Goal: Task Accomplishment & Management: Manage account settings

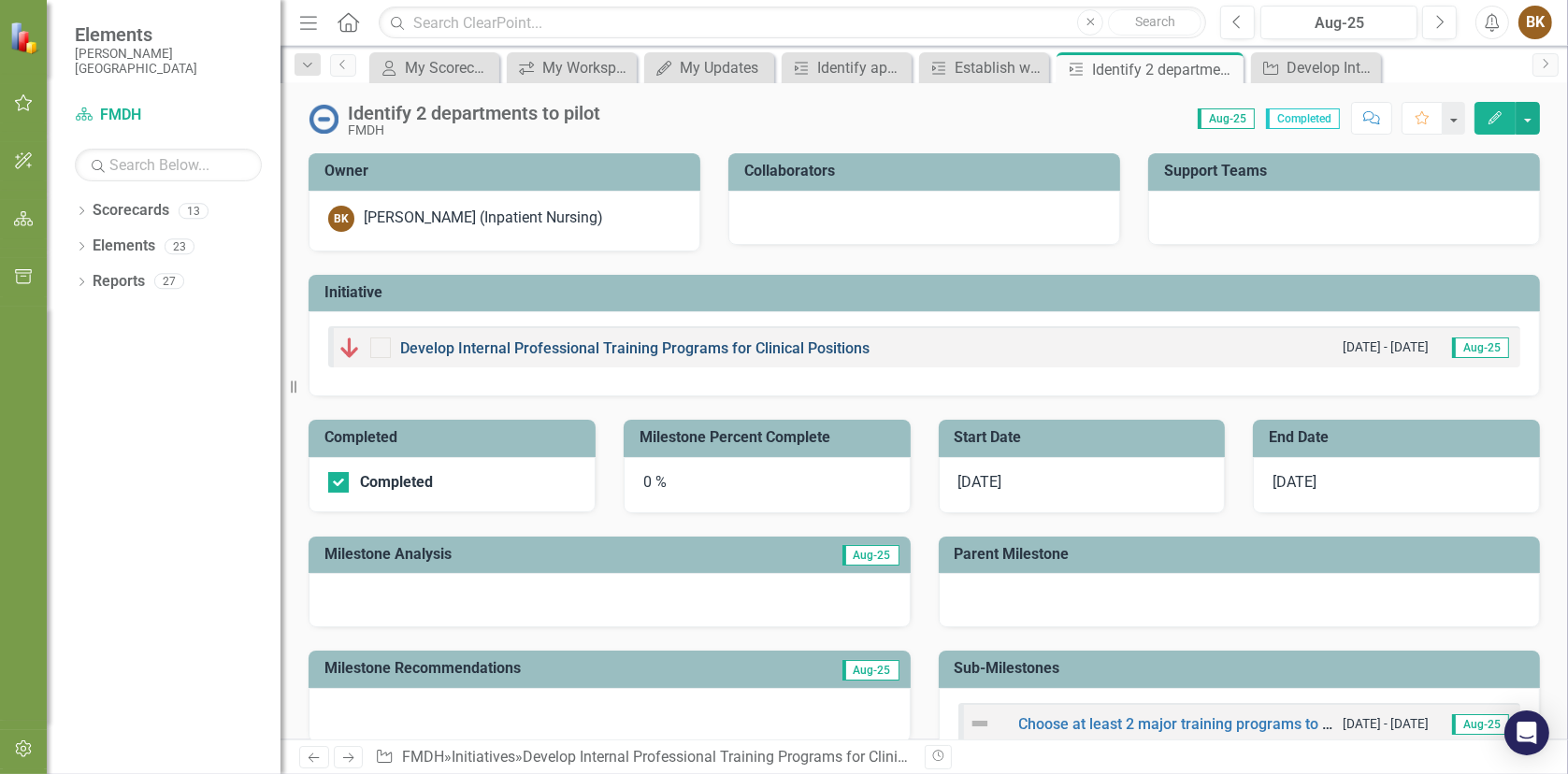
click at [431, 344] on link "Develop Internal Professional Training Programs for Clinical Positions" at bounding box center [635, 347] width 469 height 18
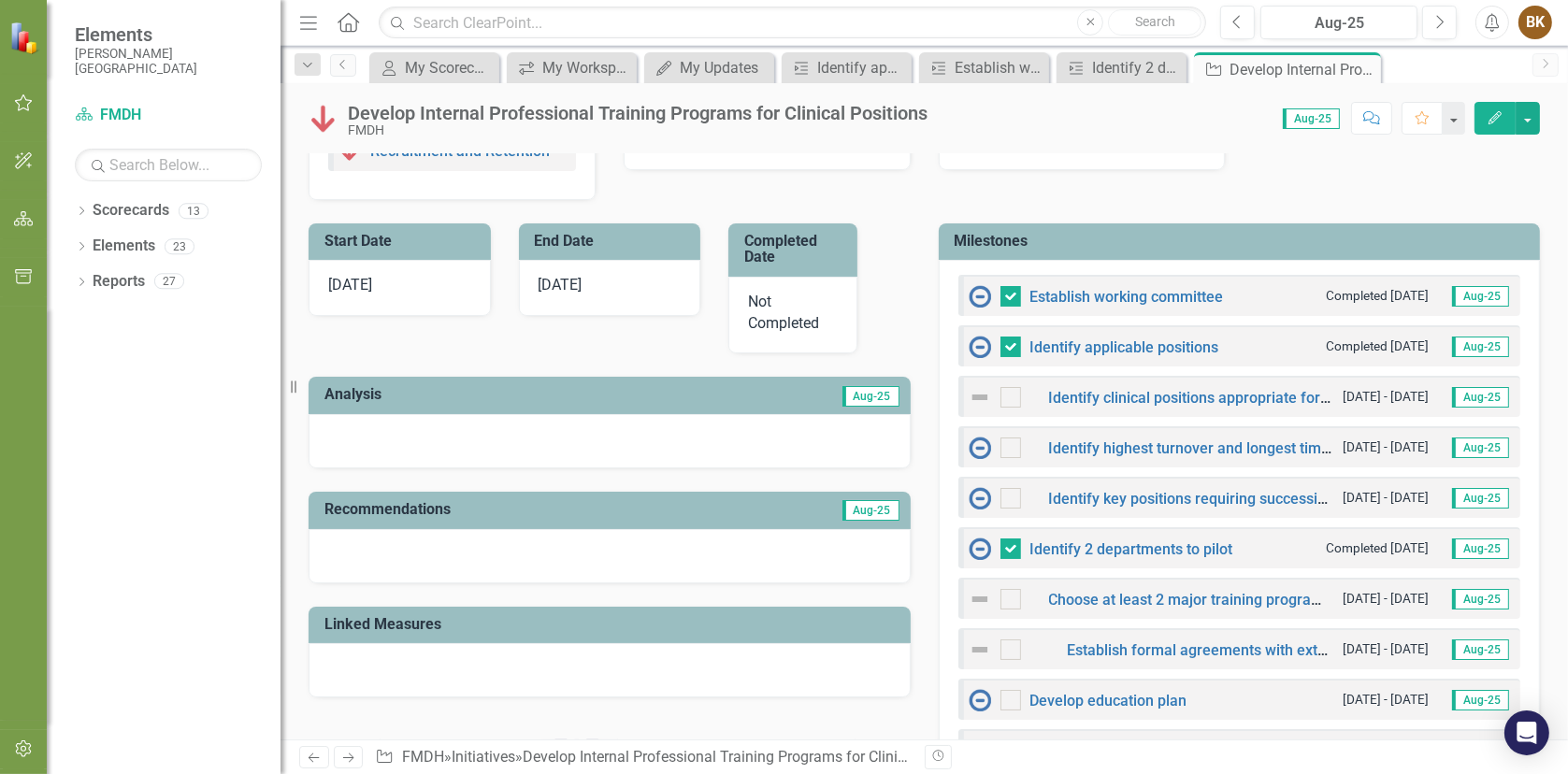
scroll to position [467, 0]
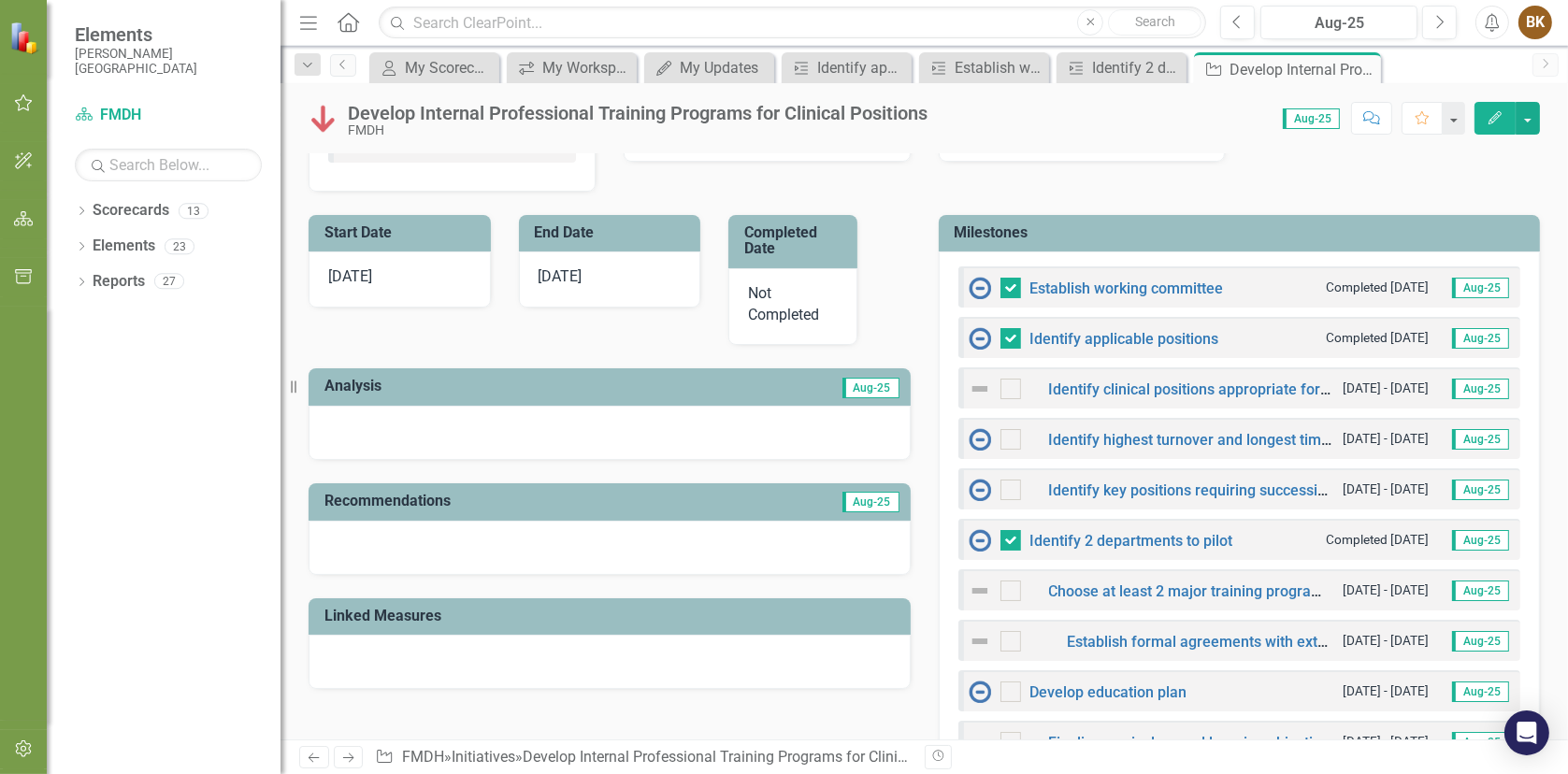
click at [1163, 426] on div "Identify highest turnover and longest time to fill positions [DATE] - [DATE] Au…" at bounding box center [1239, 439] width 563 height 41
click at [1164, 438] on link "Identify highest turnover and longest time to fill positions" at bounding box center [1240, 440] width 382 height 18
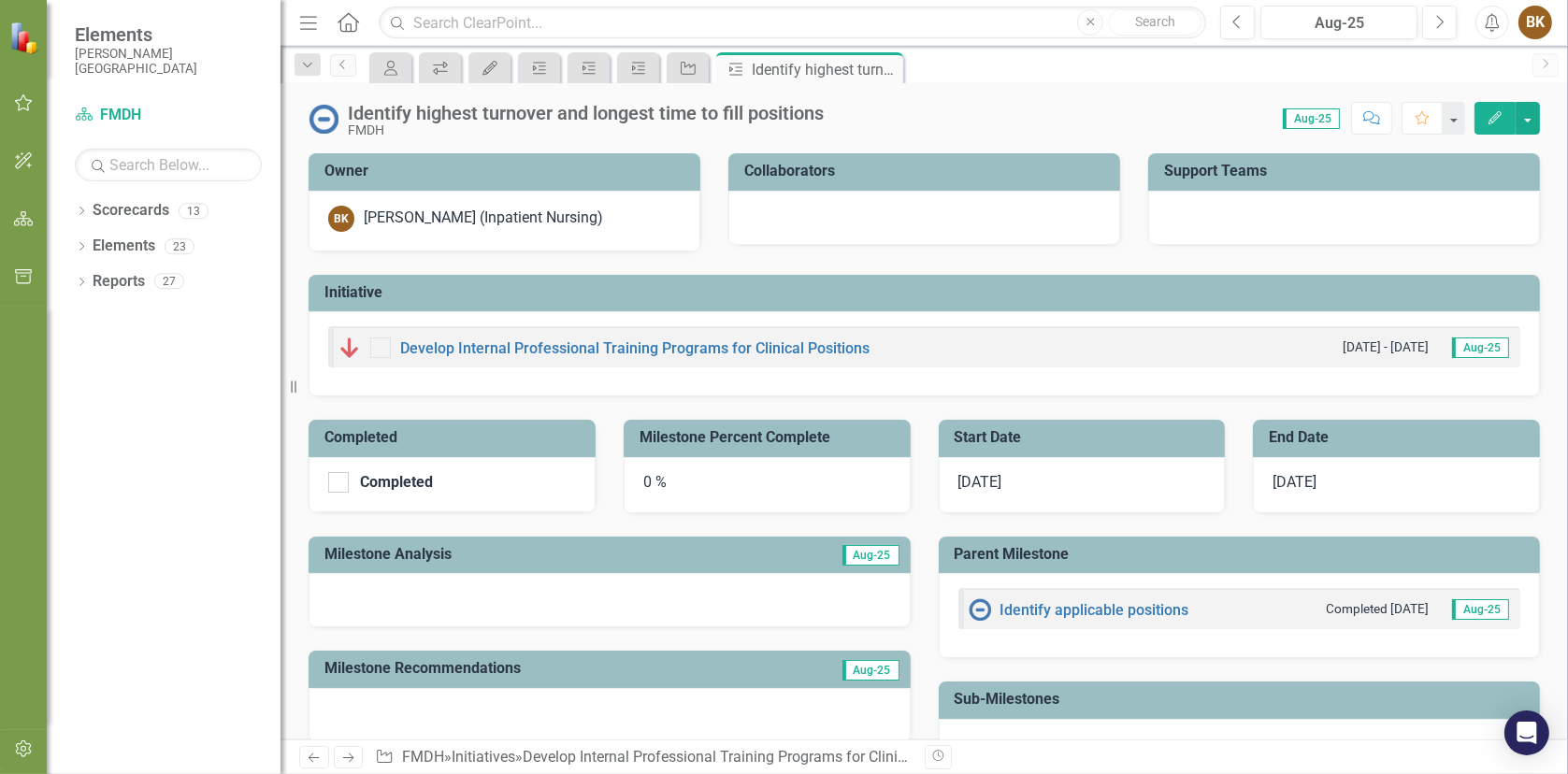
click at [348, 344] on img at bounding box center [349, 347] width 23 height 23
click at [621, 342] on link "Develop Internal Professional Training Programs for Clinical Positions" at bounding box center [635, 347] width 469 height 18
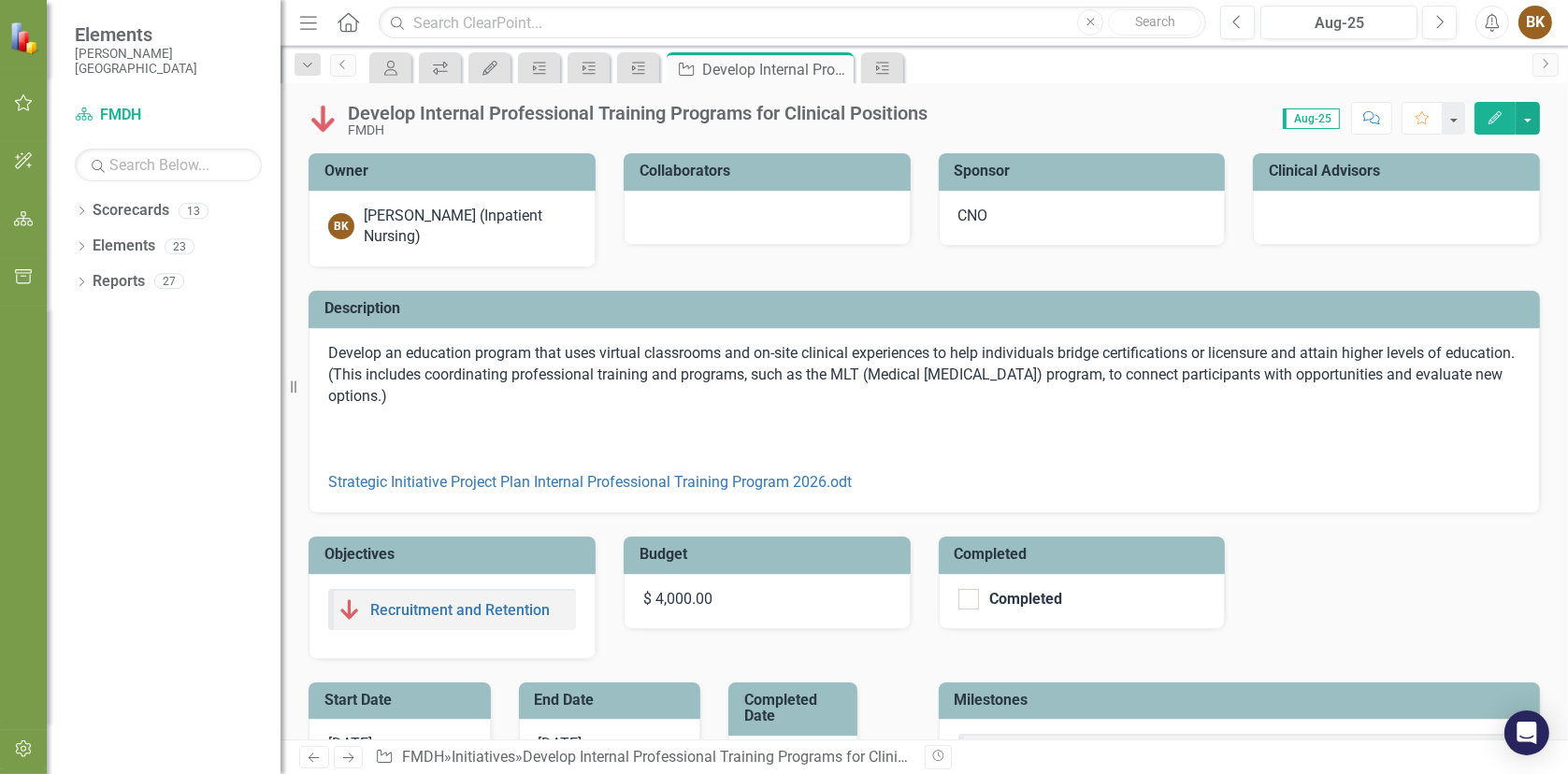
click at [1496, 121] on icon "Edit" at bounding box center [1495, 118] width 17 height 13
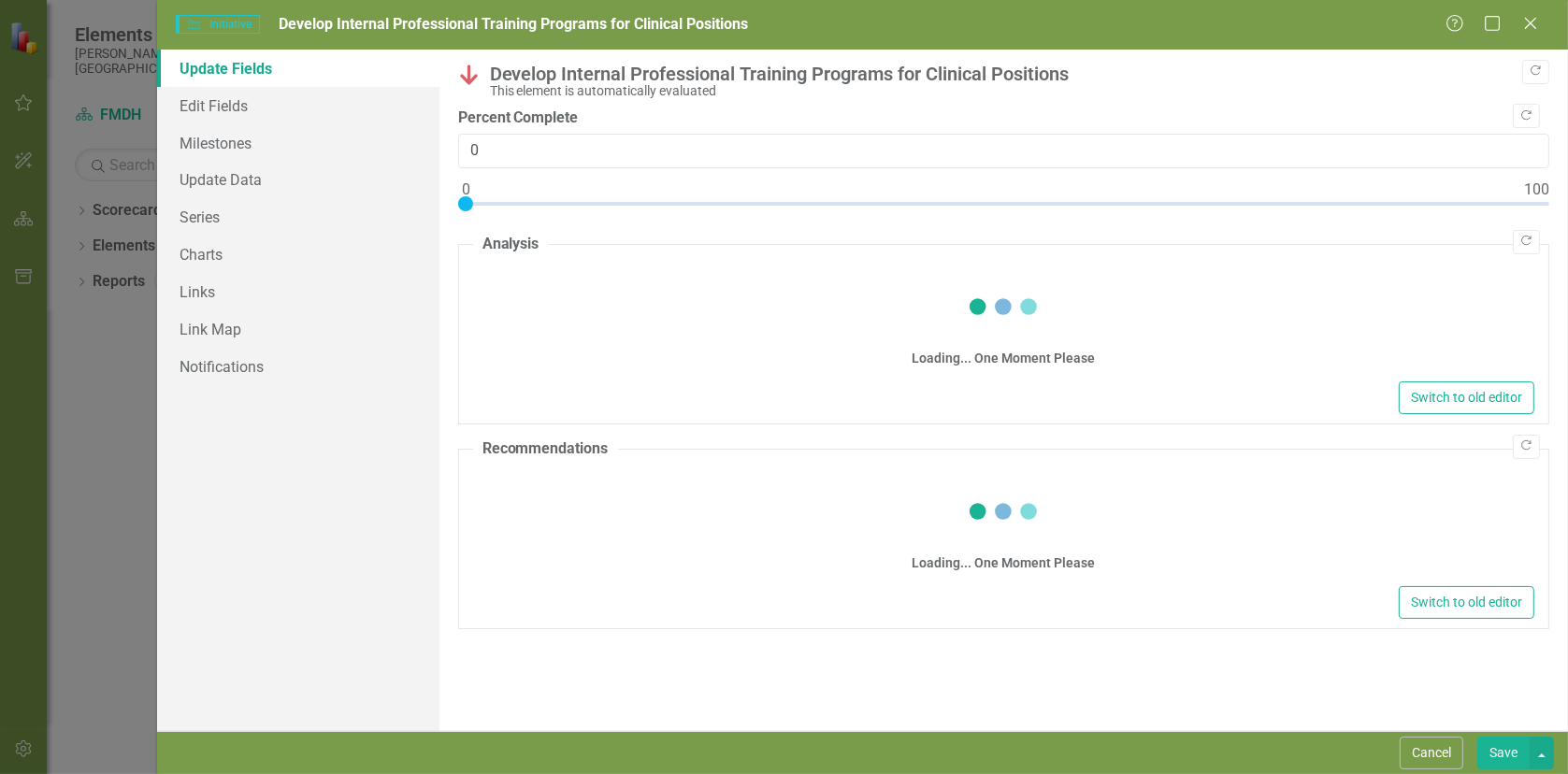
click at [505, 182] on div "Percent Complete 0" at bounding box center [1003, 163] width 1091 height 112
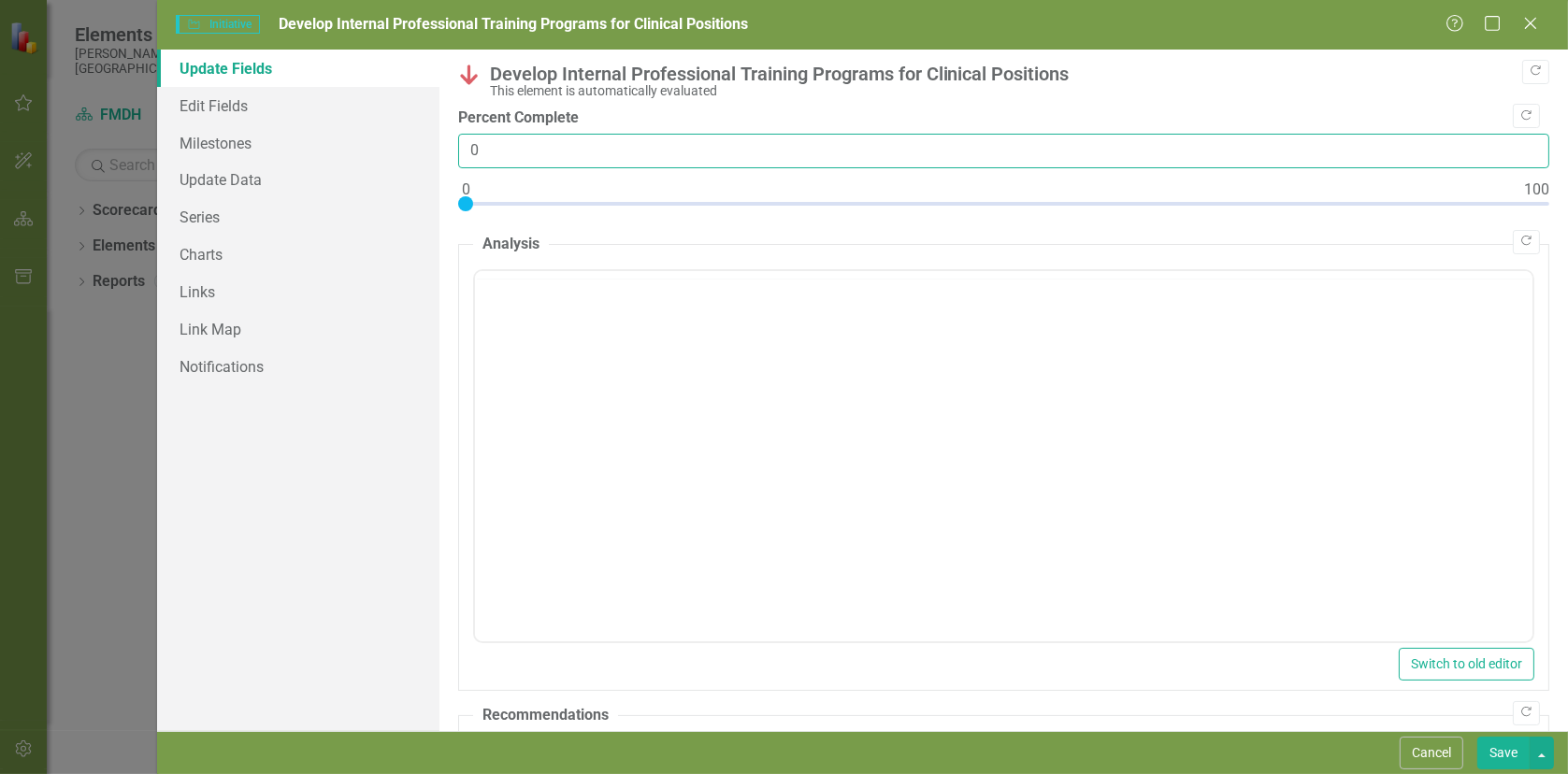
drag, startPoint x: 484, startPoint y: 149, endPoint x: 446, endPoint y: 154, distance: 38.3
click at [446, 154] on div ""Update" fields in ClearPoint are the fields that change from reporting period …" at bounding box center [1004, 391] width 1128 height 682
type input "20"
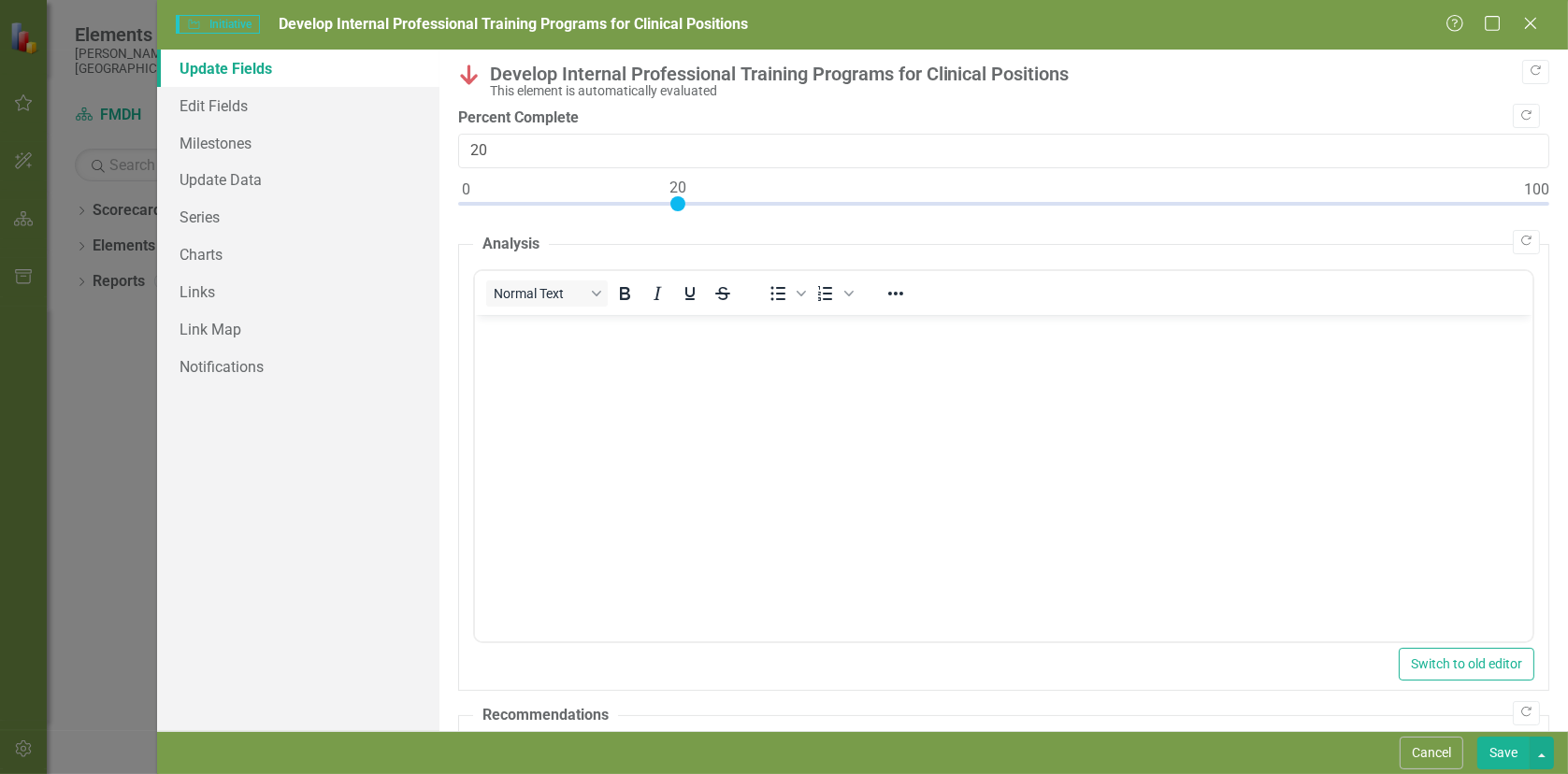
click at [546, 341] on body "Rich Text Area. Press ALT-0 for help." at bounding box center [1002, 455] width 1058 height 281
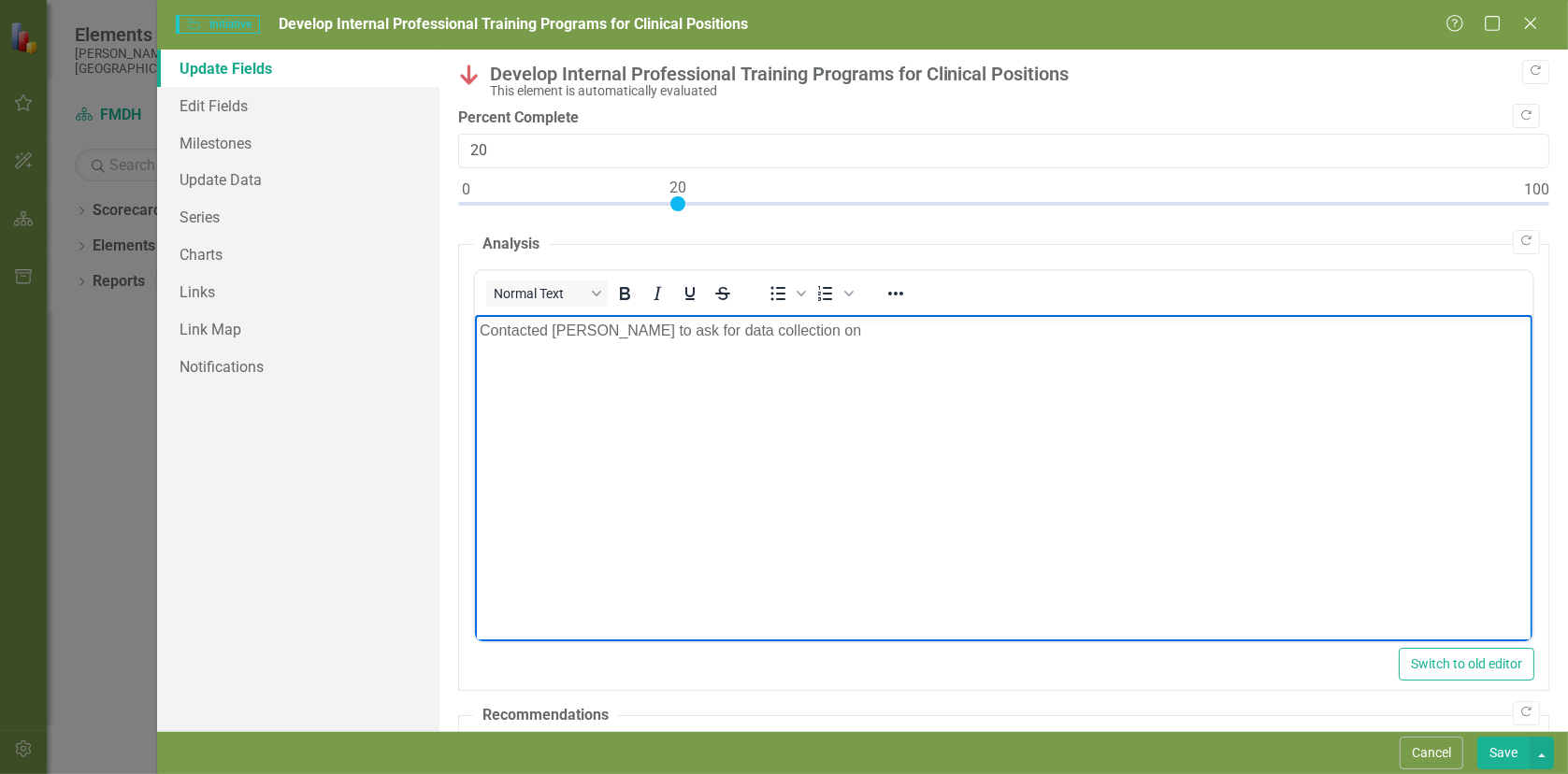
click at [1500, 746] on button "Save" at bounding box center [1503, 752] width 53 height 33
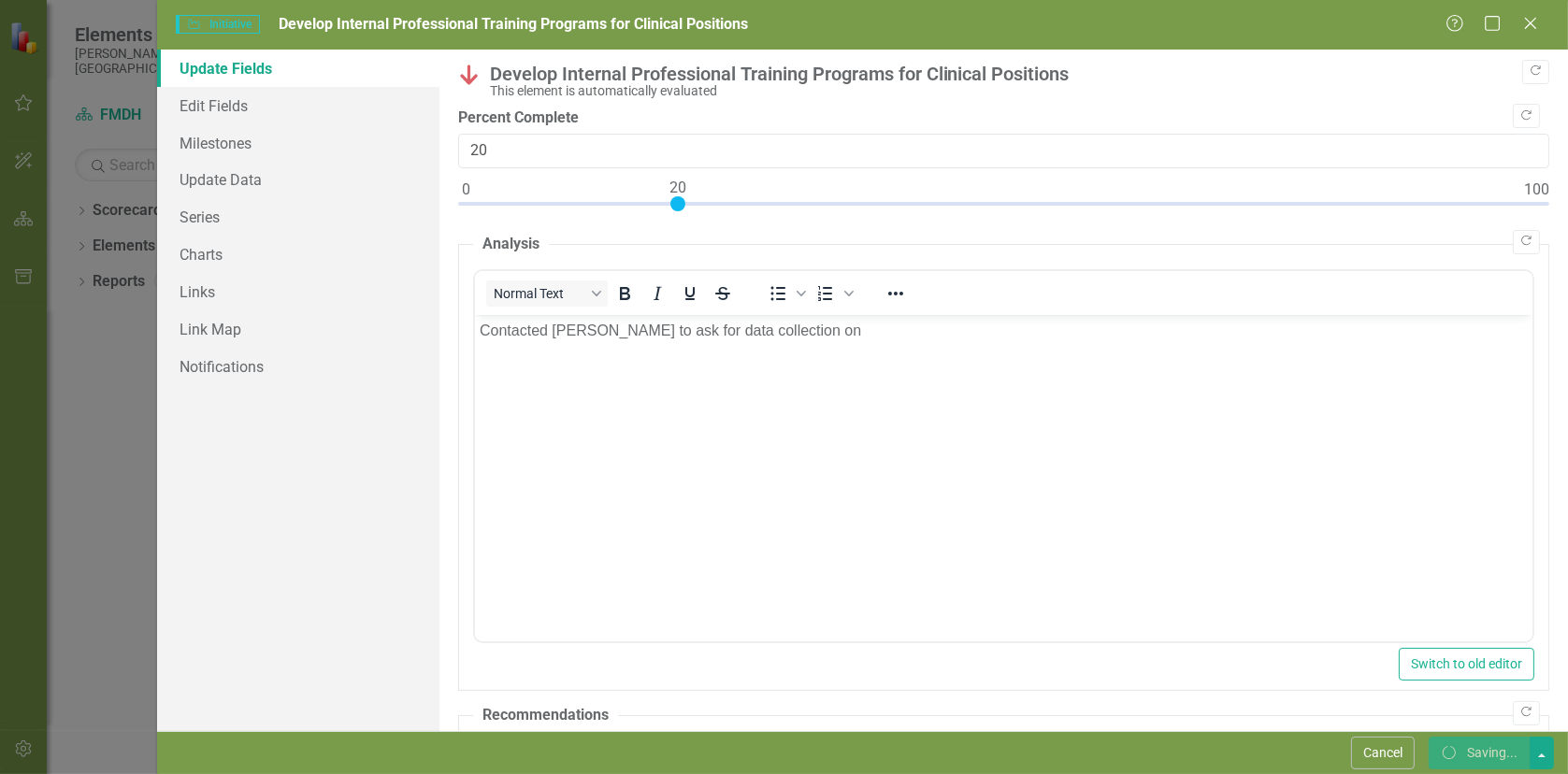
checkbox input "false"
checkbox input "true"
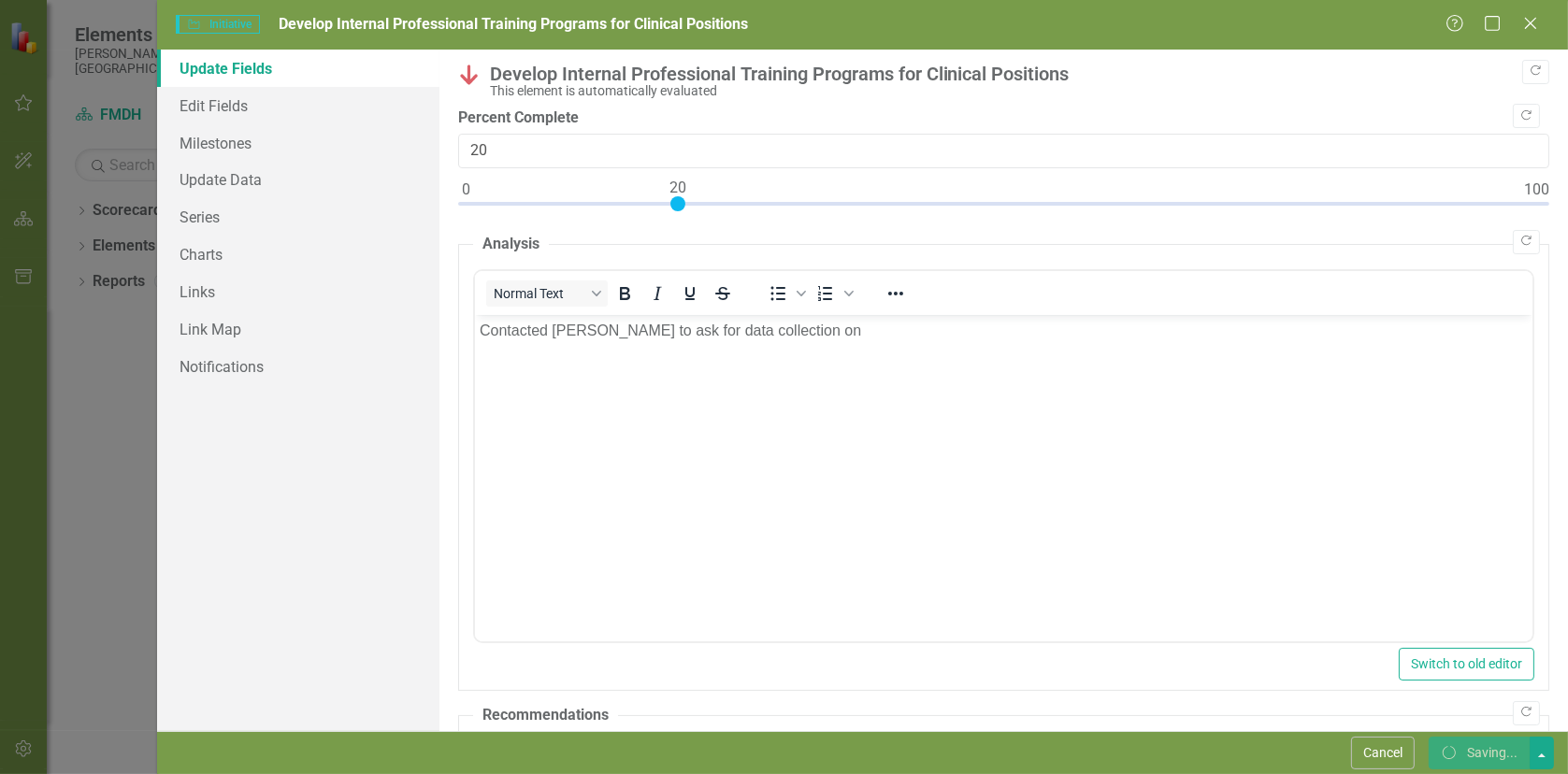
checkbox input "true"
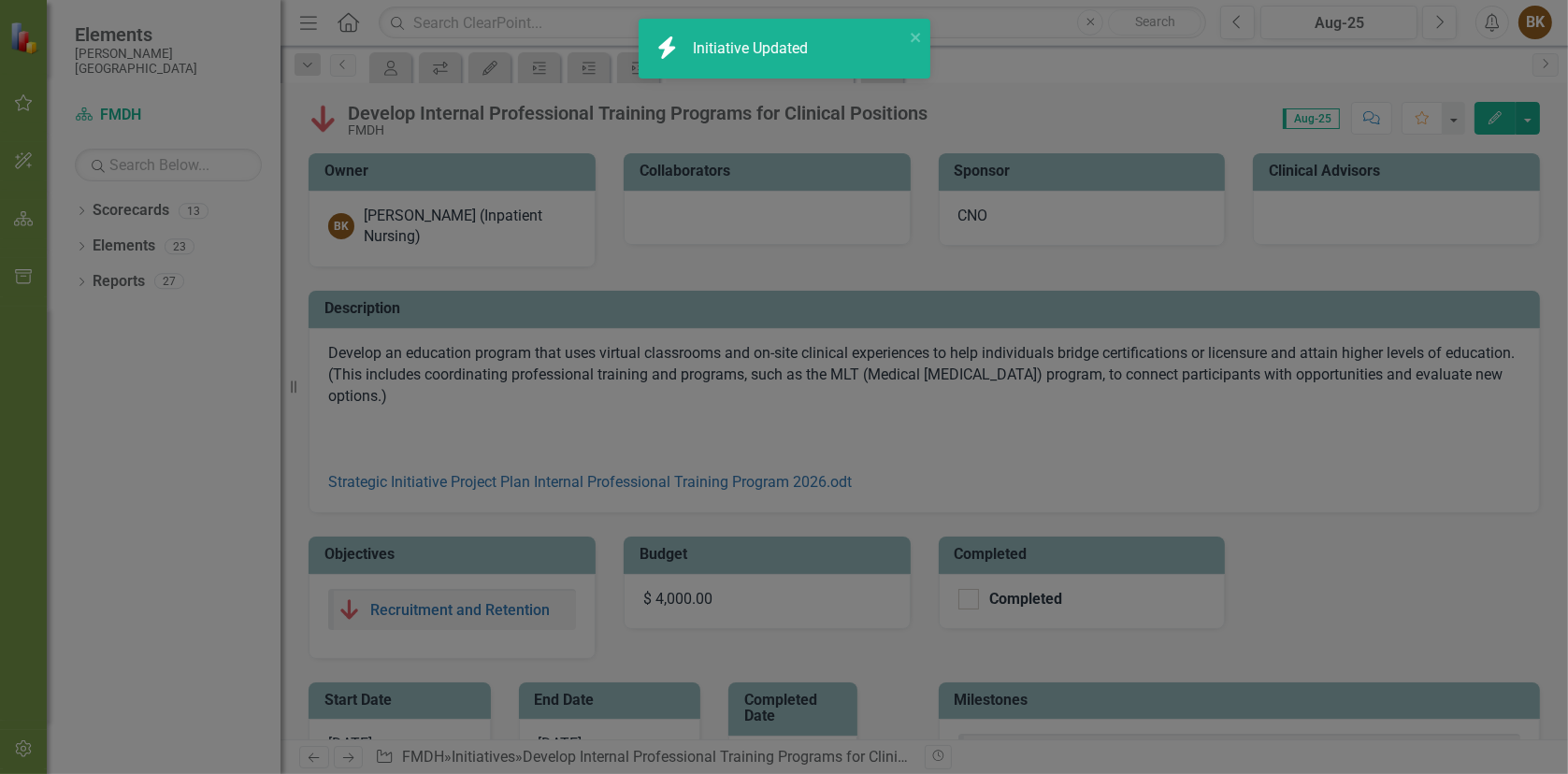
checkbox input "false"
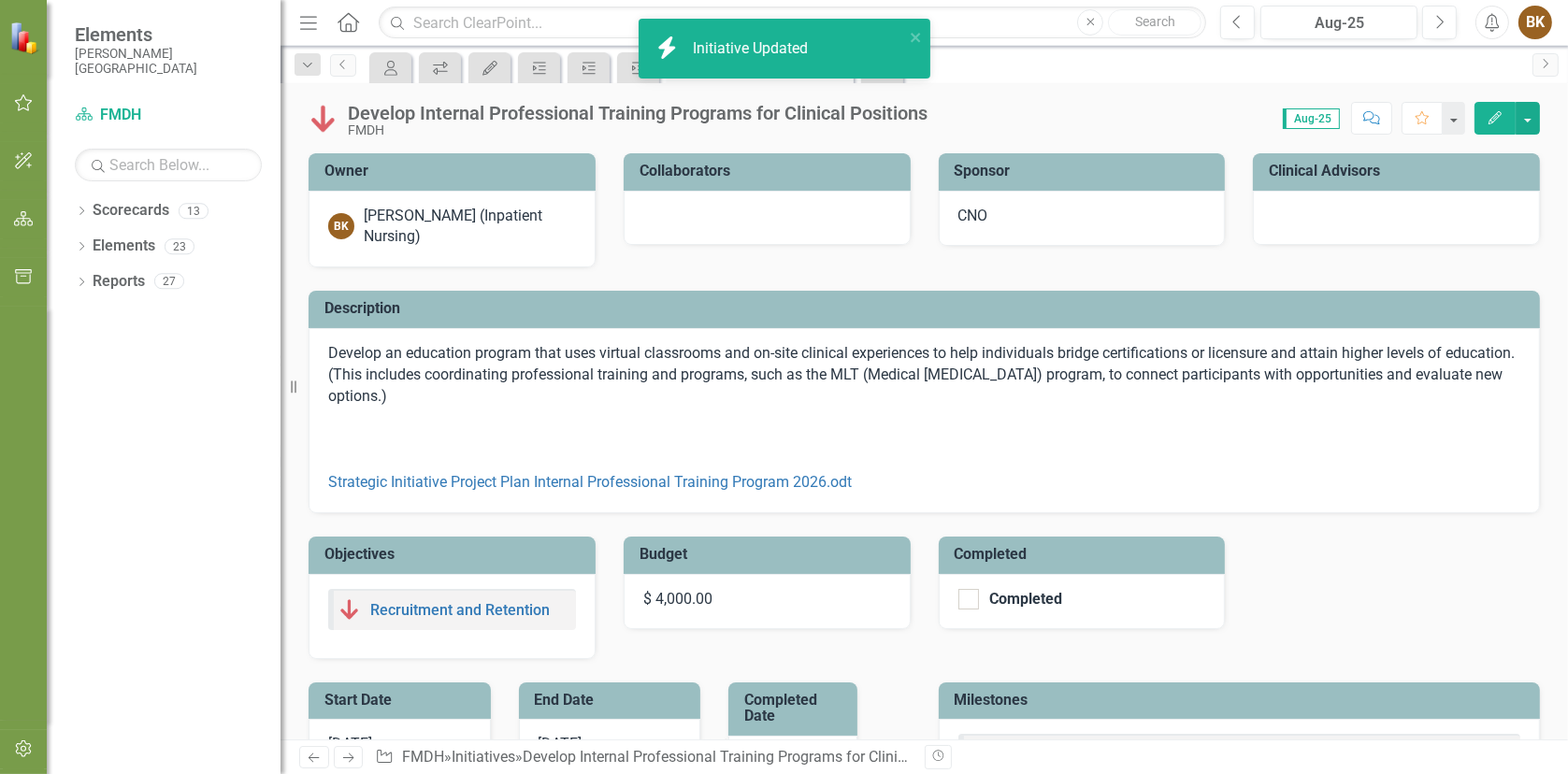
checkbox input "true"
checkbox input "false"
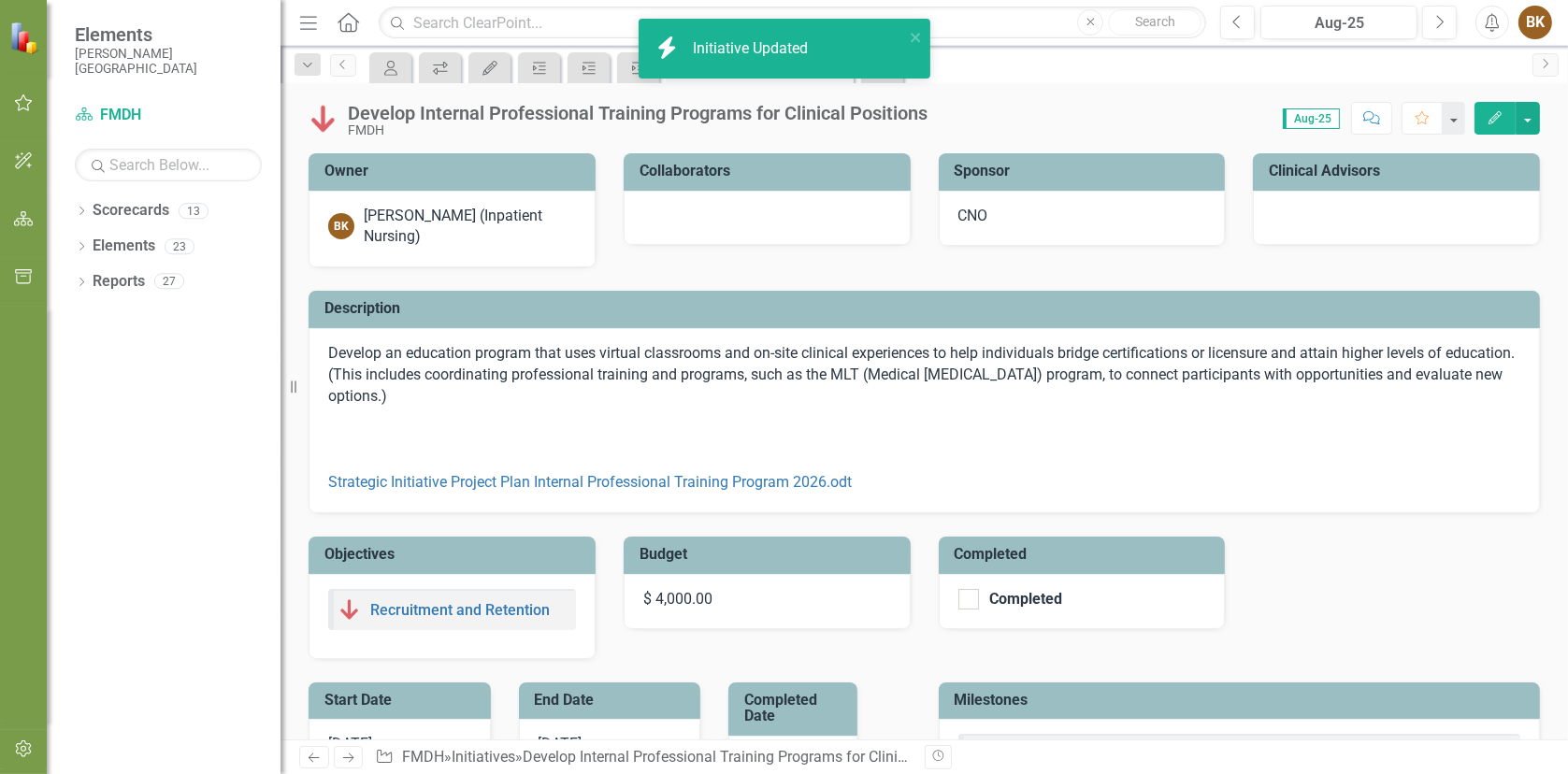
checkbox input "false"
checkbox input "true"
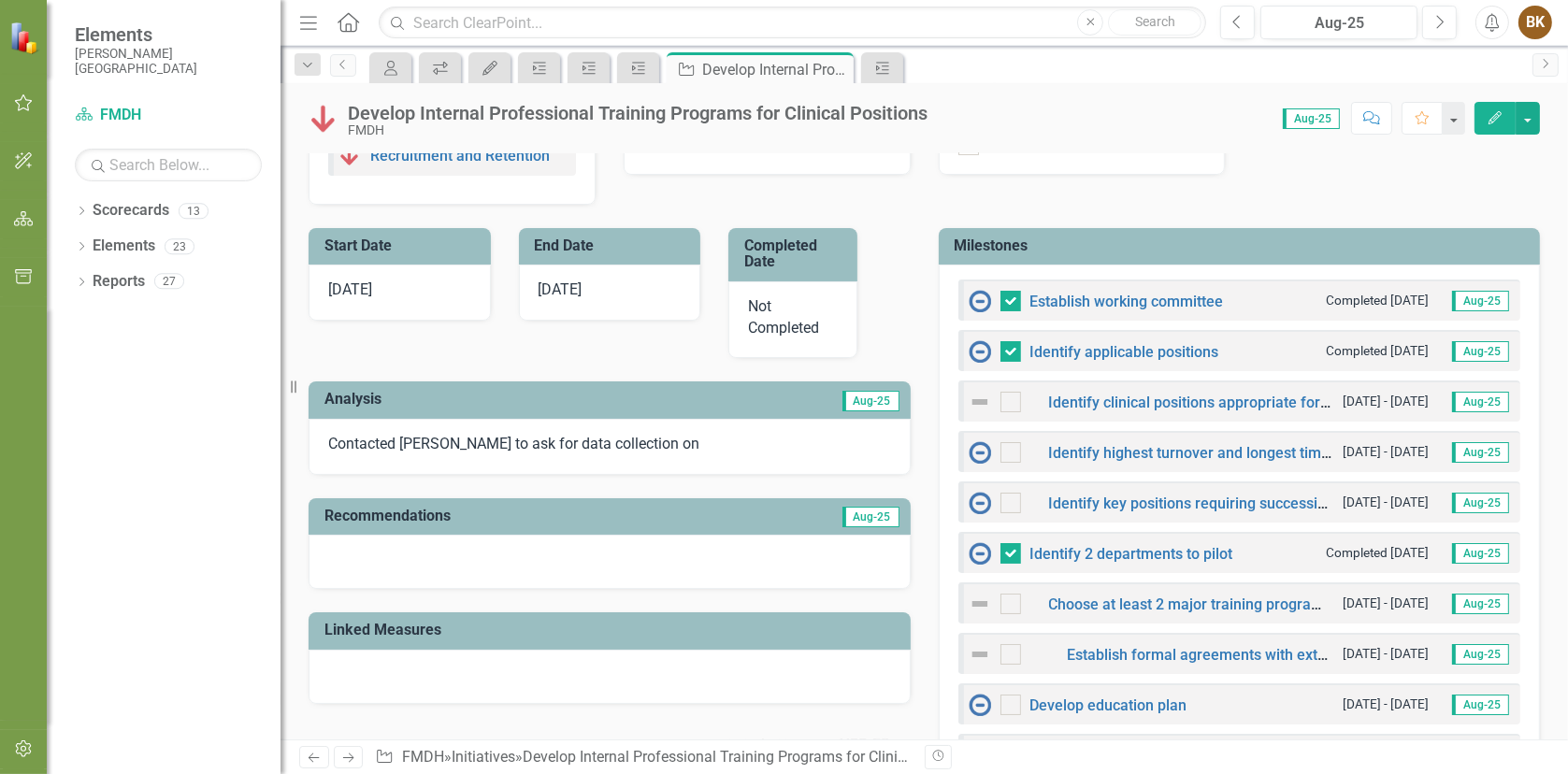
scroll to position [467, 0]
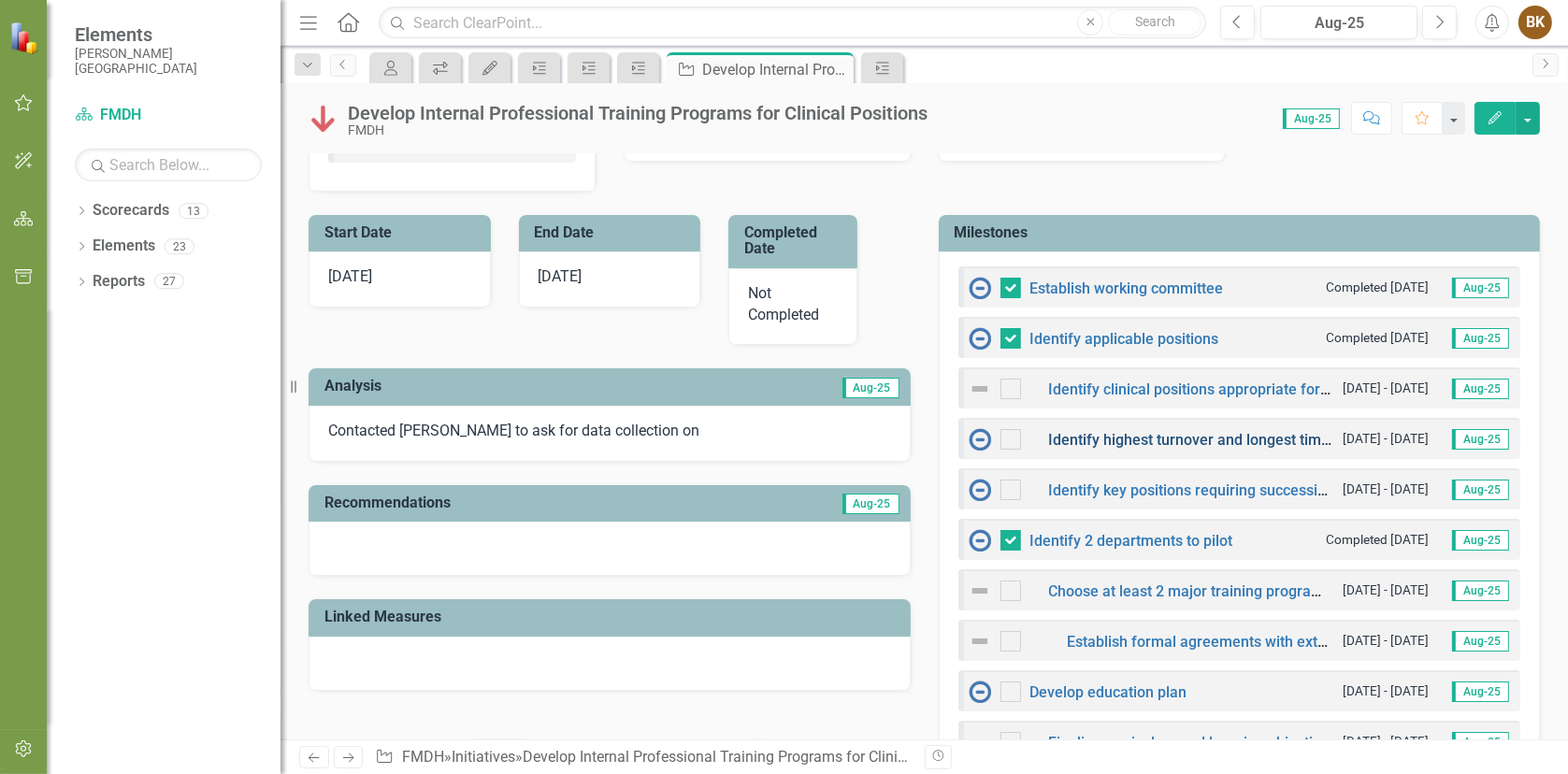
click at [1166, 437] on link "Identify highest turnover and longest time to fill positions" at bounding box center [1240, 440] width 382 height 18
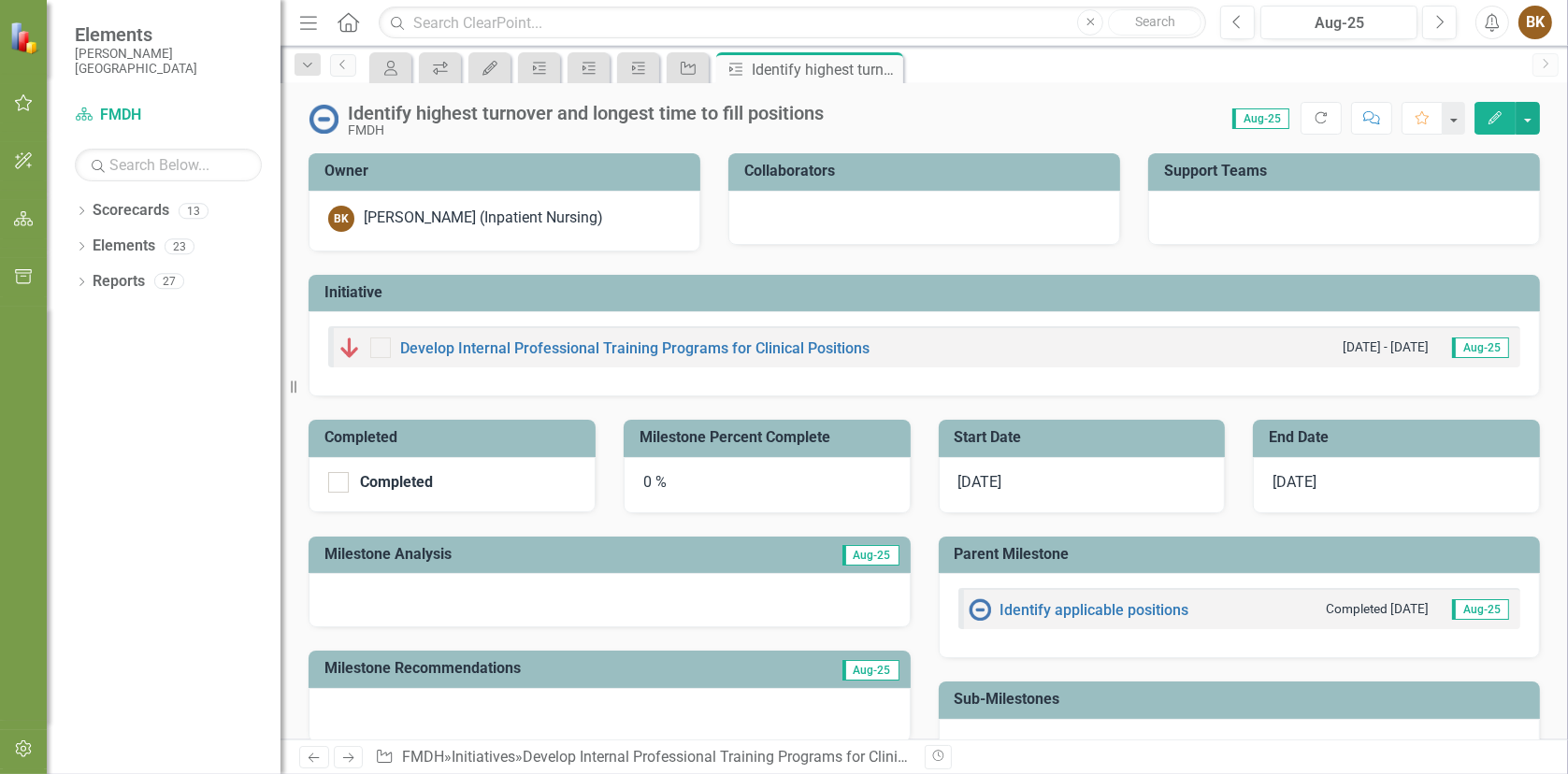
click at [1492, 117] on icon "button" at bounding box center [1495, 118] width 13 height 13
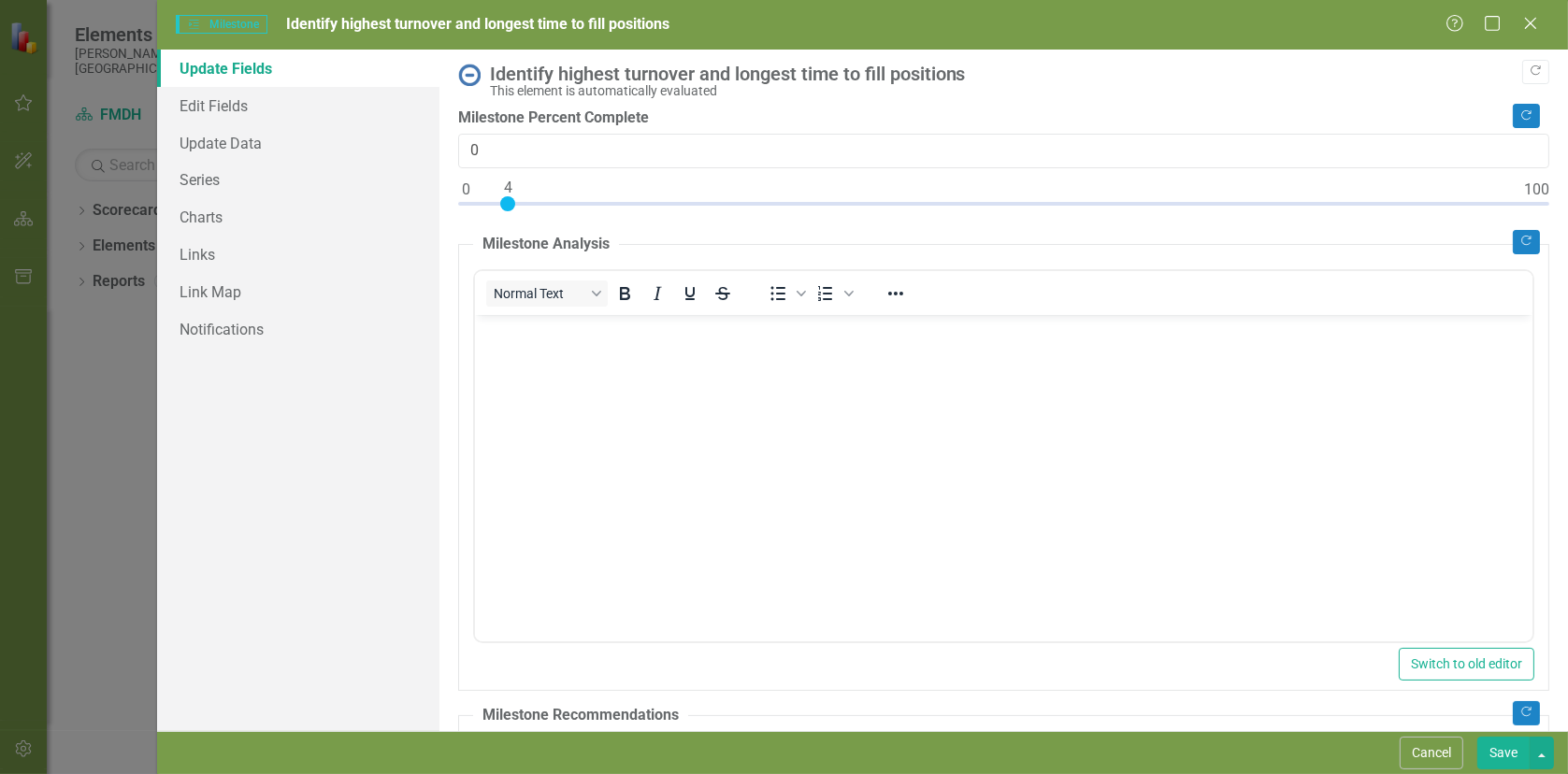
click at [508, 200] on div at bounding box center [1003, 207] width 1091 height 24
click at [537, 201] on div at bounding box center [1003, 207] width 1091 height 24
click at [582, 201] on div at bounding box center [1003, 207] width 1091 height 24
click at [615, 201] on div at bounding box center [1003, 207] width 1091 height 24
click at [653, 202] on div at bounding box center [1003, 207] width 1091 height 24
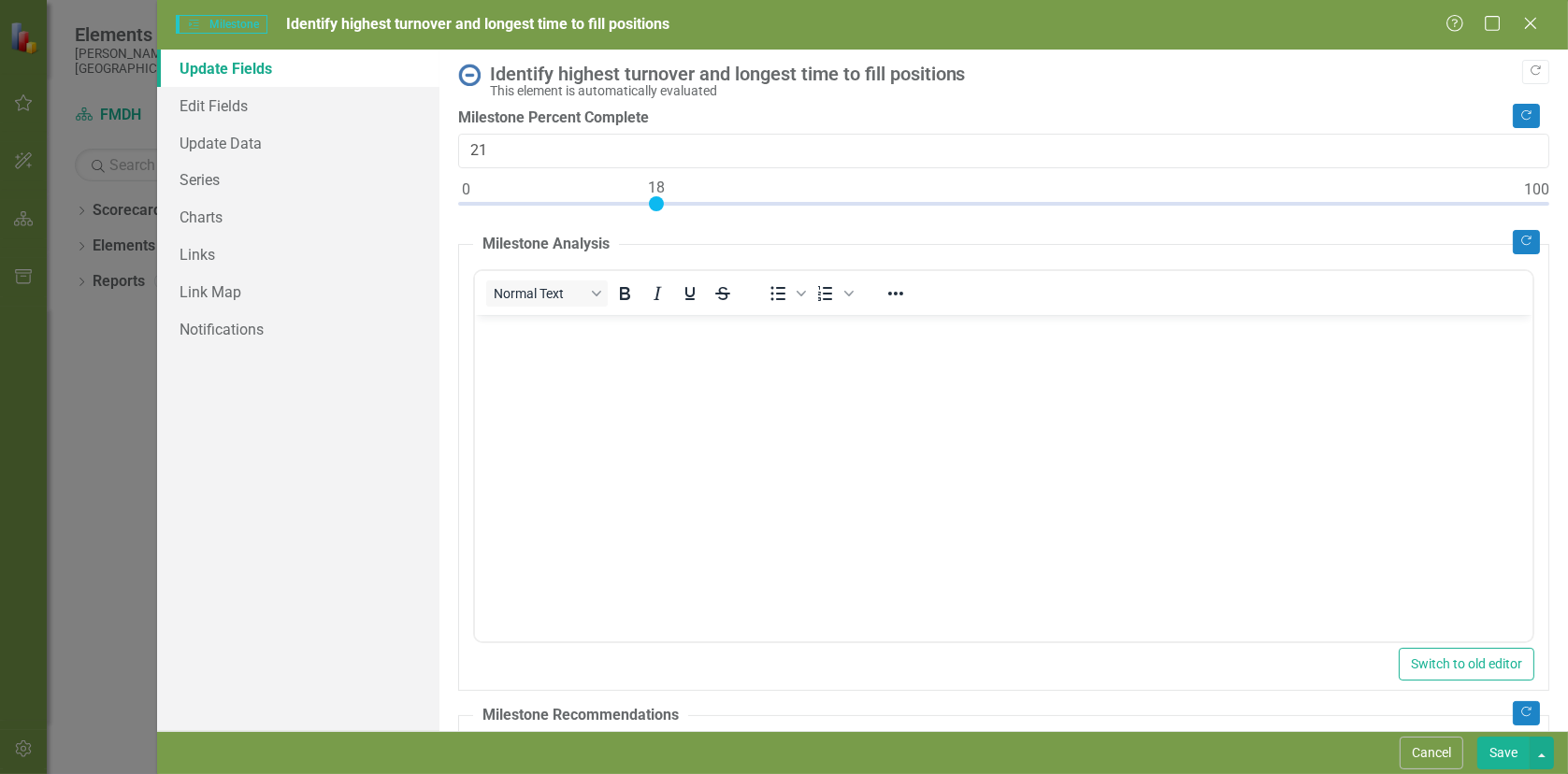
click at [687, 202] on div at bounding box center [1003, 207] width 1091 height 24
click at [671, 199] on div at bounding box center [1003, 207] width 1091 height 24
type input "20"
click at [677, 202] on div at bounding box center [1003, 207] width 1091 height 24
click at [677, 326] on p "Rich Text Area. Press ALT-0 for help." at bounding box center [1002, 330] width 1048 height 23
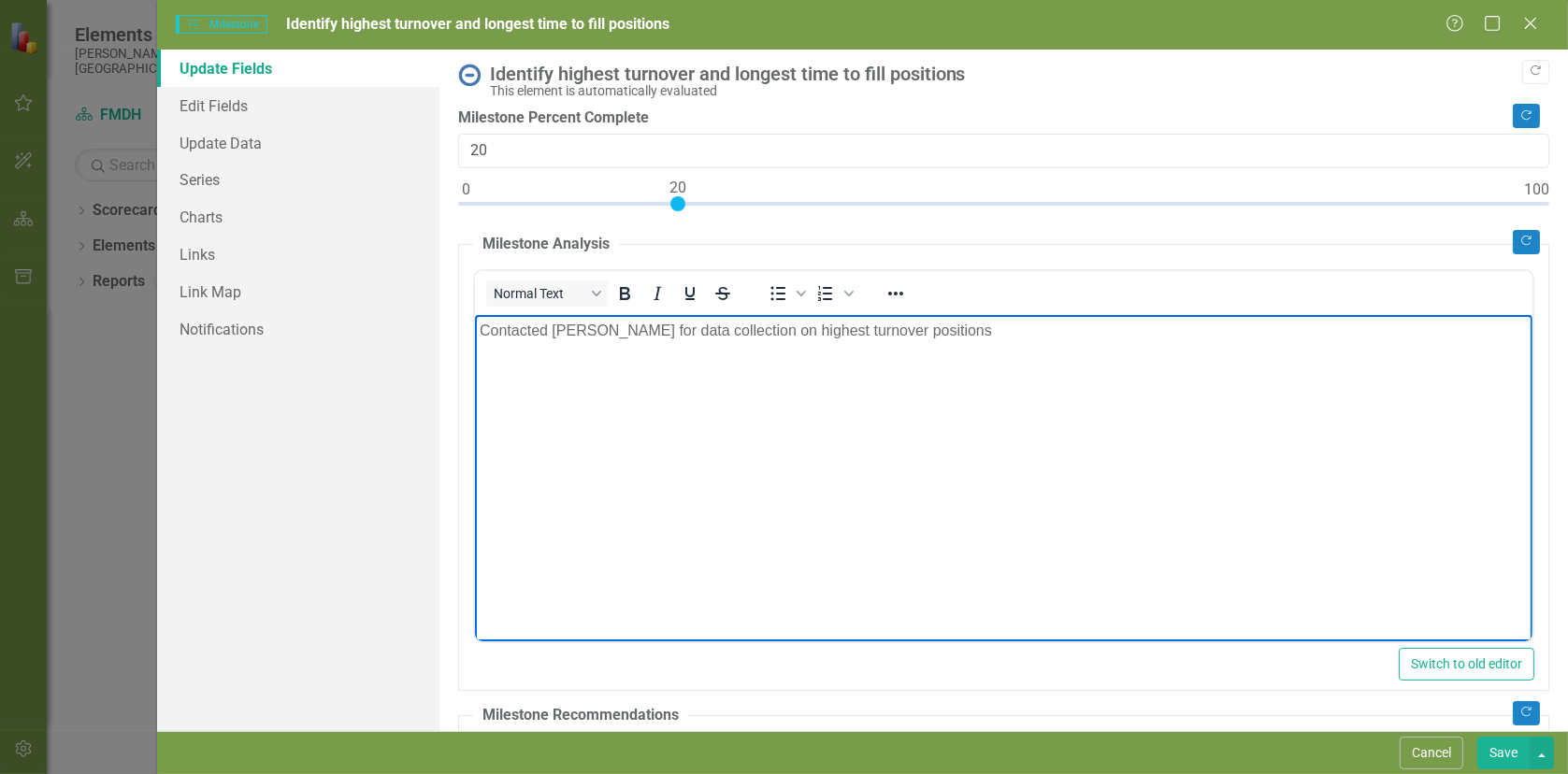
click at [1495, 748] on button "Save" at bounding box center [1503, 752] width 53 height 33
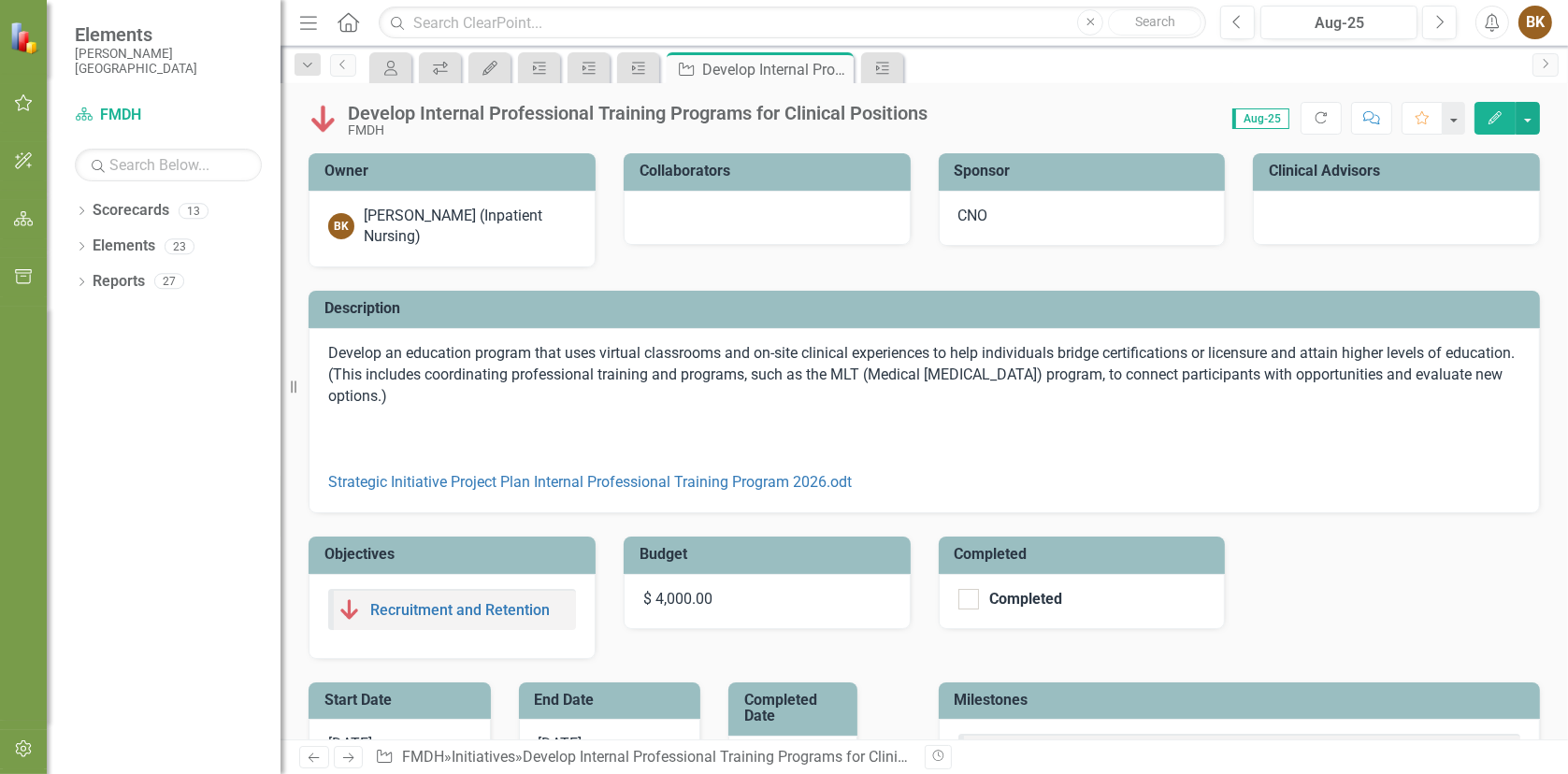
checkbox input "false"
checkbox input "true"
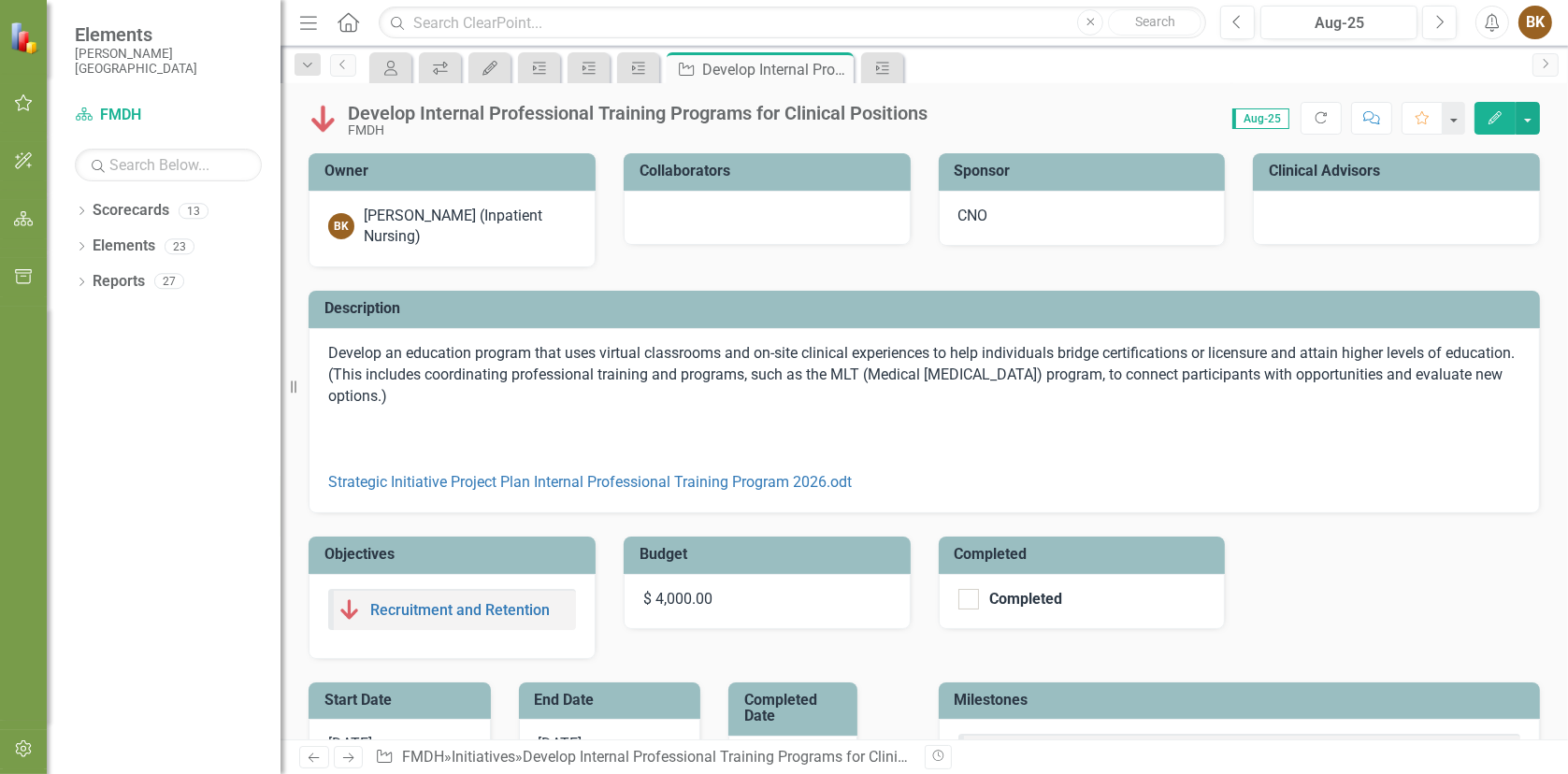
checkbox input "true"
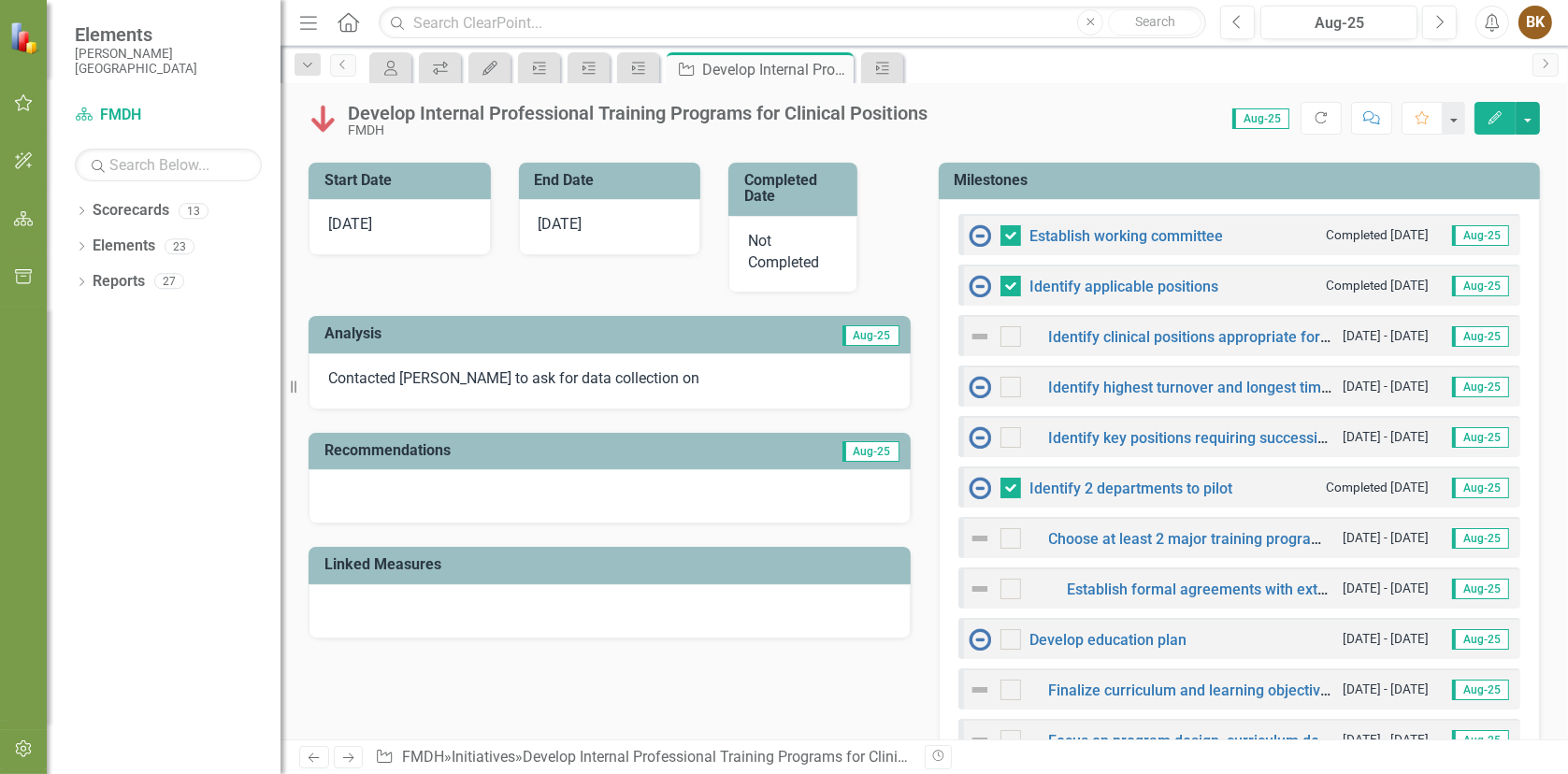
scroll to position [561, 0]
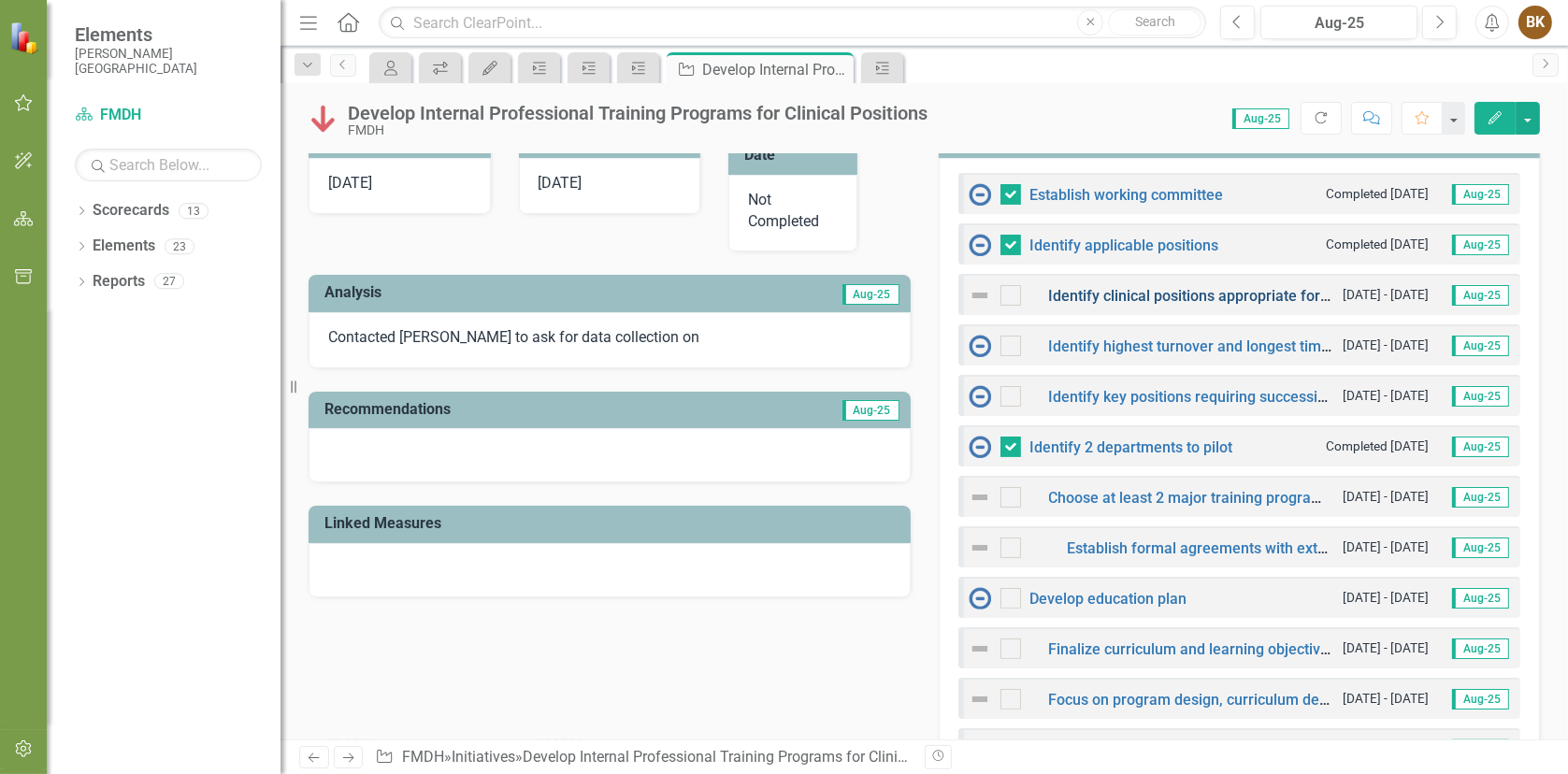
click at [1198, 290] on link "Identify clinical positions appropriate for on-site education." at bounding box center [1247, 296] width 396 height 18
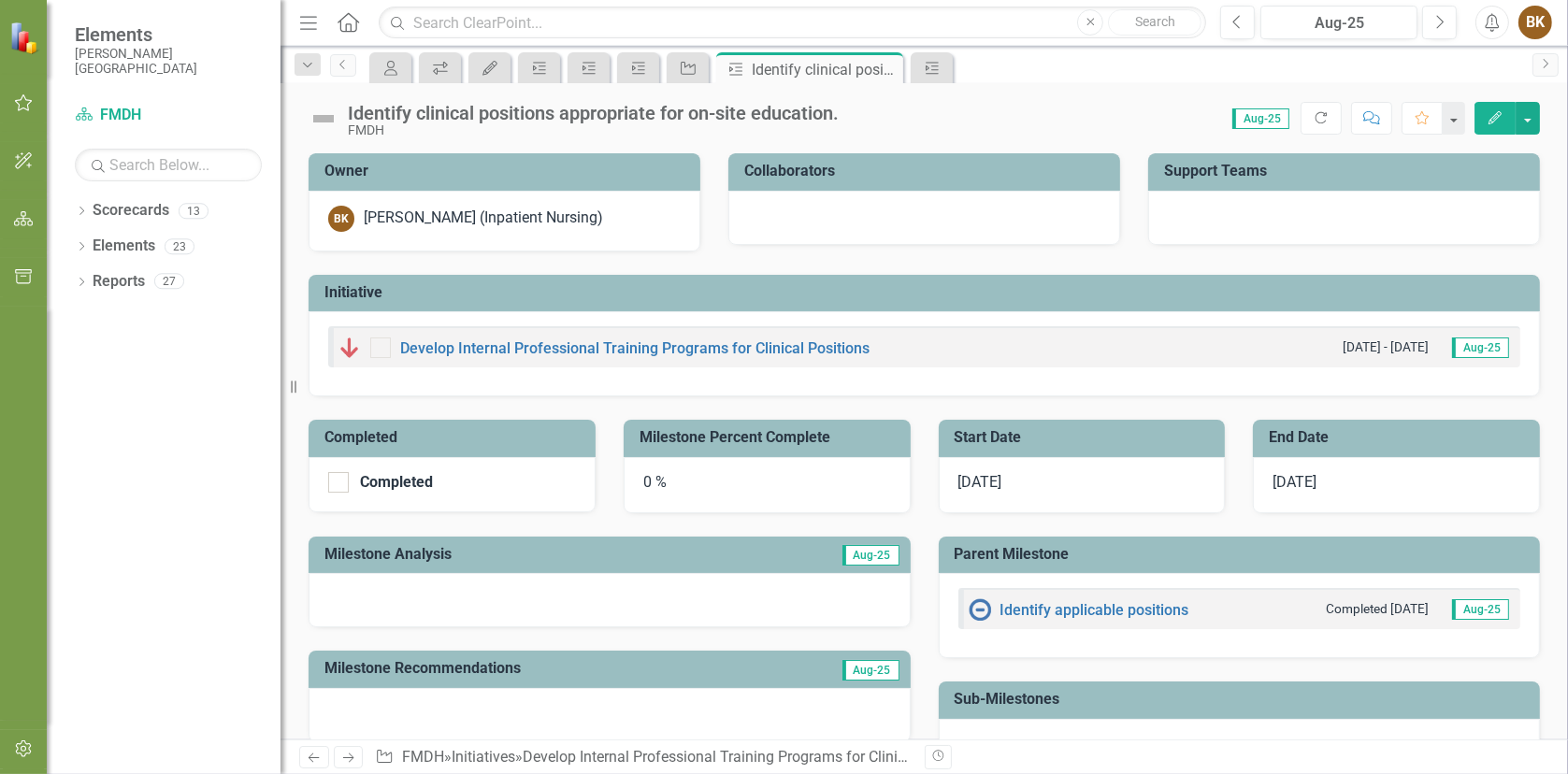
click at [1491, 116] on icon "Edit" at bounding box center [1495, 118] width 17 height 13
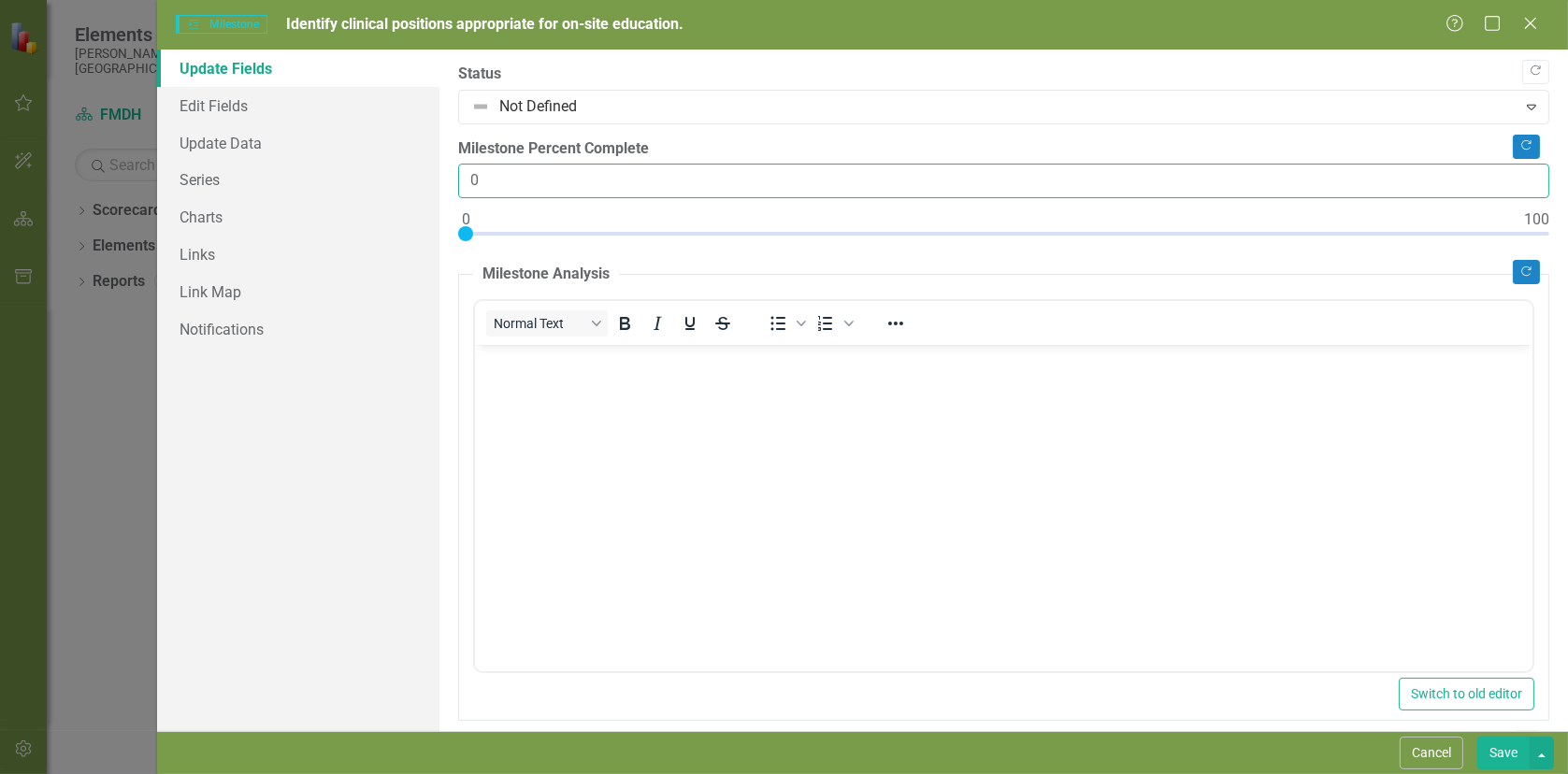
click at [550, 185] on input "0" at bounding box center [1003, 181] width 1091 height 35
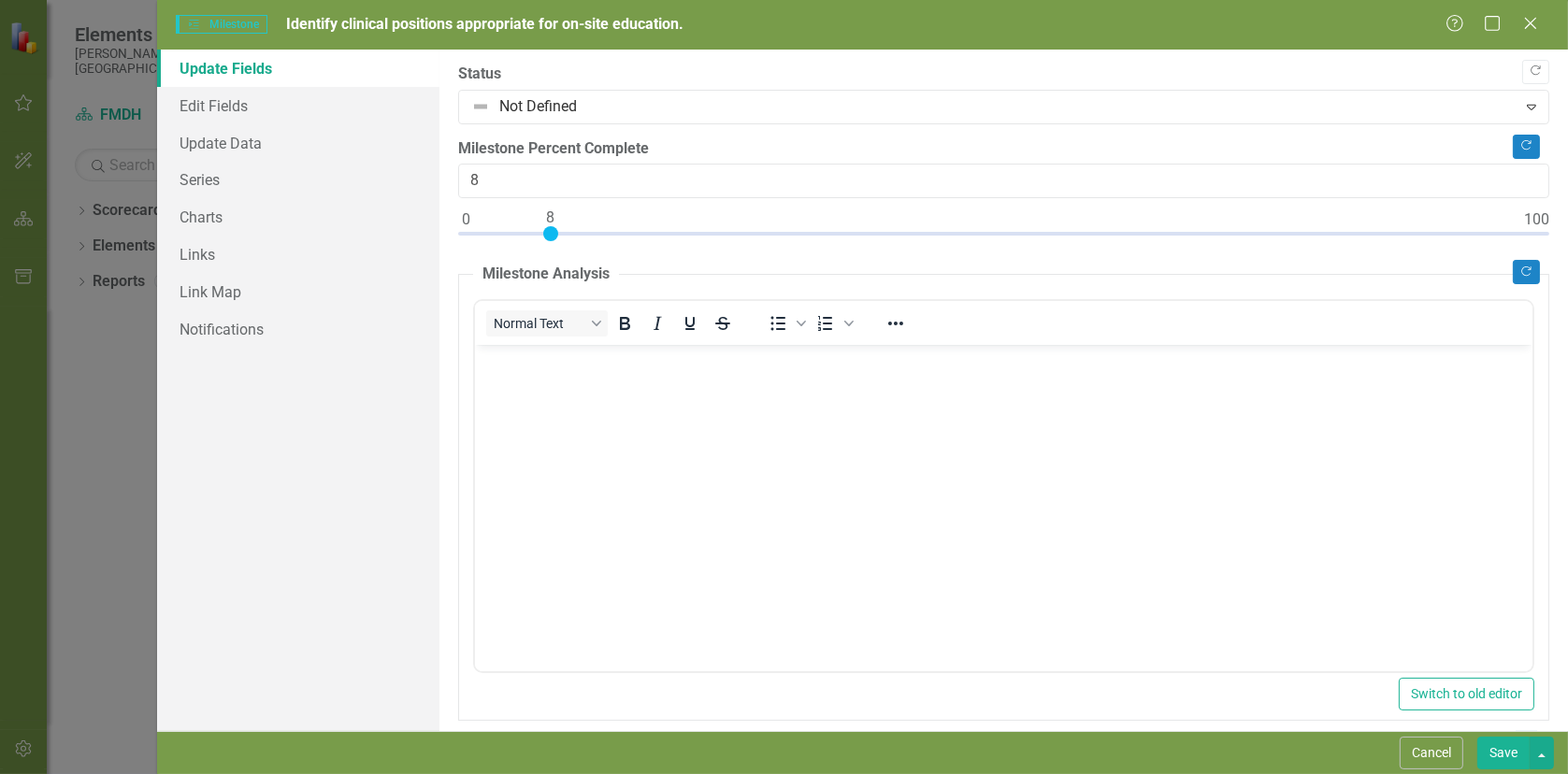
type input "10"
drag, startPoint x: 467, startPoint y: 231, endPoint x: 574, endPoint y: 231, distance: 107.0
click at [574, 231] on div at bounding box center [572, 234] width 15 height 15
click at [566, 382] on body "Rich Text Area. Press ALT-0 for help." at bounding box center [1002, 485] width 1058 height 281
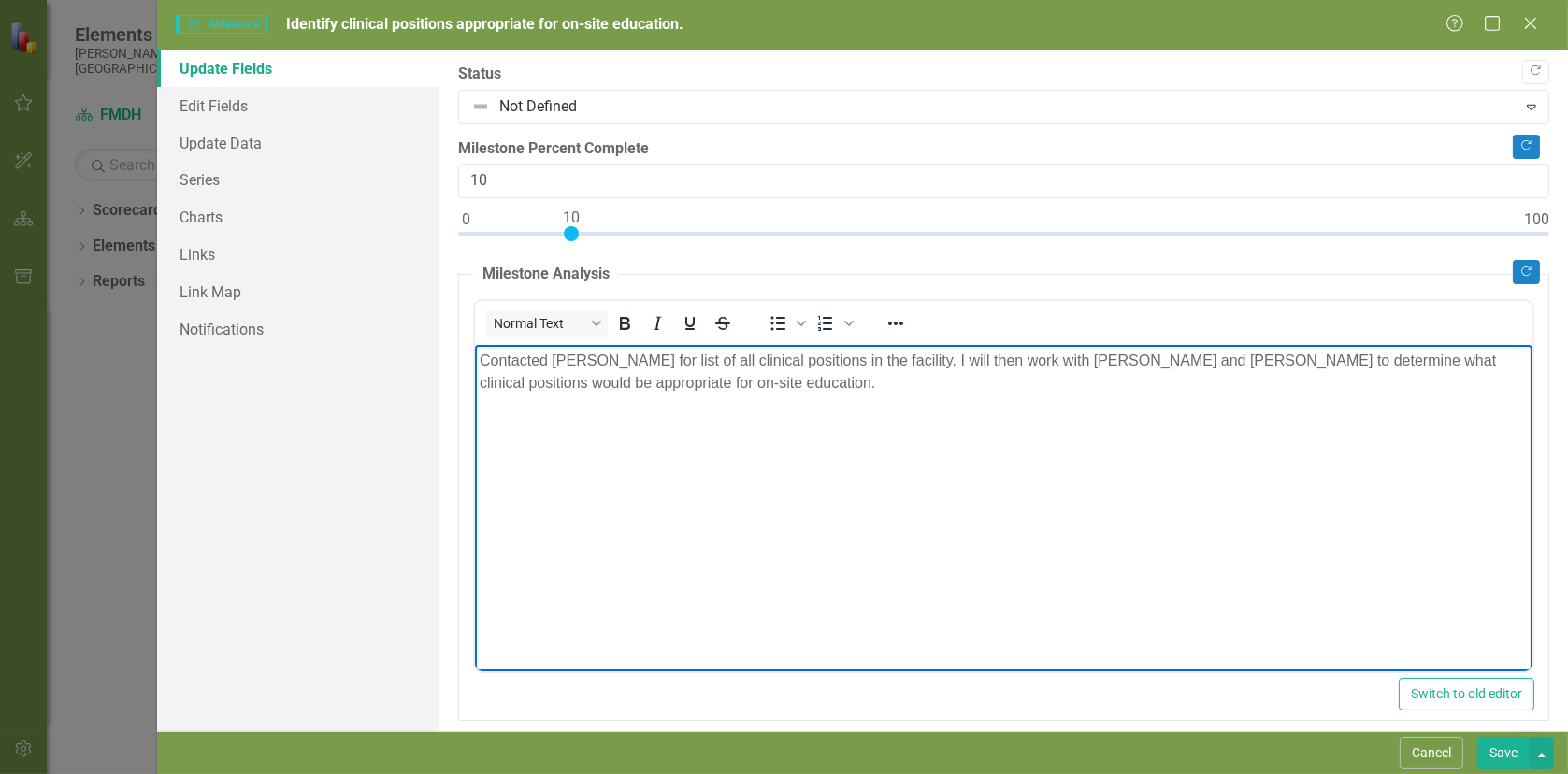
click at [1492, 750] on button "Save" at bounding box center [1503, 752] width 53 height 33
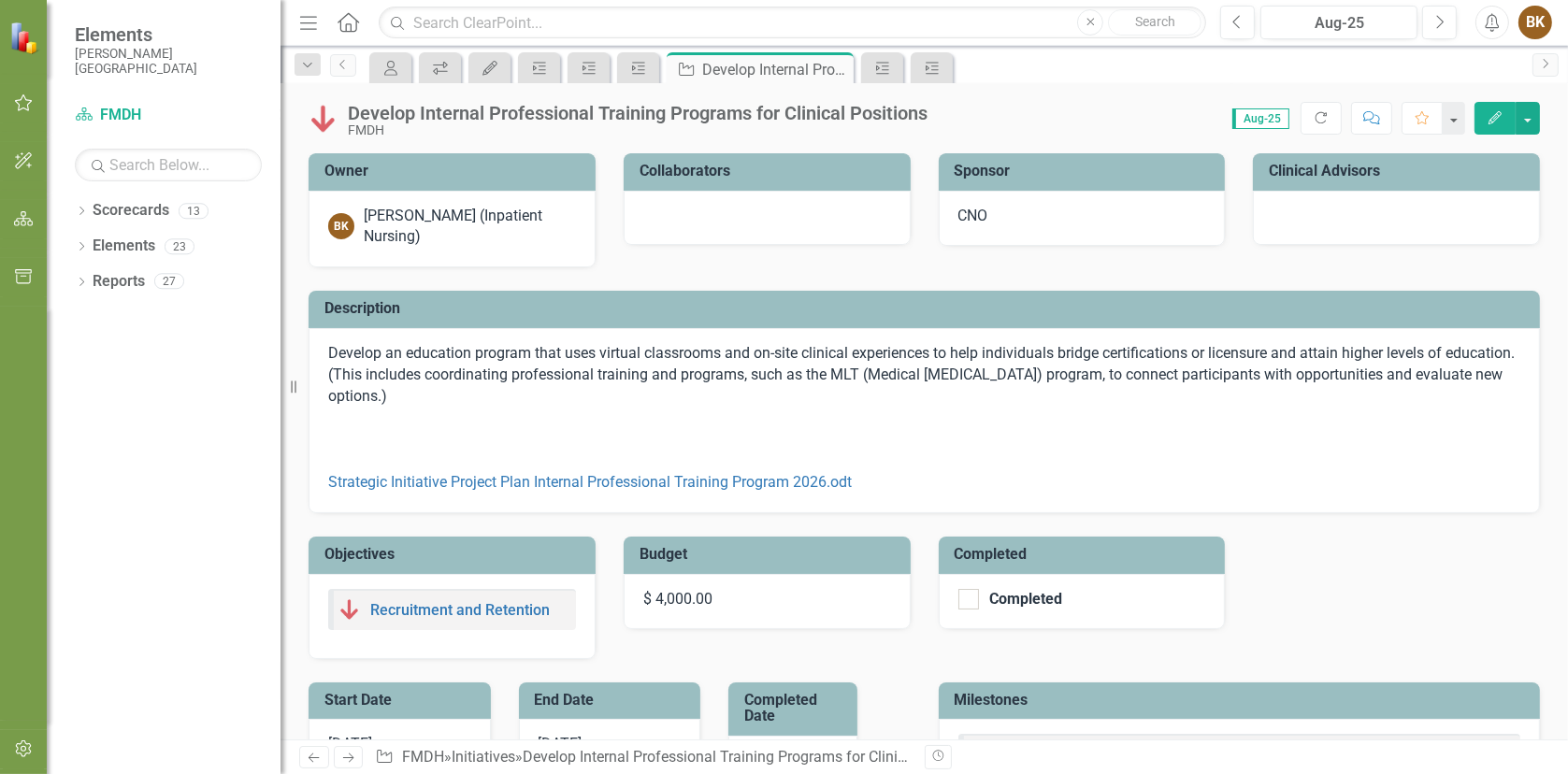
checkbox input "false"
checkbox input "true"
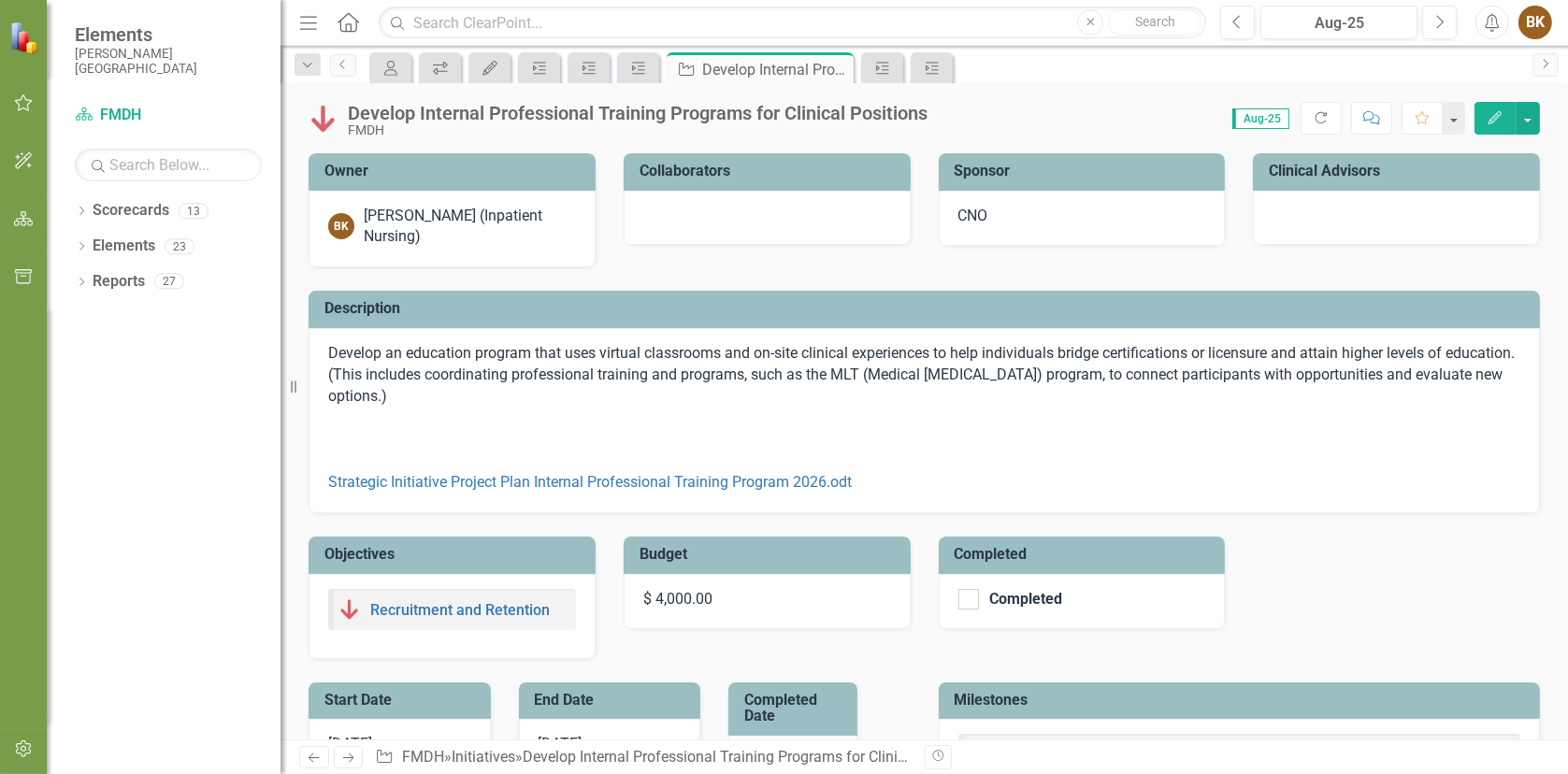
checkbox input "true"
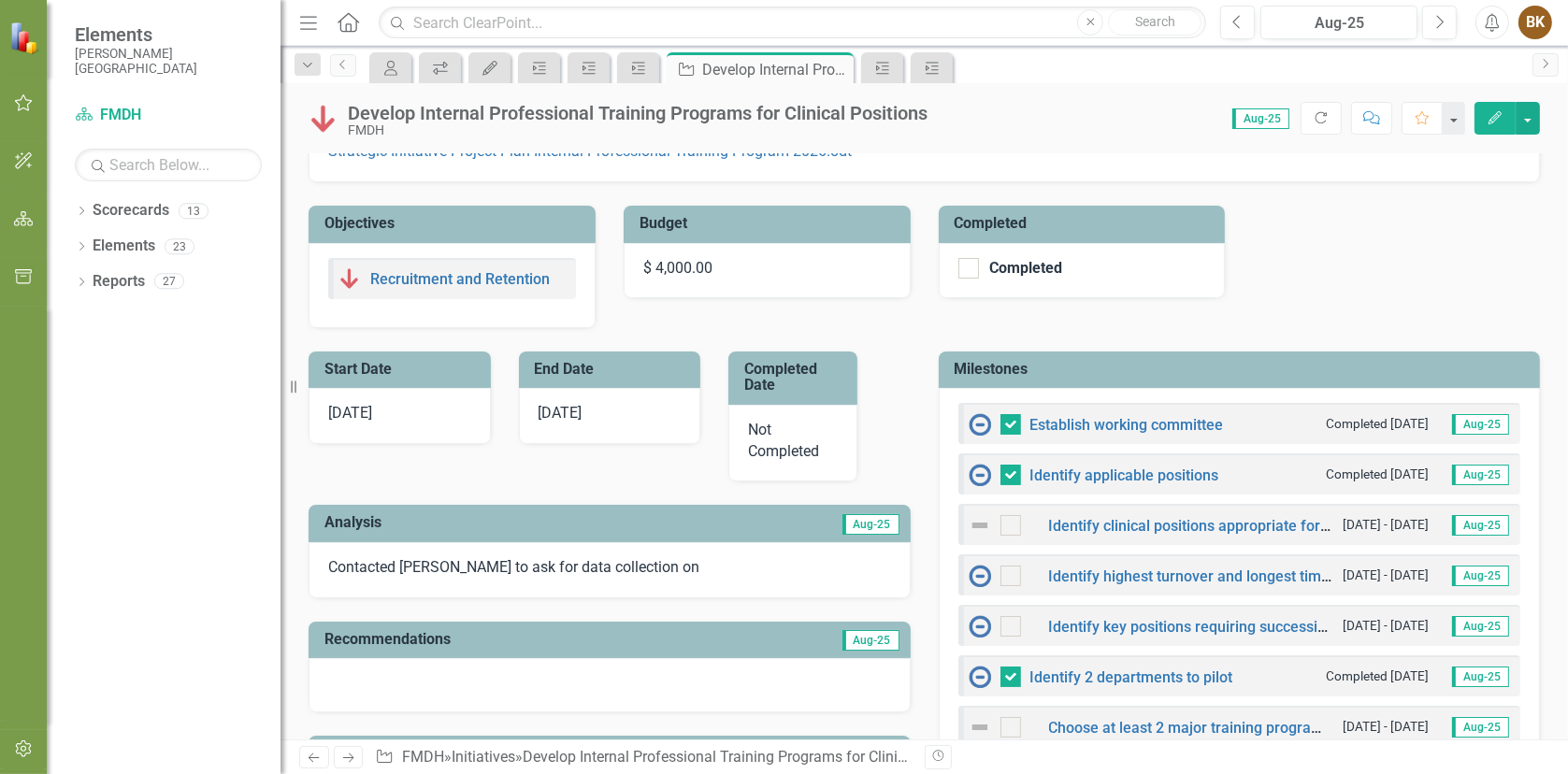
scroll to position [374, 0]
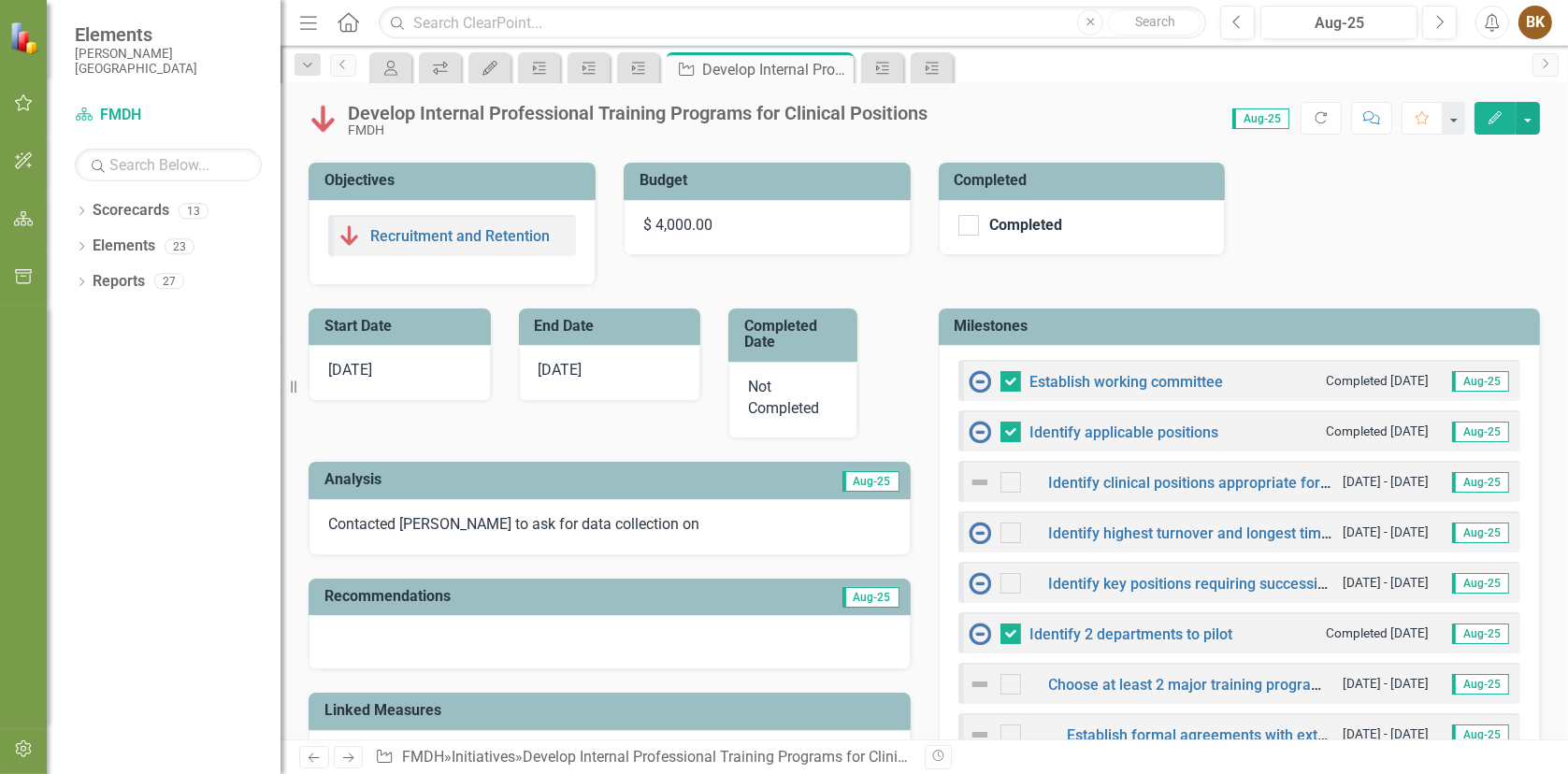
click at [566, 524] on p "Contacted [PERSON_NAME] to ask for data collection on" at bounding box center [609, 524] width 563 height 22
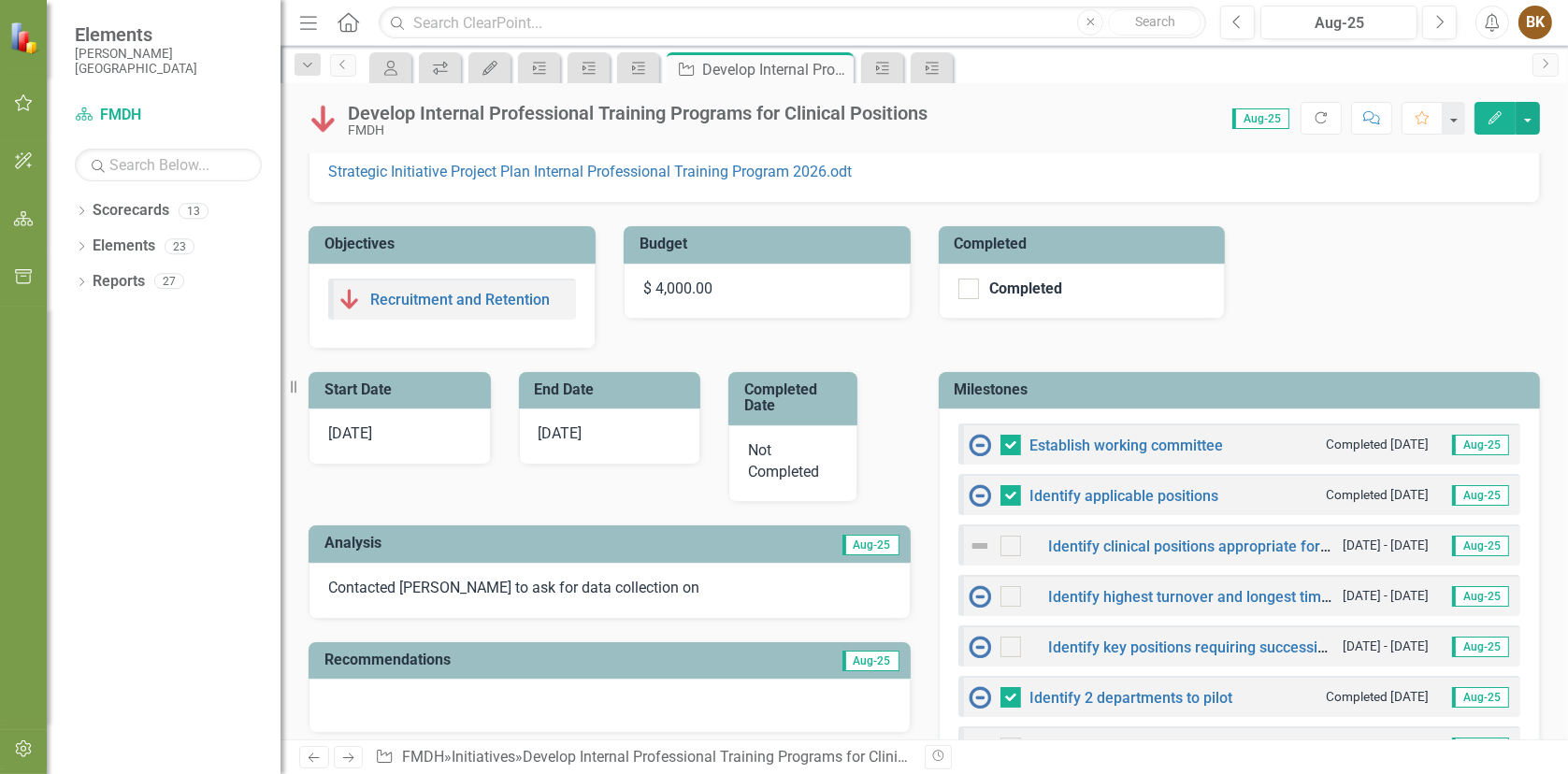
scroll to position [281, 0]
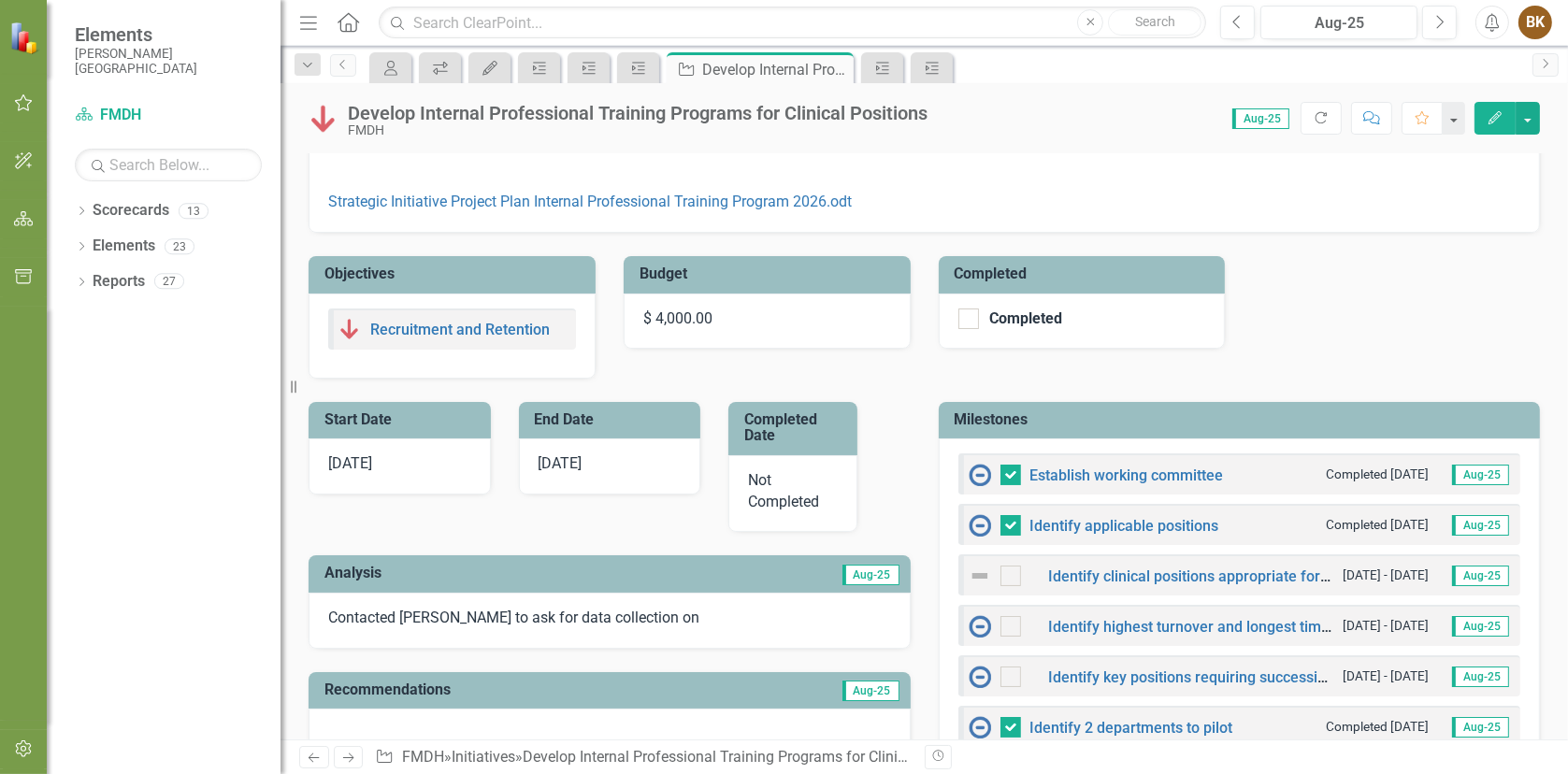
click at [496, 610] on p "Contacted [PERSON_NAME] to ask for data collection on" at bounding box center [609, 618] width 563 height 22
click at [857, 571] on span "Aug-25" at bounding box center [870, 575] width 57 height 21
click at [490, 607] on p "Contacted [PERSON_NAME] to ask for data collection on" at bounding box center [609, 618] width 563 height 22
click at [1494, 117] on icon "Edit" at bounding box center [1495, 118] width 17 height 13
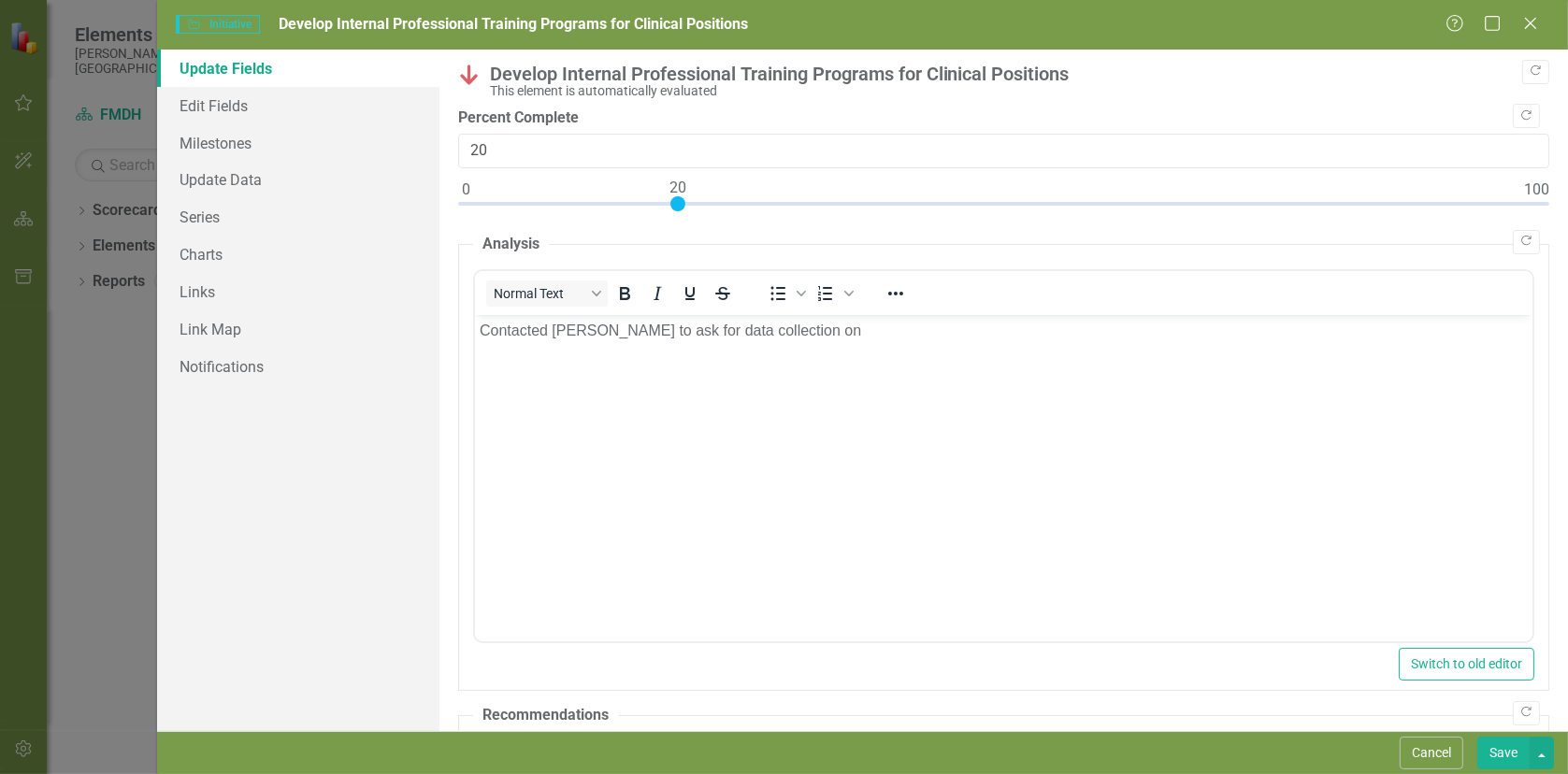
scroll to position [0, 0]
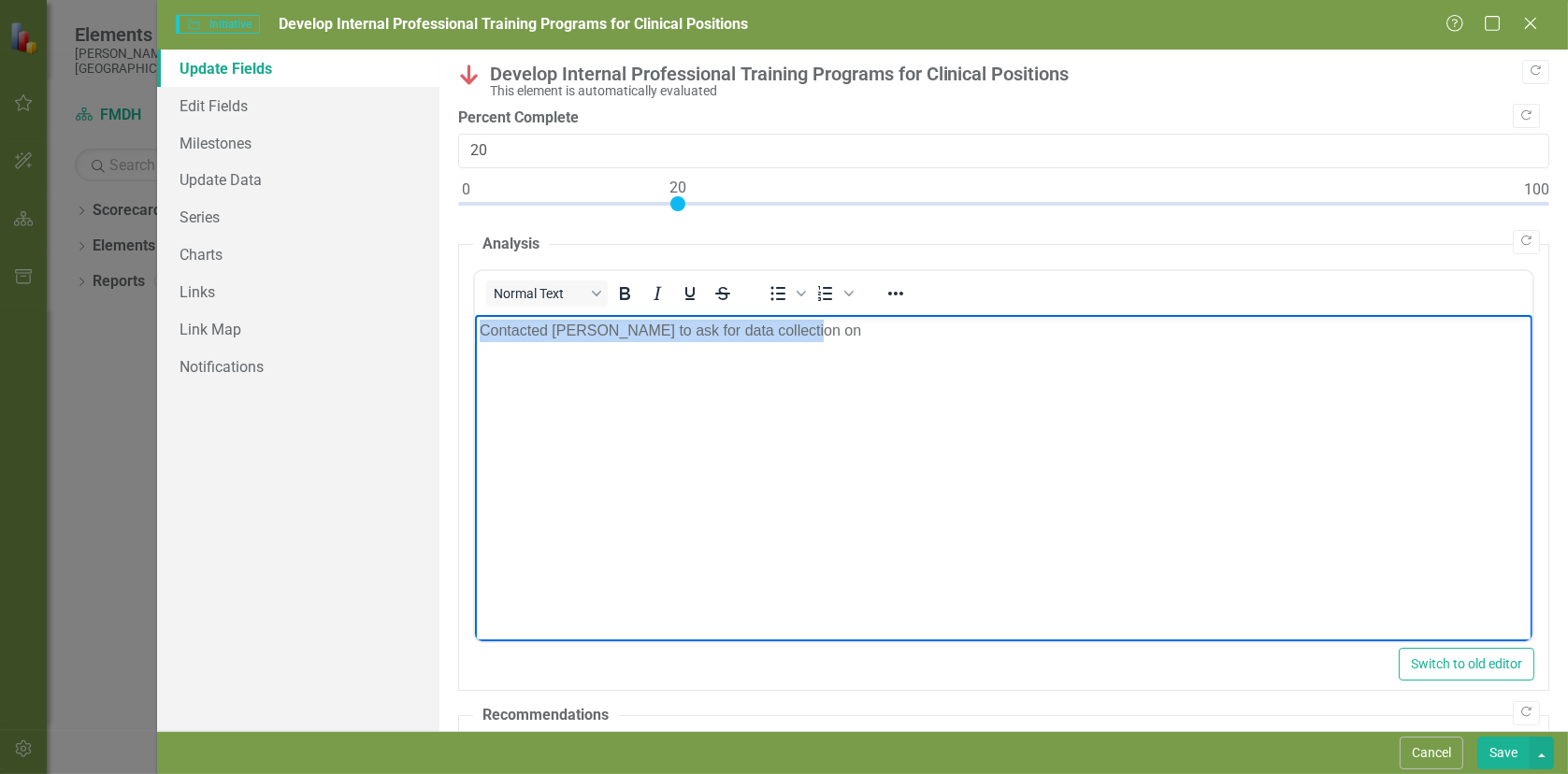
drag, startPoint x: 800, startPoint y: 335, endPoint x: 368, endPoint y: 333, distance: 432.0
click at [474, 333] on html "Contacted [PERSON_NAME] to ask for data collection on" at bounding box center [1002, 455] width 1058 height 281
click at [1501, 757] on button "Save" at bounding box center [1503, 752] width 53 height 33
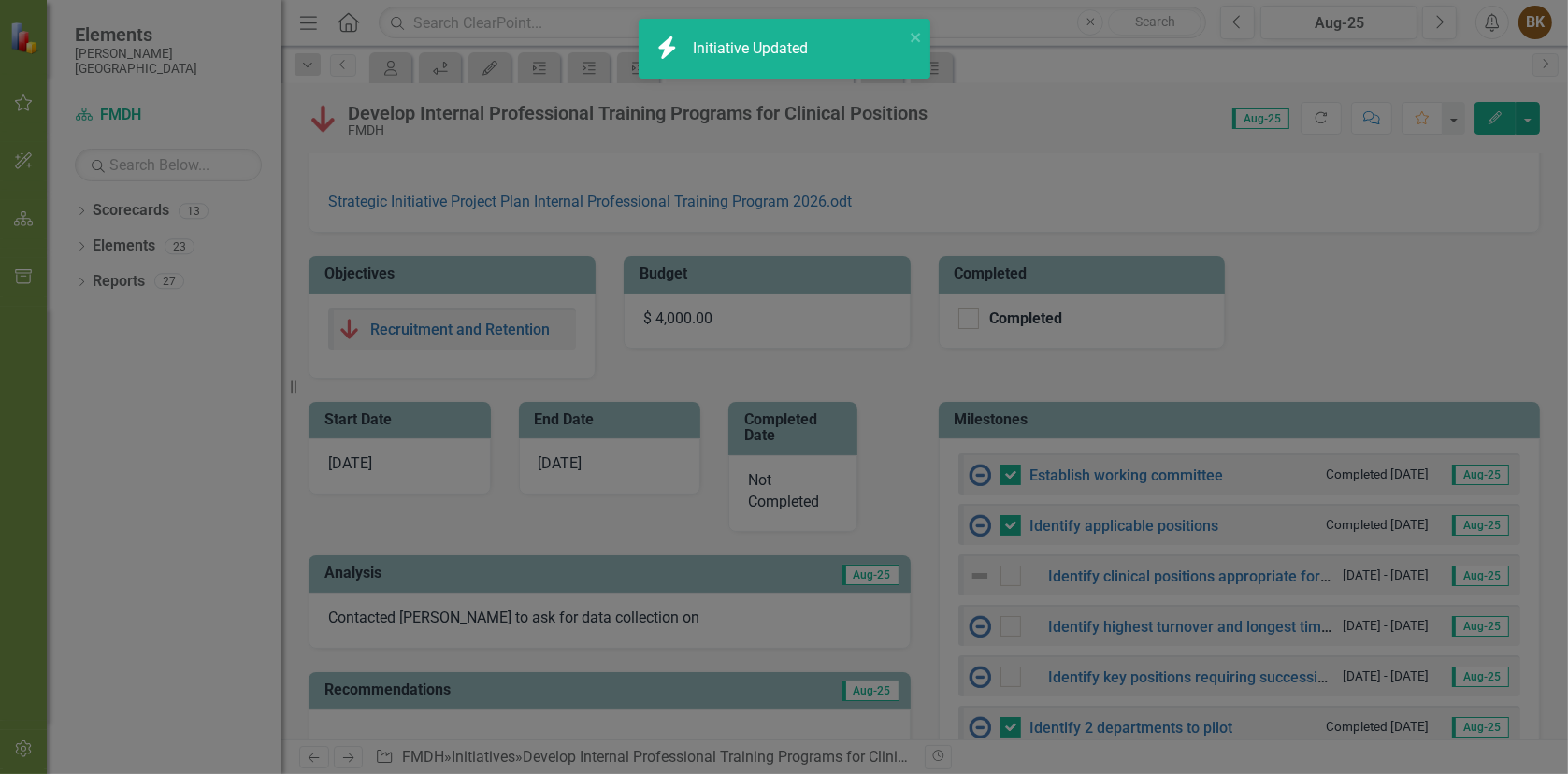
checkbox input "false"
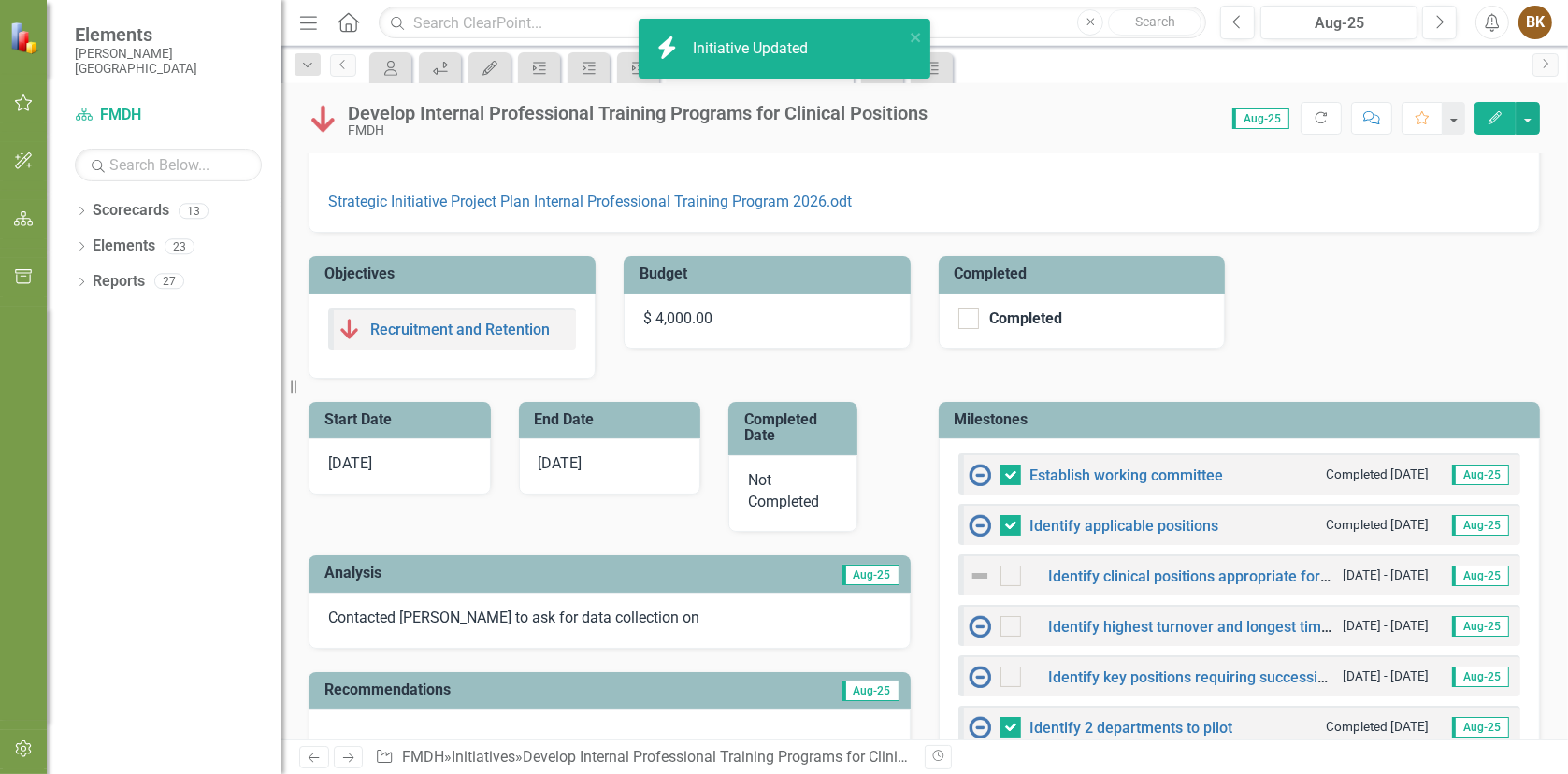
checkbox input "true"
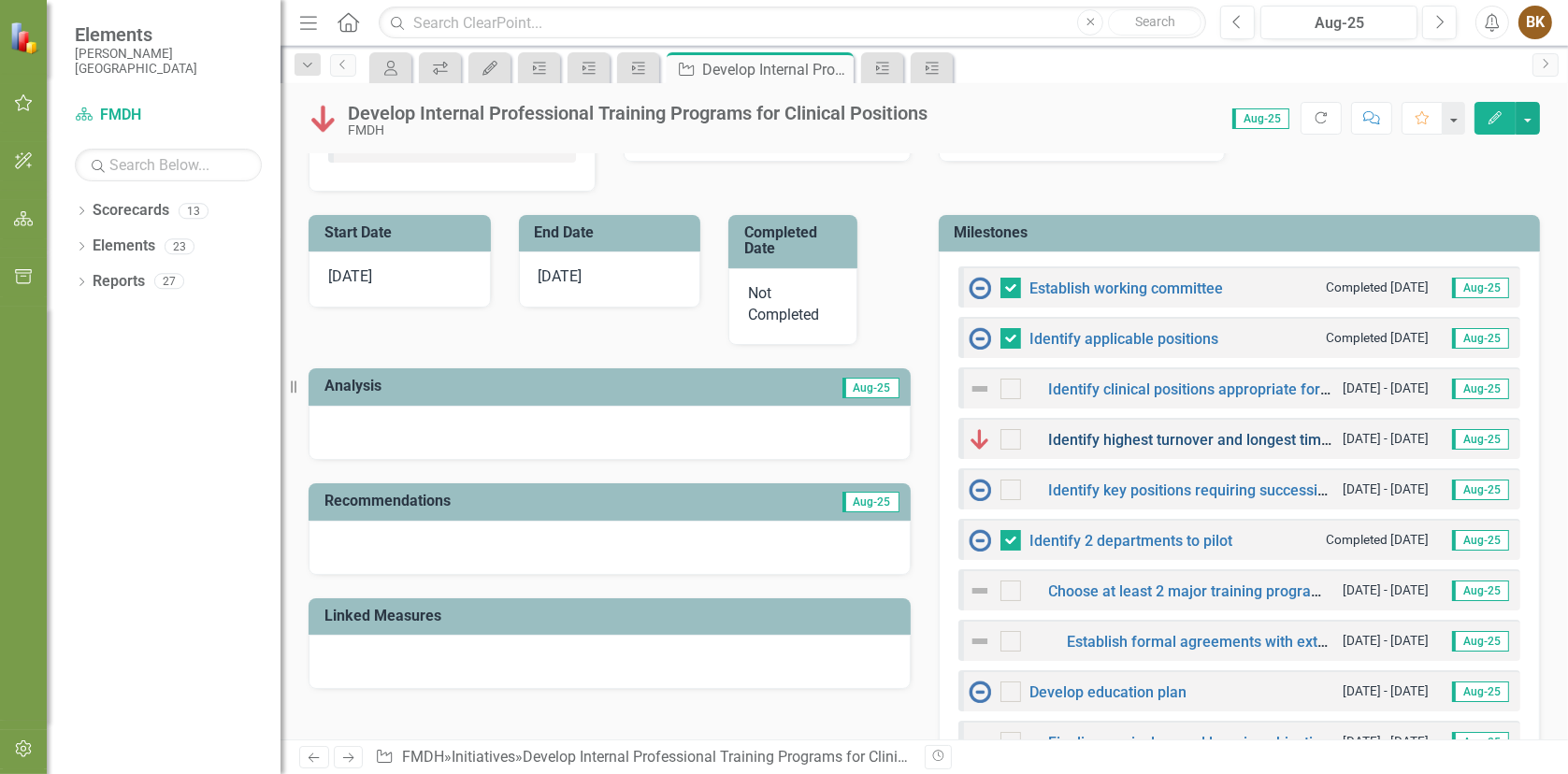
scroll to position [561, 0]
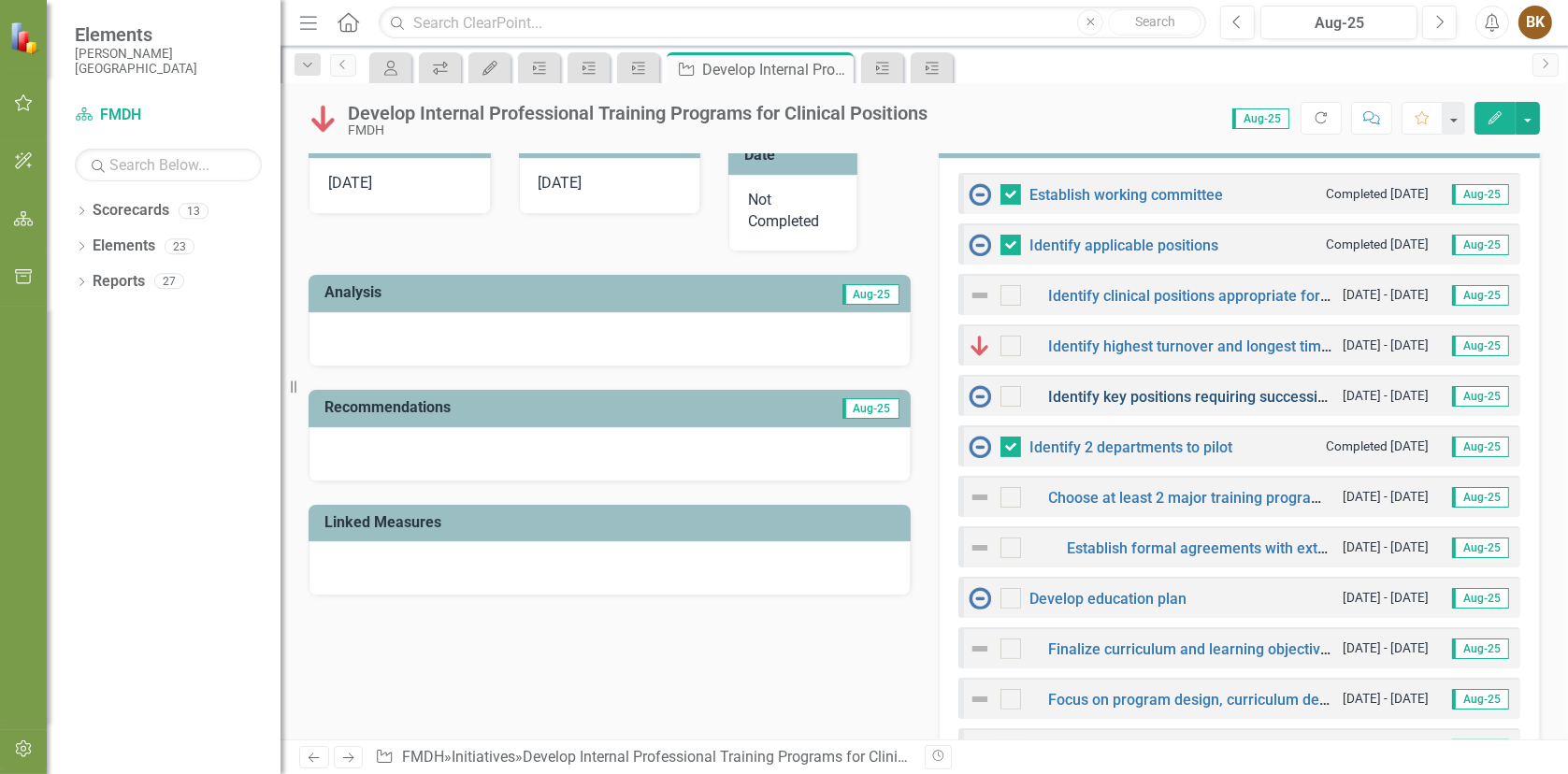
click at [1178, 392] on link "Identify key positions requiring succession planning (Leadership, difficult-to-…" at bounding box center [1528, 396] width 959 height 18
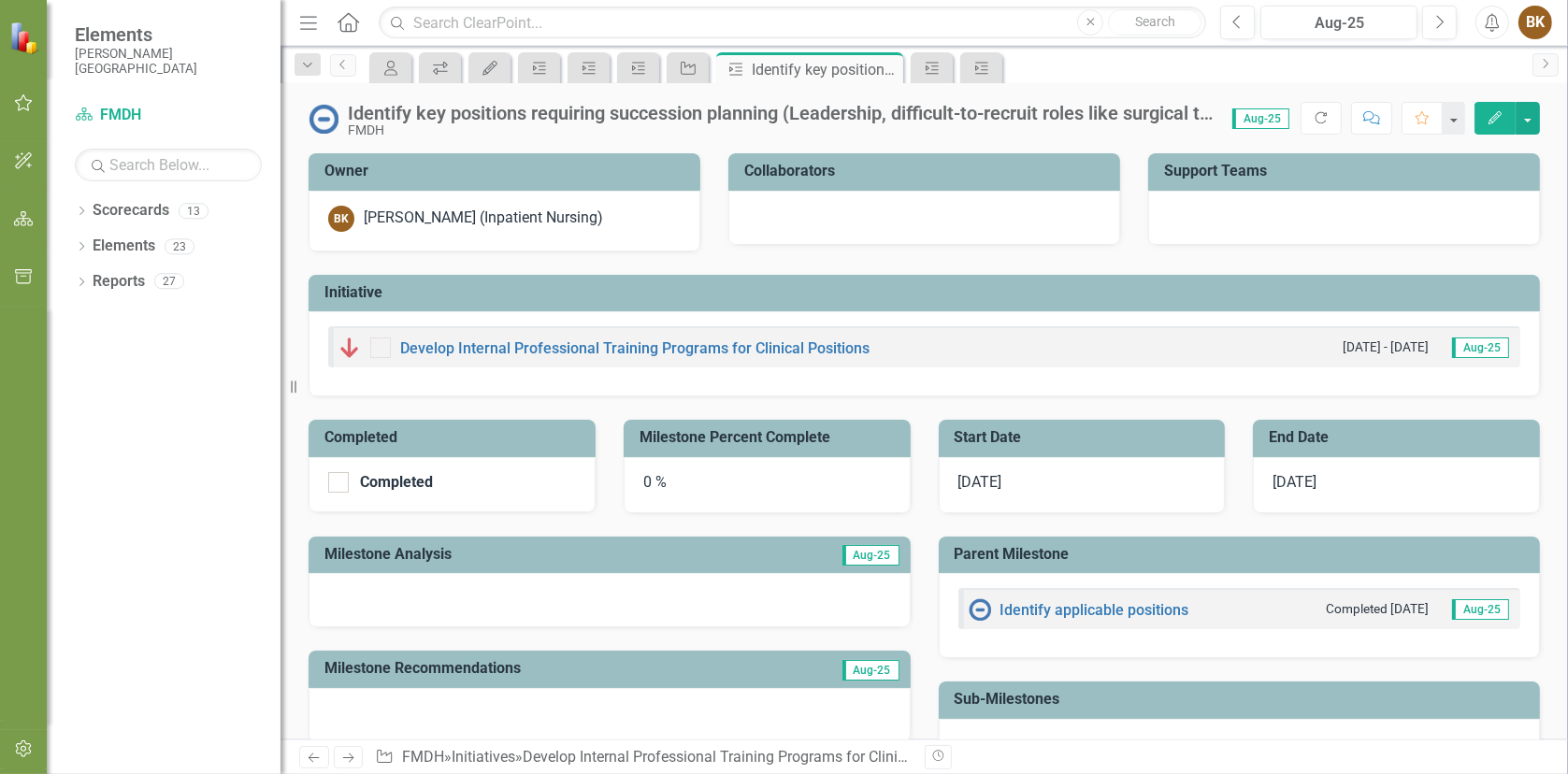
click at [1493, 116] on icon "button" at bounding box center [1495, 118] width 13 height 13
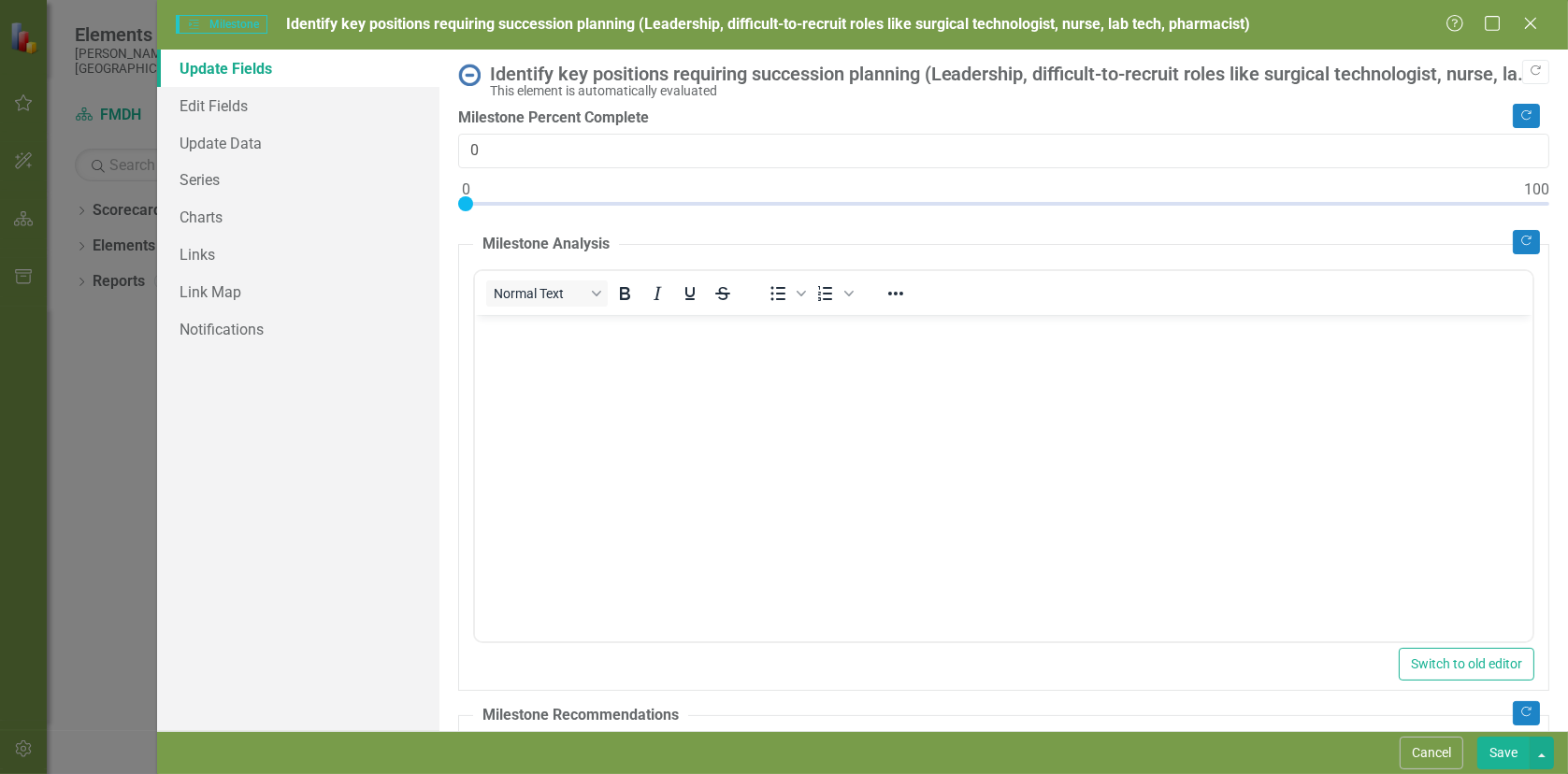
type input "11"
click at [582, 198] on div at bounding box center [1003, 207] width 1091 height 24
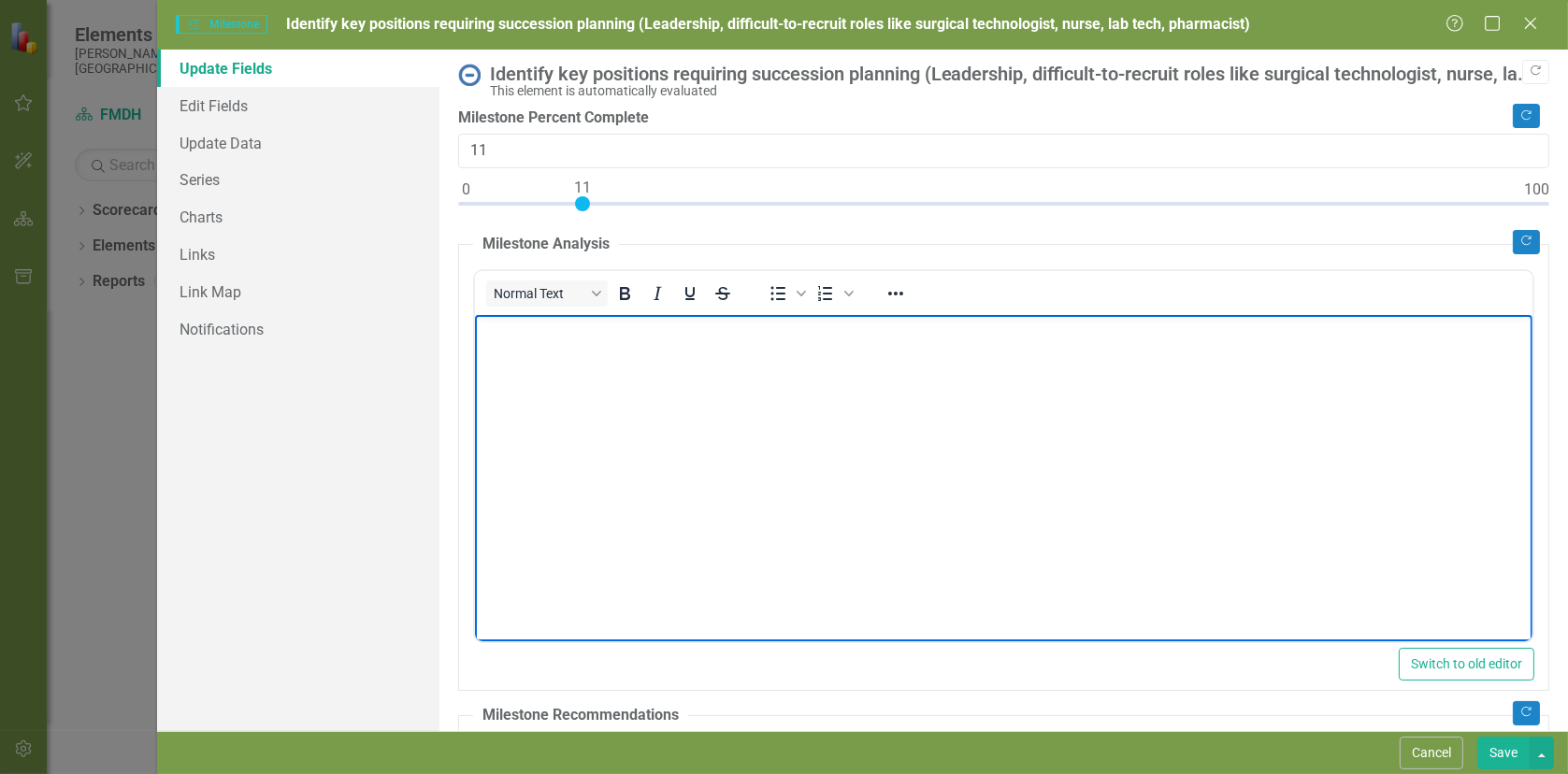
click at [527, 343] on body "Rich Text Area. Press ALT-0 for help." at bounding box center [1002, 455] width 1058 height 281
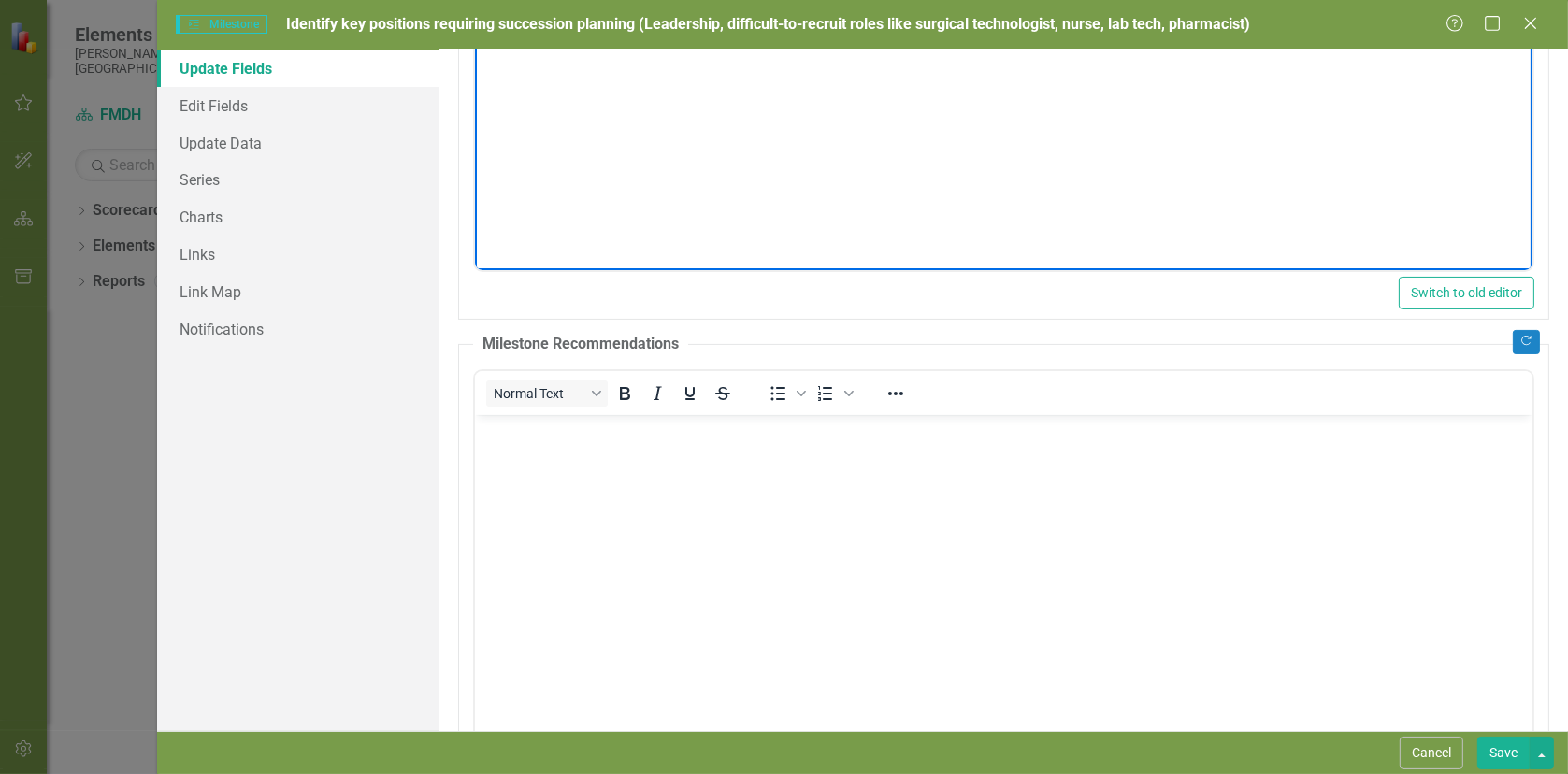
scroll to position [374, 0]
click at [1496, 750] on button "Save" at bounding box center [1503, 752] width 53 height 33
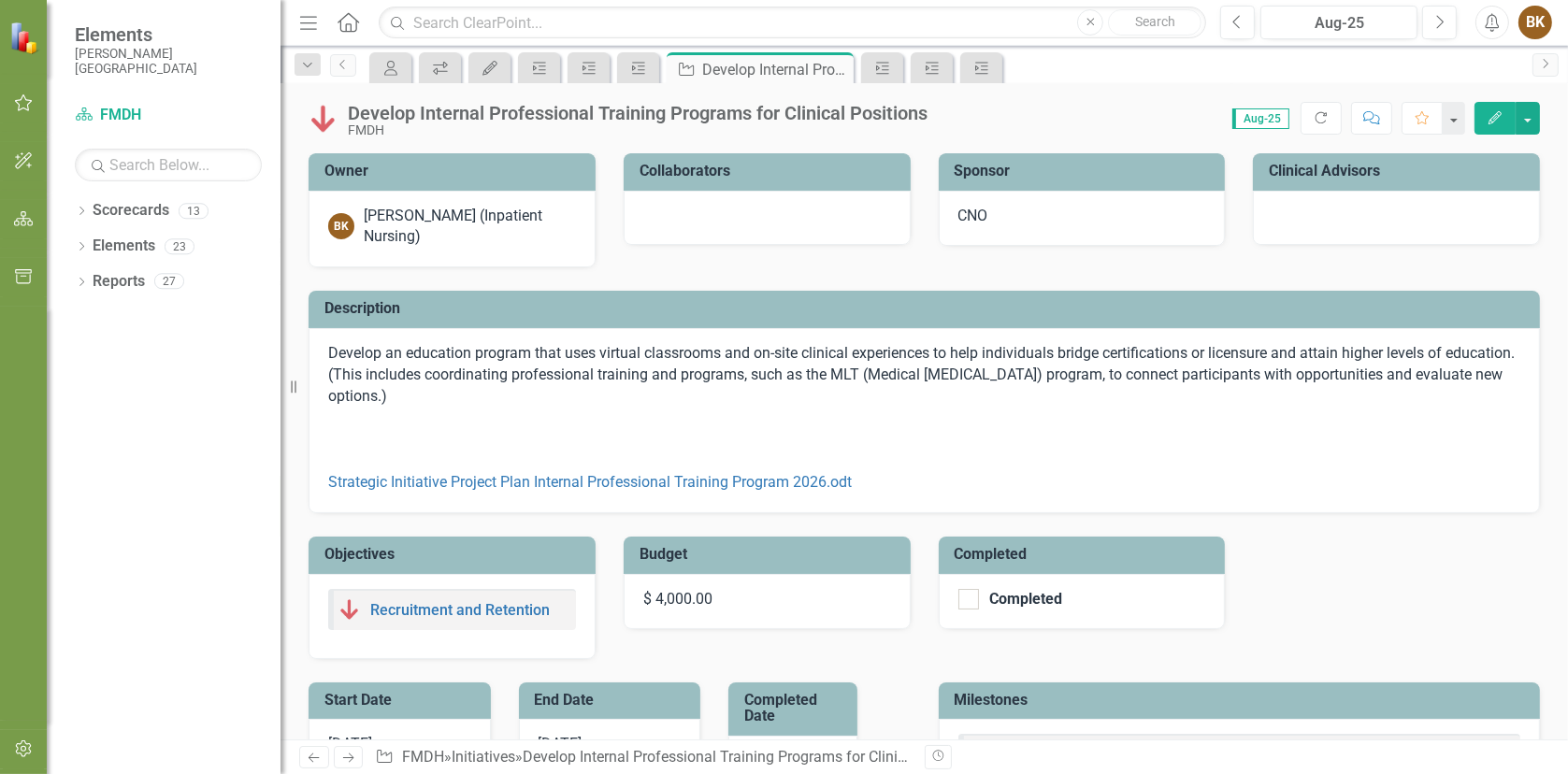
checkbox input "false"
checkbox input "true"
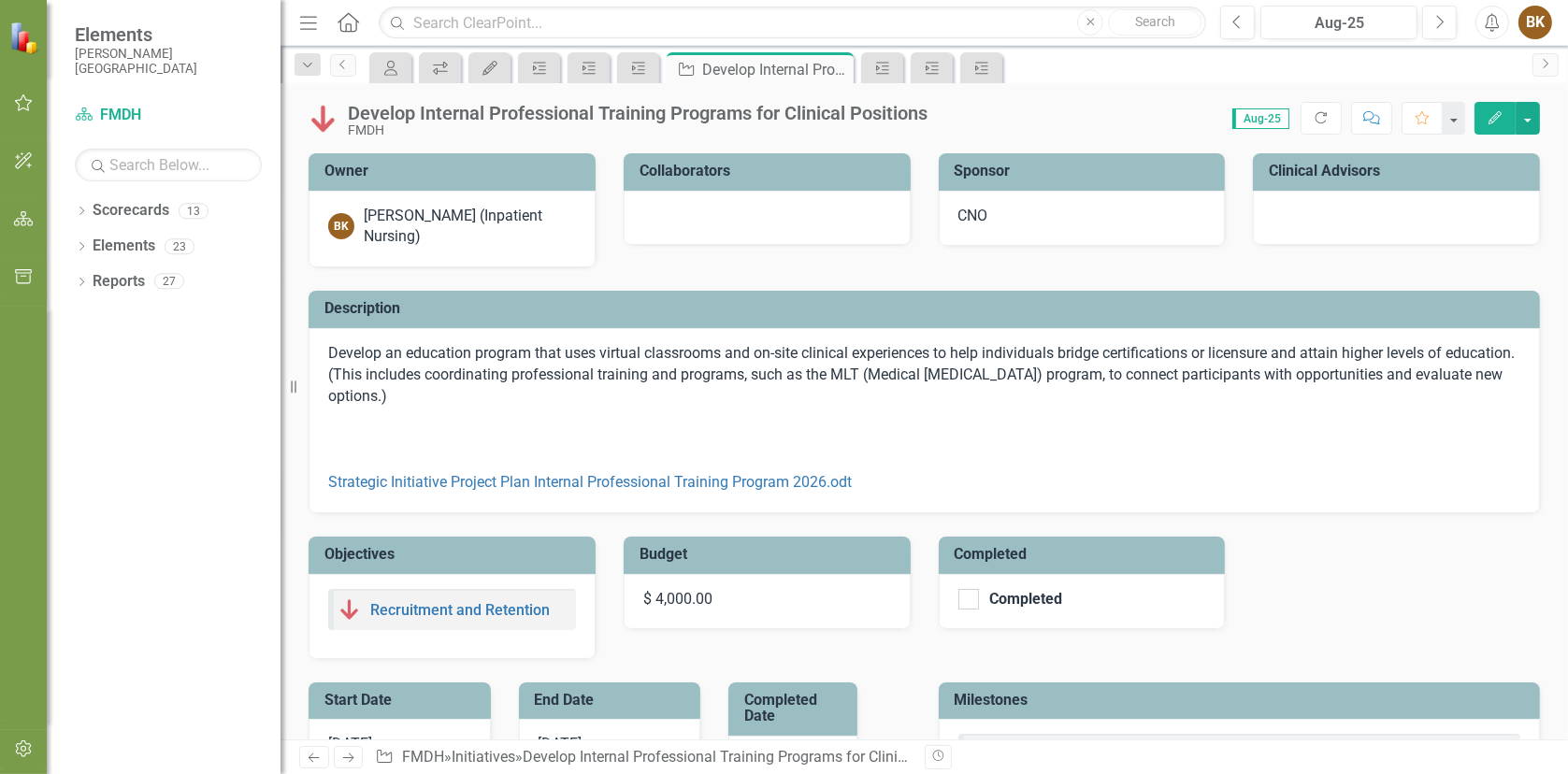
checkbox input "true"
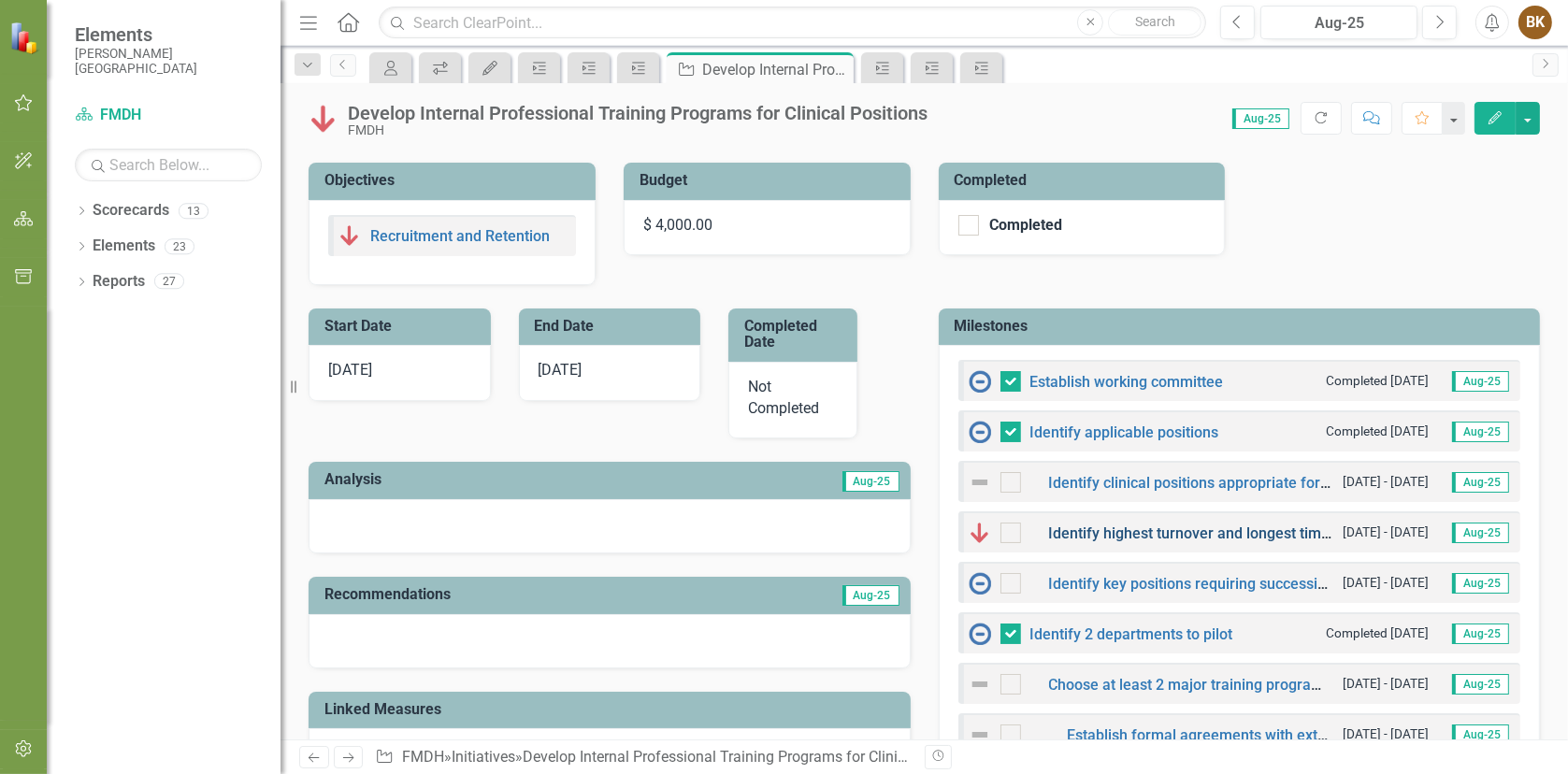
scroll to position [467, 0]
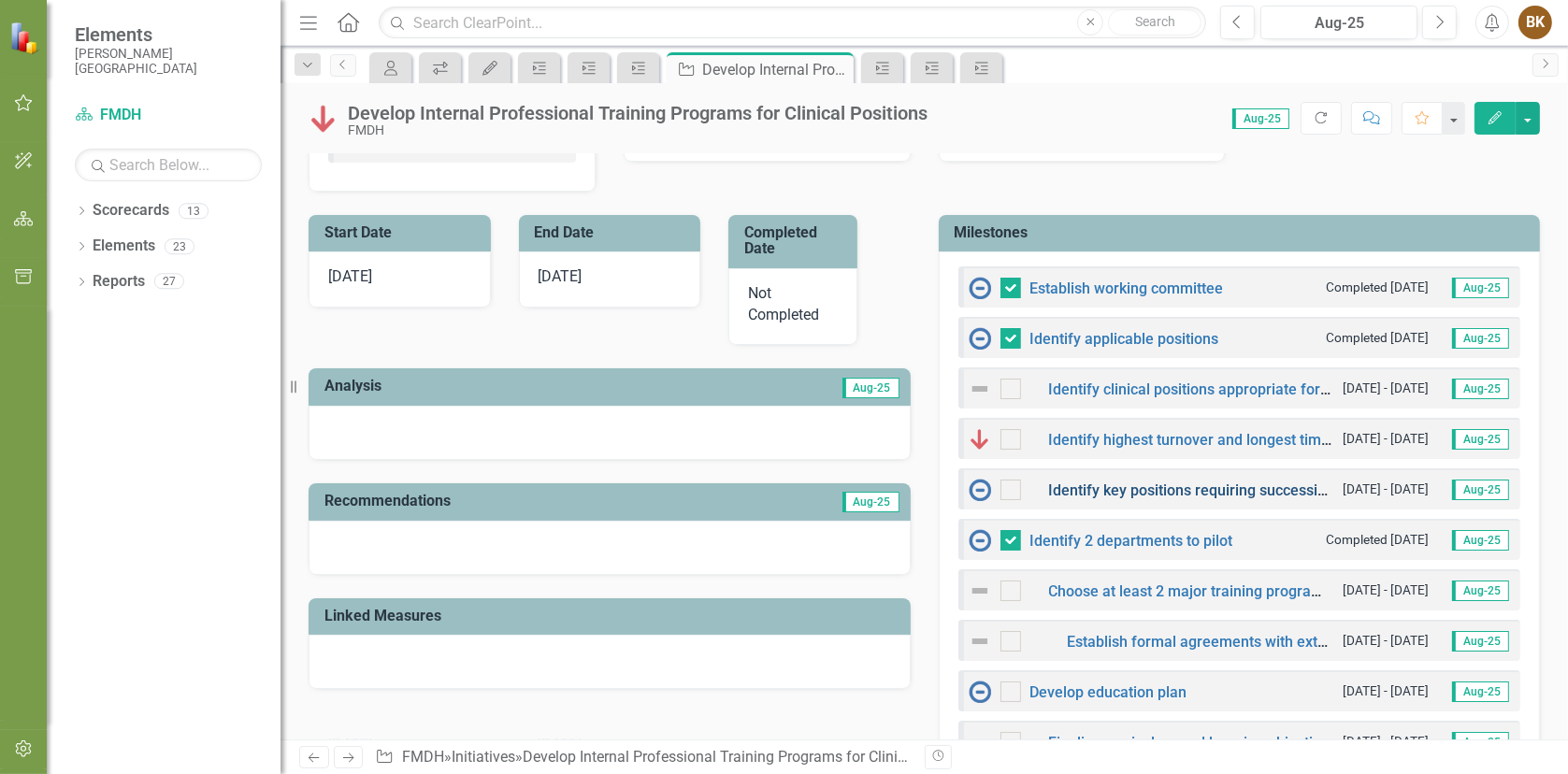
click at [1261, 489] on link "Identify key positions requiring succession planning (Leadership, difficult-to-…" at bounding box center [1528, 490] width 959 height 18
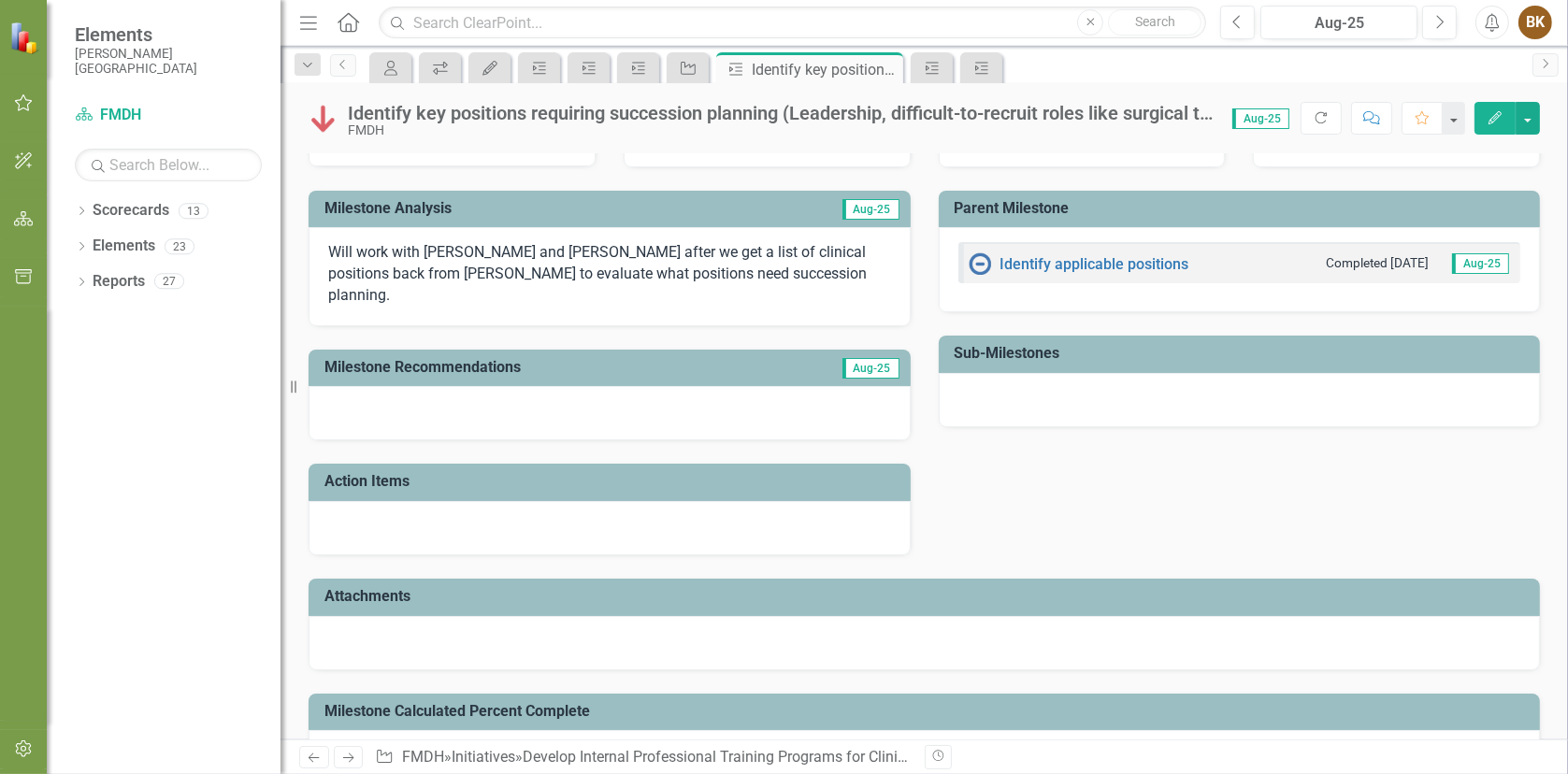
scroll to position [387, 0]
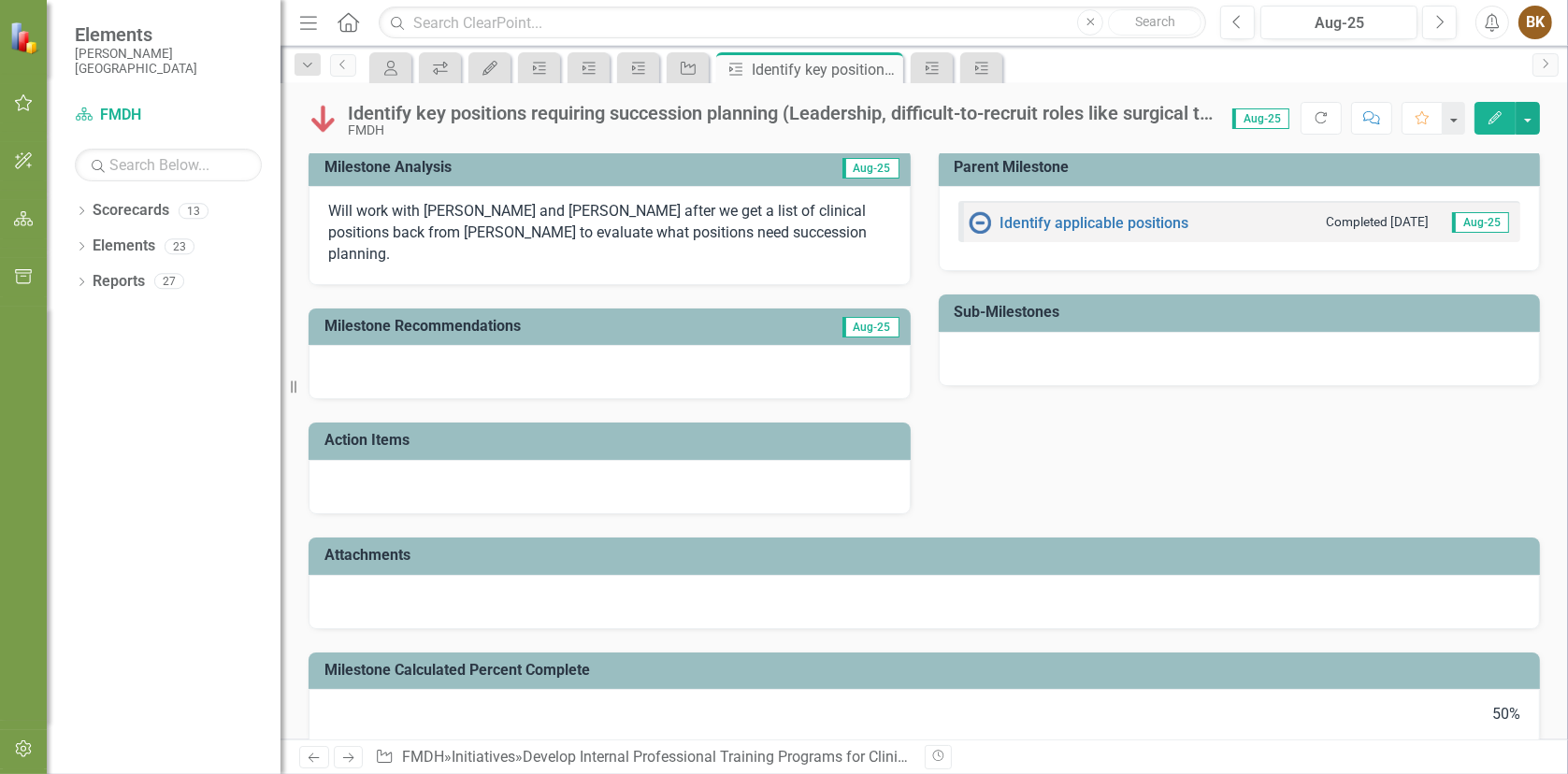
click at [368, 574] on div at bounding box center [924, 602] width 1231 height 55
click at [330, 574] on div at bounding box center [924, 602] width 1231 height 55
click at [429, 574] on div at bounding box center [924, 602] width 1231 height 55
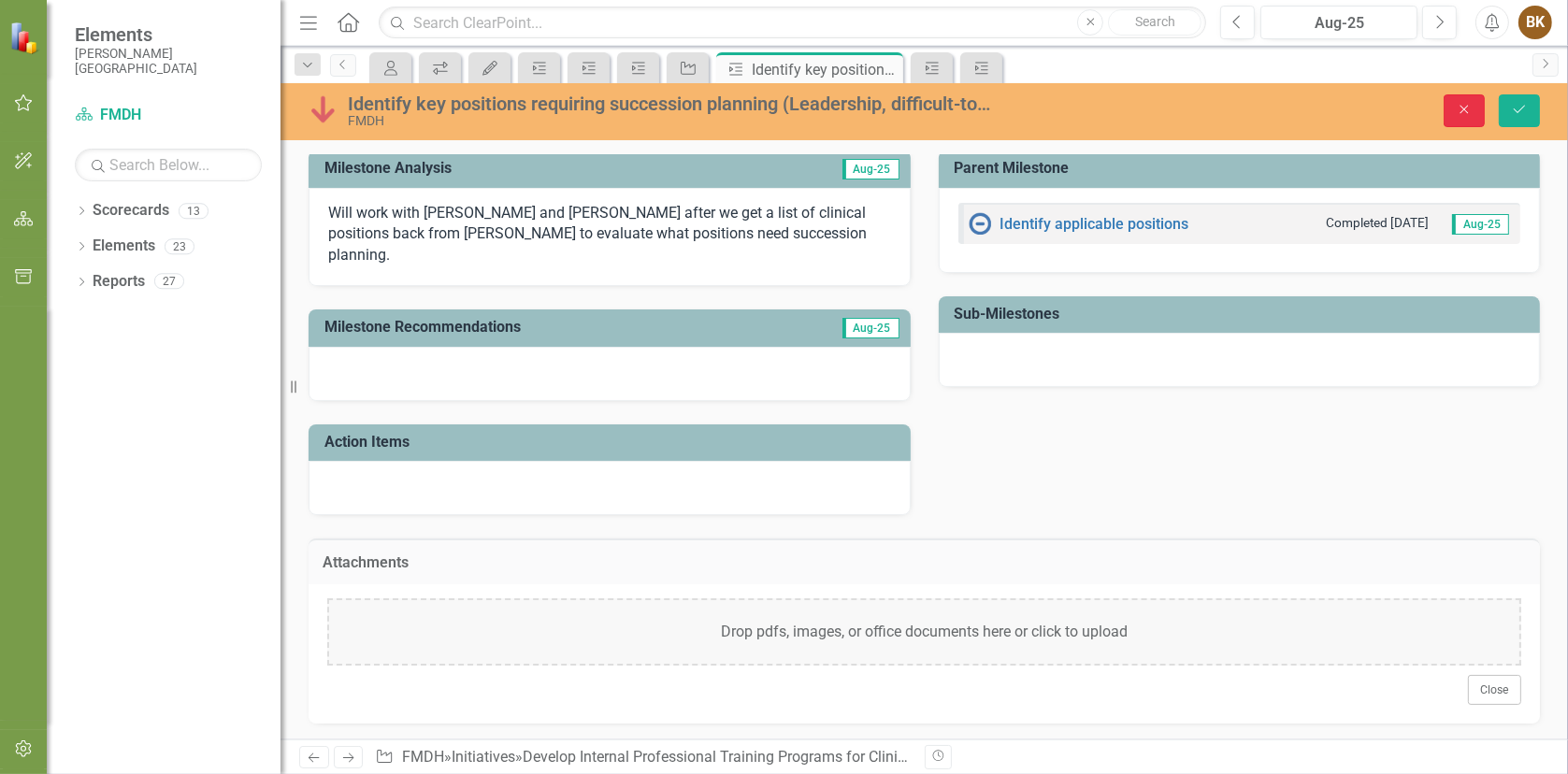
click at [1464, 111] on icon "Close" at bounding box center [1463, 109] width 17 height 13
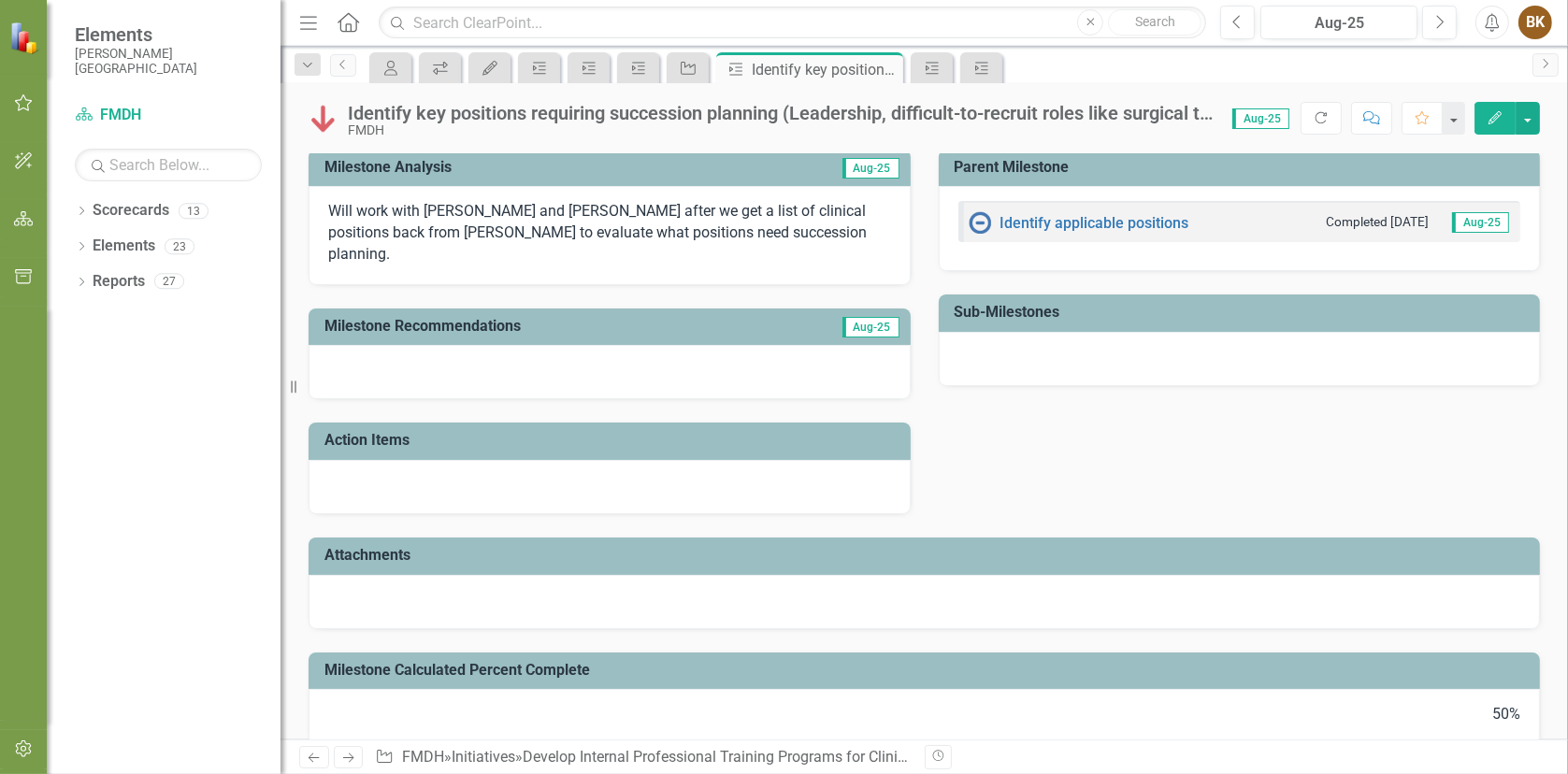
click at [1499, 120] on icon "Edit" at bounding box center [1495, 118] width 17 height 13
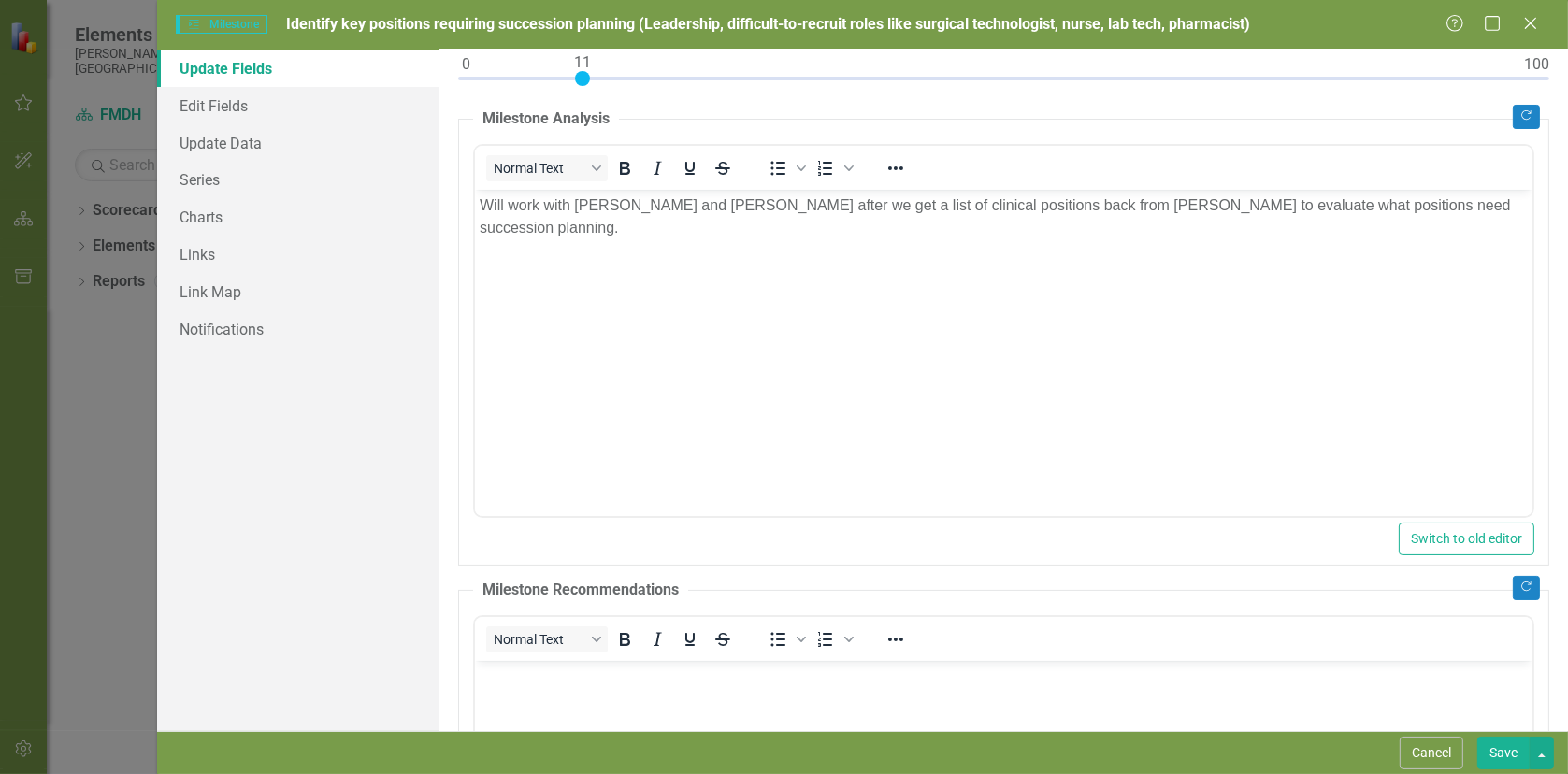
scroll to position [0, 0]
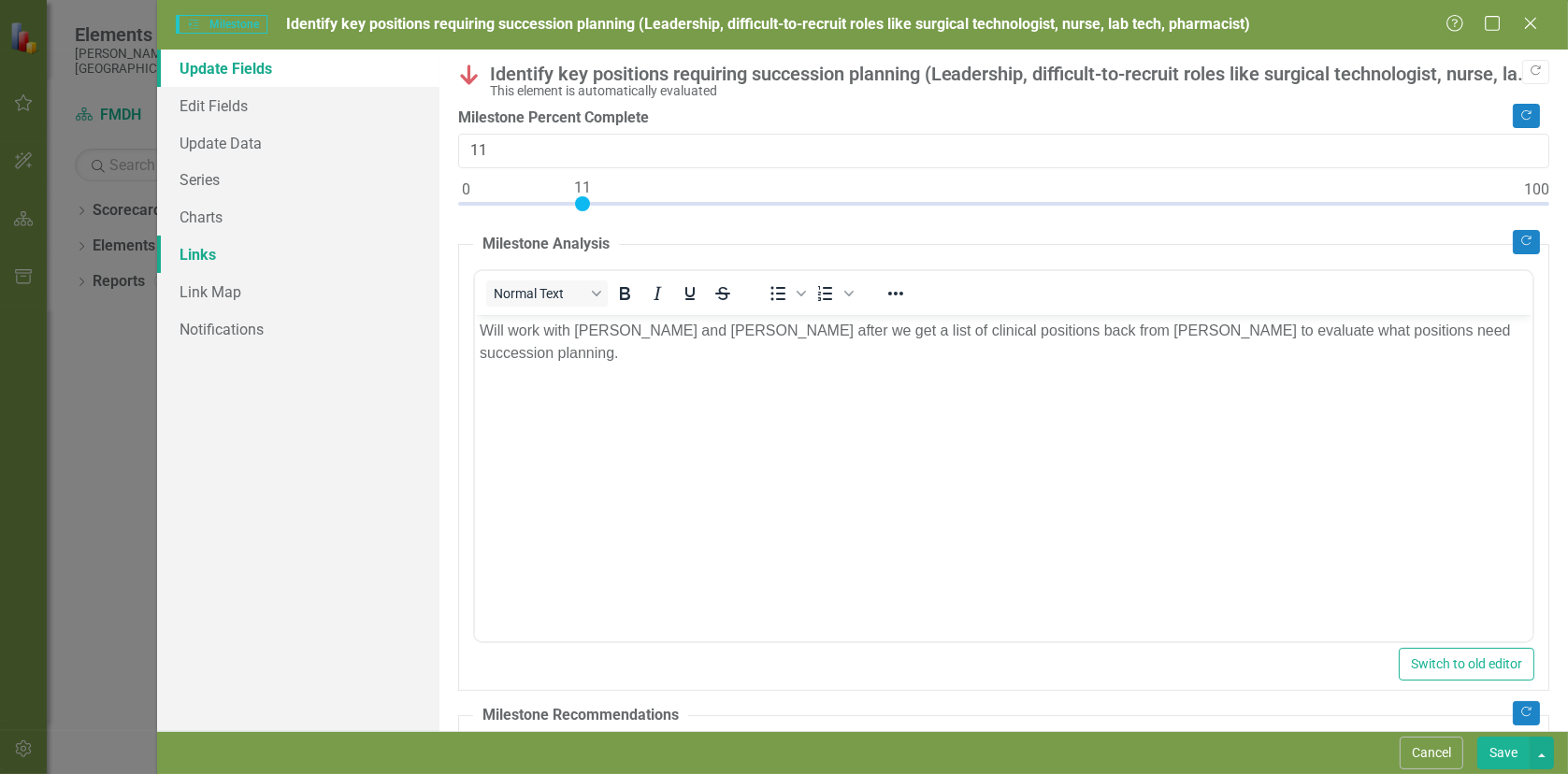
click at [198, 252] on link "Links" at bounding box center [299, 254] width 283 height 38
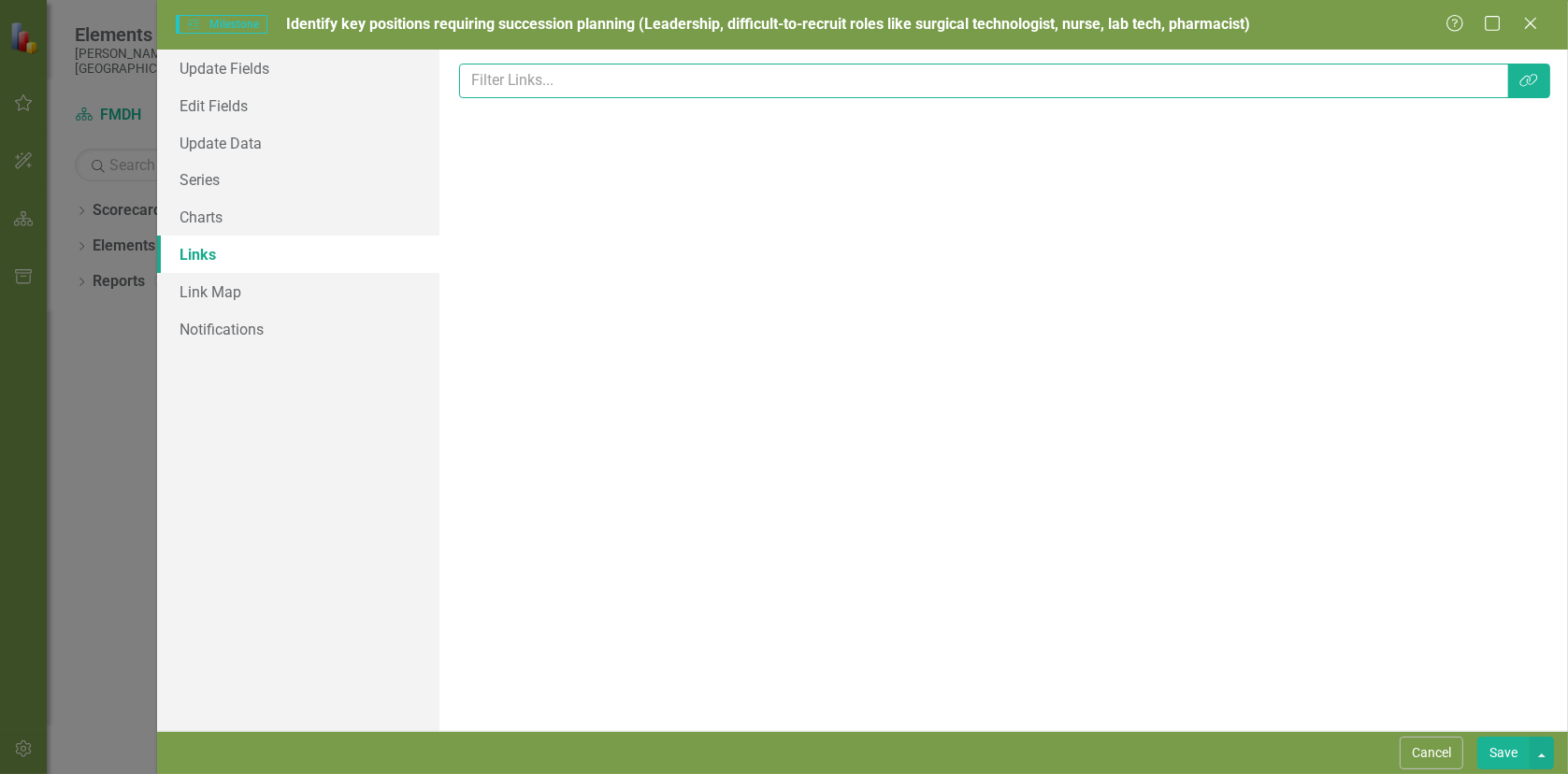
click at [524, 84] on input "text" at bounding box center [983, 80] width 1050 height 35
click at [578, 83] on input "text" at bounding box center [983, 80] width 1050 height 35
paste input "[URL][DOMAIN_NAME]"
type input "[URL][DOMAIN_NAME]"
click at [1477, 736] on button "Save" at bounding box center [1503, 752] width 53 height 33
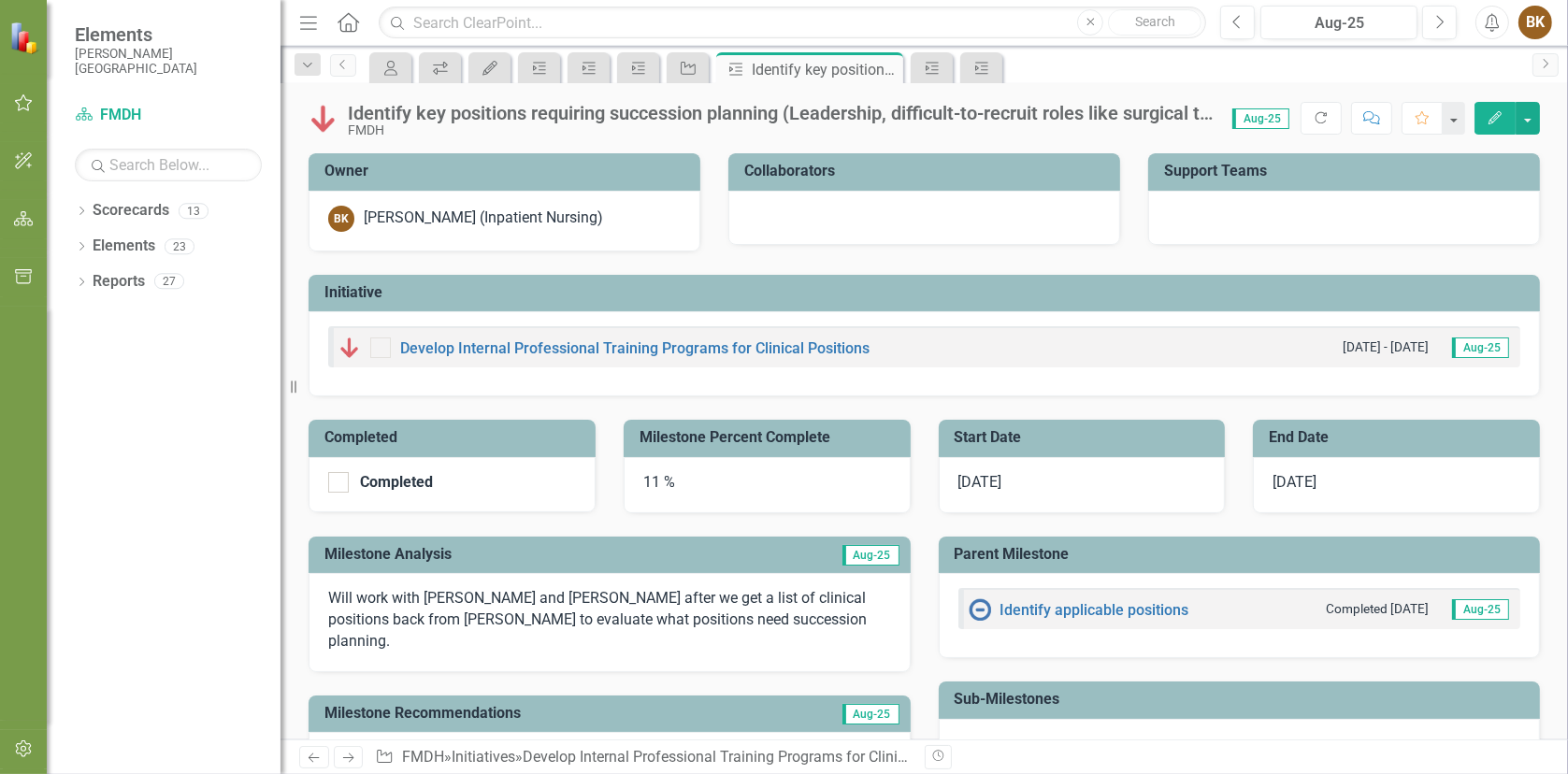
click at [1505, 126] on button "Edit" at bounding box center [1495, 118] width 41 height 33
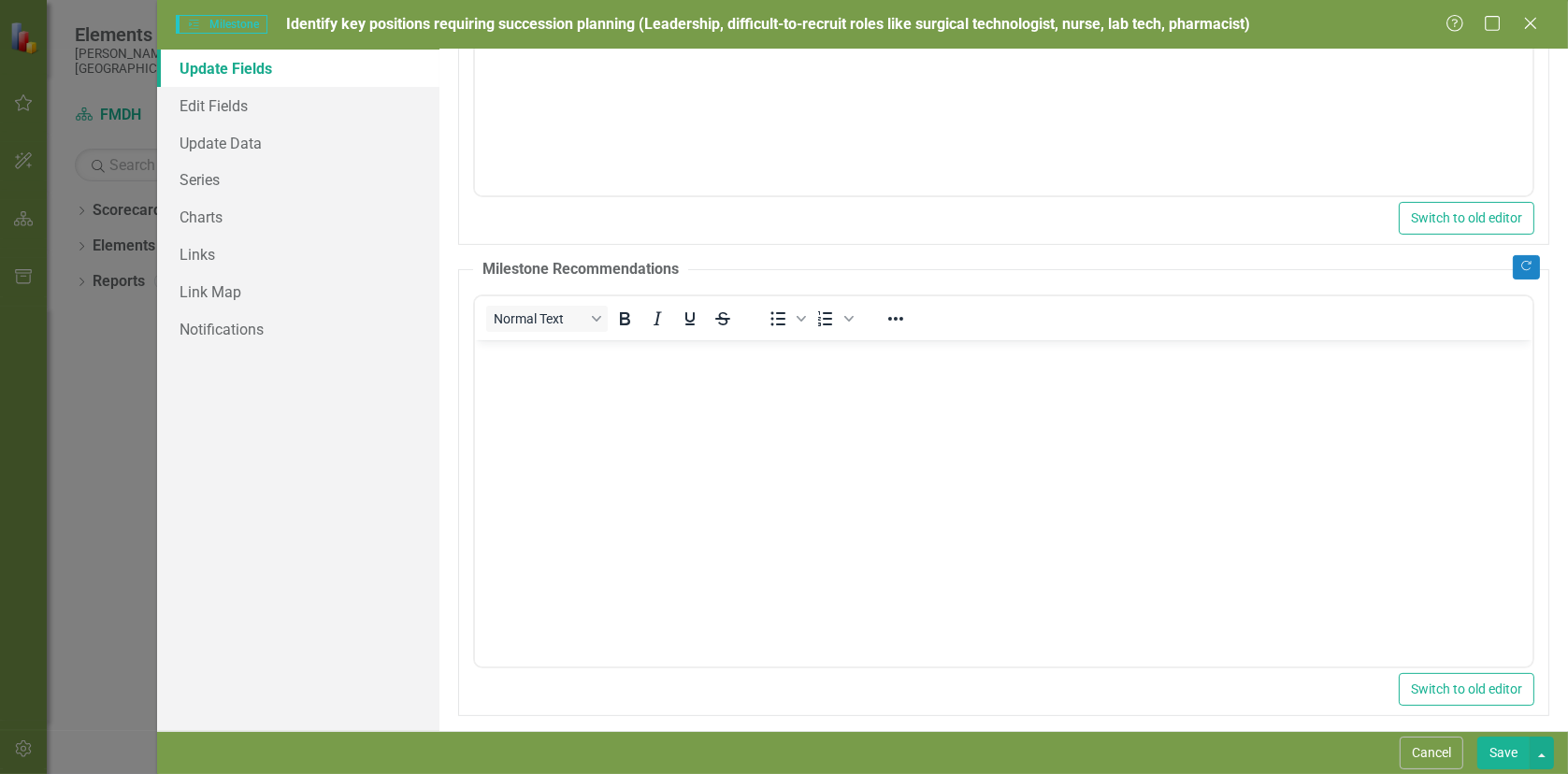
scroll to position [456, 0]
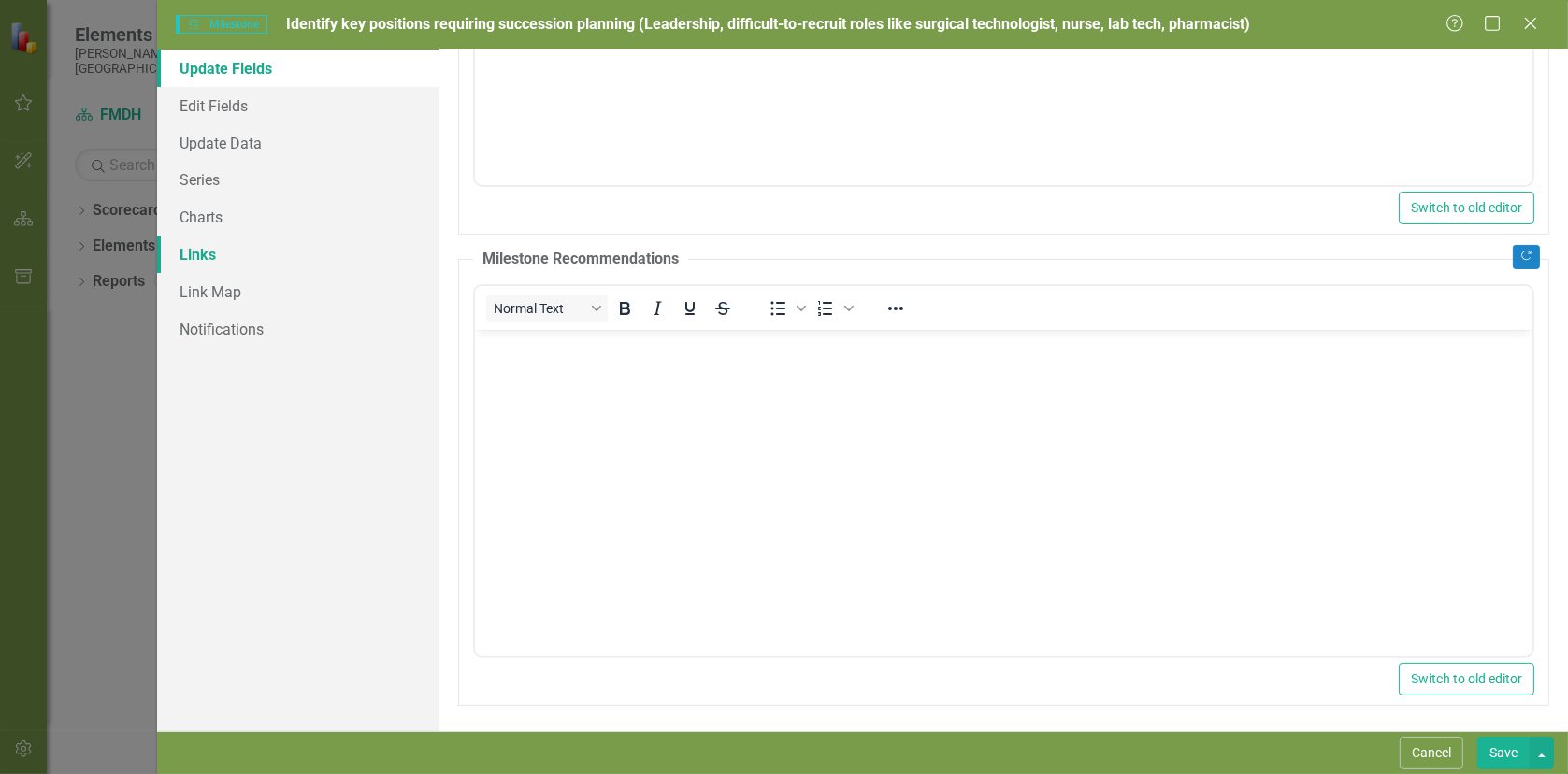
click at [215, 261] on link "Links" at bounding box center [299, 254] width 283 height 38
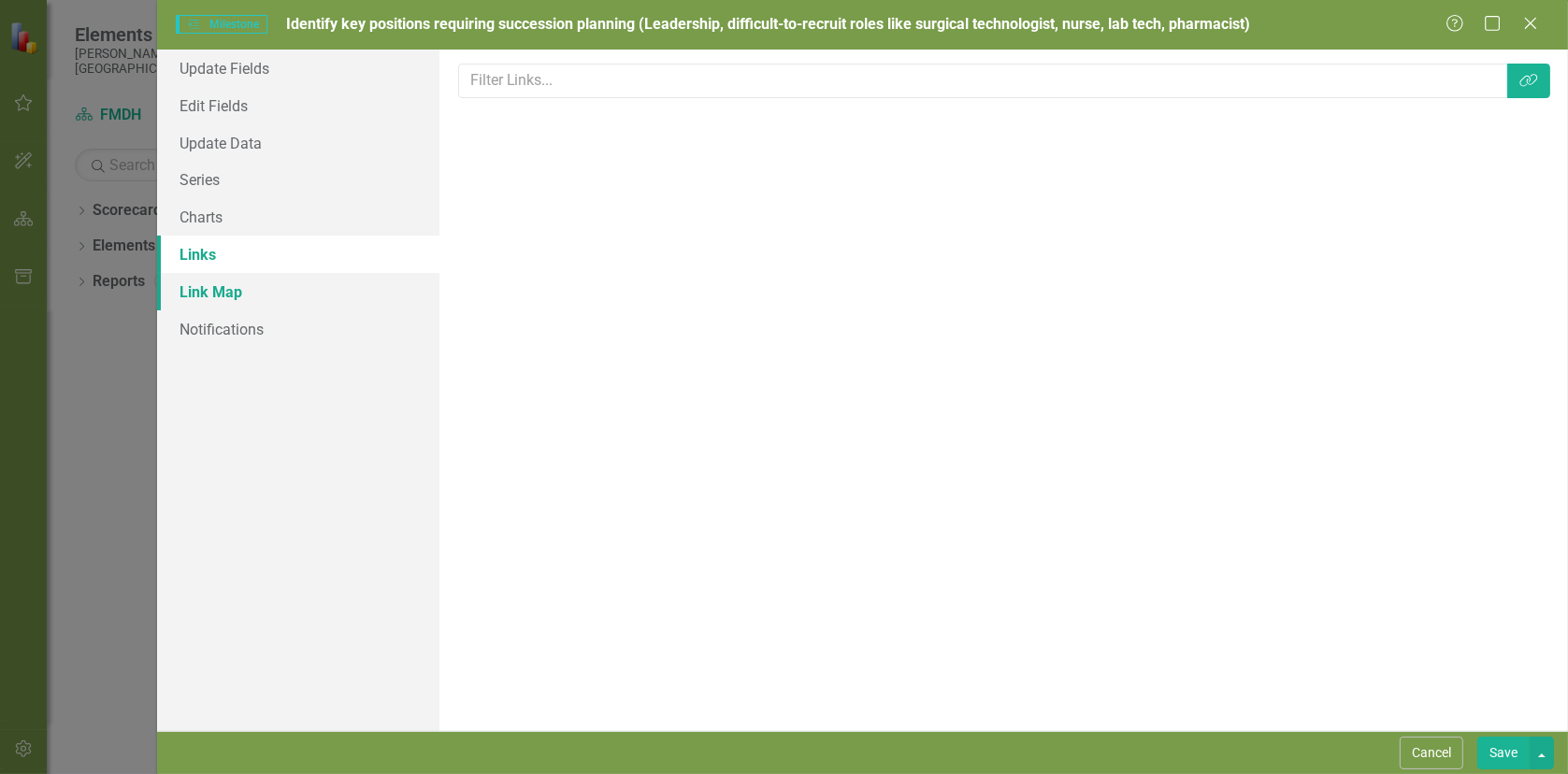
click at [226, 291] on link "Link Map" at bounding box center [299, 292] width 283 height 38
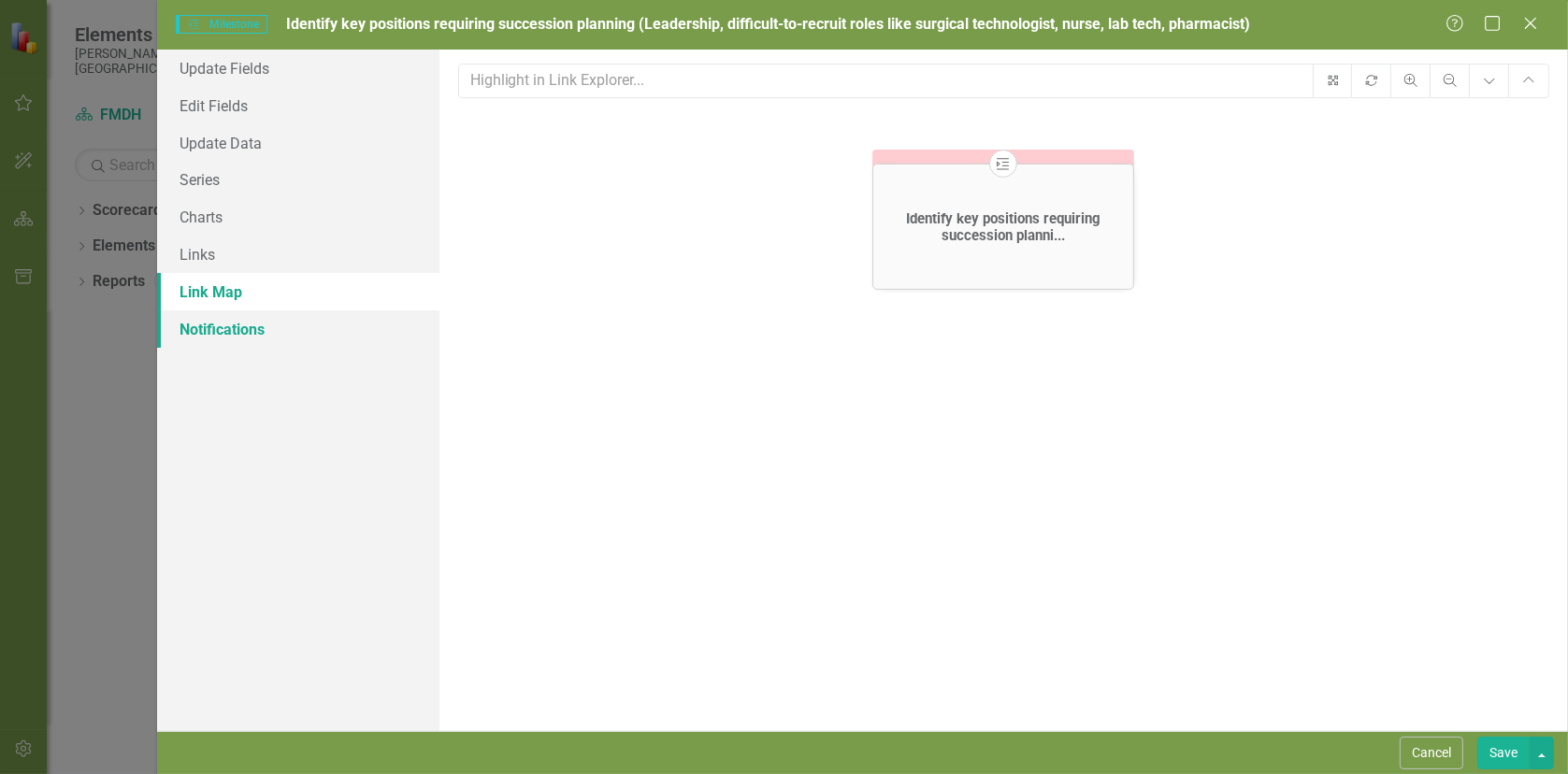
click at [248, 324] on link "Notifications" at bounding box center [299, 330] width 283 height 38
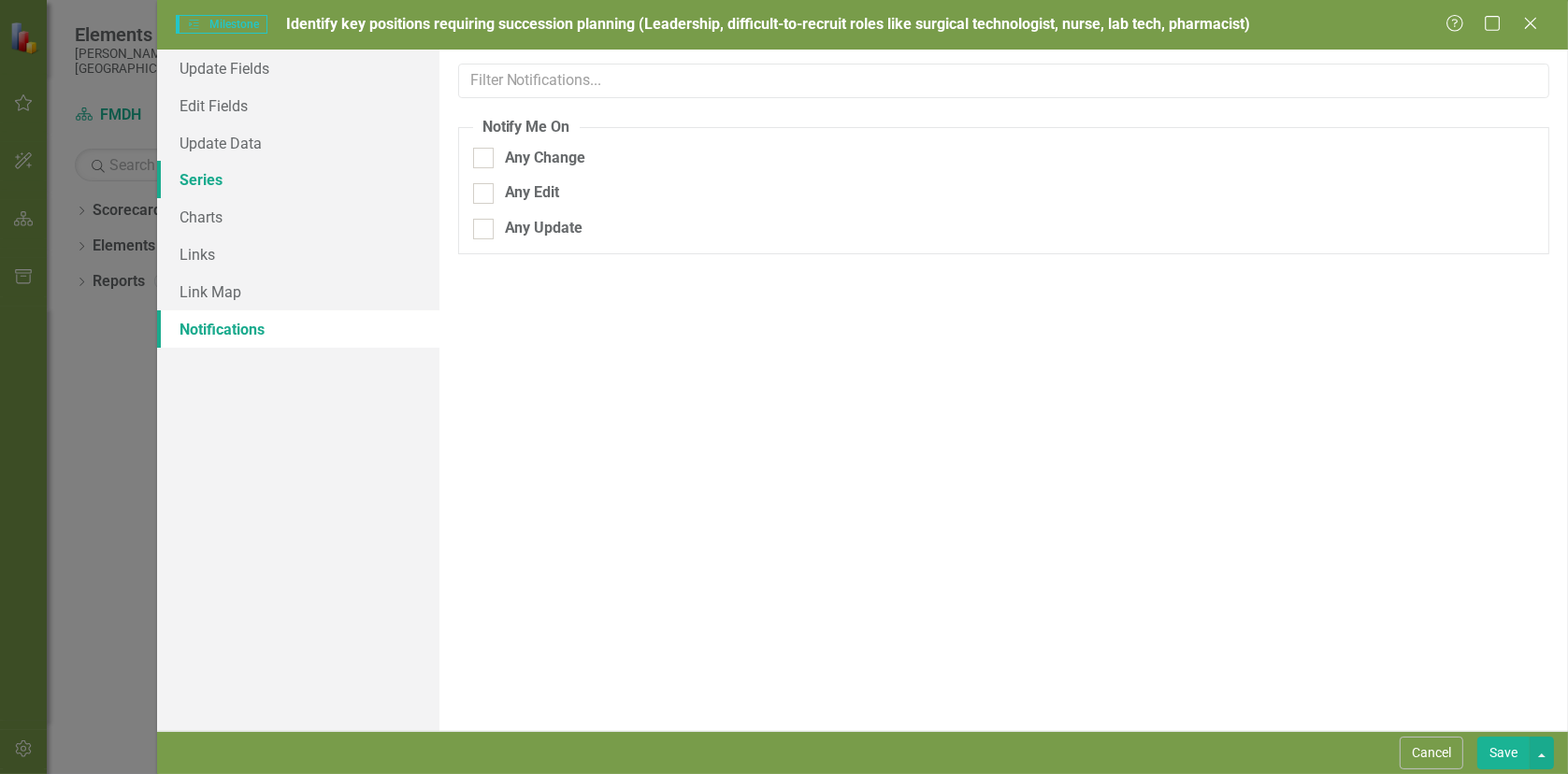
click at [205, 183] on link "Series" at bounding box center [299, 180] width 283 height 38
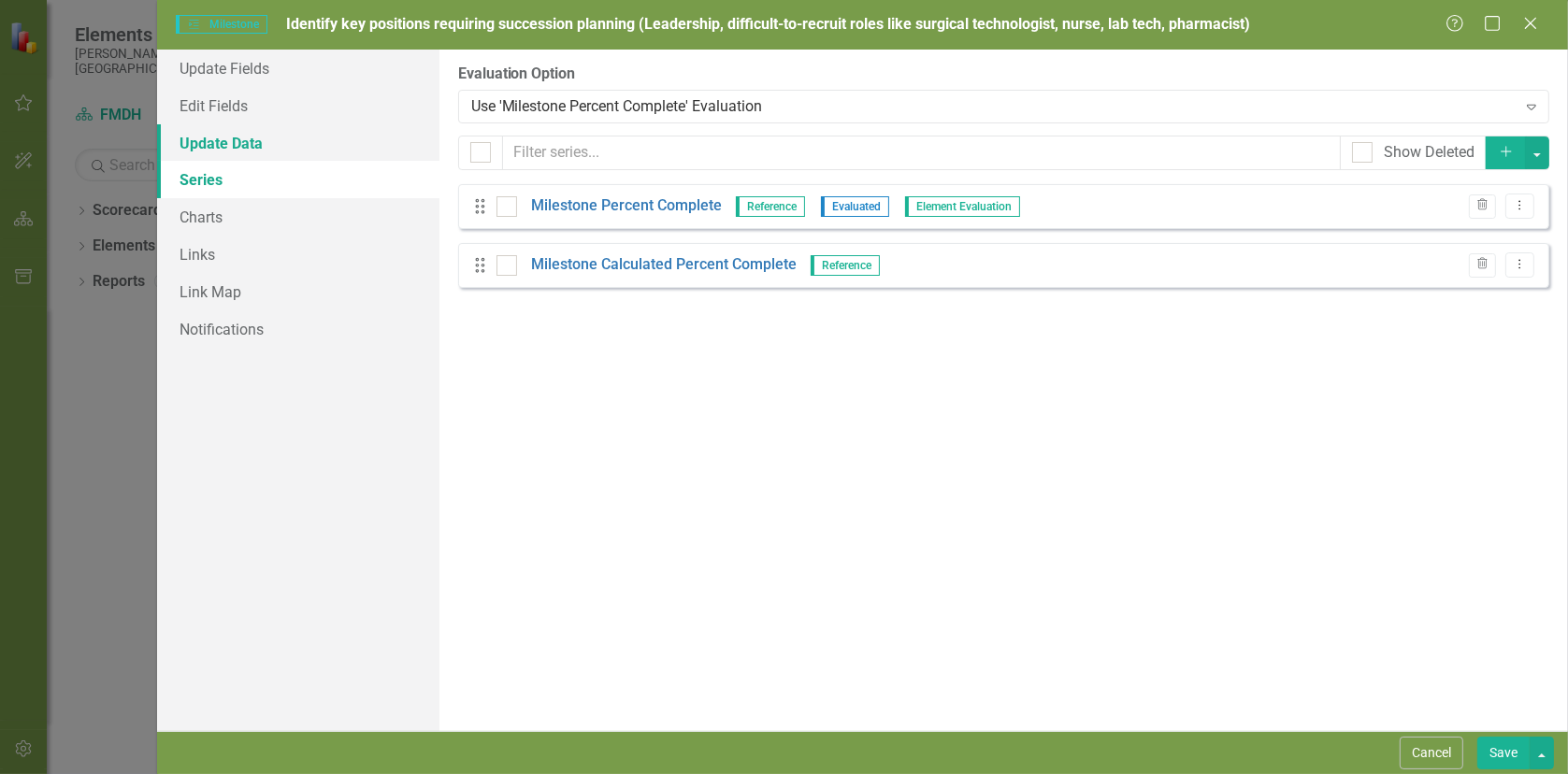
click at [227, 137] on link "Update Data" at bounding box center [299, 143] width 283 height 38
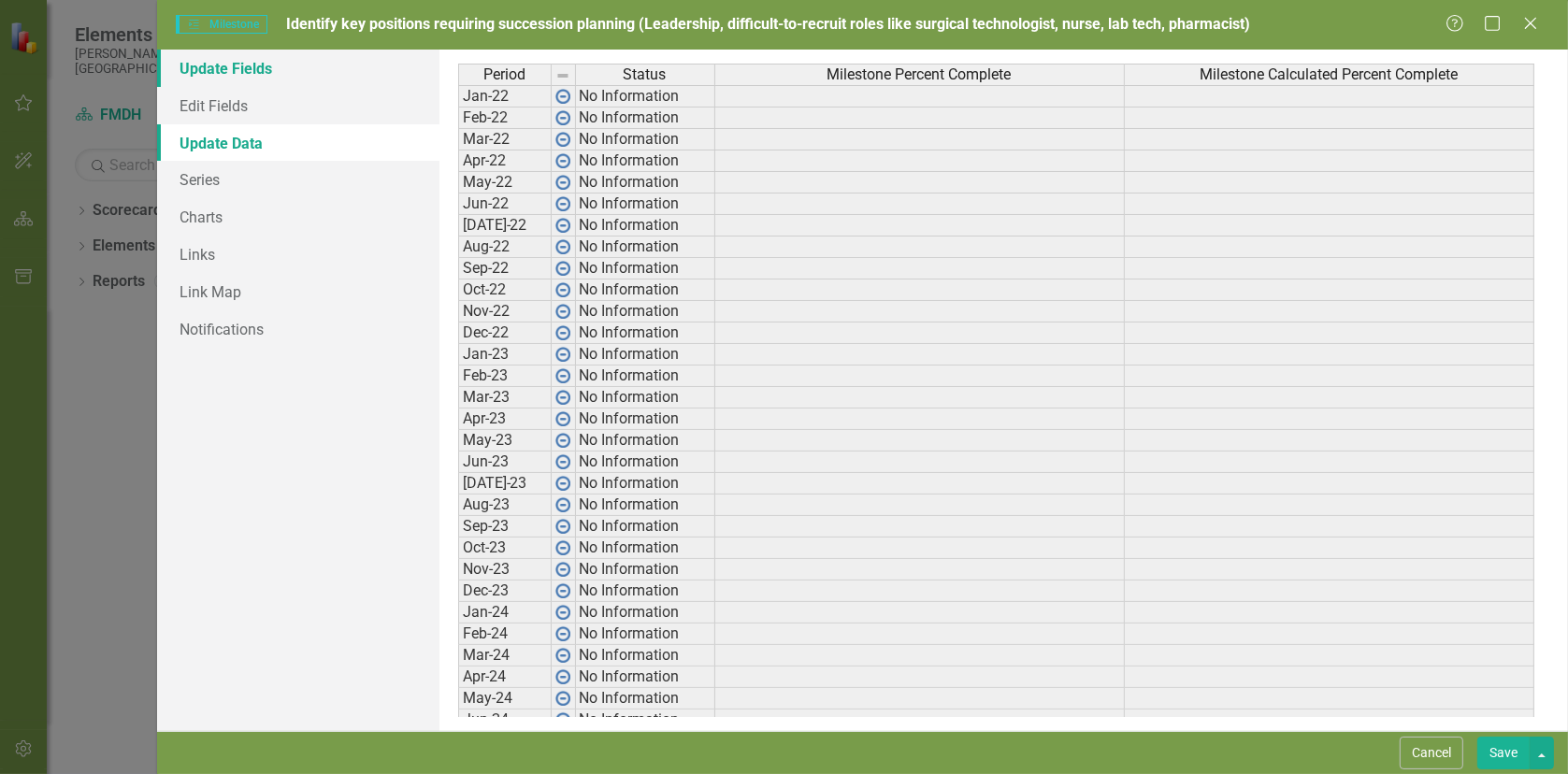
click at [234, 64] on link "Update Fields" at bounding box center [299, 69] width 283 height 38
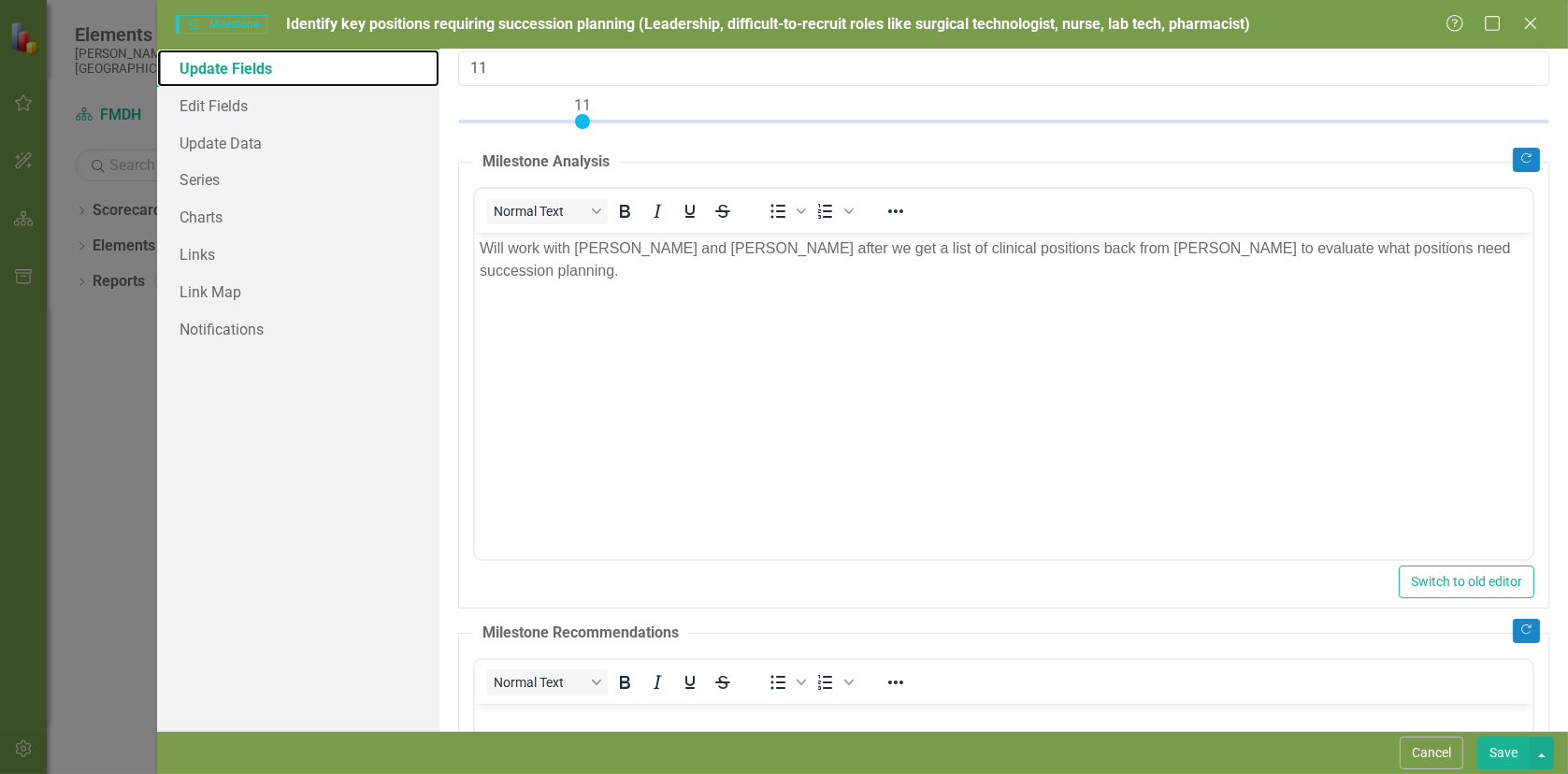
scroll to position [0, 0]
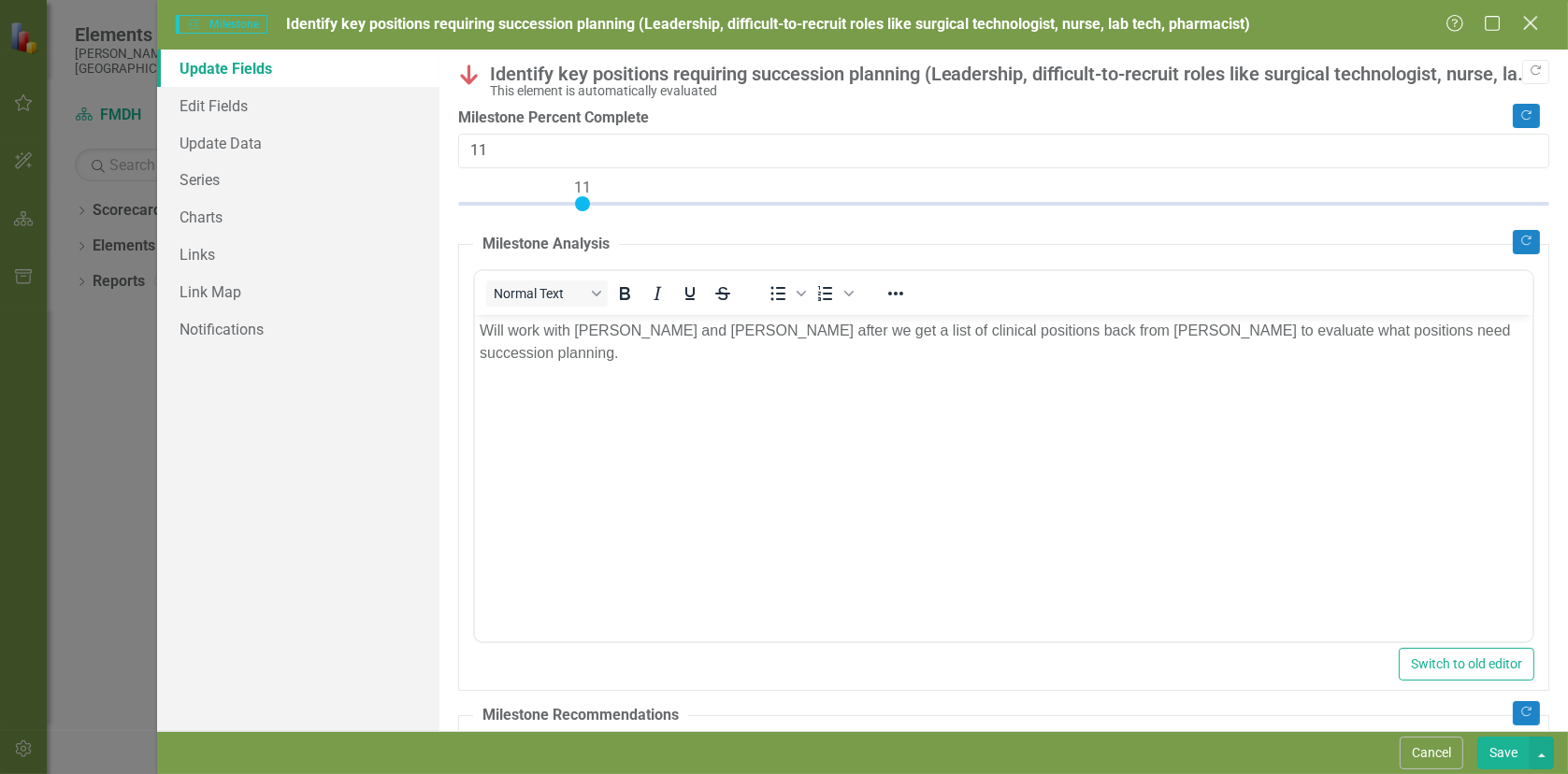
click at [1534, 24] on icon "Close" at bounding box center [1529, 23] width 24 height 18
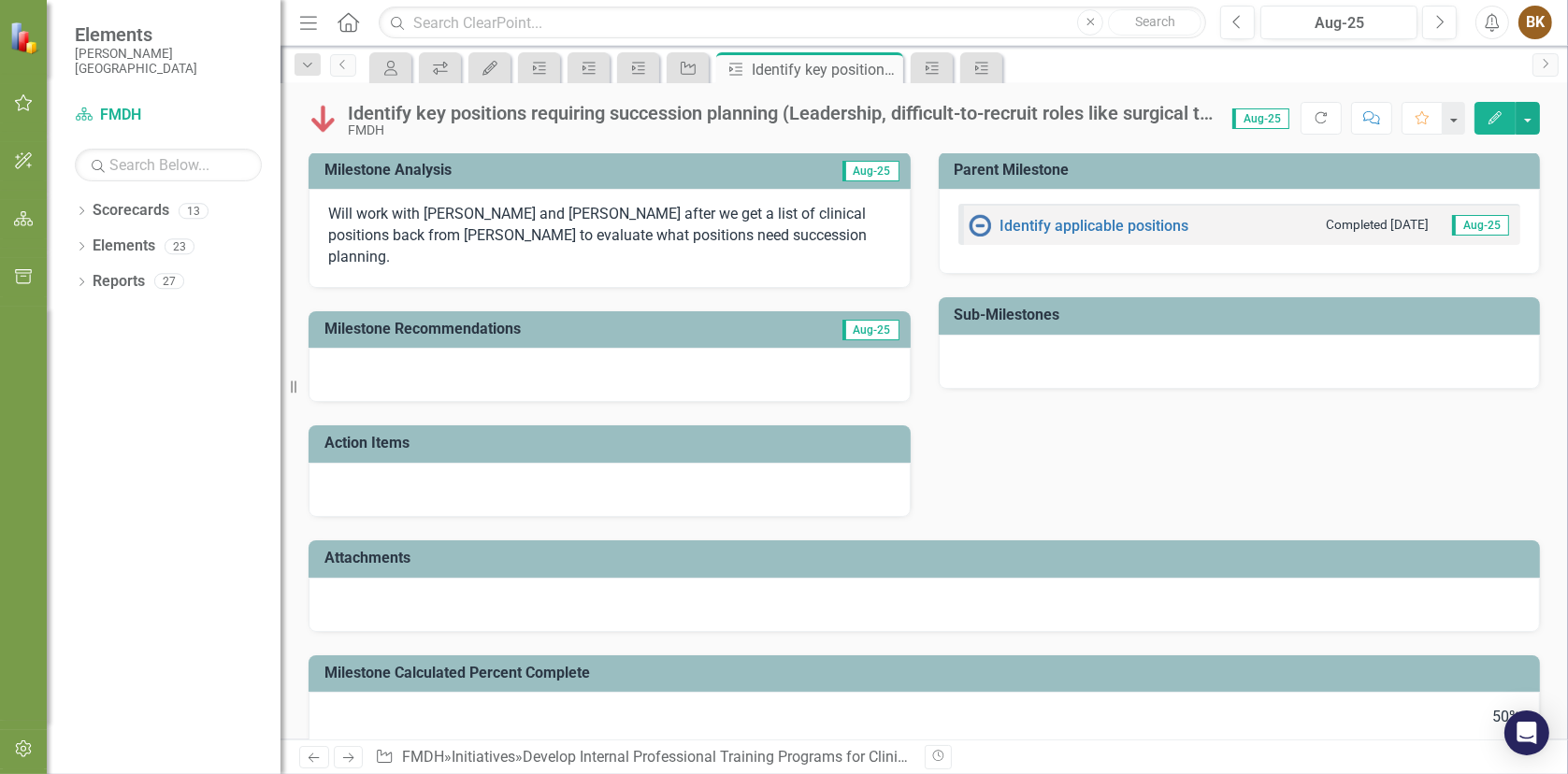
scroll to position [387, 0]
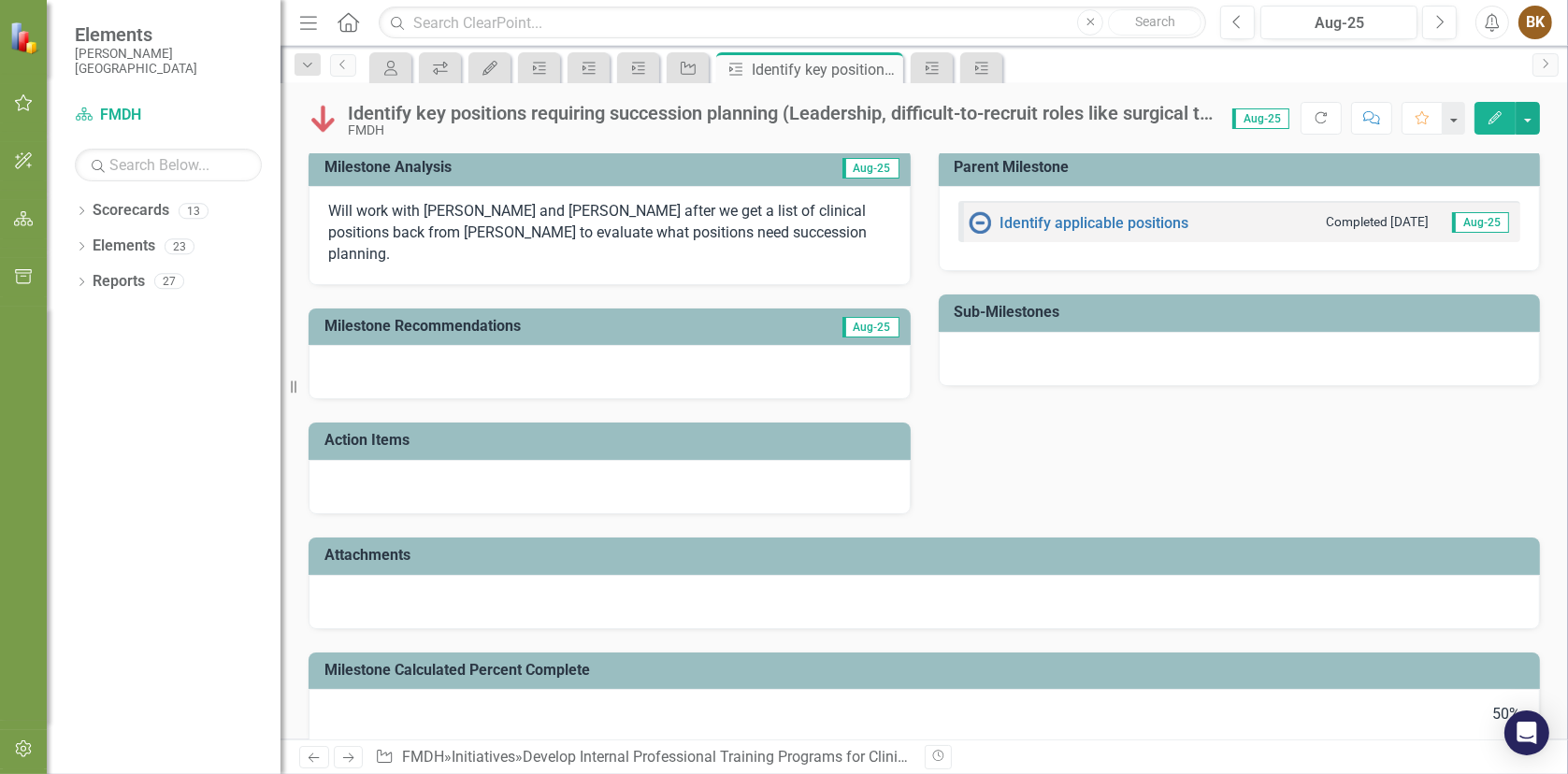
click at [348, 574] on div at bounding box center [924, 602] width 1231 height 55
click at [348, 574] on div at bounding box center [924, 602] width 1231 height 55
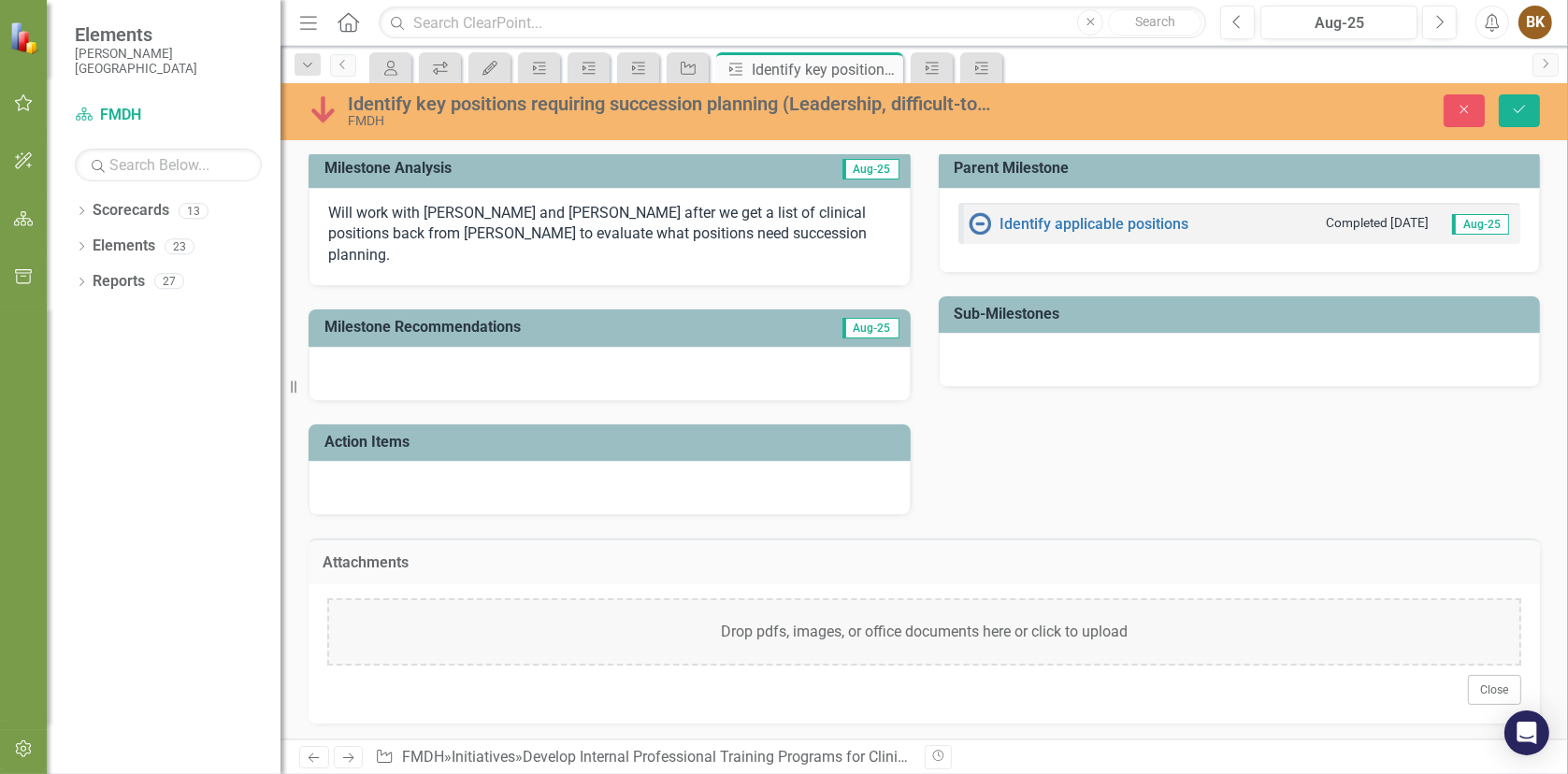
drag, startPoint x: 503, startPoint y: 595, endPoint x: 463, endPoint y: 661, distance: 77.2
click at [463, 675] on div "Close" at bounding box center [924, 690] width 1194 height 30
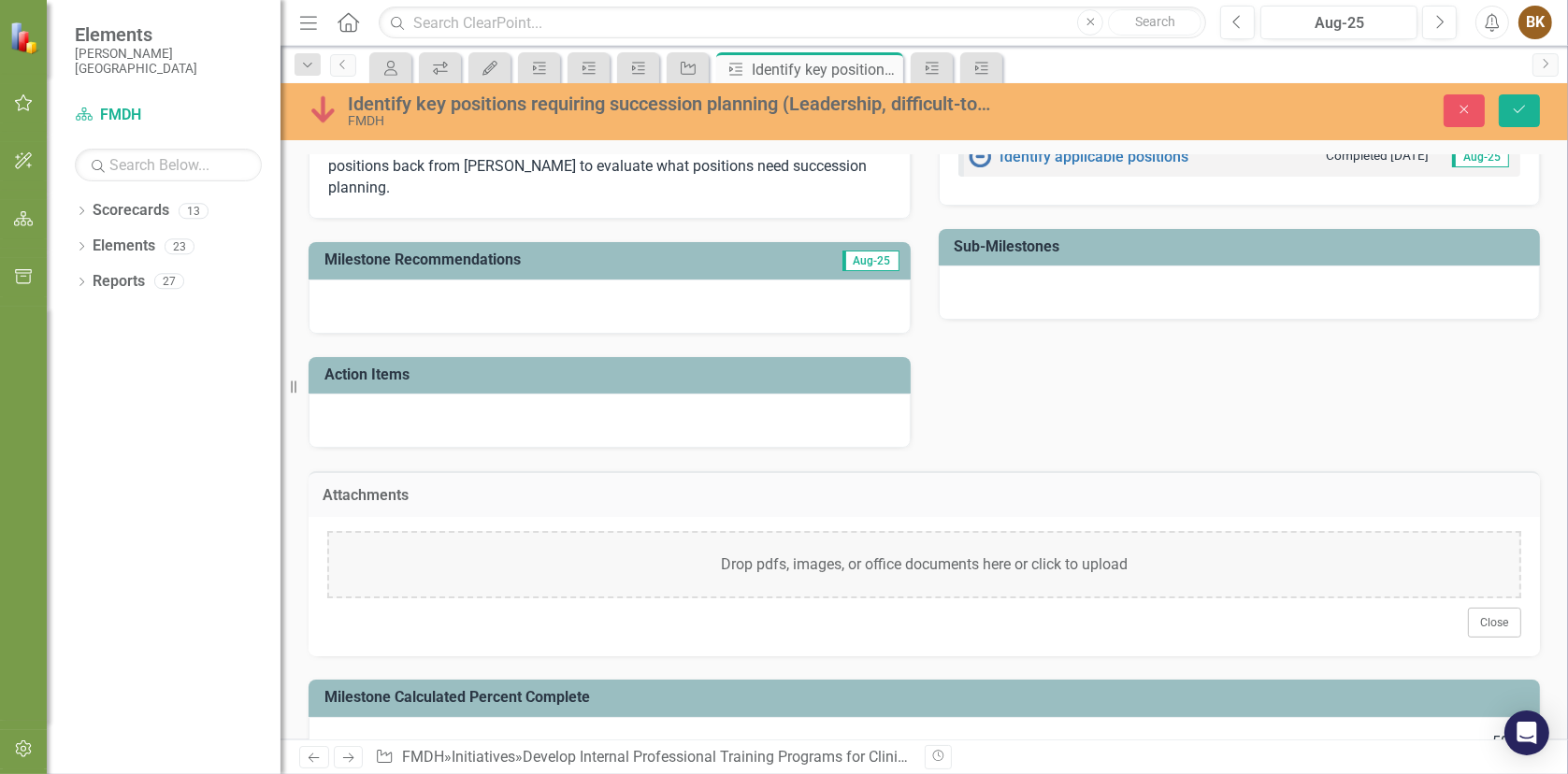
scroll to position [467, 0]
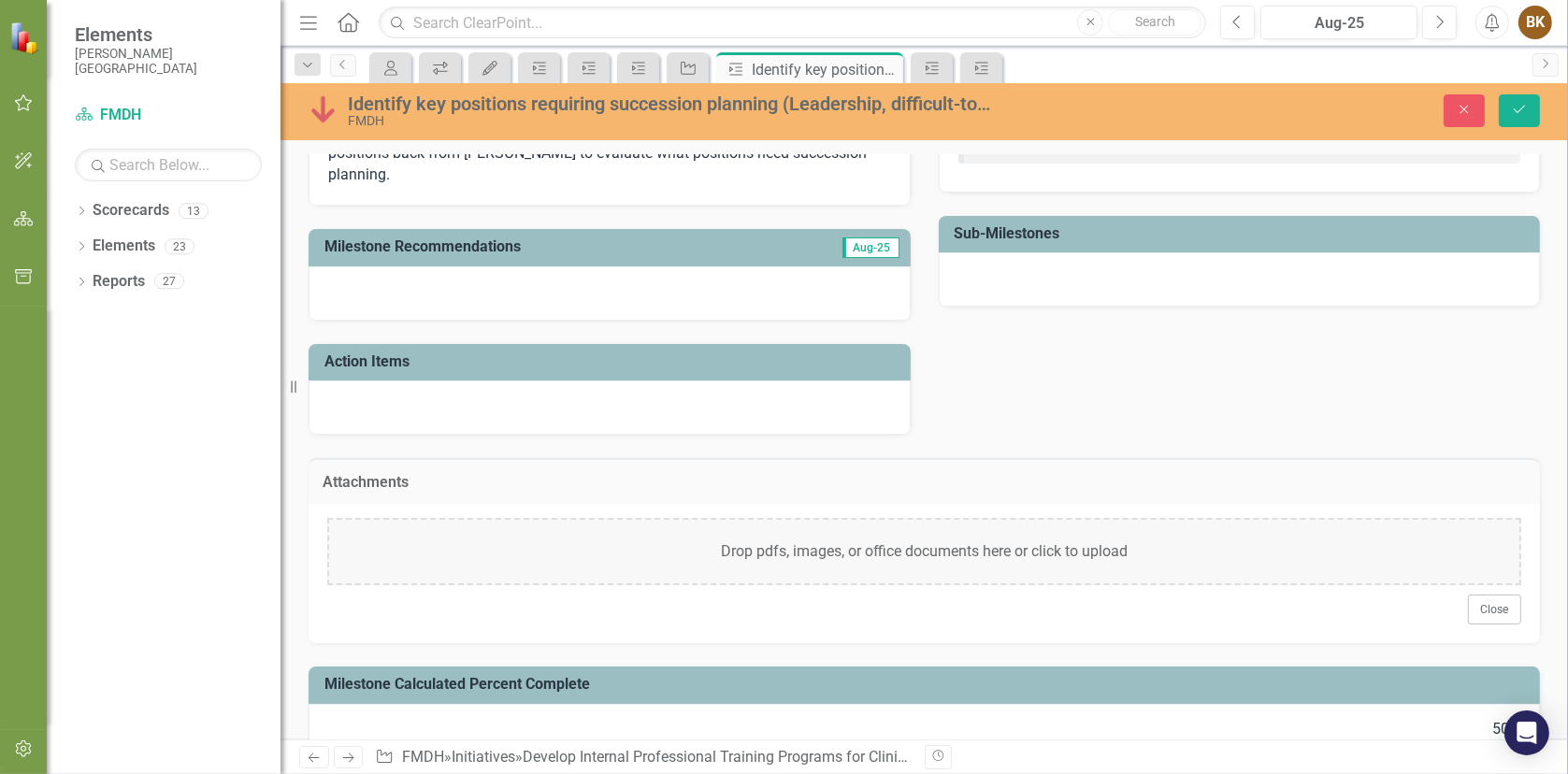
click at [343, 380] on div at bounding box center [609, 408] width 602 height 55
click at [343, 385] on div at bounding box center [609, 408] width 602 height 55
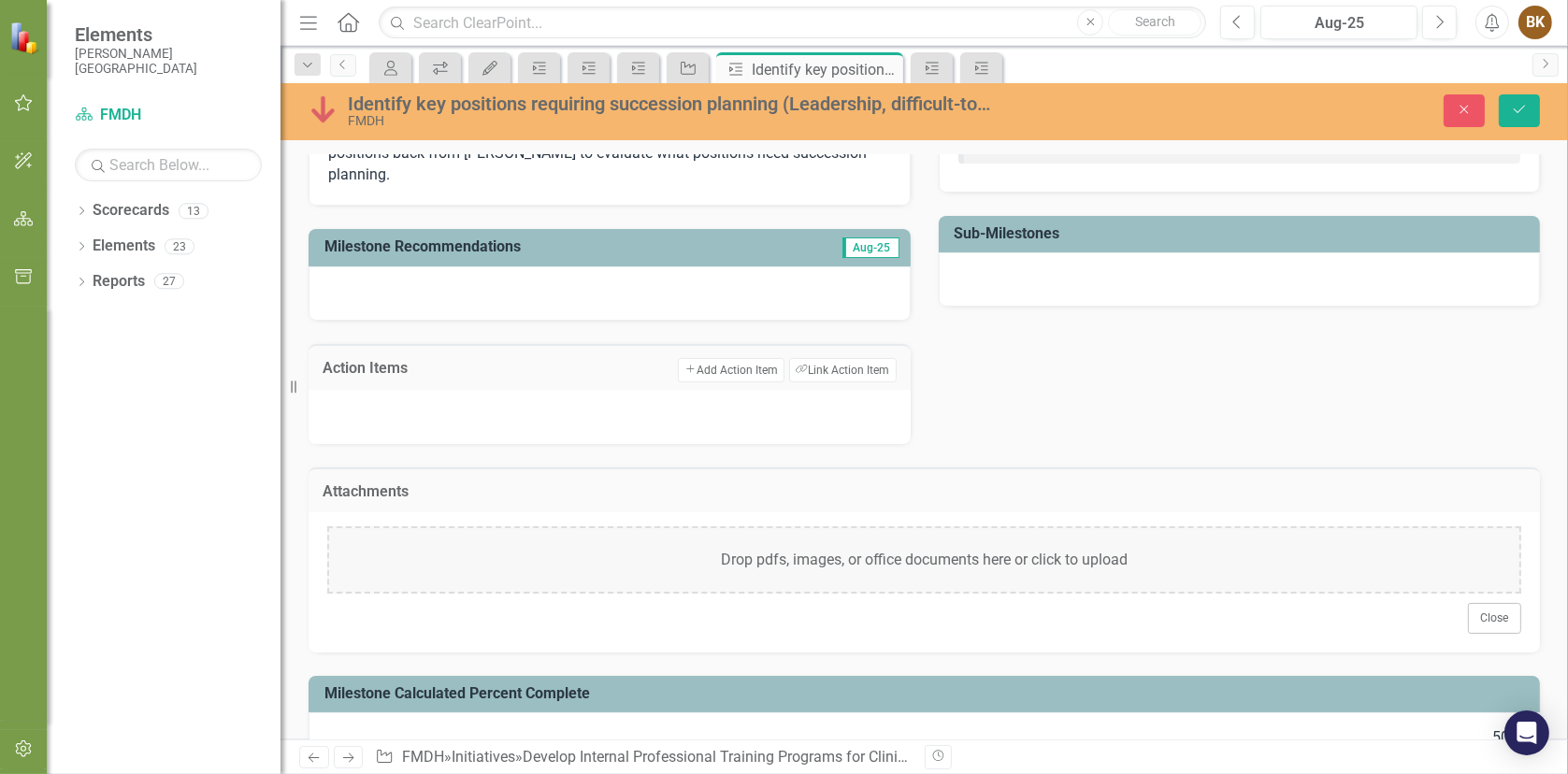
click at [403, 266] on div at bounding box center [609, 294] width 602 height 55
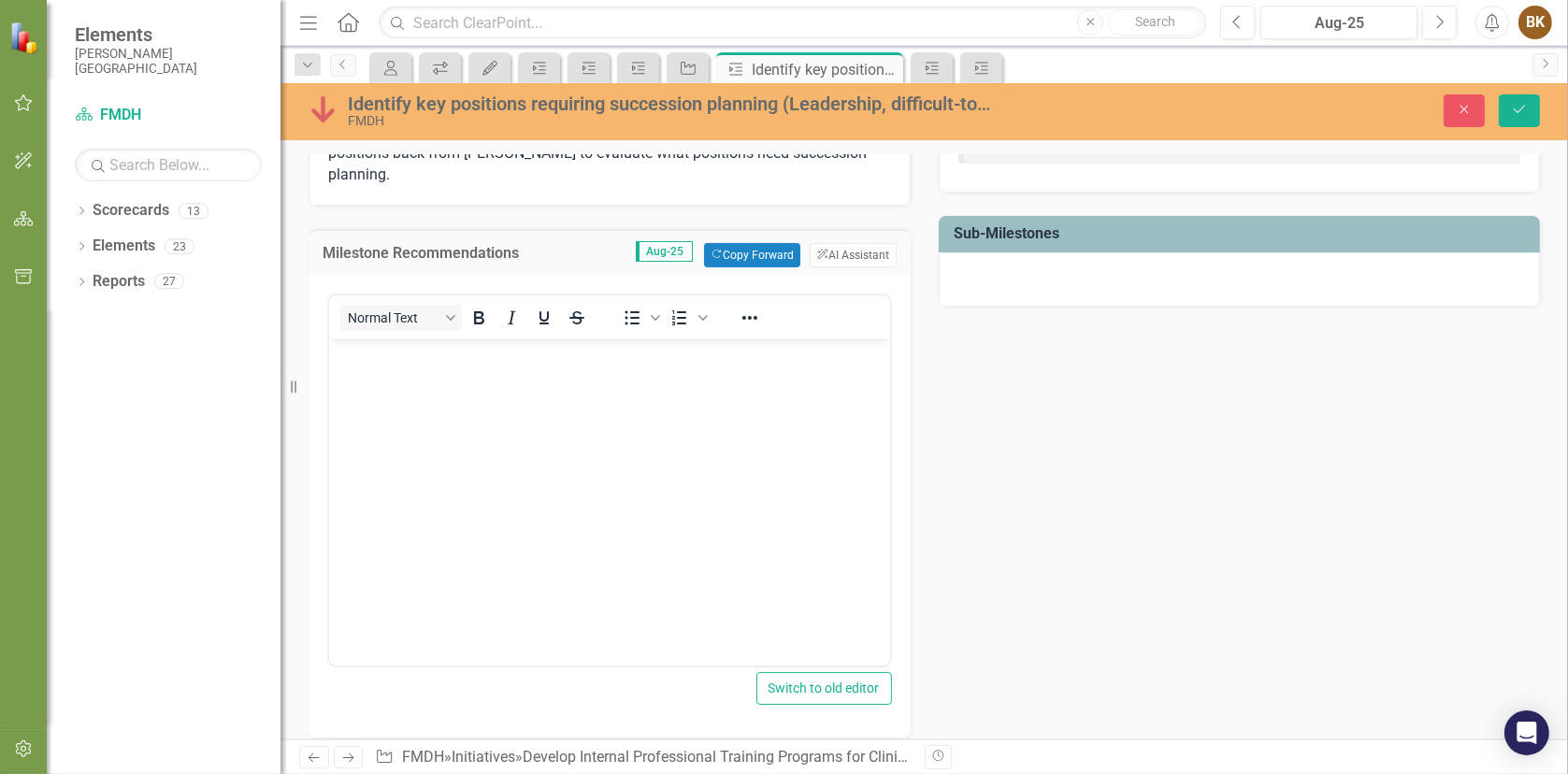
scroll to position [0, 0]
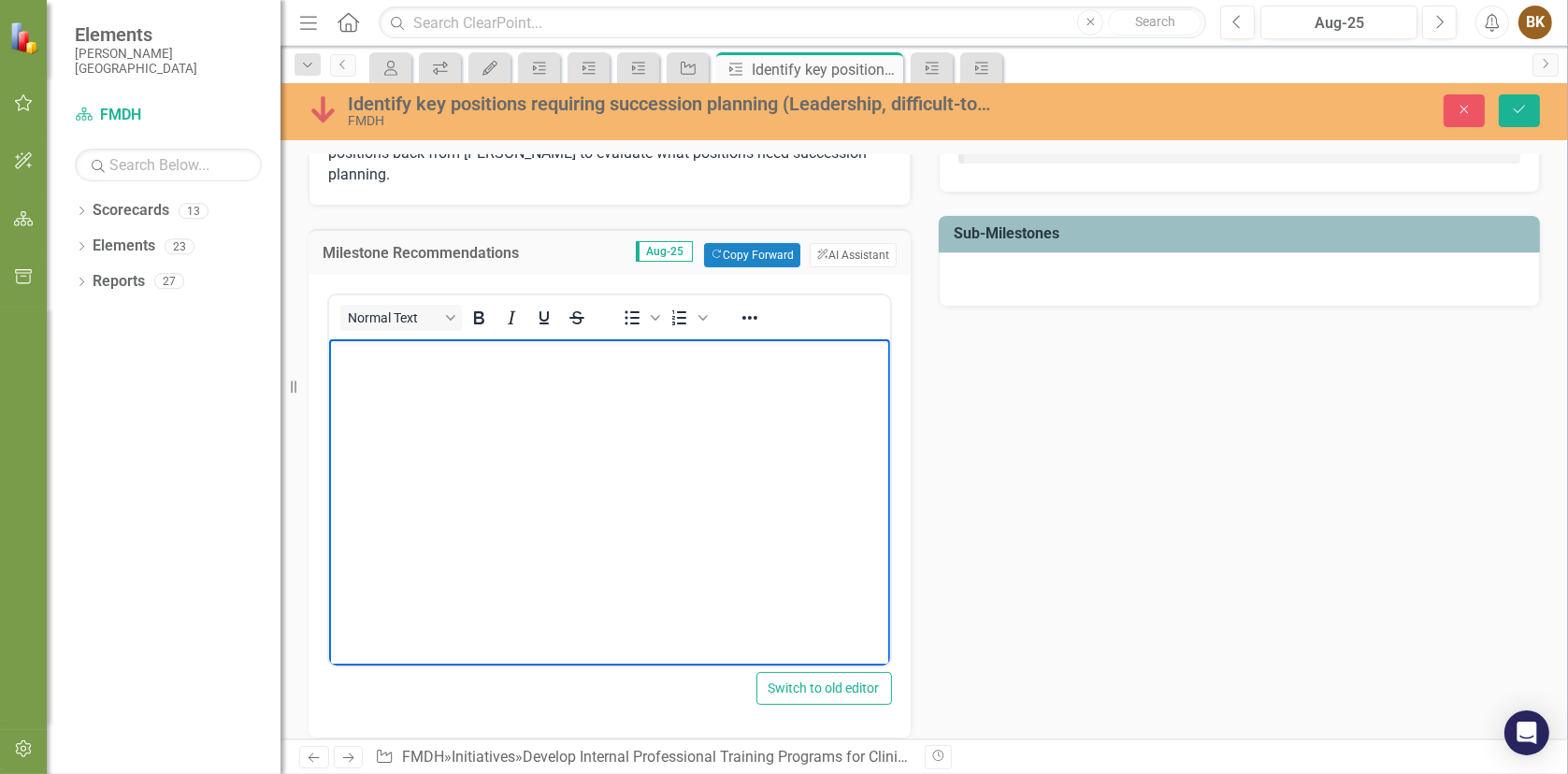
click at [397, 400] on body "Rich Text Area. Press ALT-0 for help." at bounding box center [608, 479] width 561 height 281
drag, startPoint x: 672, startPoint y: 352, endPoint x: 221, endPoint y: 300, distance: 454.0
click at [328, 339] on html "infographic-alliance-succession-planning.pdf﻿" at bounding box center [608, 479] width 561 height 281
click at [553, 245] on h3 "Milestone Recommendations" at bounding box center [445, 253] width 246 height 17
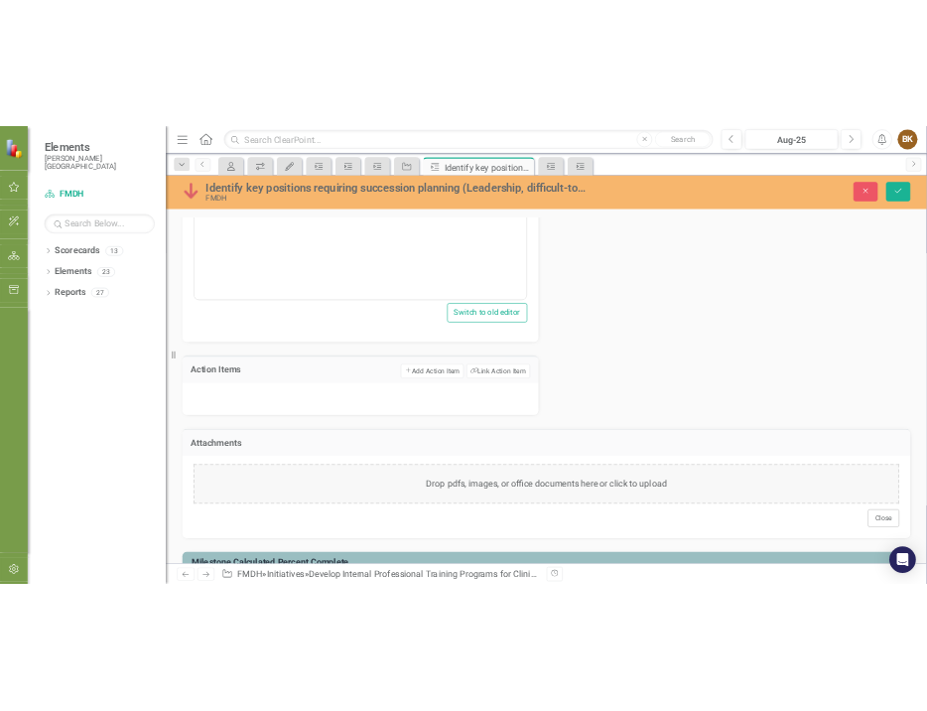
scroll to position [893, 0]
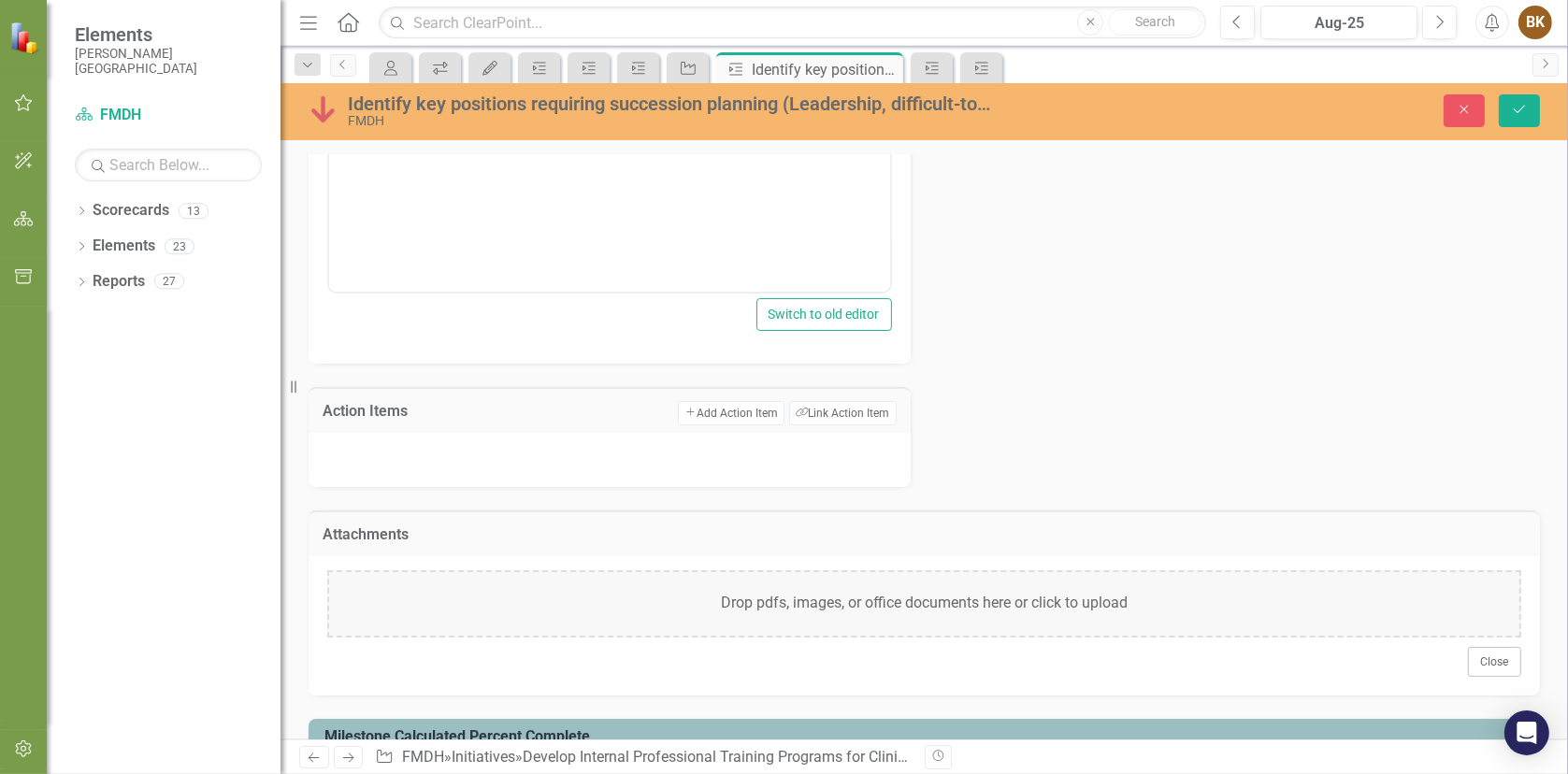
click at [568, 570] on div "Drop pdfs, images, or office documents here or click to upload" at bounding box center [924, 603] width 1194 height 67
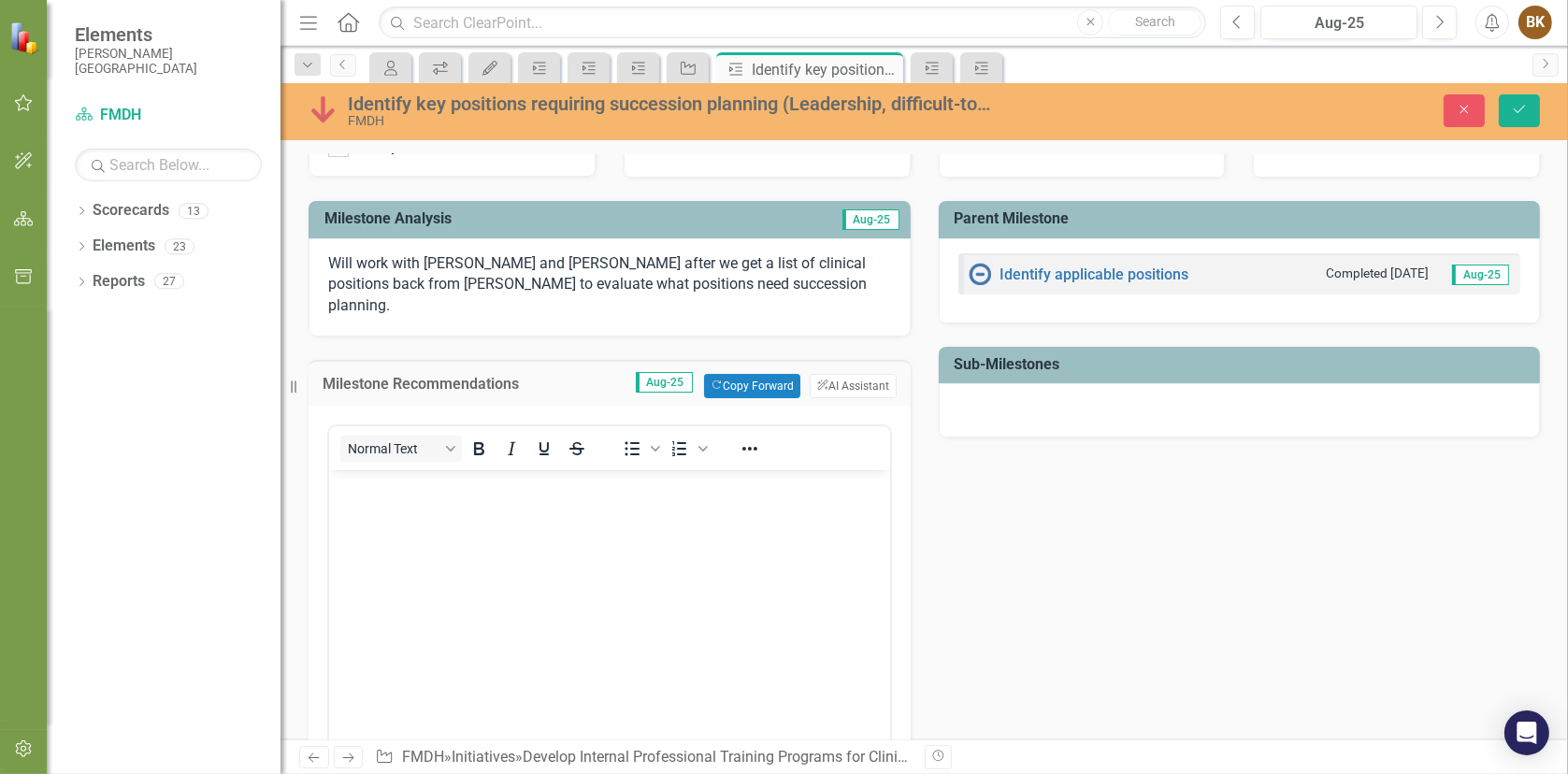
scroll to position [0, 0]
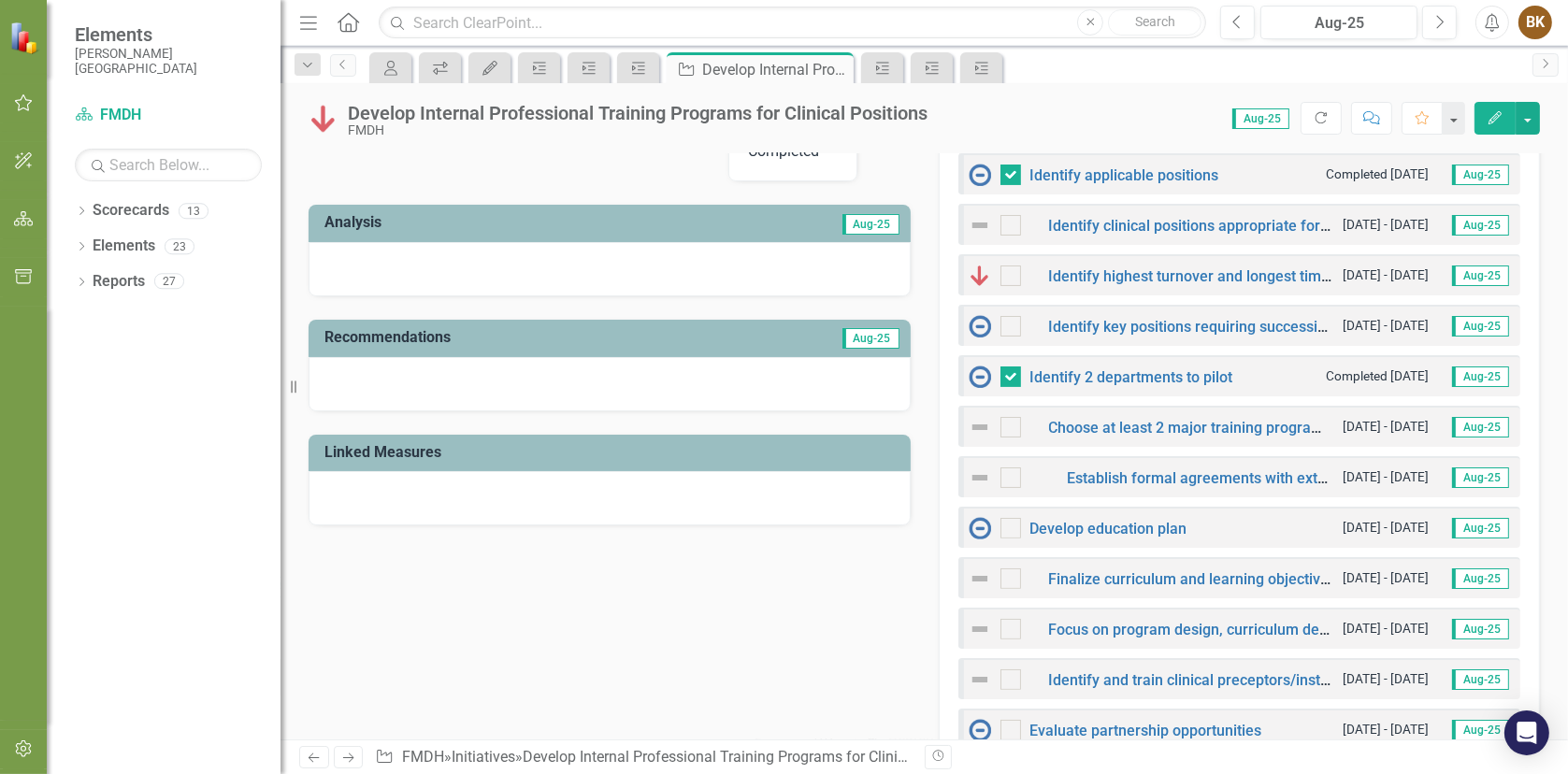
scroll to position [654, 0]
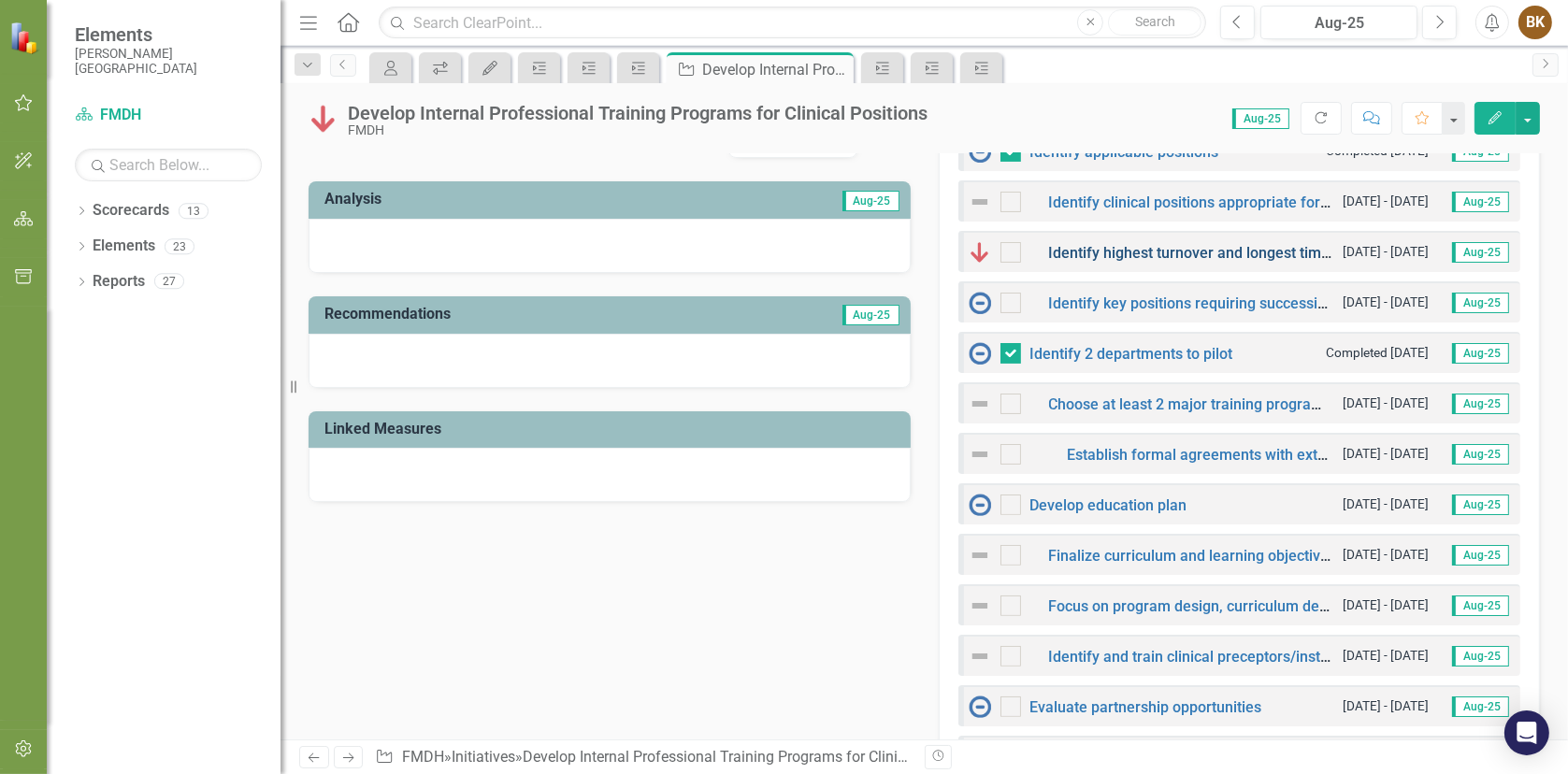
click at [1182, 251] on link "Identify highest turnover and longest time to fill positions" at bounding box center [1240, 252] width 382 height 18
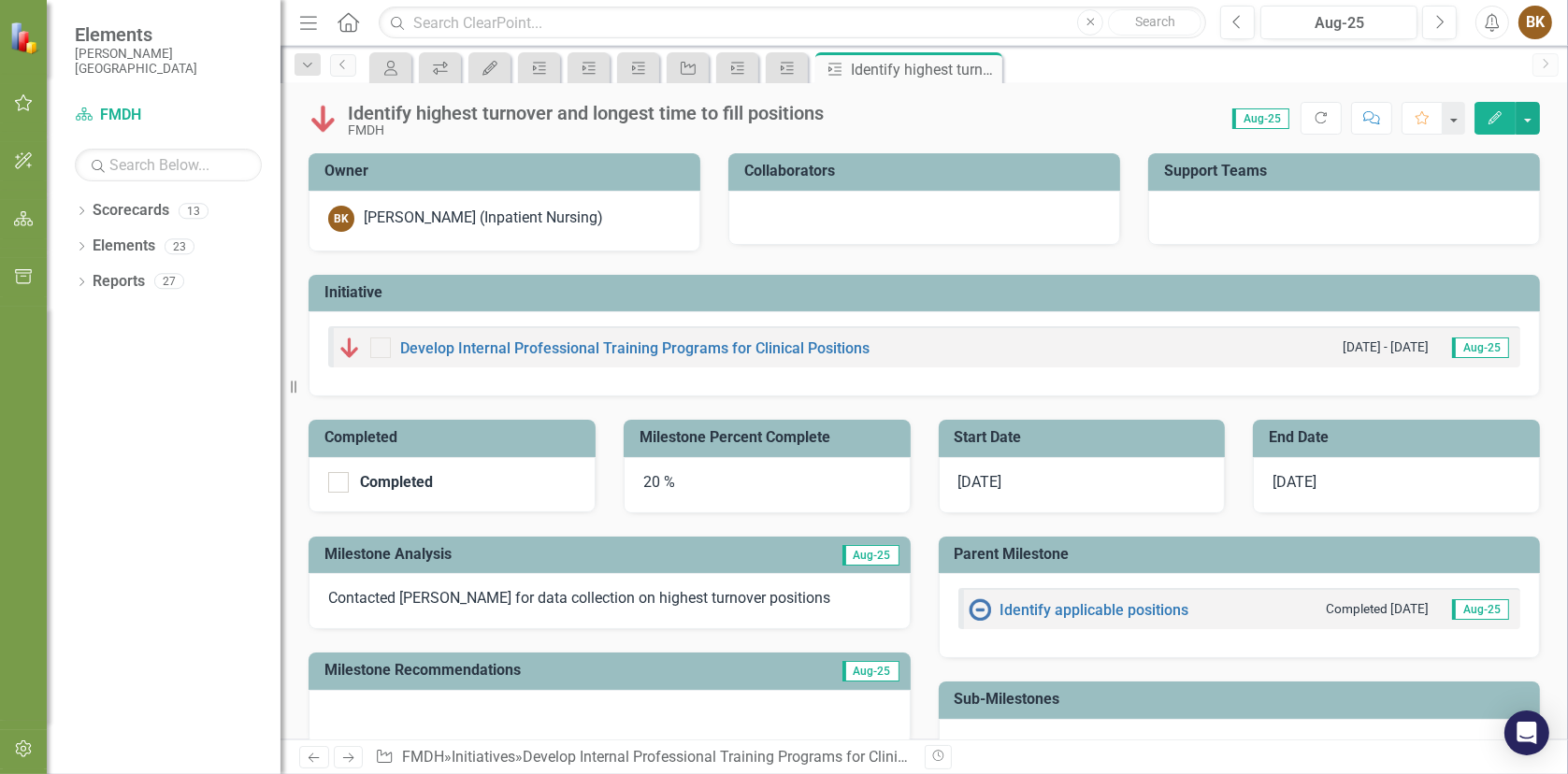
click at [1493, 113] on icon "Edit" at bounding box center [1495, 118] width 17 height 13
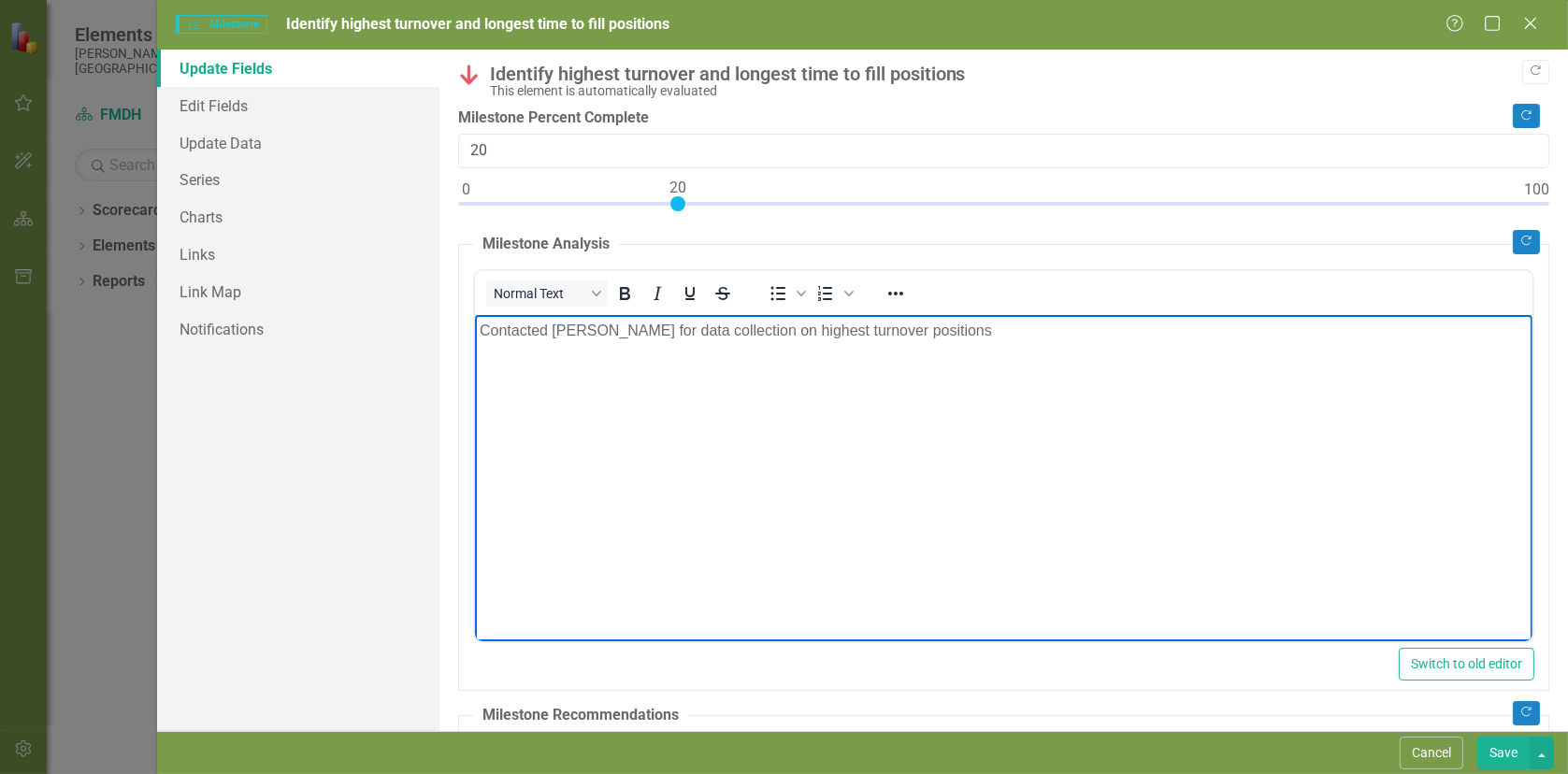
click at [928, 331] on p "Contacted [PERSON_NAME] for data collection on highest turnover positions" at bounding box center [1002, 330] width 1048 height 23
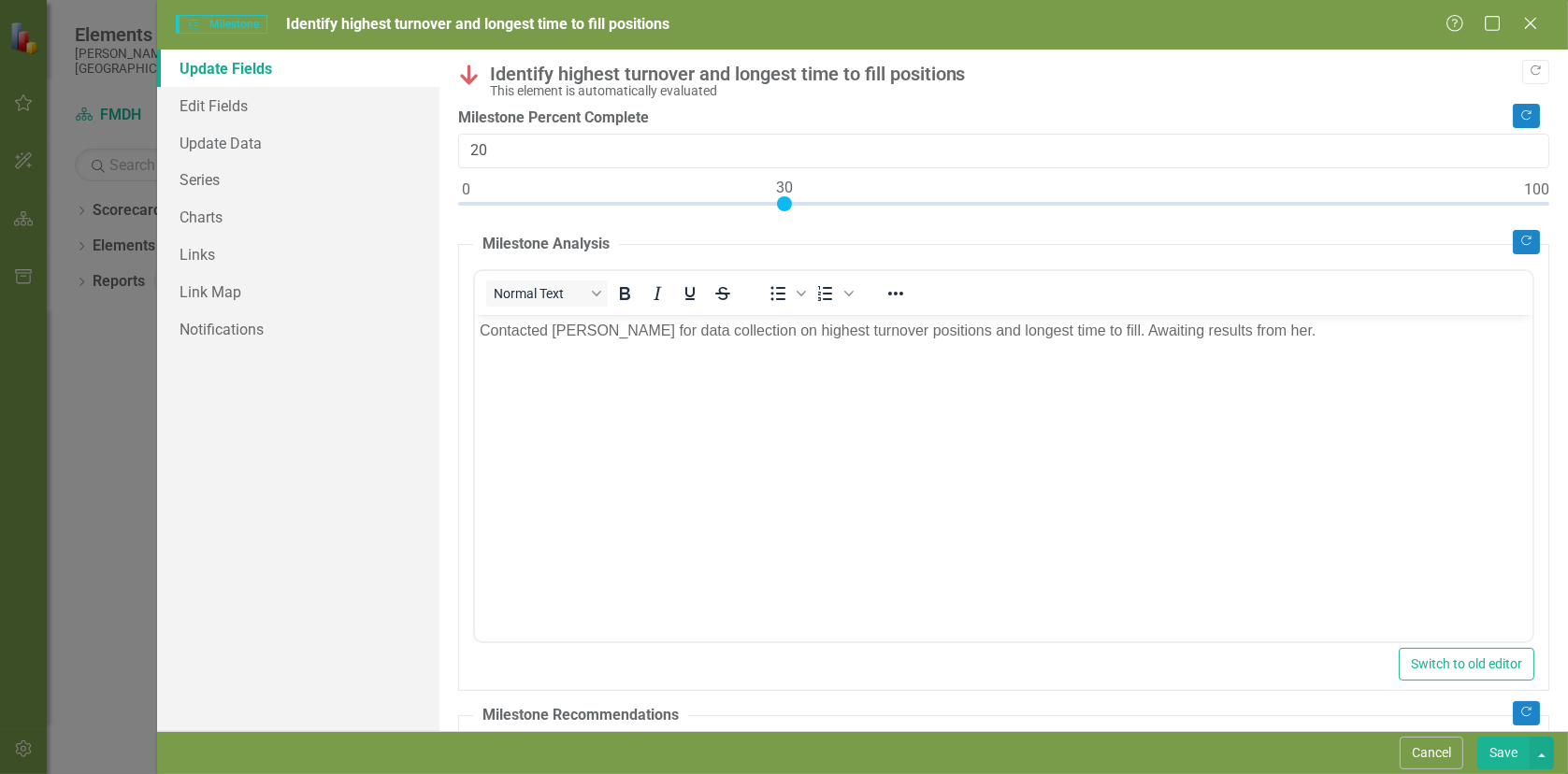
type input "30"
click at [786, 201] on div at bounding box center [1003, 207] width 1091 height 24
click at [1500, 758] on button "Save" at bounding box center [1503, 752] width 53 height 33
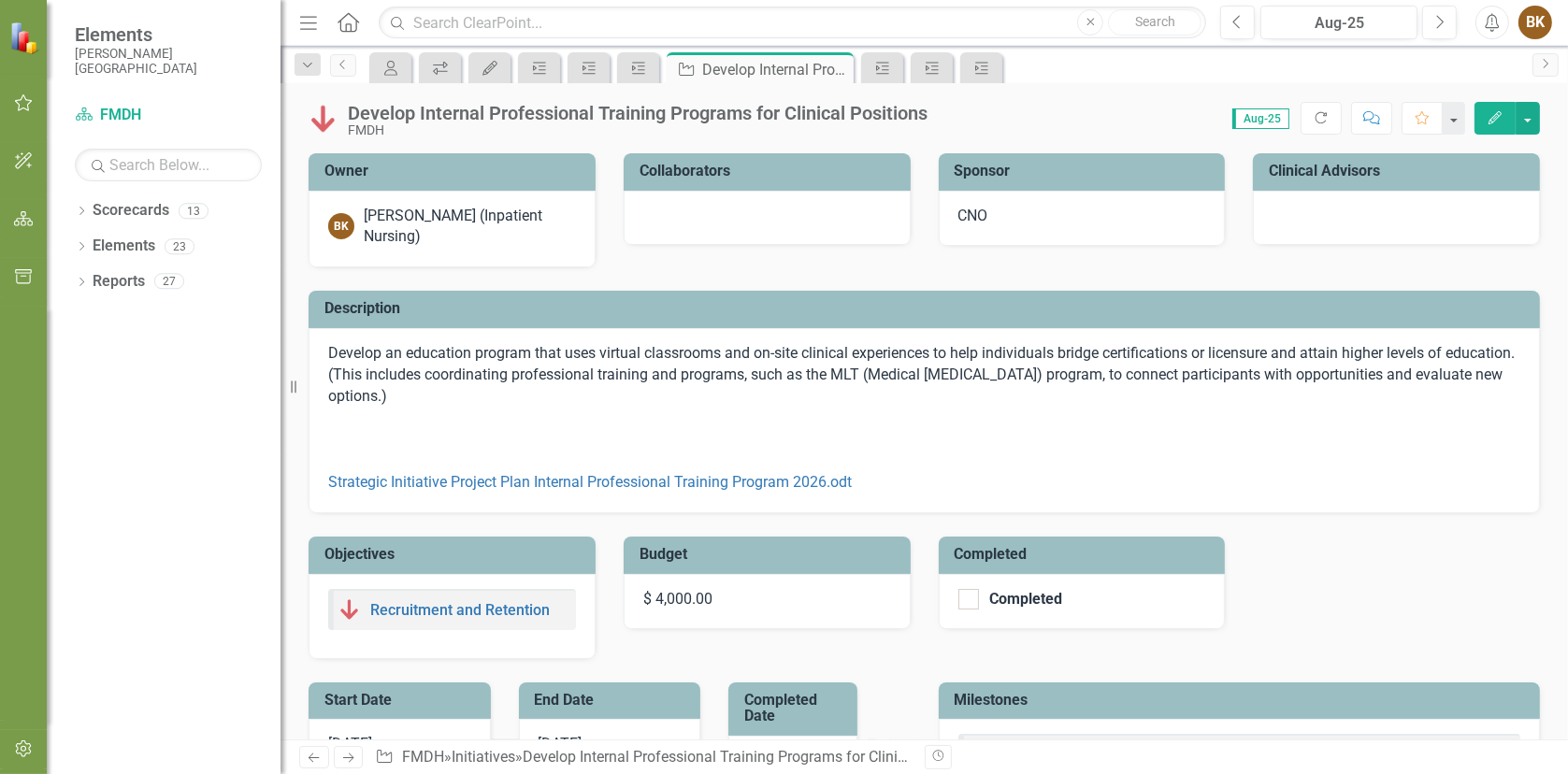
checkbox input "false"
checkbox input "true"
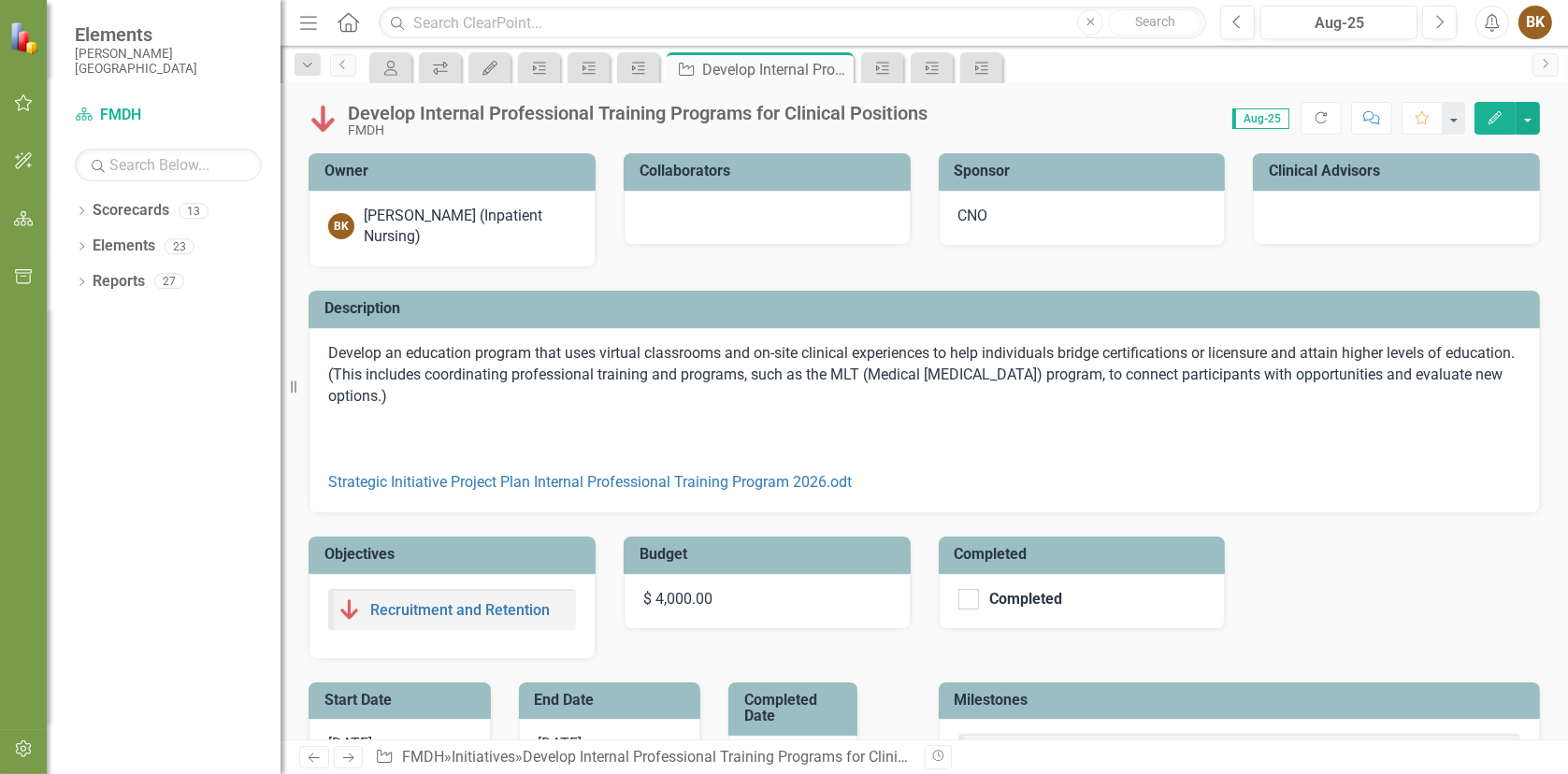
checkbox input "true"
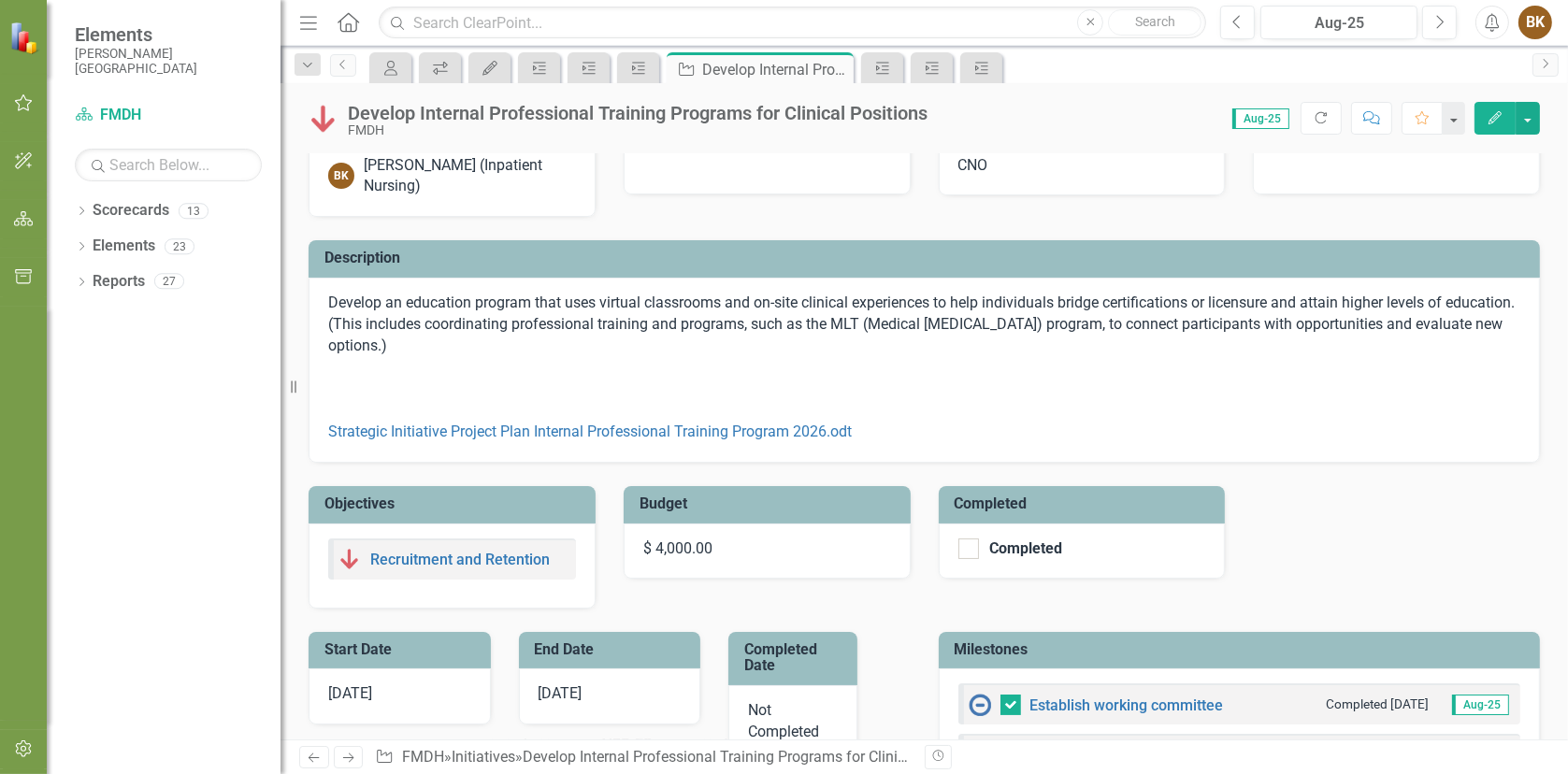
scroll to position [93, 0]
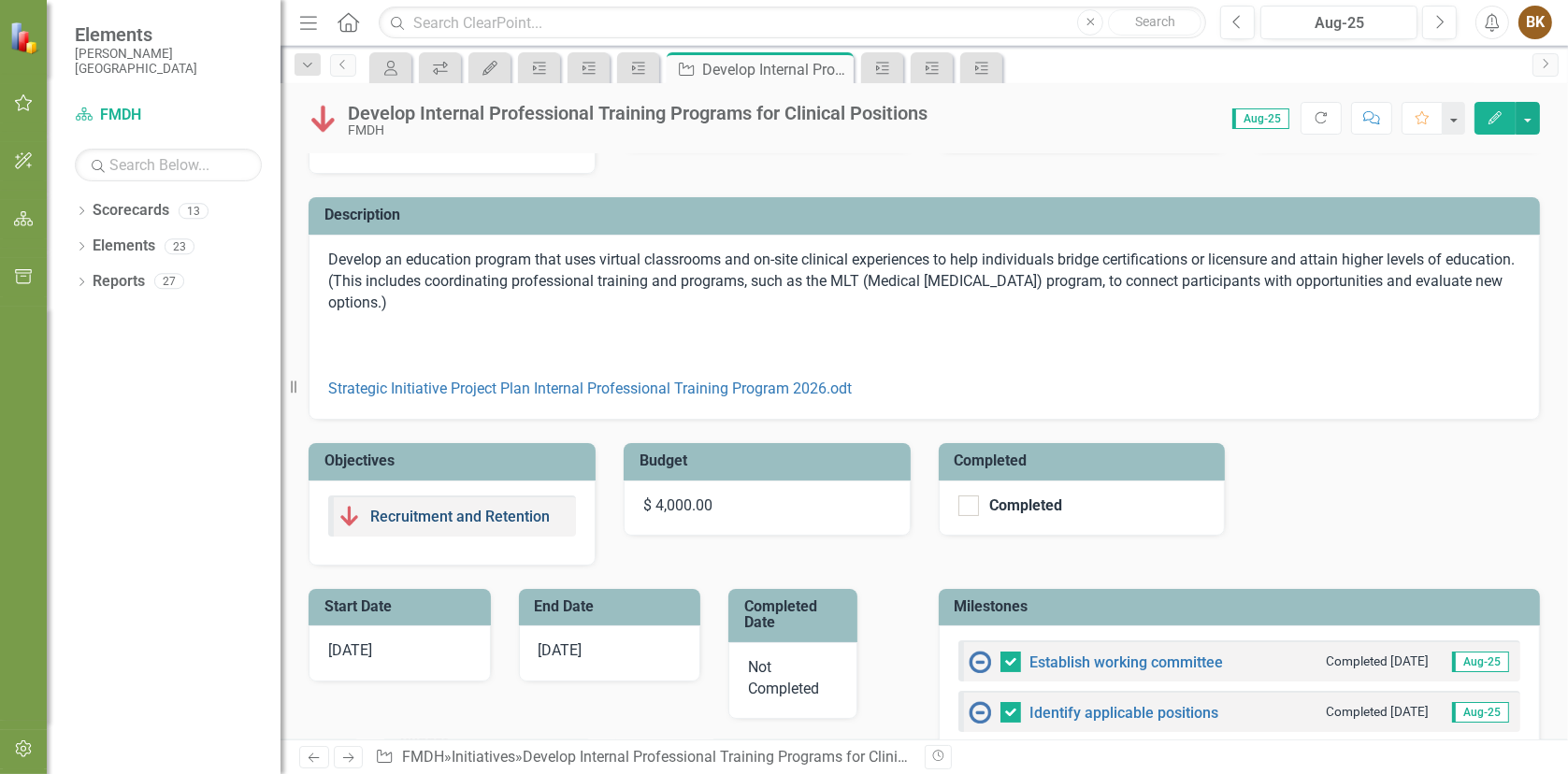
click at [450, 520] on link "Recruitment and Retention" at bounding box center [460, 516] width 180 height 18
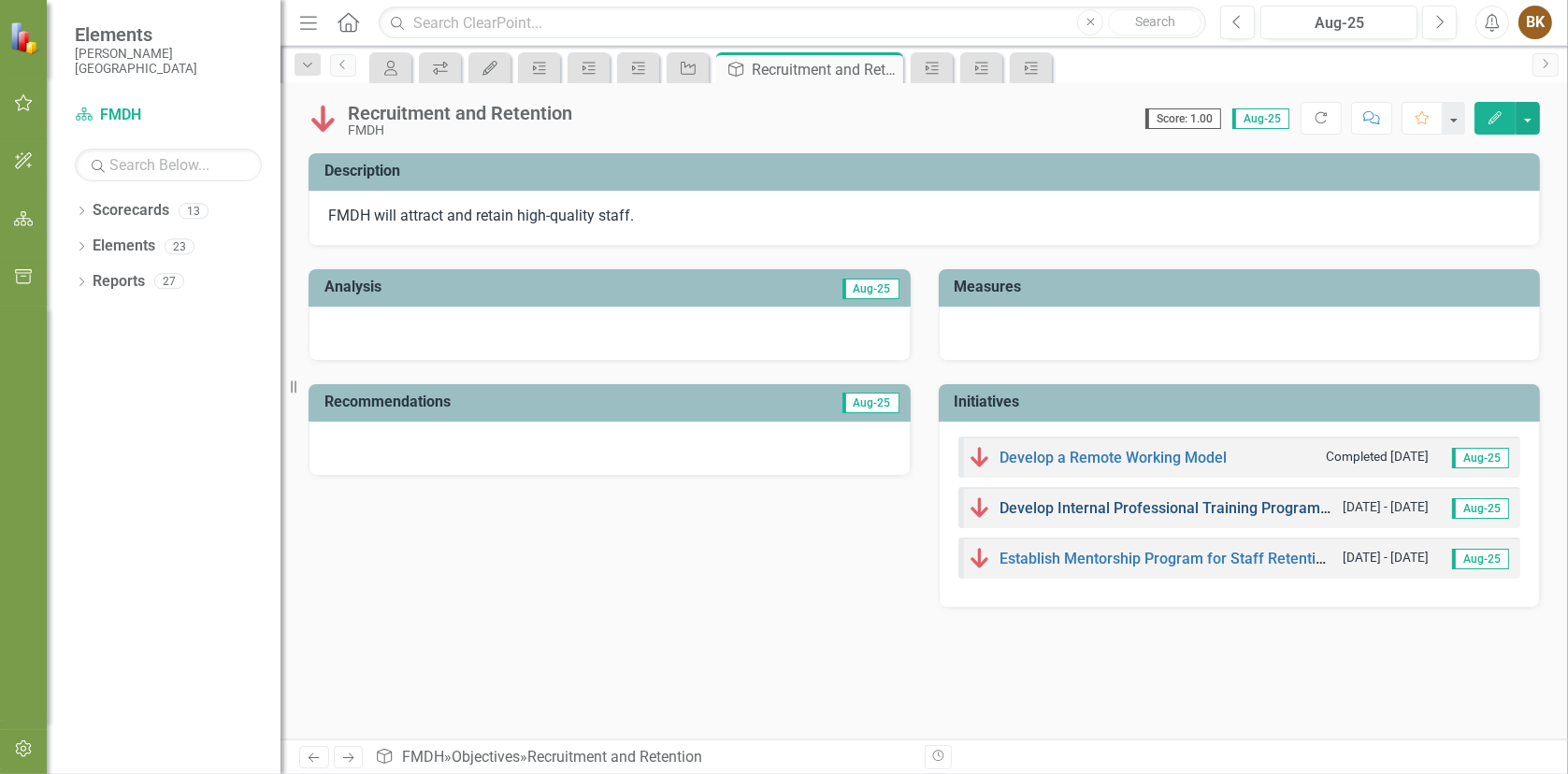
click at [1288, 506] on link "Develop Internal Professional Training Programs for Clinical Positions" at bounding box center [1235, 508] width 469 height 18
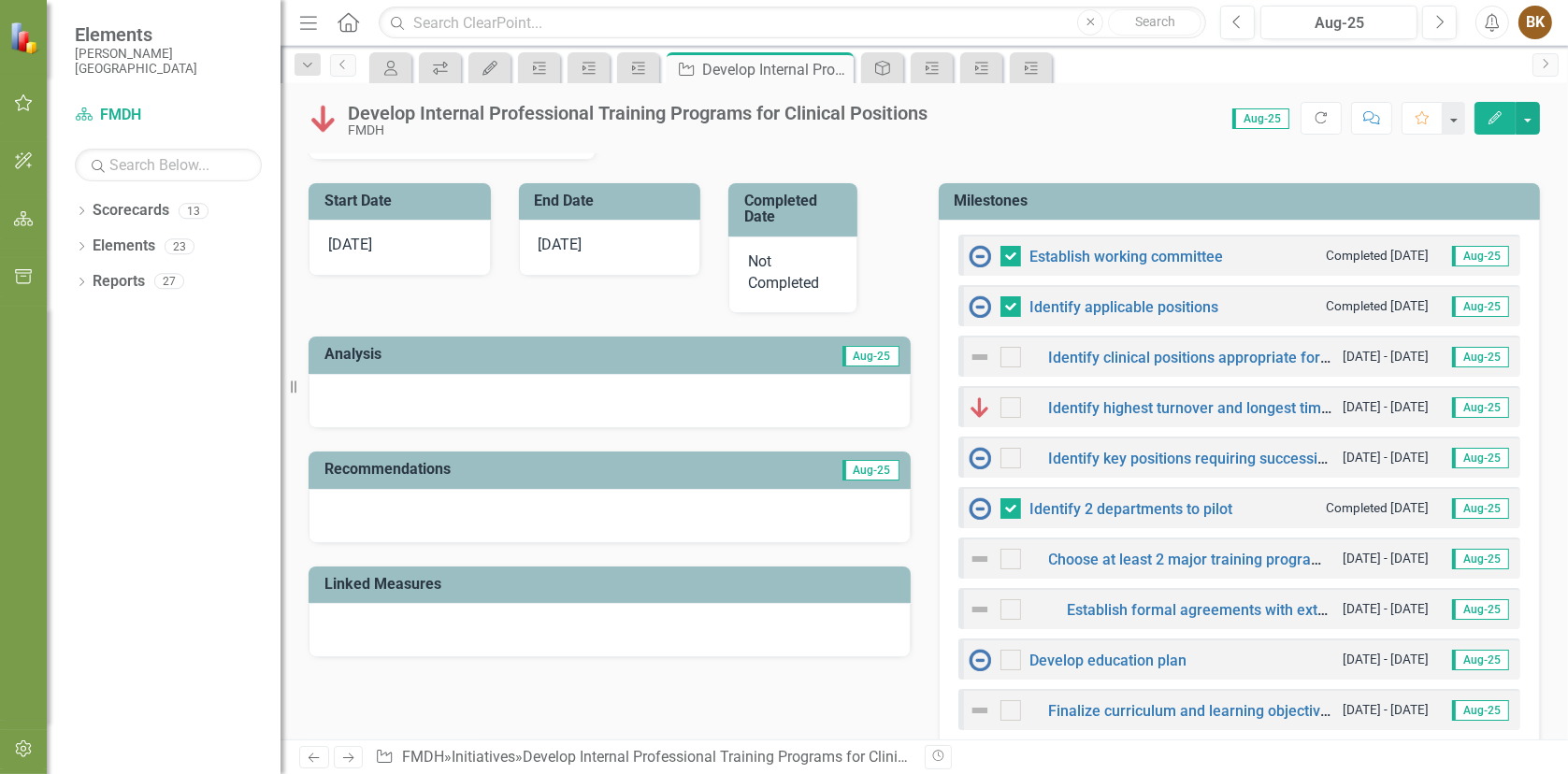
scroll to position [467, 0]
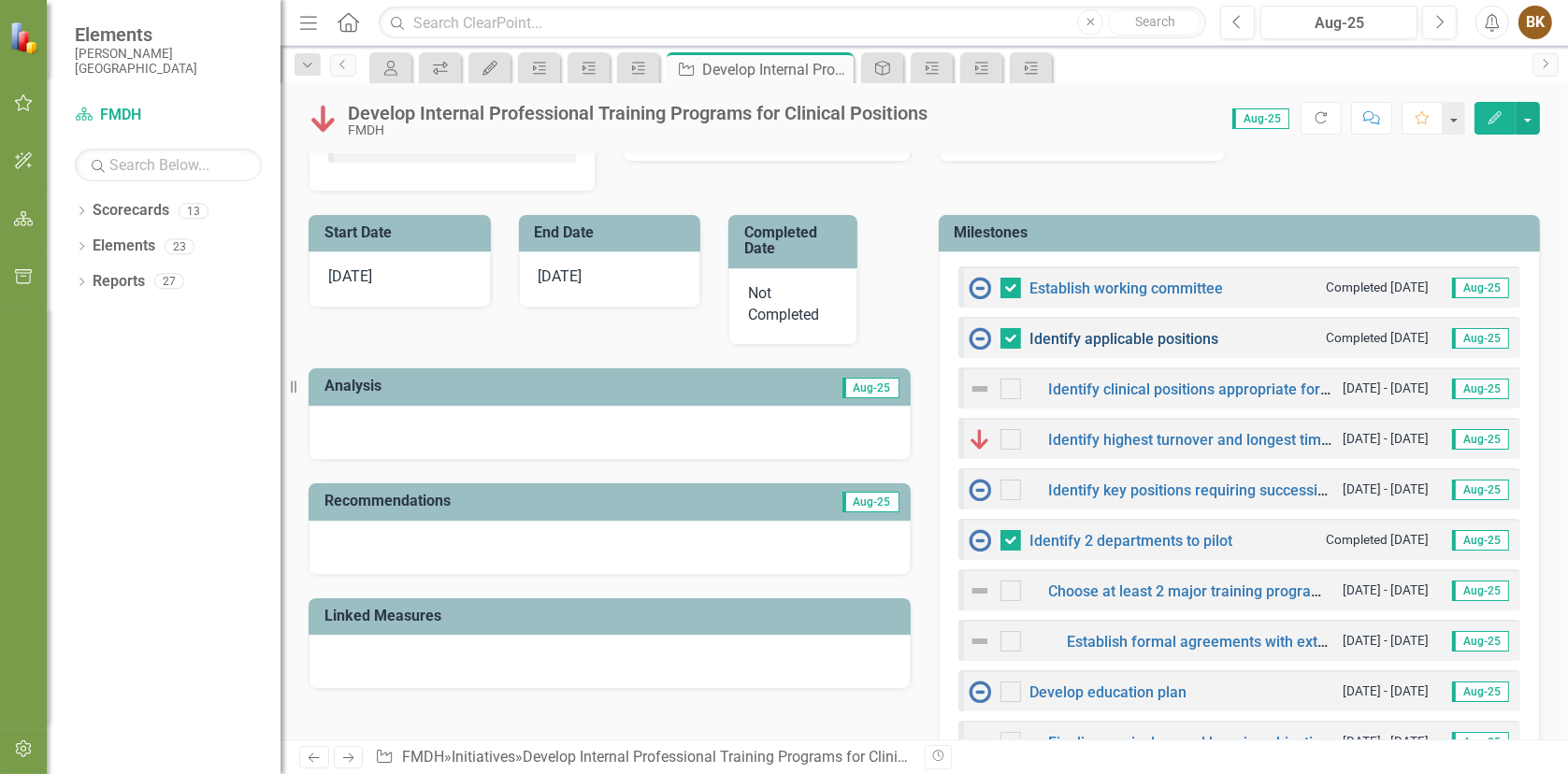
click at [1143, 339] on link "Identify applicable positions" at bounding box center [1124, 338] width 189 height 18
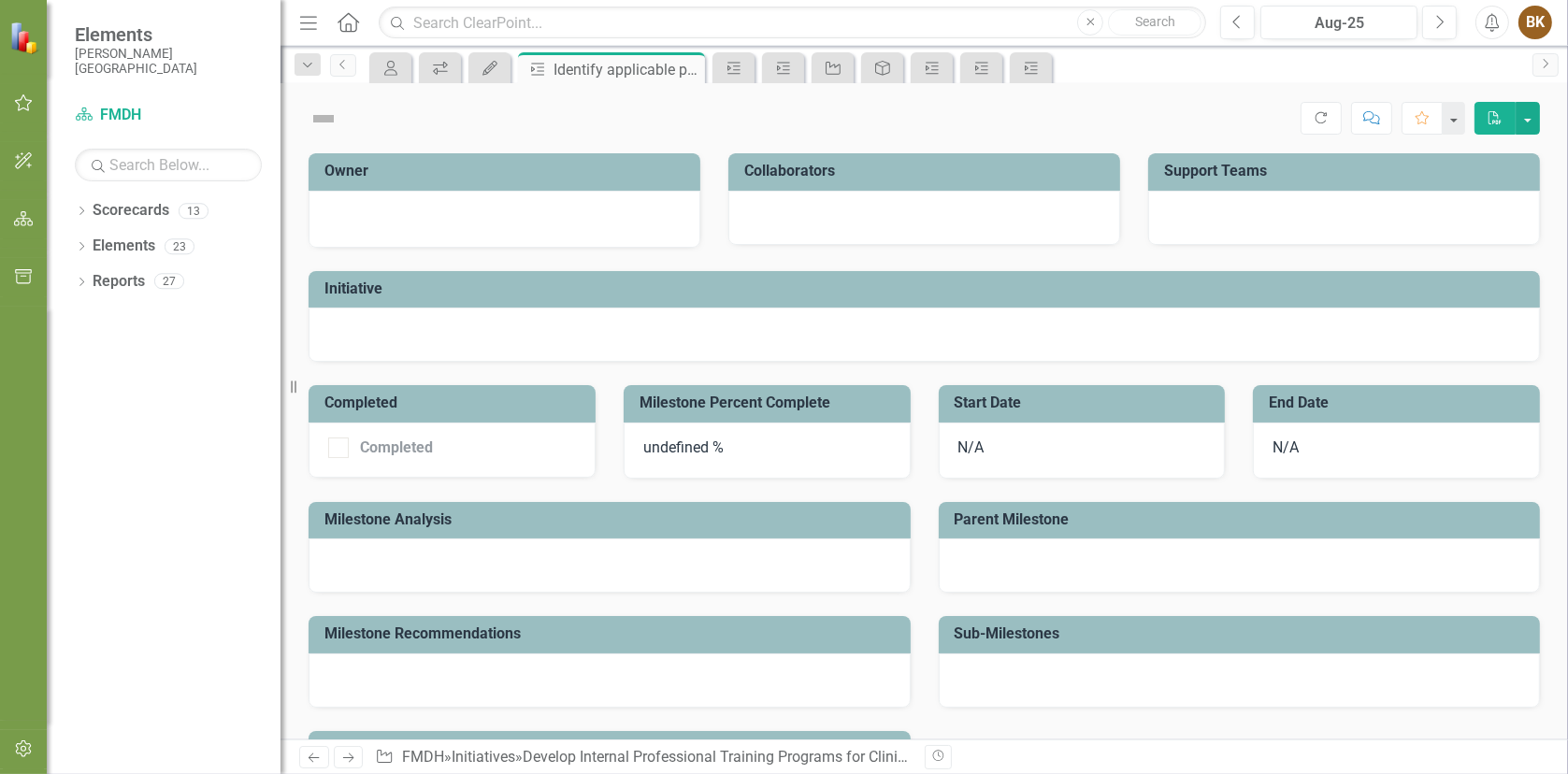
checkbox input "true"
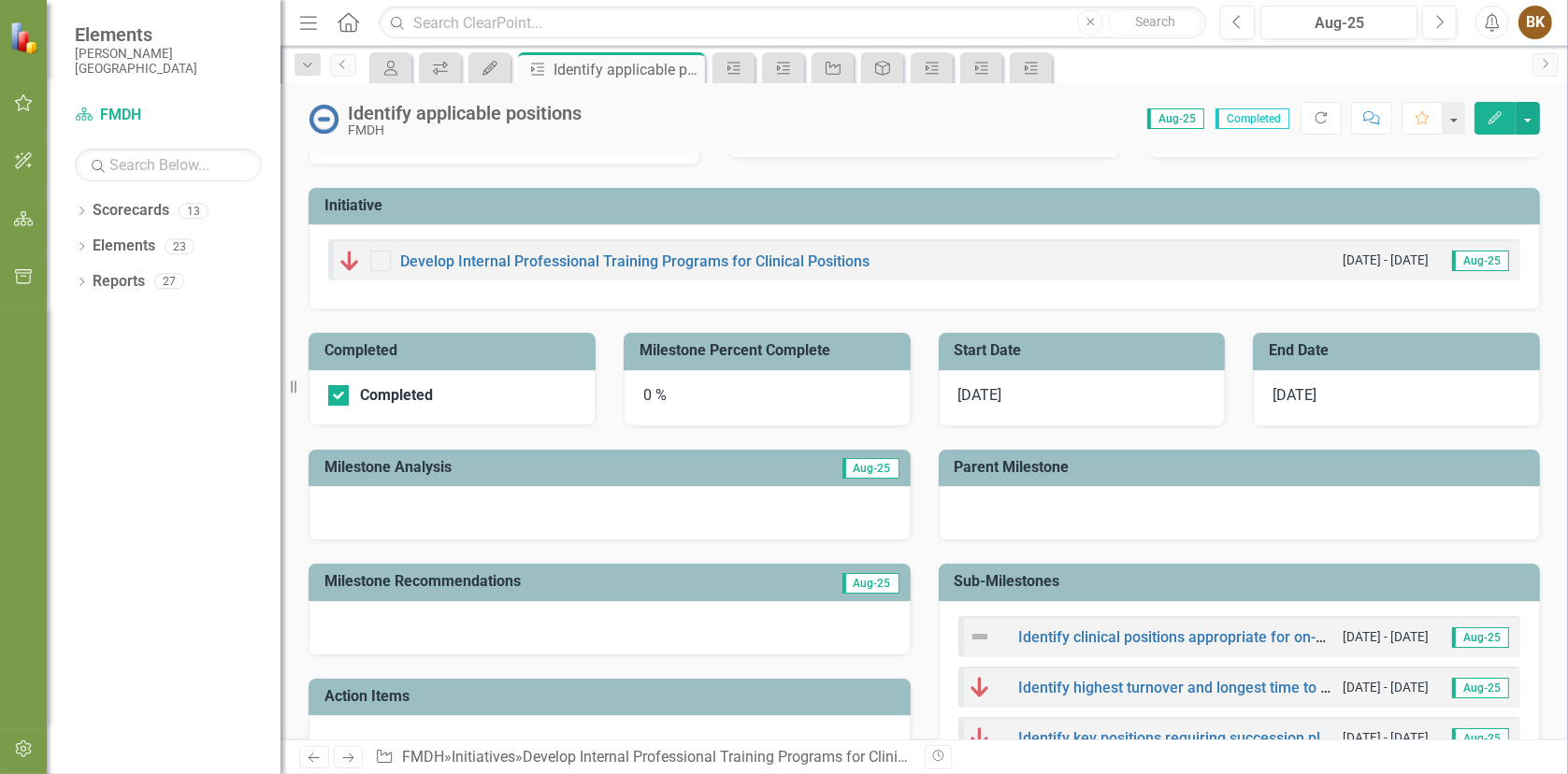
scroll to position [266, 0]
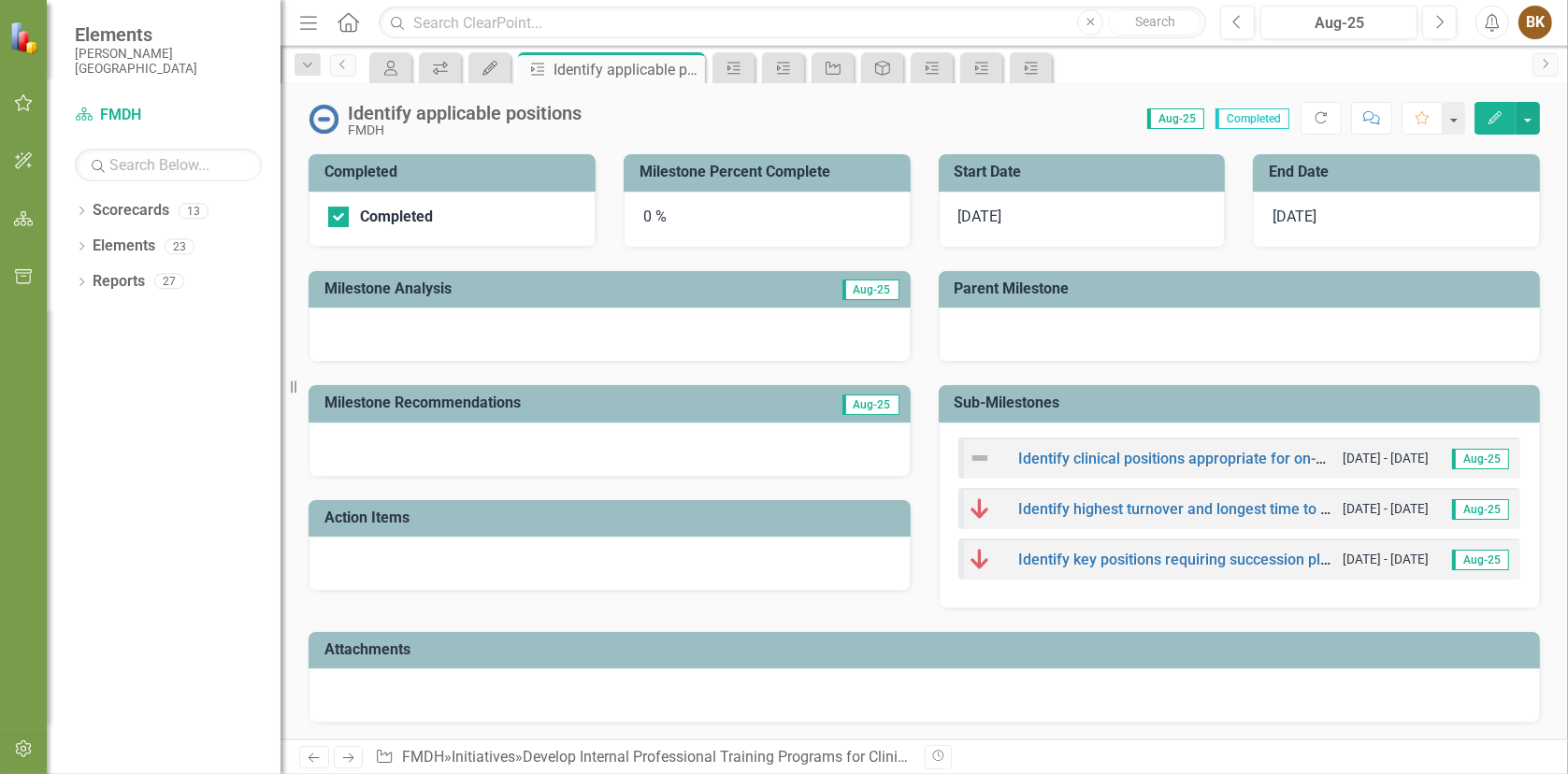
click at [1496, 119] on icon "Edit" at bounding box center [1495, 118] width 17 height 13
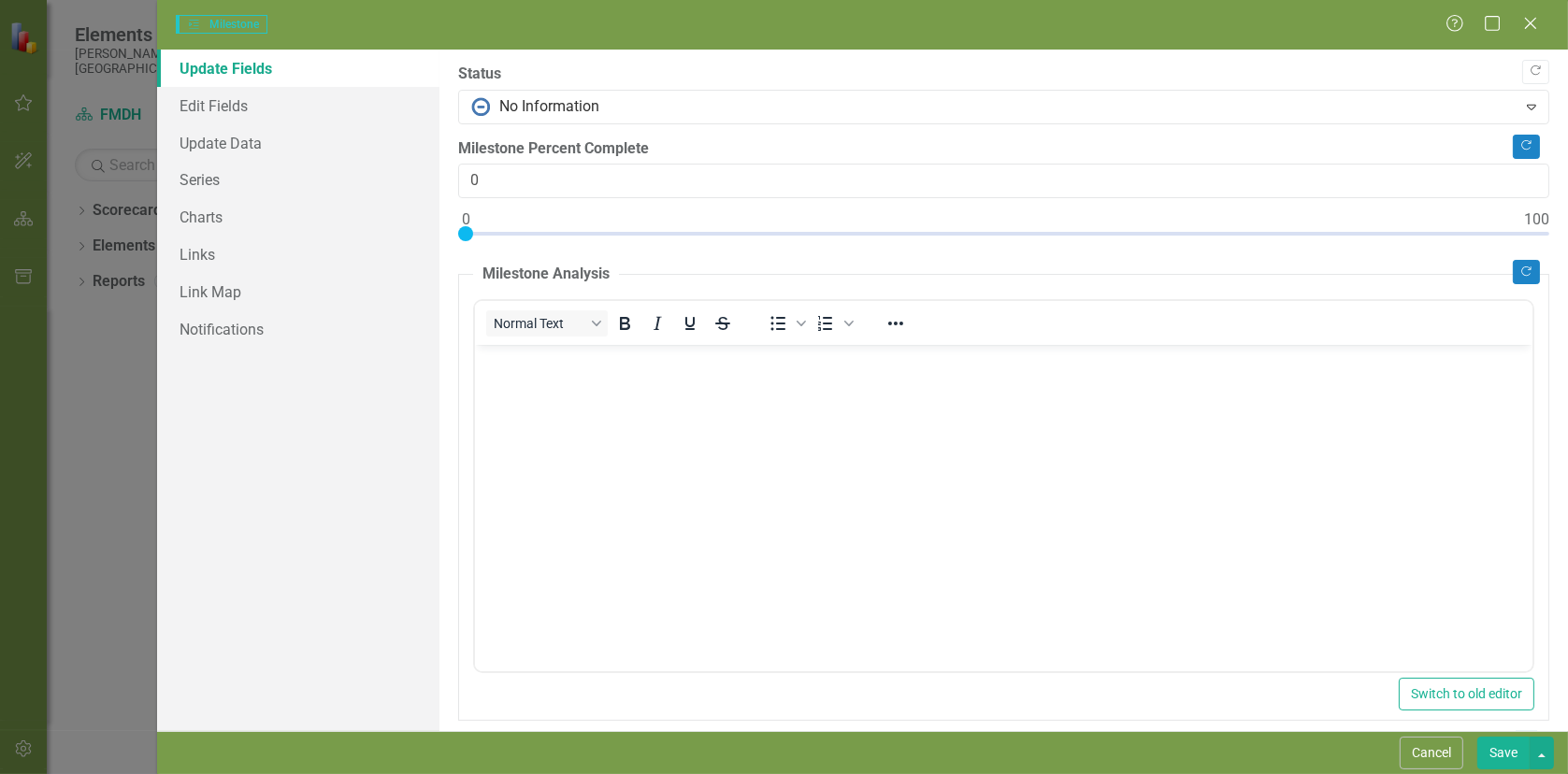
scroll to position [0, 0]
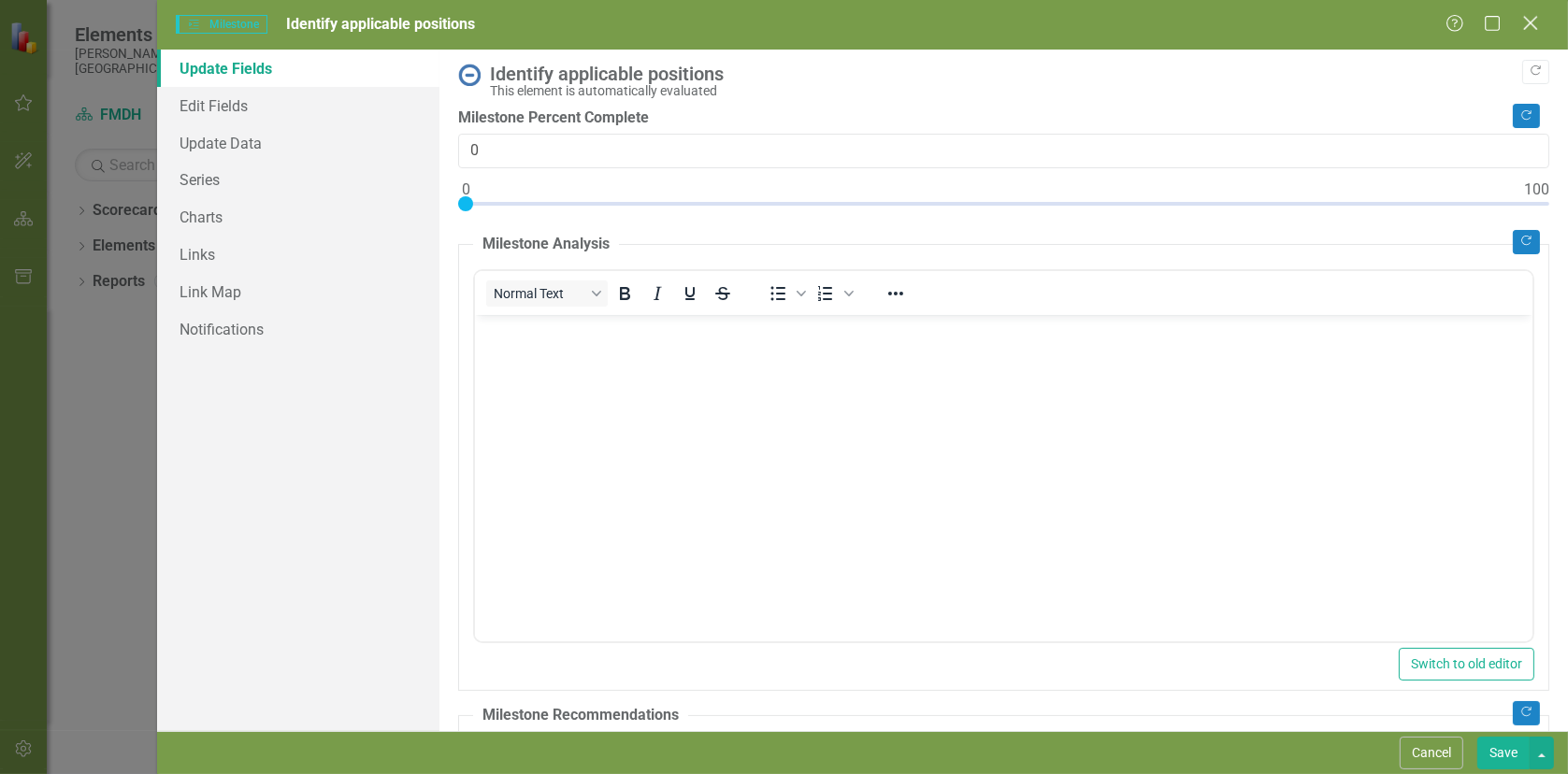
click at [1528, 22] on icon at bounding box center [1529, 23] width 14 height 14
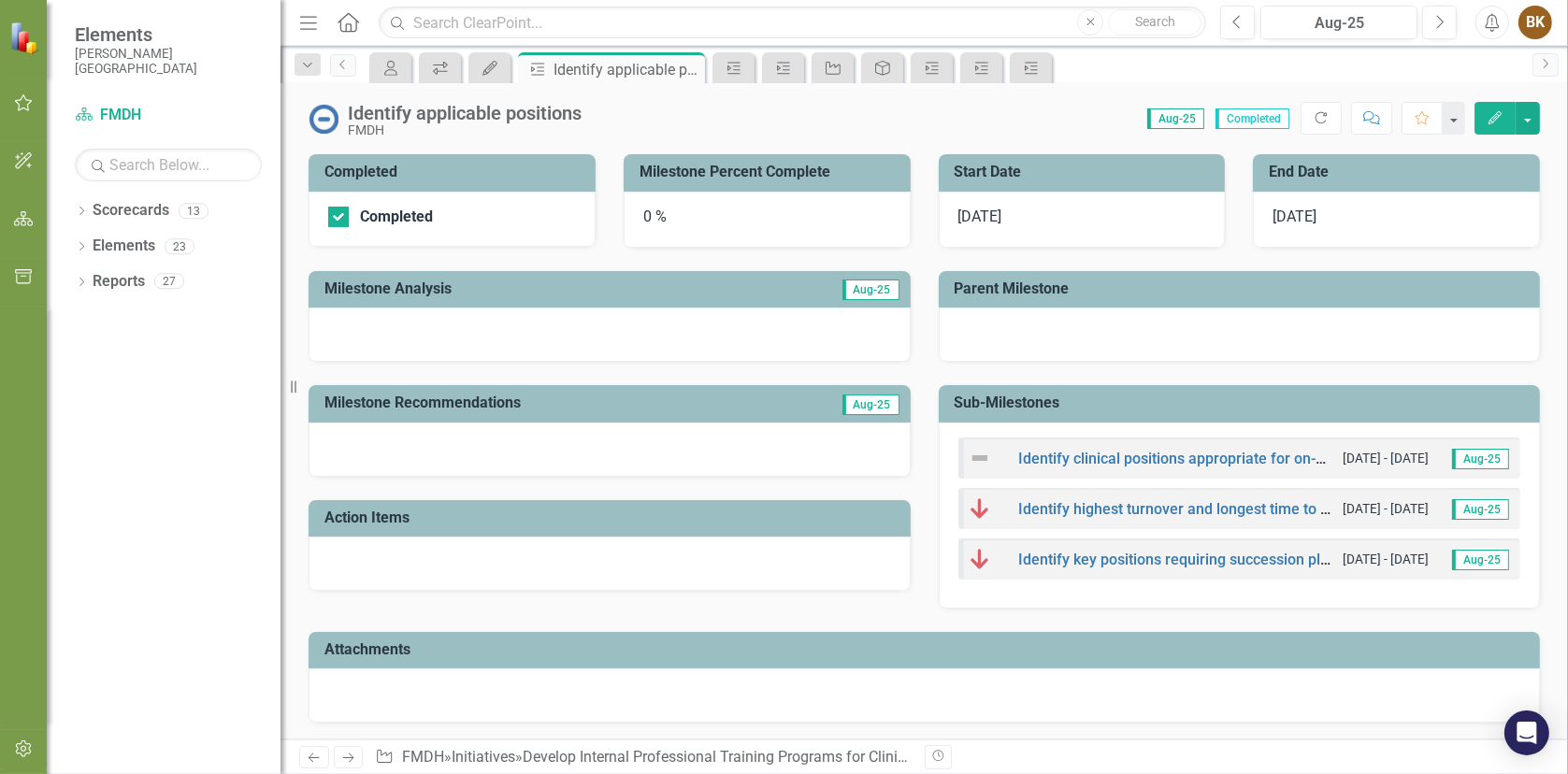
click at [1495, 120] on icon "Edit" at bounding box center [1495, 118] width 17 height 13
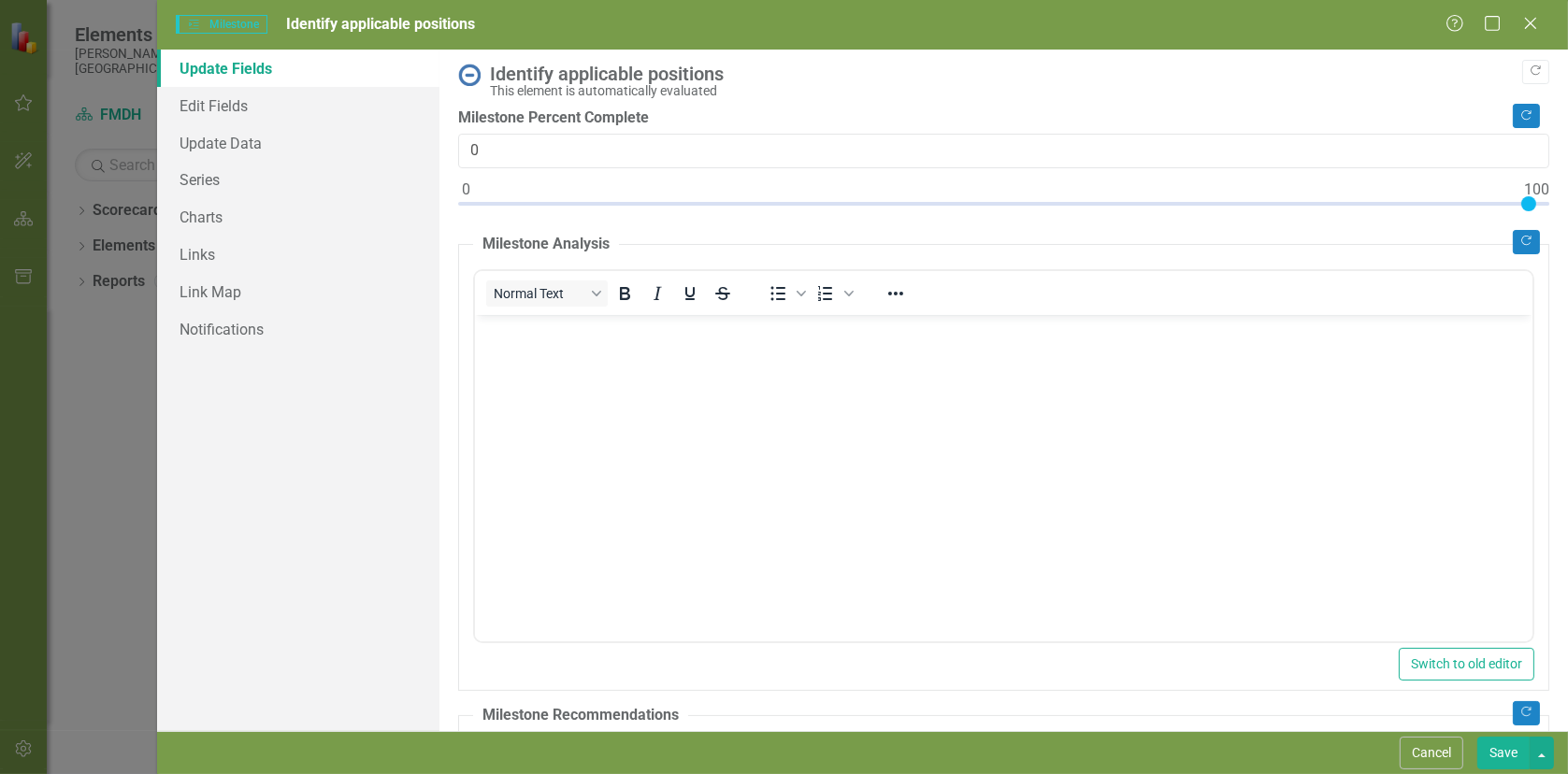
type input "100"
click at [1529, 200] on div at bounding box center [1003, 207] width 1091 height 24
click at [679, 360] on body "Rich Text Area. Press ALT-0 for help." at bounding box center [1002, 455] width 1058 height 281
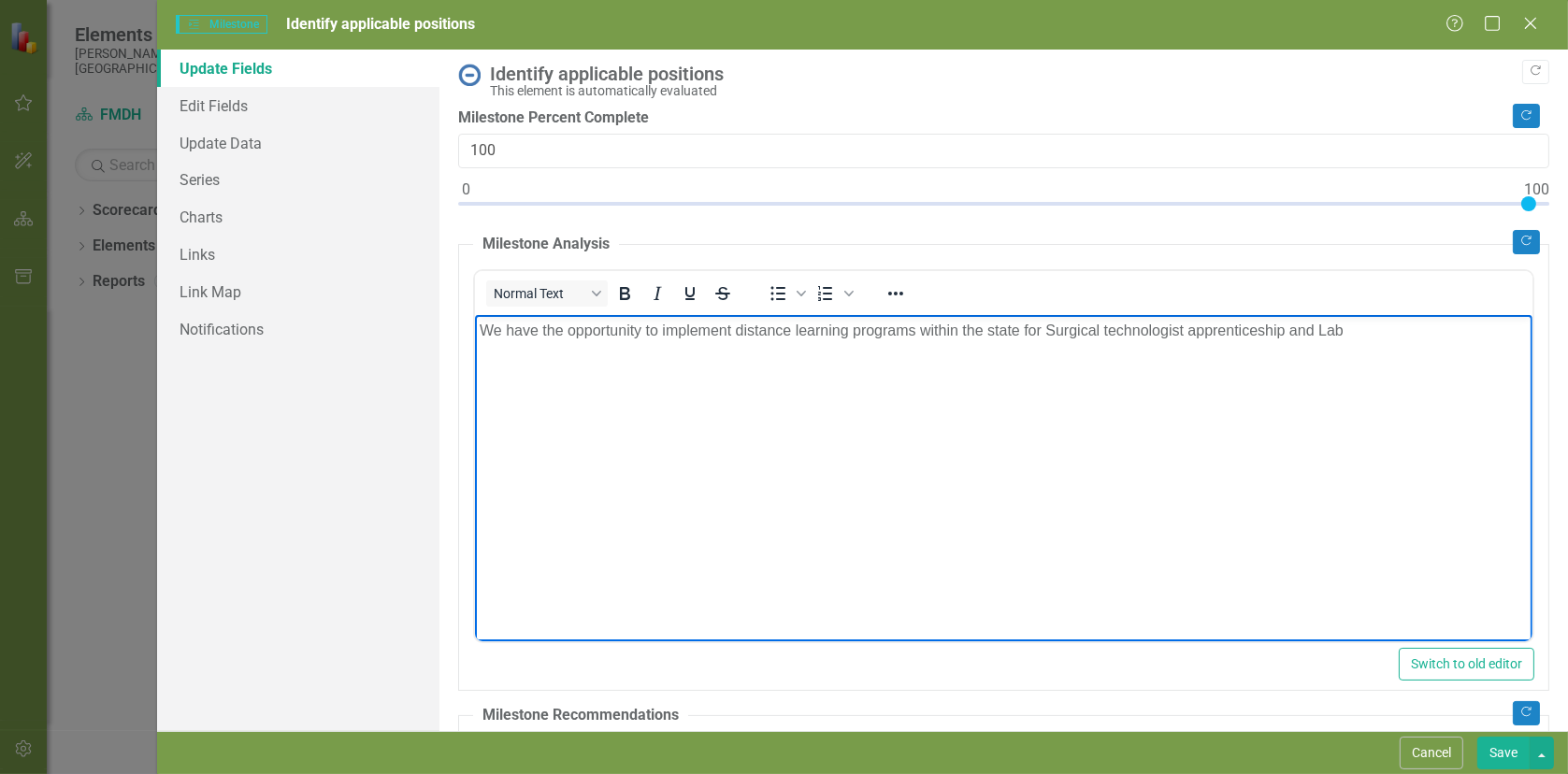
click at [1318, 331] on p "We have the opportunity to implement distance learning programs within the stat…" at bounding box center [1002, 330] width 1048 height 23
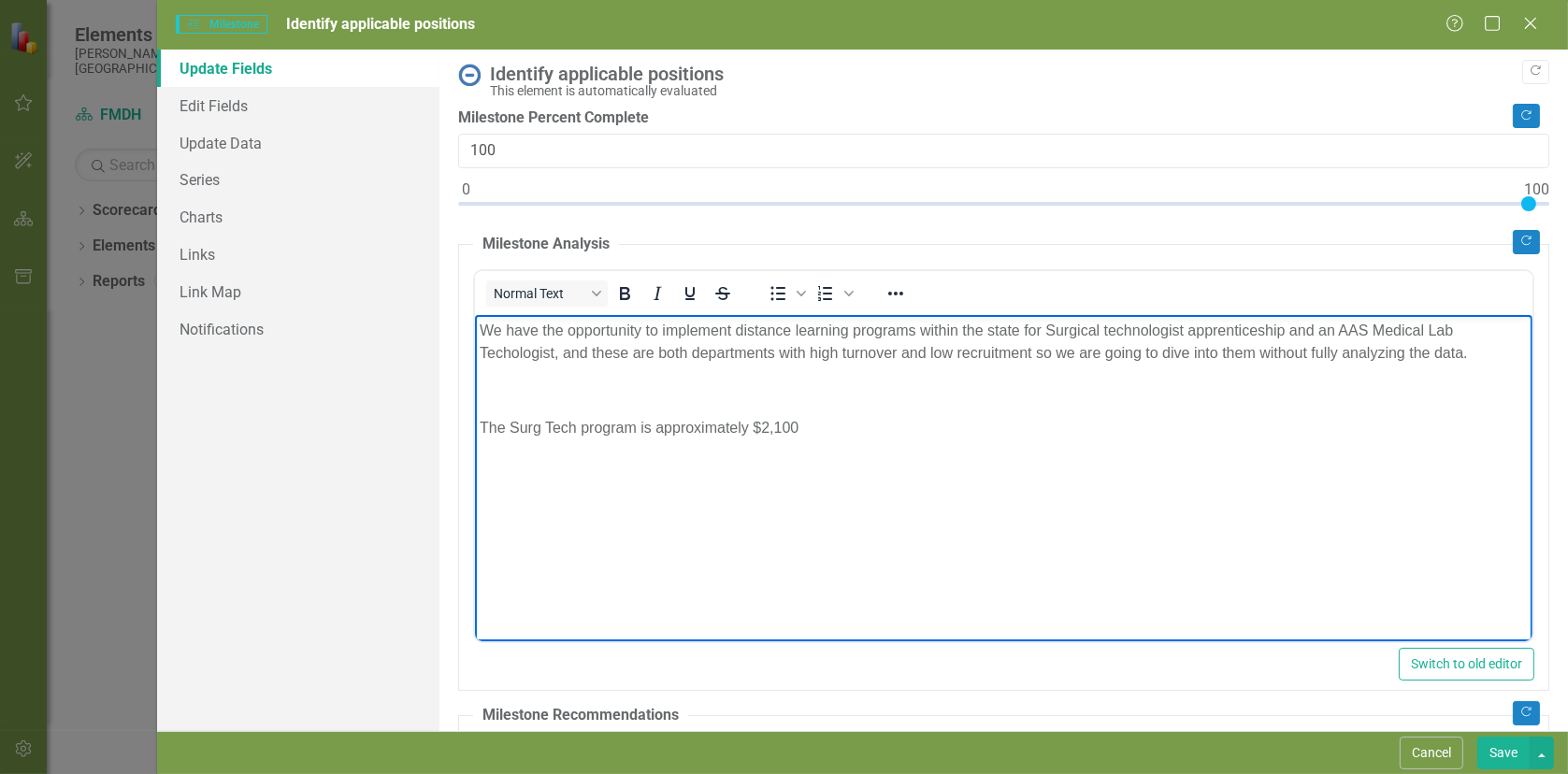
click at [519, 446] on body "We have the opportunity to implement distance learning programs within the stat…" at bounding box center [1002, 455] width 1058 height 281
click at [882, 435] on p "The Surg Tech program is approximately $2,100" at bounding box center [1002, 427] width 1048 height 23
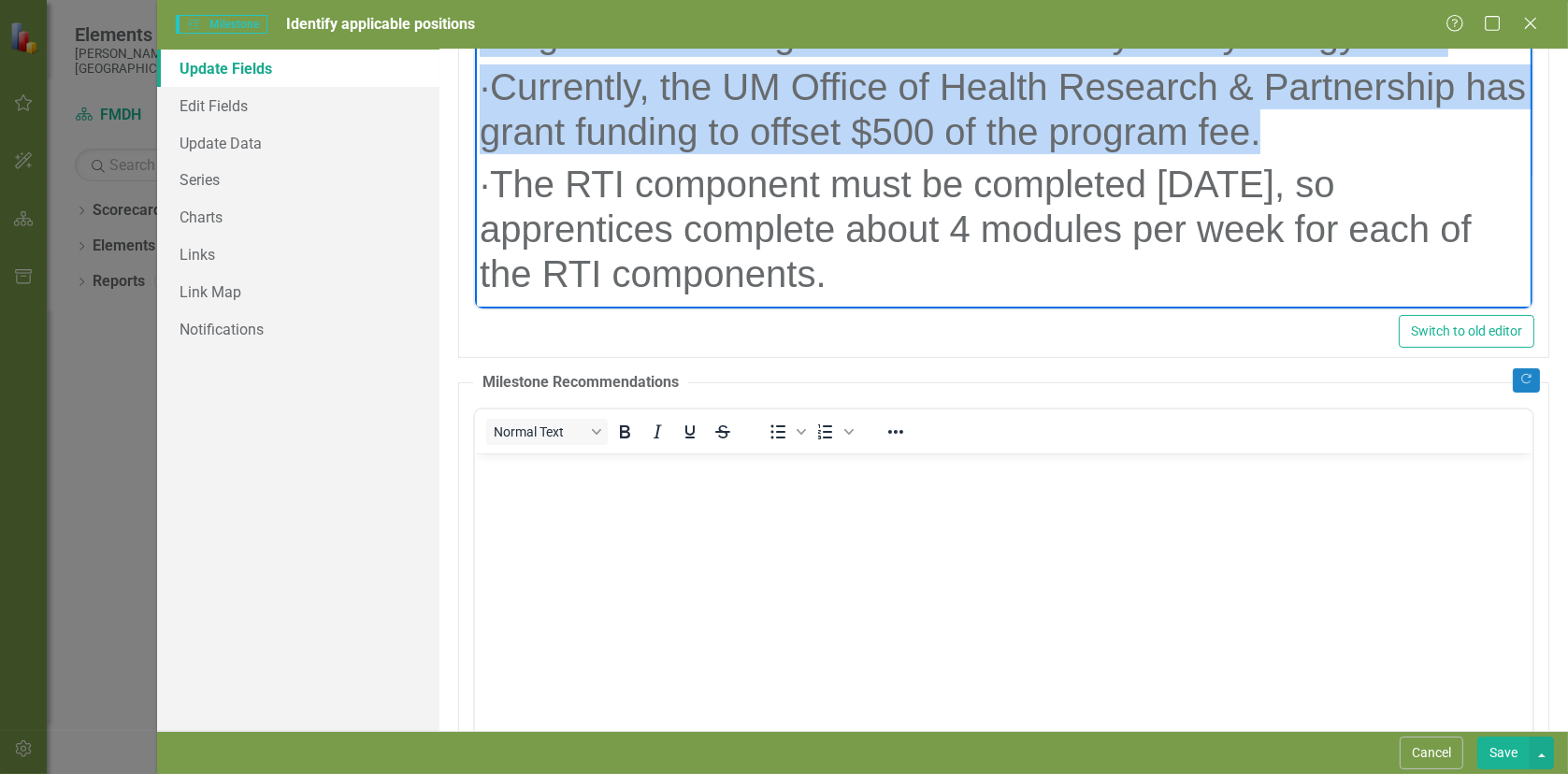
scroll to position [374, 0]
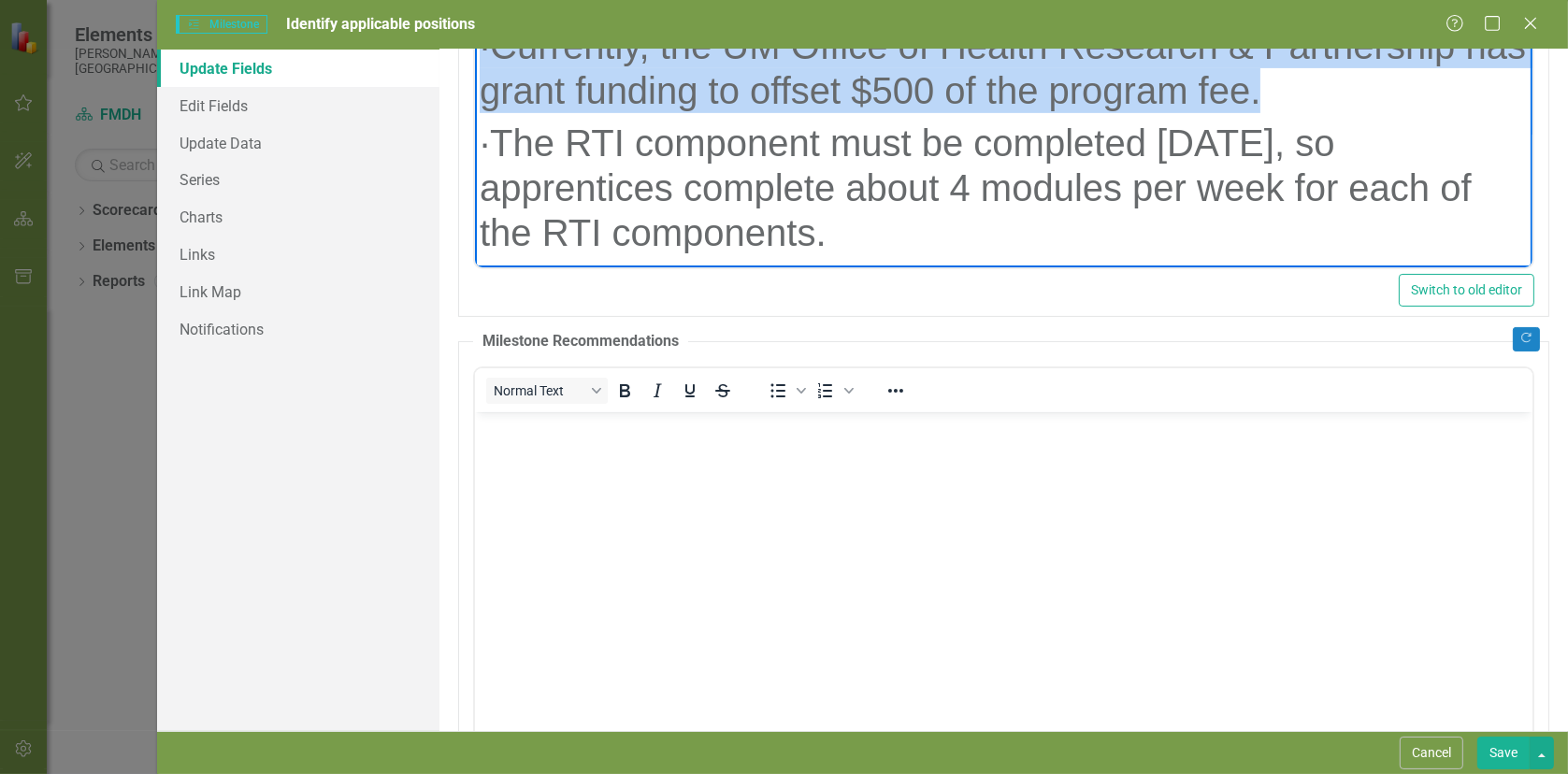
drag, startPoint x: 484, startPoint y: 93, endPoint x: 1361, endPoint y: 212, distance: 885.0
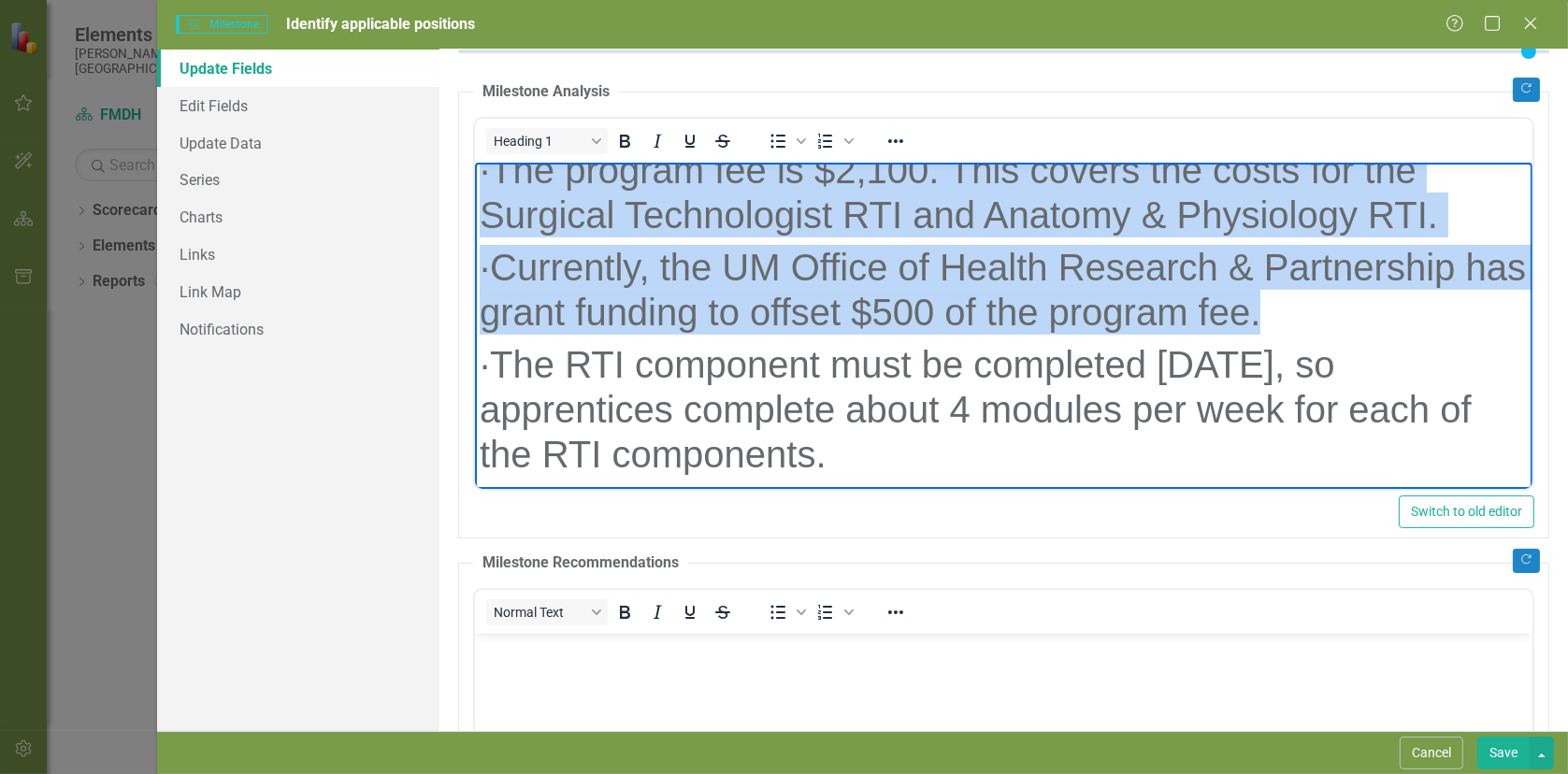
scroll to position [0, 0]
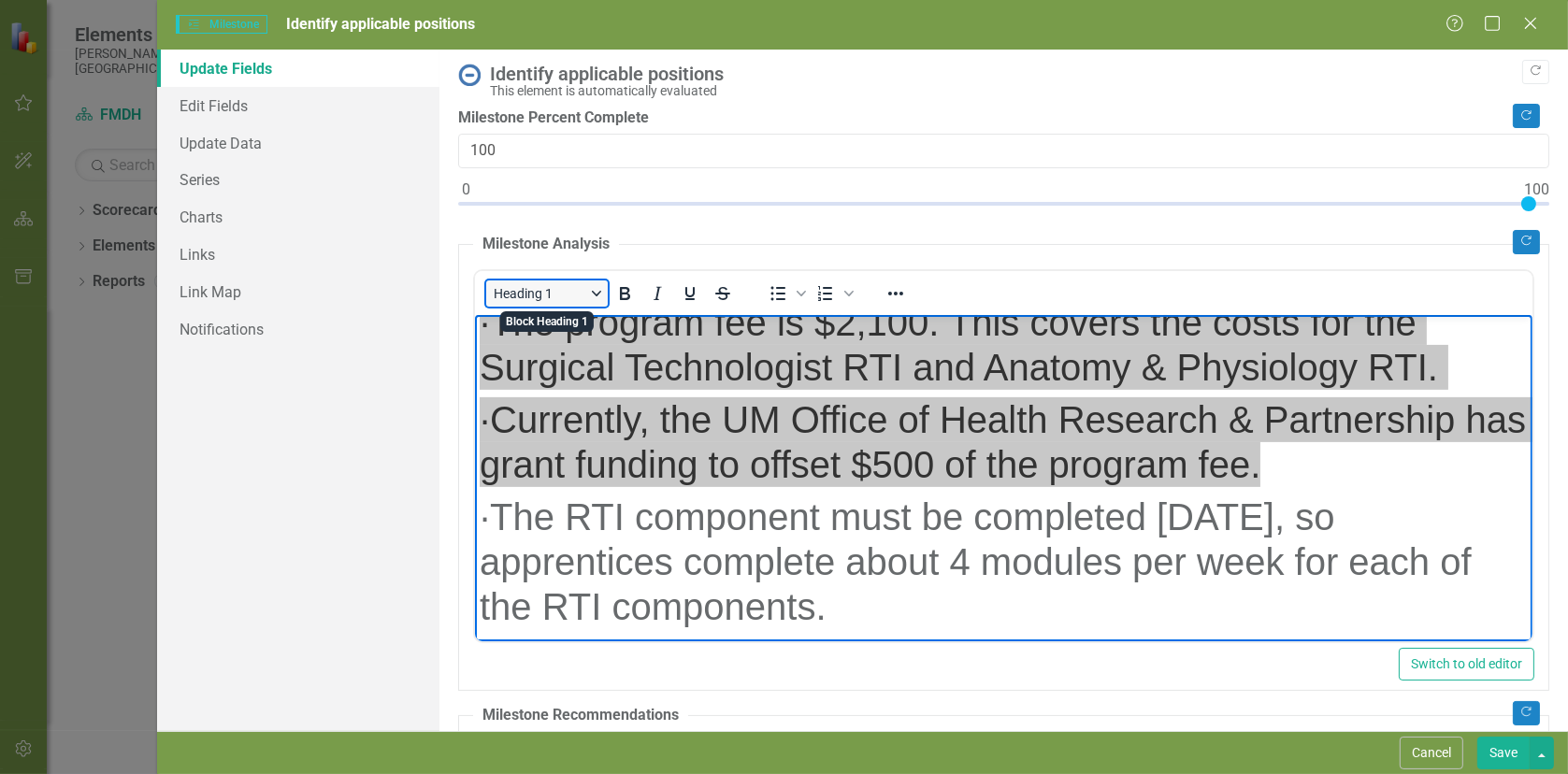
click at [595, 287] on button "Heading 1" at bounding box center [546, 294] width 121 height 26
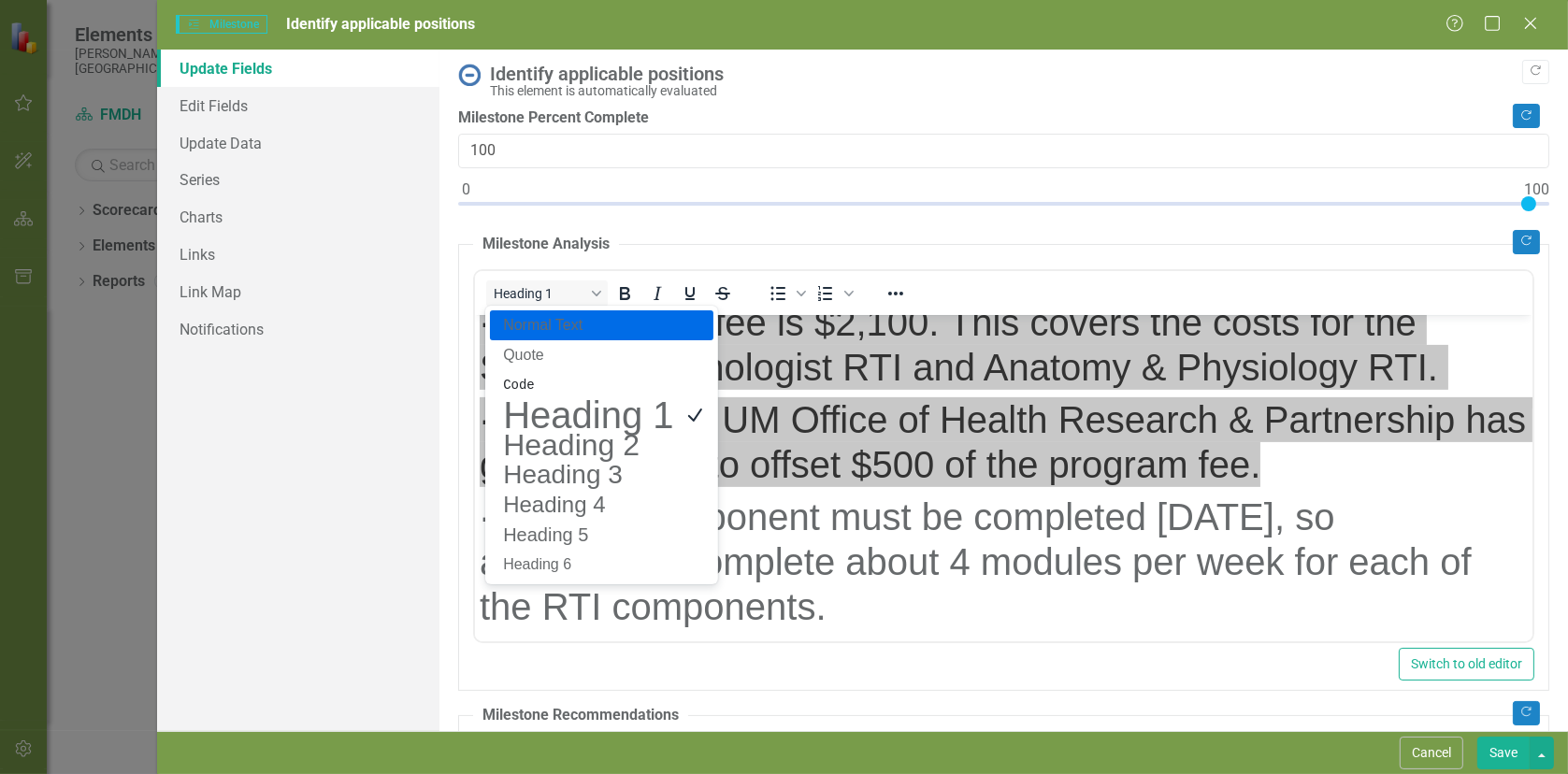
click at [553, 327] on p "Normal Text" at bounding box center [588, 326] width 174 height 23
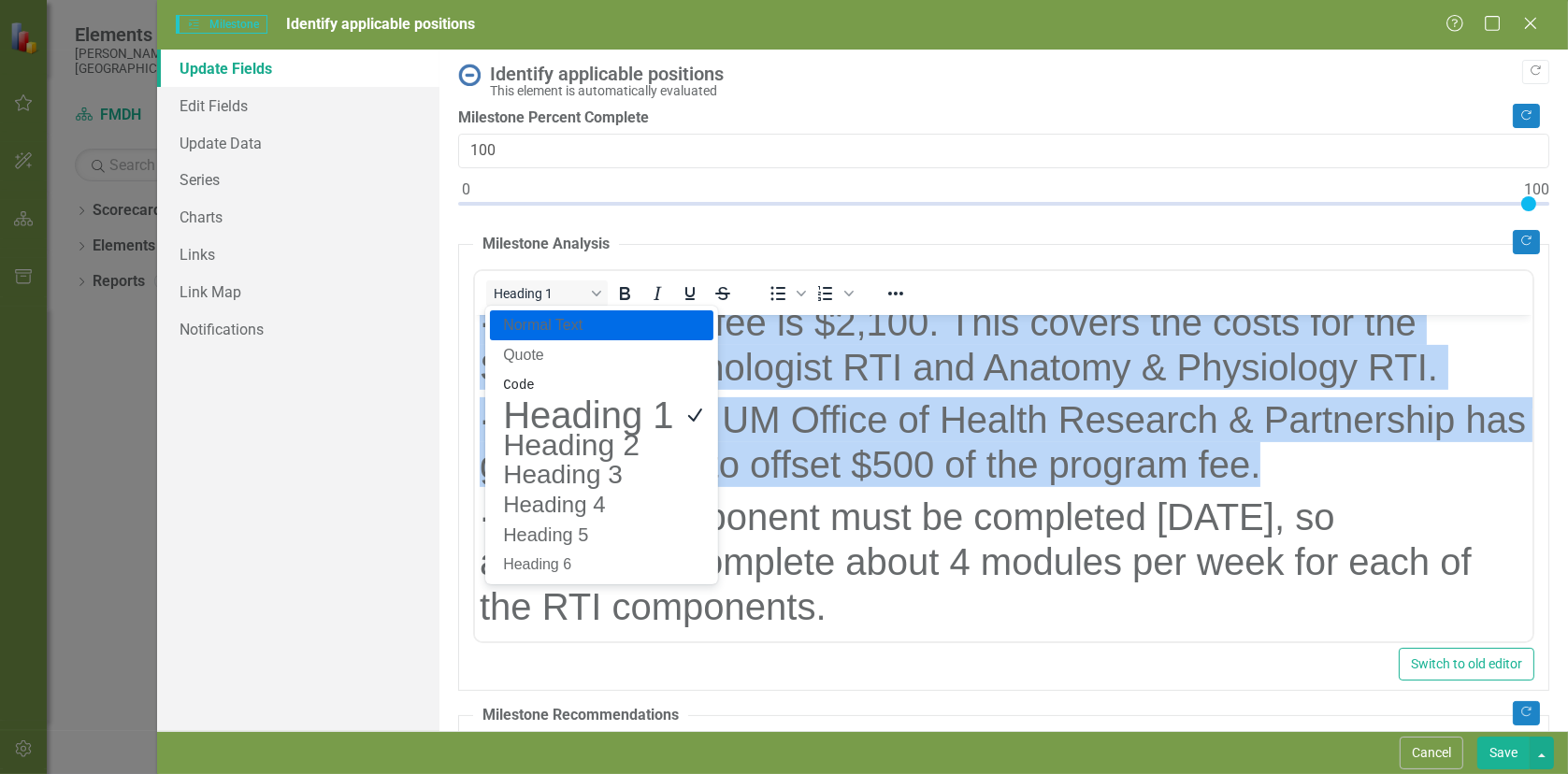
scroll to position [303, 0]
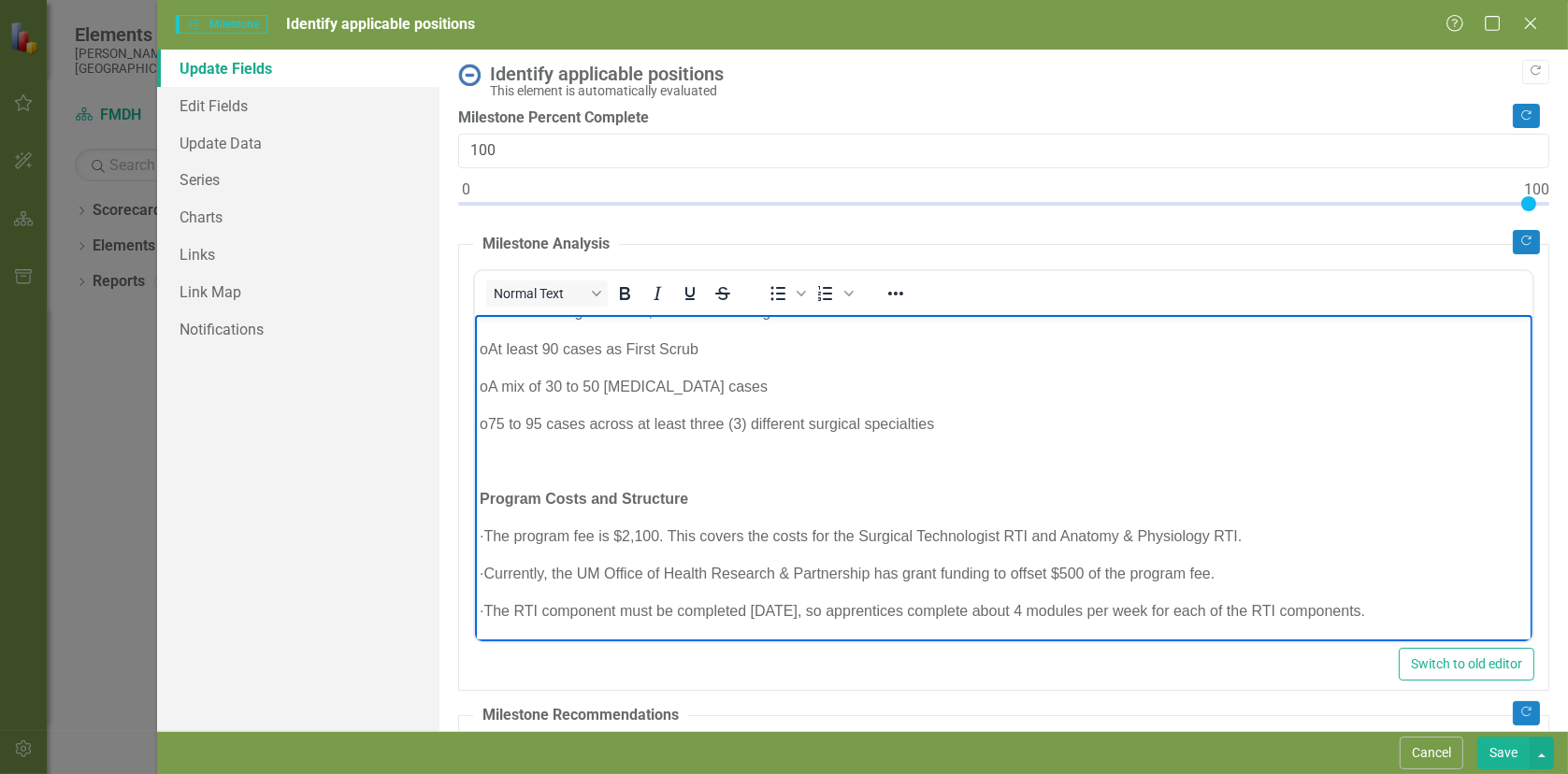
click at [826, 443] on body "We have the opportunity to implement distance learning programs within the stat…" at bounding box center [1002, 326] width 1058 height 630
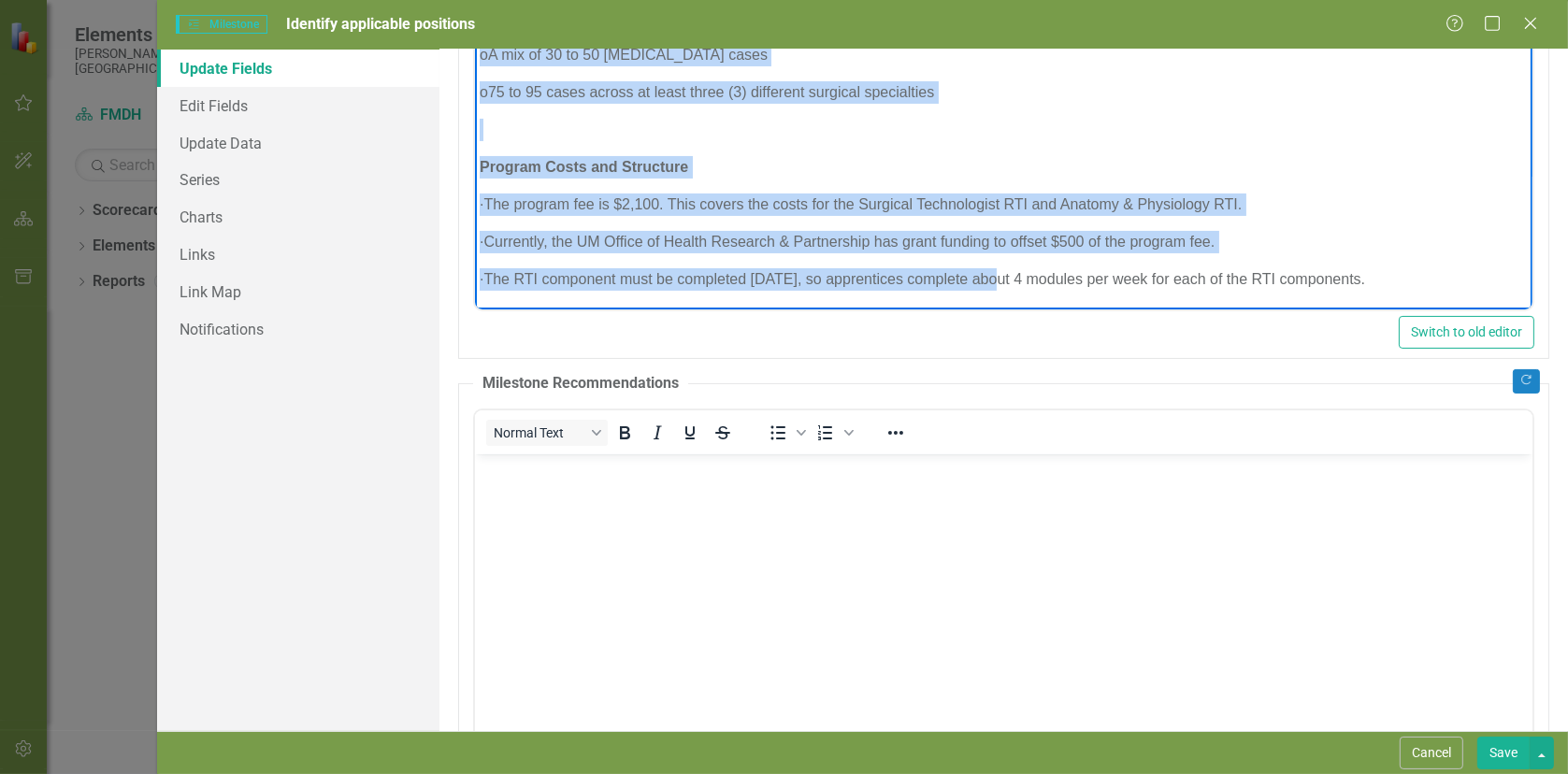
scroll to position [374, 0]
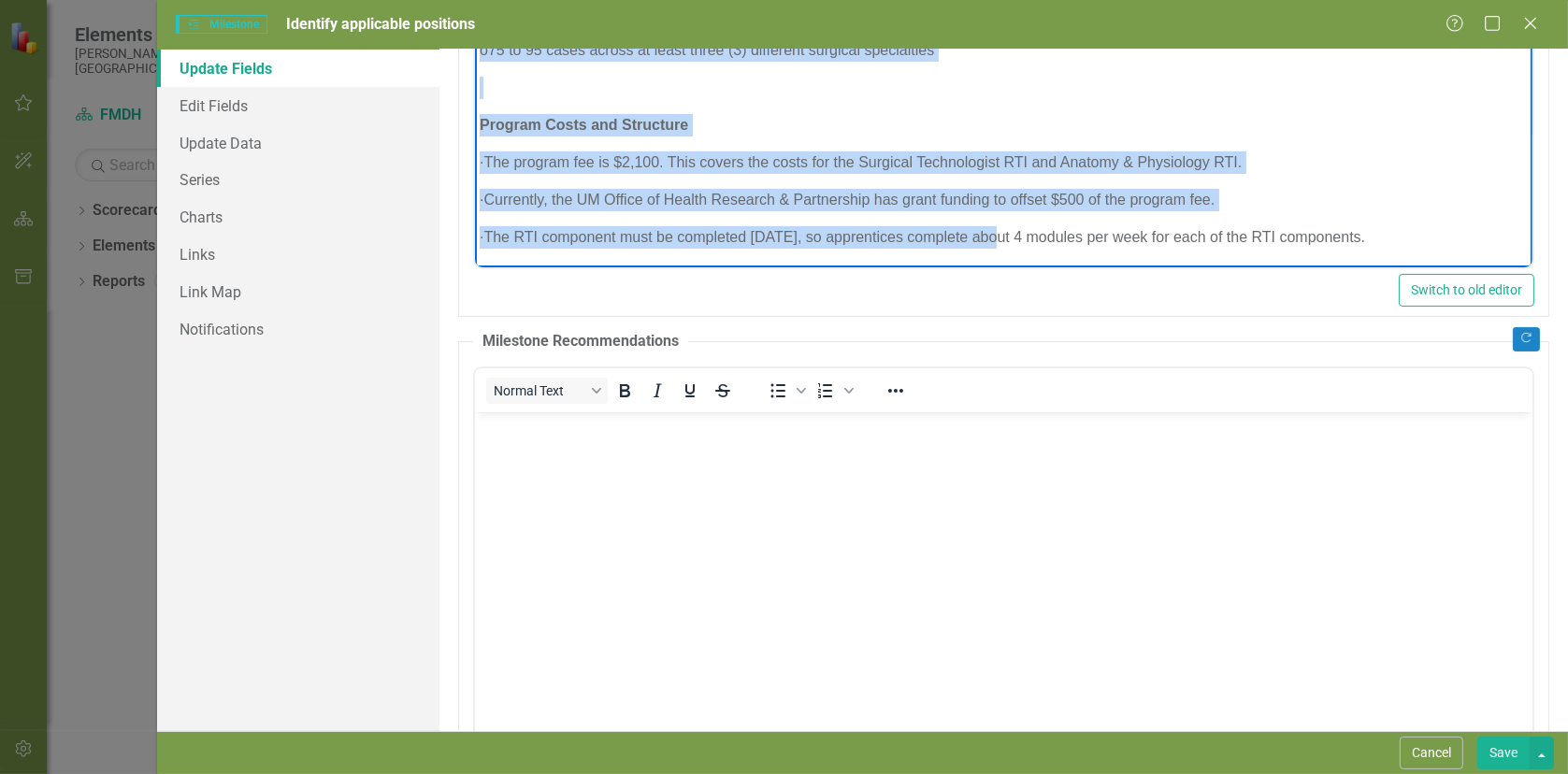
drag, startPoint x: 476, startPoint y: 91, endPoint x: 1473, endPoint y: 237, distance: 1007.6
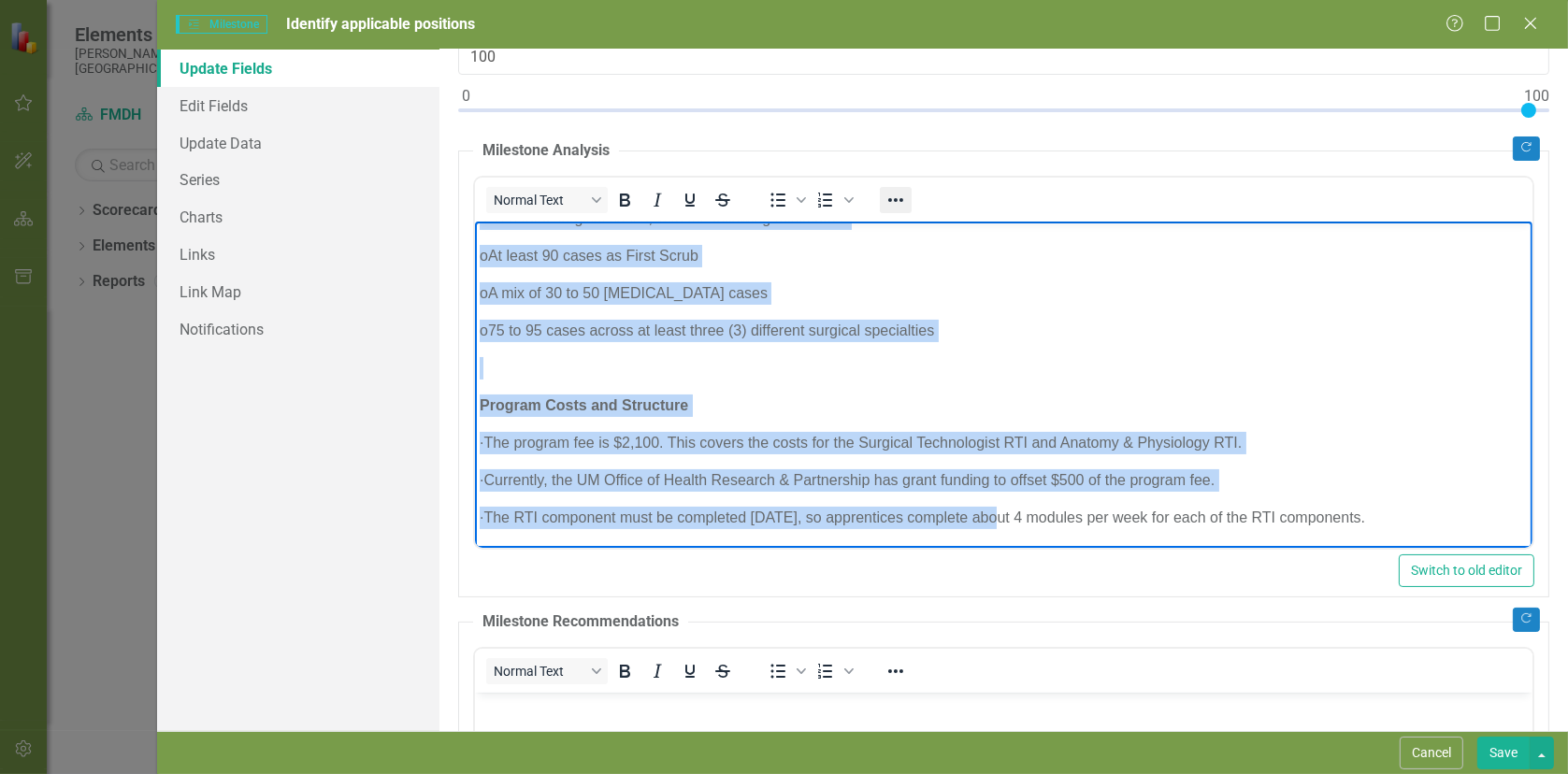
click at [896, 197] on icon "Reveal or hide additional toolbar items" at bounding box center [895, 201] width 23 height 23
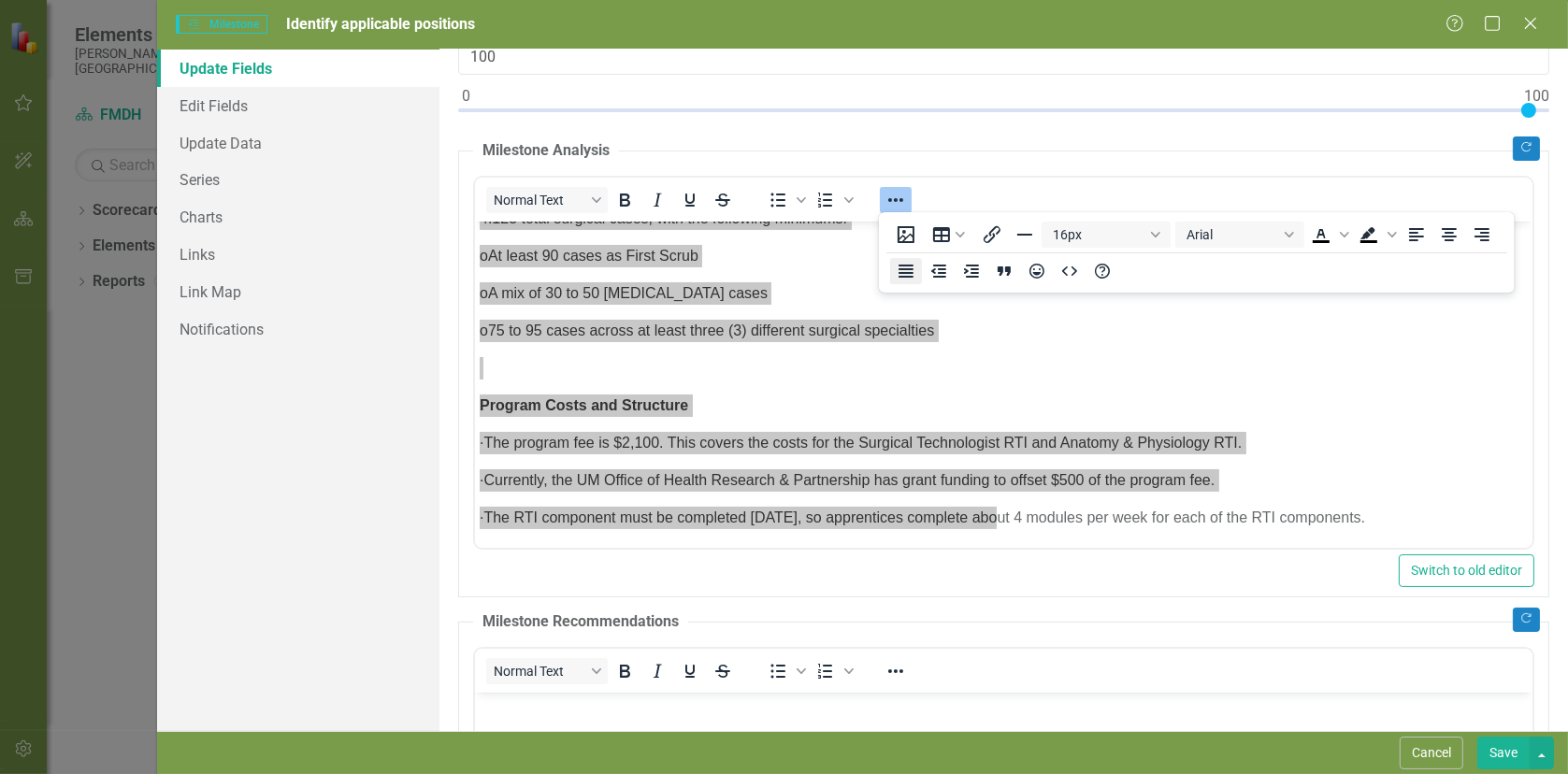
click at [912, 265] on icon "Justify" at bounding box center [906, 271] width 15 height 13
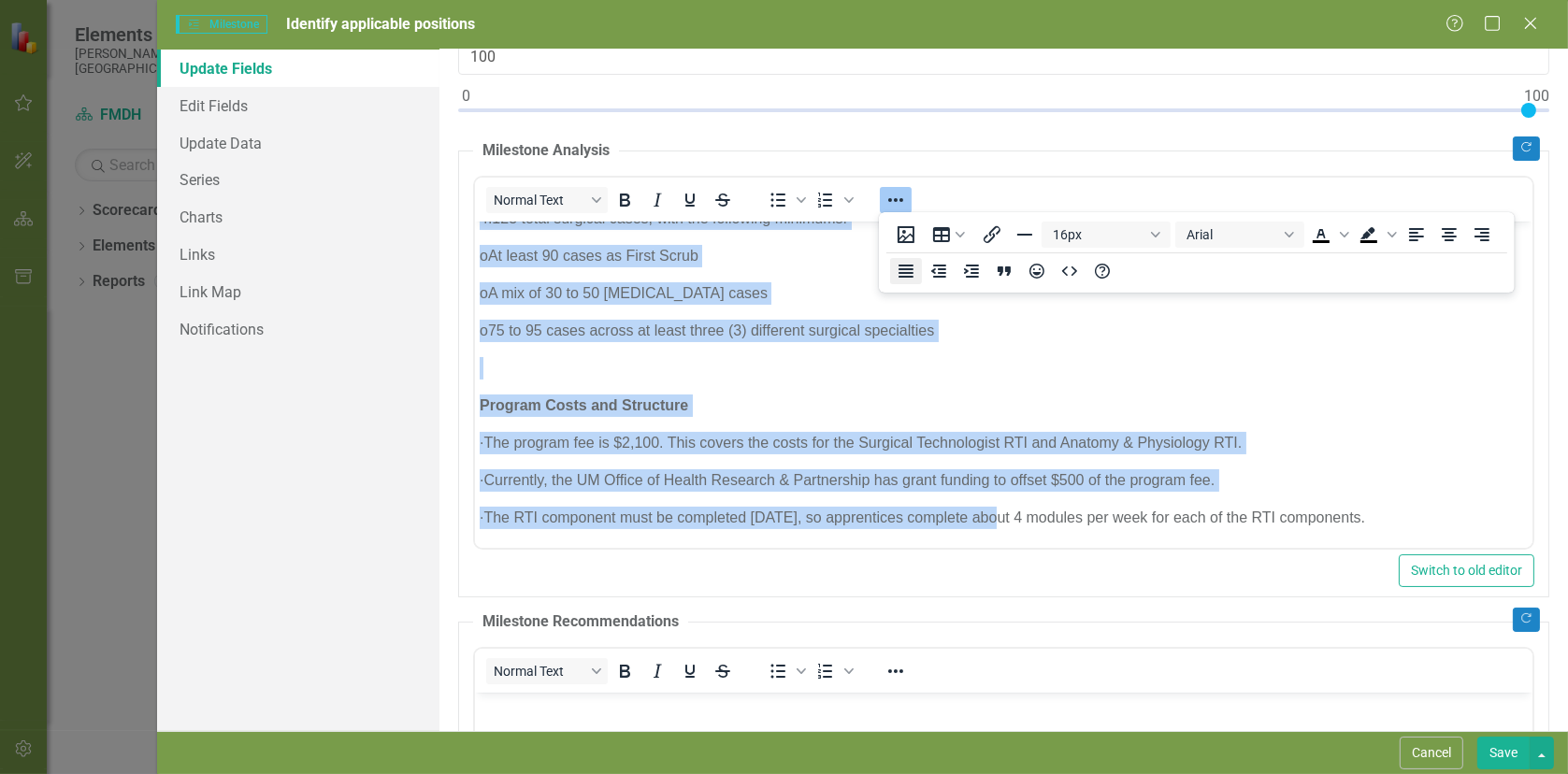
scroll to position [283, 0]
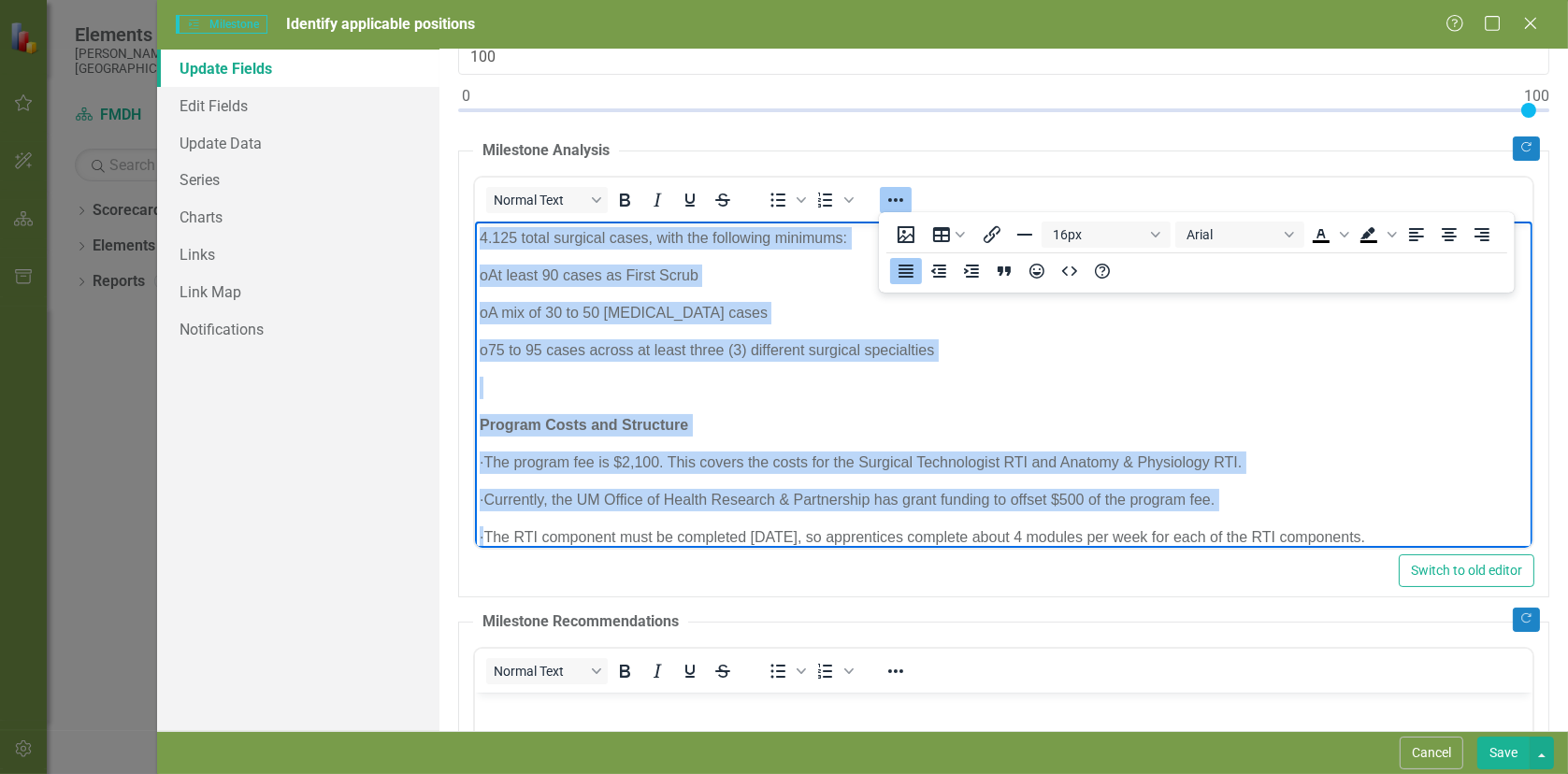
click at [1109, 401] on body "We have the opportunity to implement distance learning programs within the stat…" at bounding box center [1002, 251] width 1058 height 630
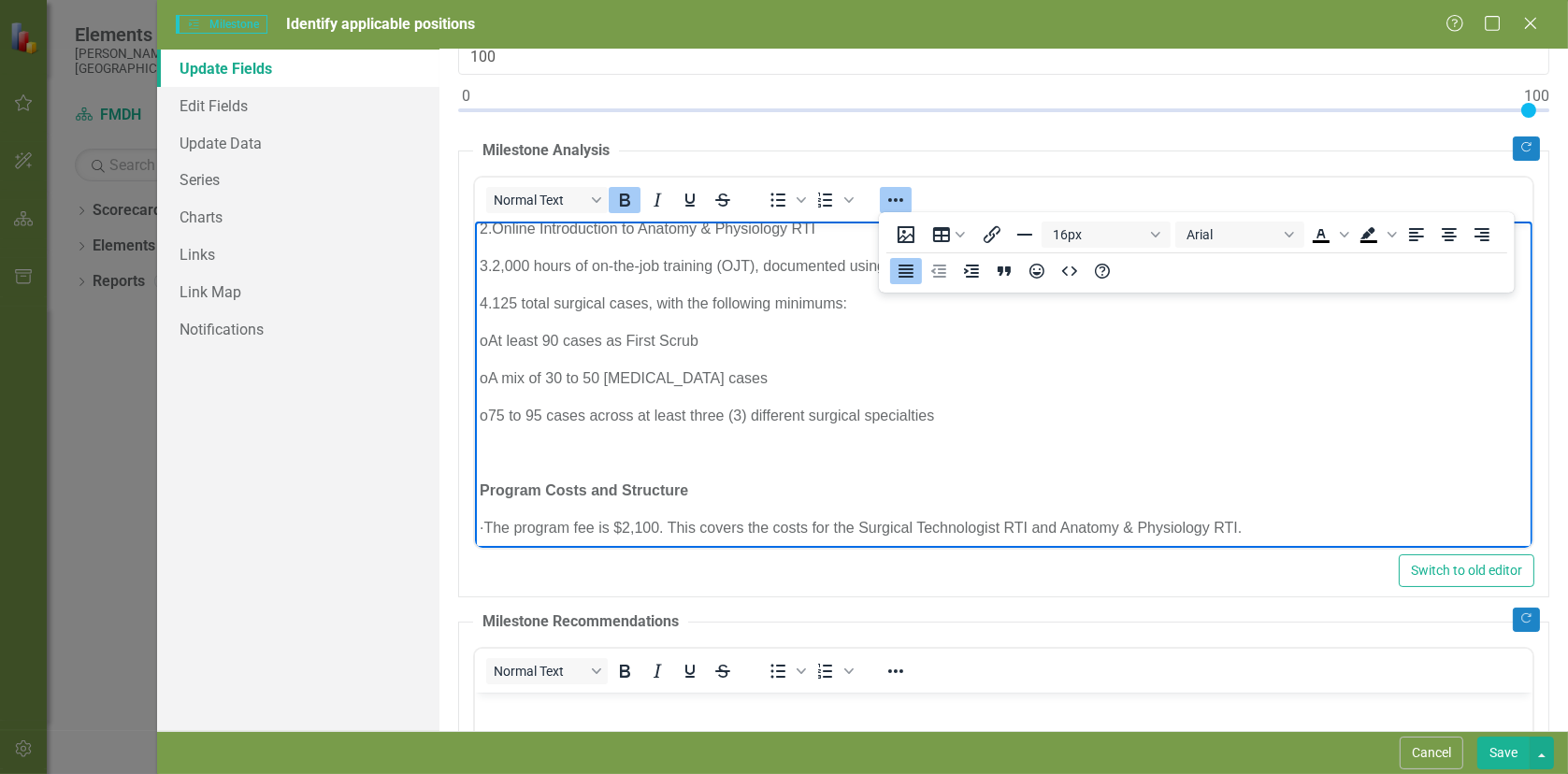
scroll to position [189, 0]
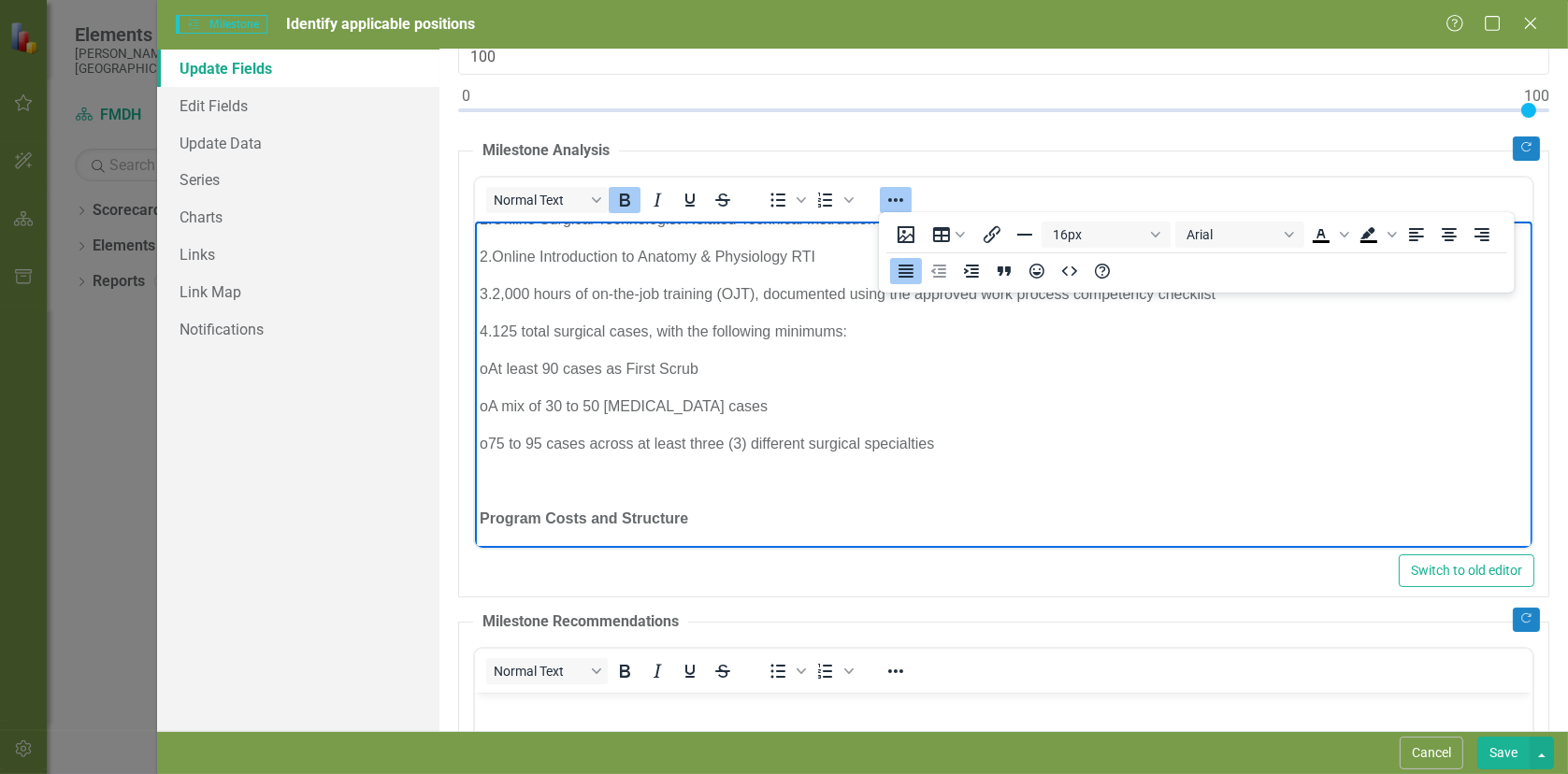
click at [528, 489] on p "Rich Text Area. Press ALT-0 for help." at bounding box center [1002, 480] width 1048 height 23
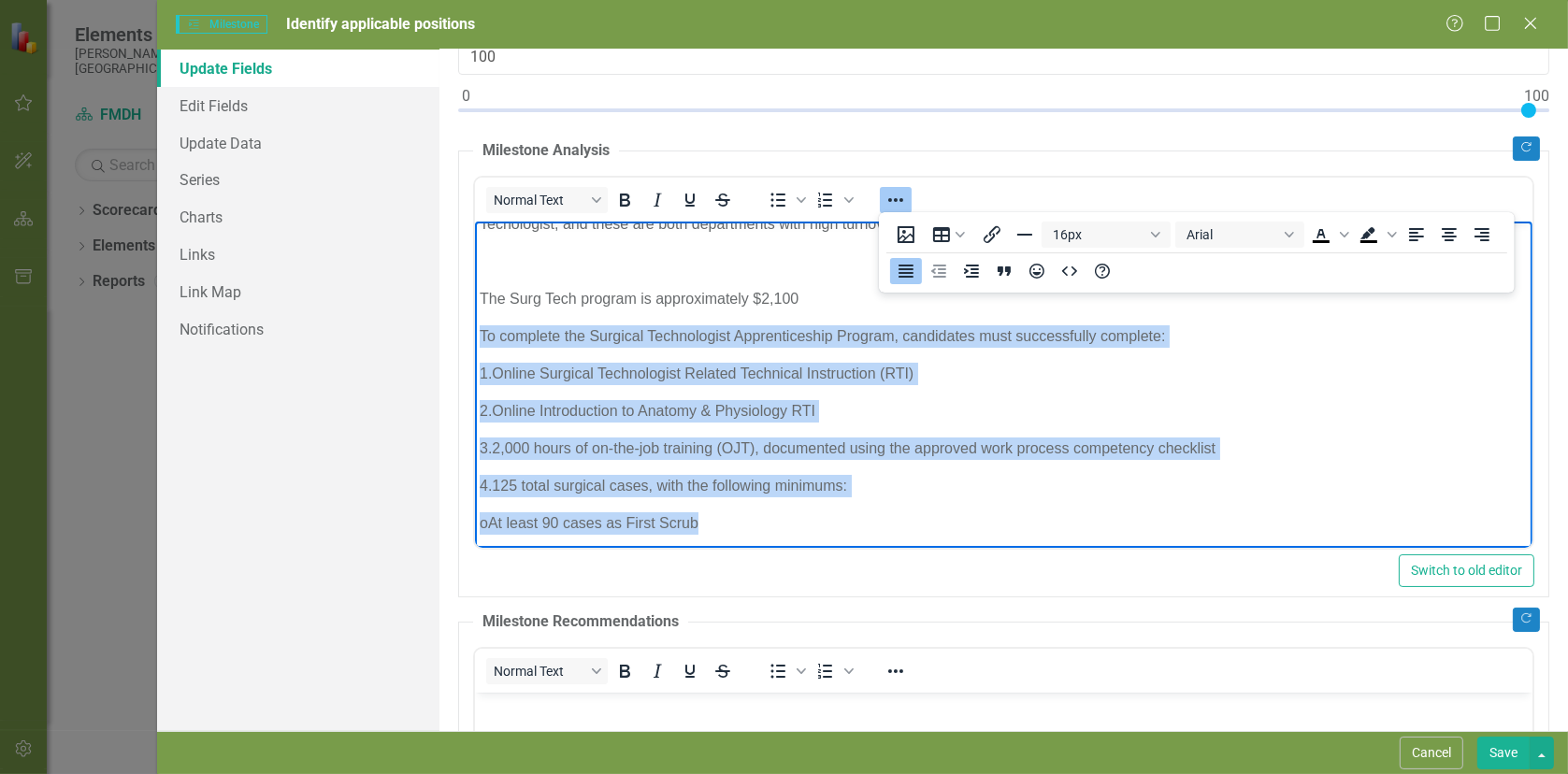
scroll to position [93, 0]
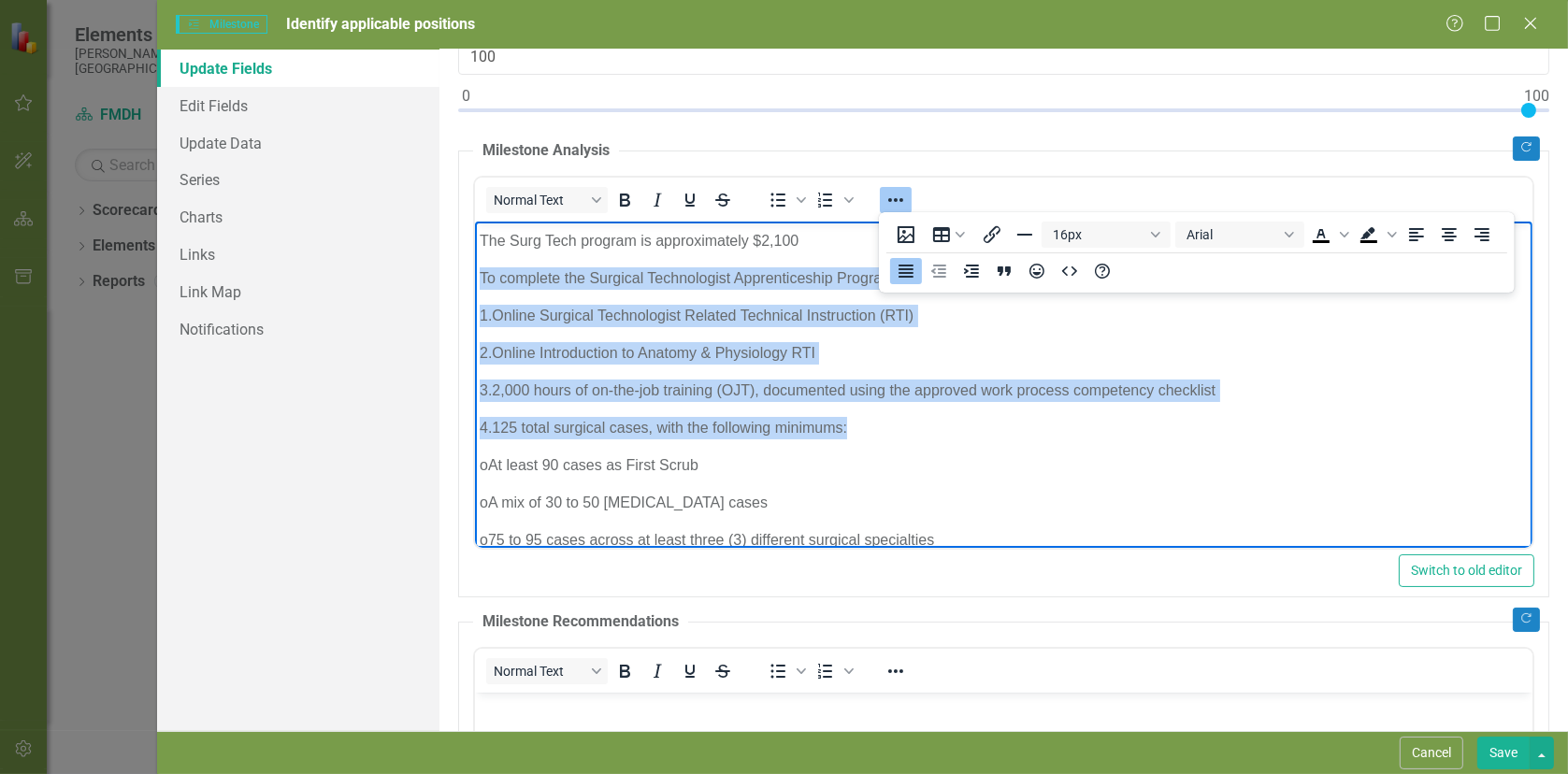
drag, startPoint x: 477, startPoint y: 368, endPoint x: 870, endPoint y: 437, distance: 399.0
click at [870, 437] on body "We have the opportunity to implement distance learning programs within the stat…" at bounding box center [1002, 423] width 1058 height 592
click at [969, 274] on icon "Increase indent" at bounding box center [971, 271] width 23 height 23
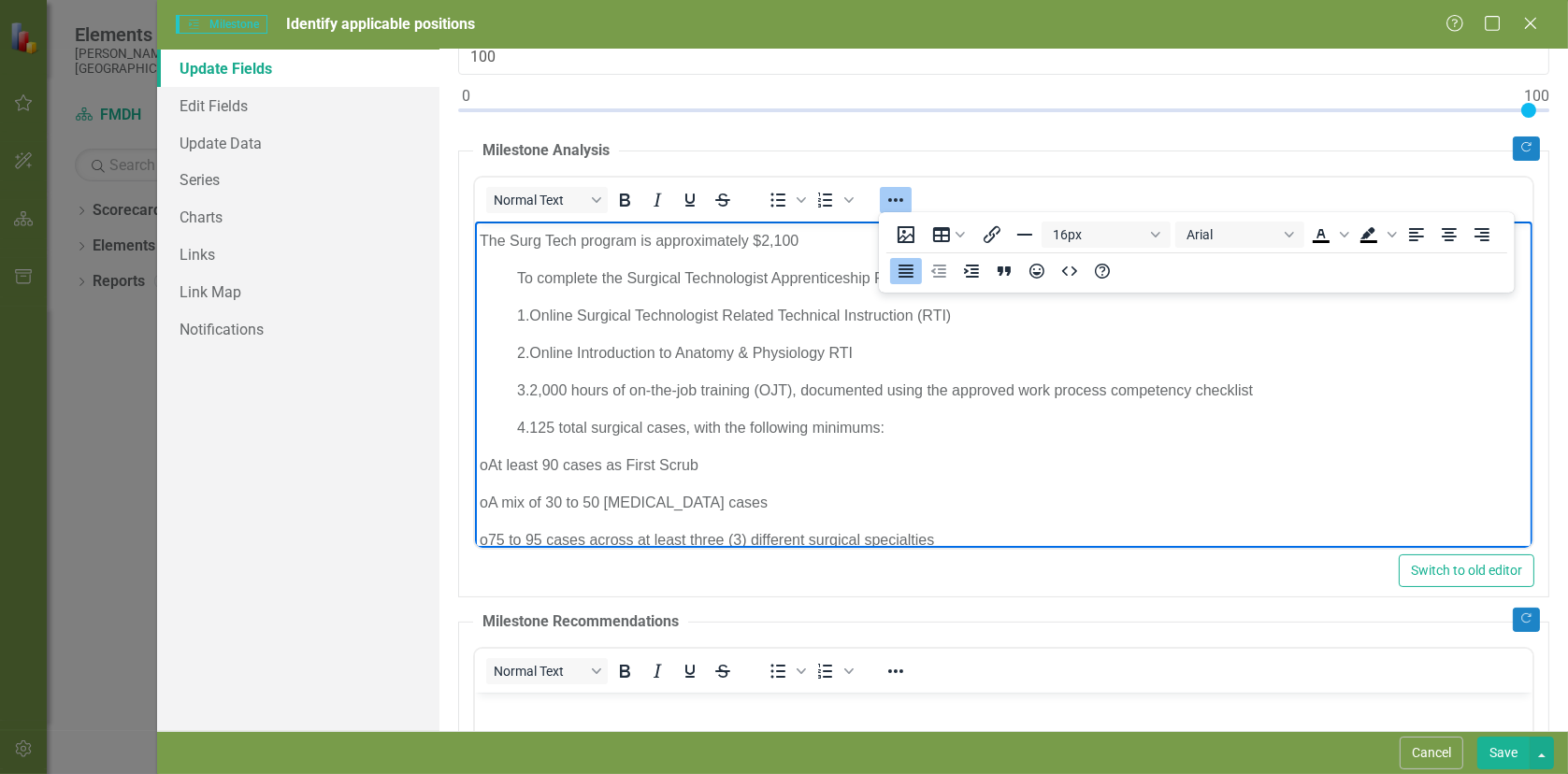
click at [501, 470] on p "o At least 90 cases as First Scrub" at bounding box center [1002, 464] width 1048 height 23
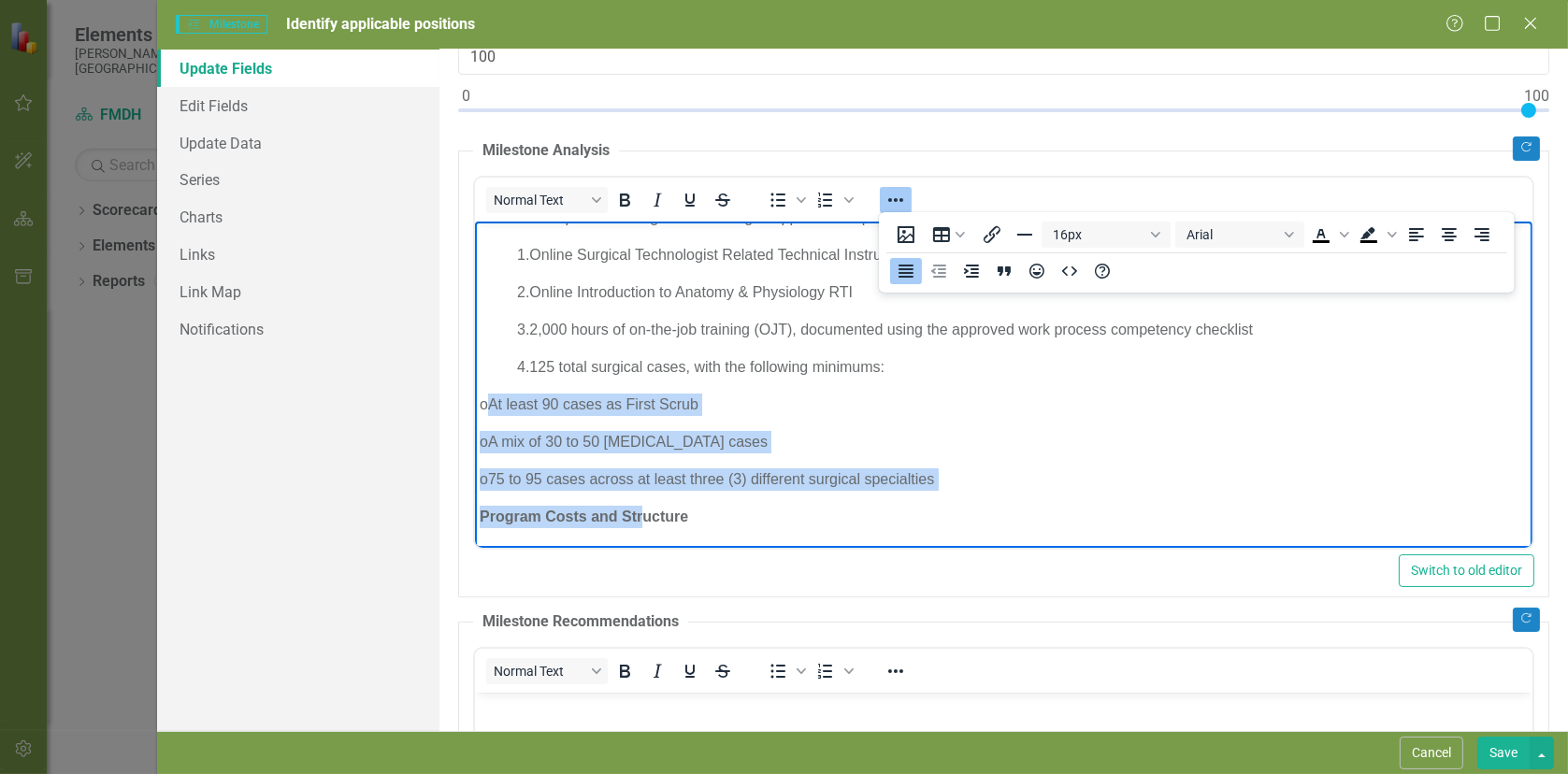
scroll to position [187, 0]
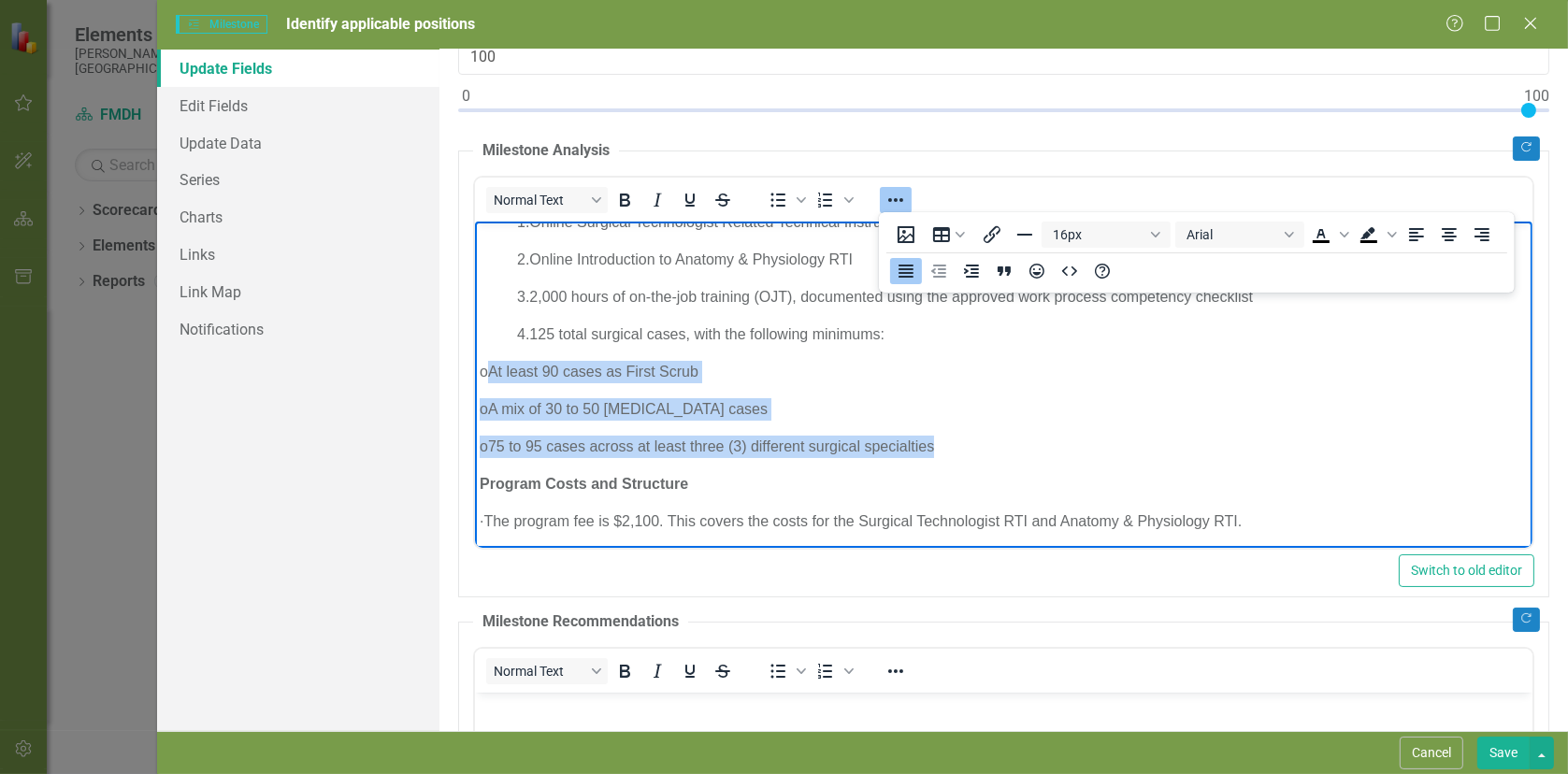
drag, startPoint x: 502, startPoint y: 464, endPoint x: 970, endPoint y: 450, distance: 468.2
click at [970, 450] on body "We have the opportunity to implement distance learning programs within the stat…" at bounding box center [1002, 330] width 1058 height 592
click at [968, 275] on icon "Increase indent" at bounding box center [971, 271] width 23 height 23
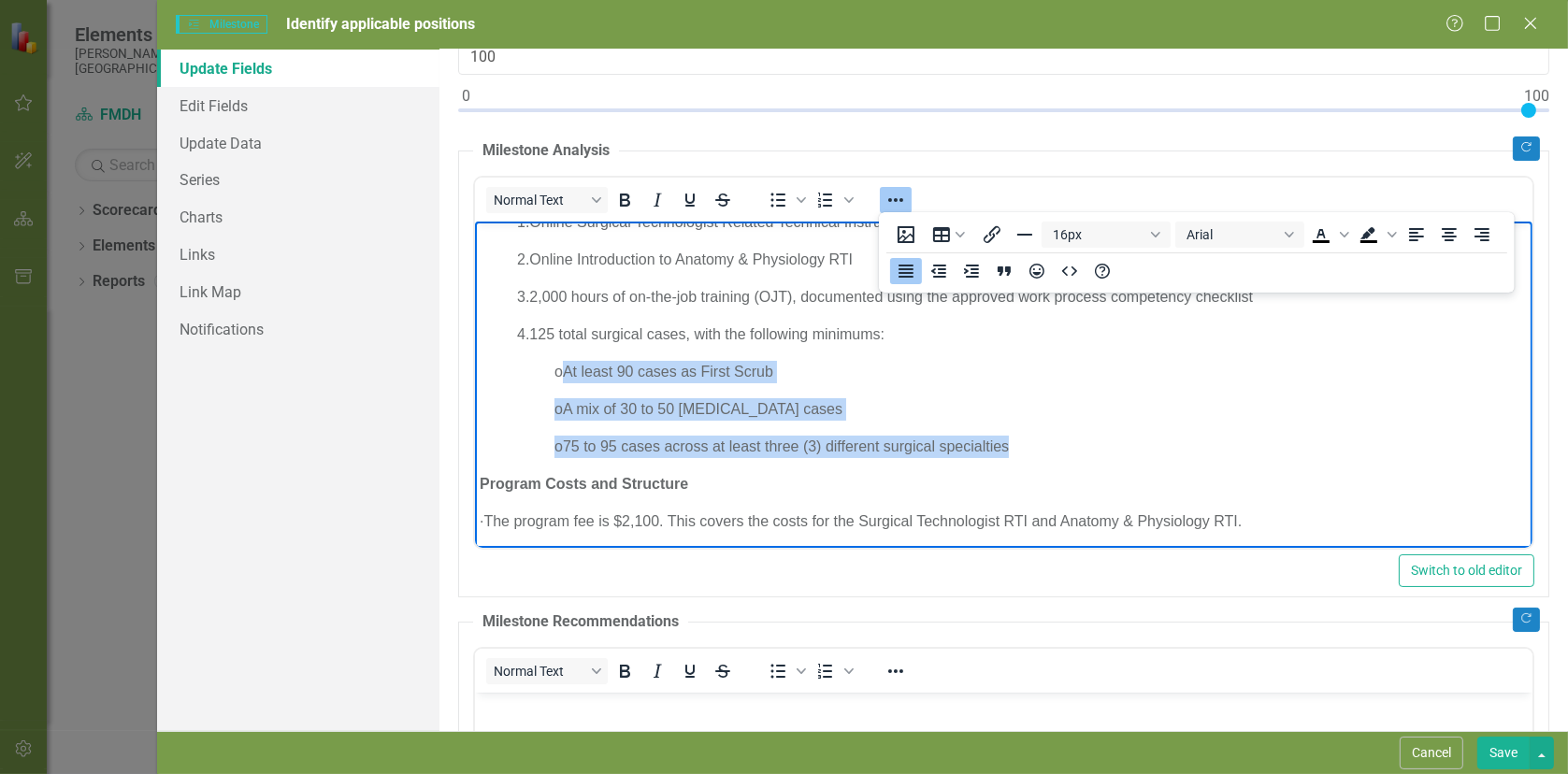
click at [863, 360] on p "o At least 90 cases as First Scrub" at bounding box center [1002, 371] width 1048 height 23
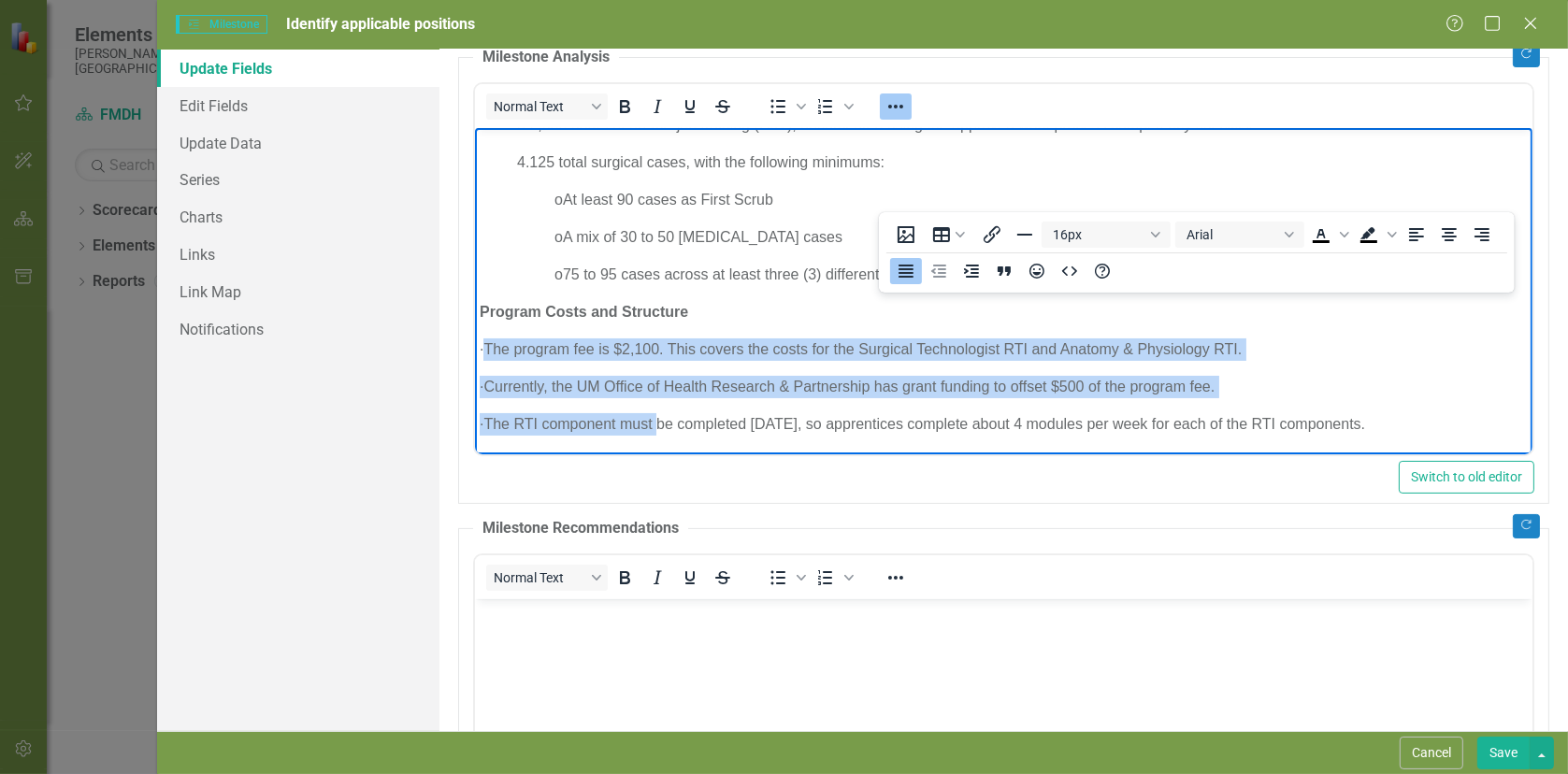
drag, startPoint x: 519, startPoint y: 347, endPoint x: 1428, endPoint y: 438, distance: 913.5
click at [1452, 437] on body "We have the opportunity to implement distance learning programs within the stat…" at bounding box center [1002, 157] width 1058 height 592
click at [966, 268] on icon "Increase indent" at bounding box center [971, 271] width 23 height 23
click at [641, 358] on p "· The program fee is $2,100. This covers the costs for the Surgical Technologis…" at bounding box center [1002, 348] width 1048 height 23
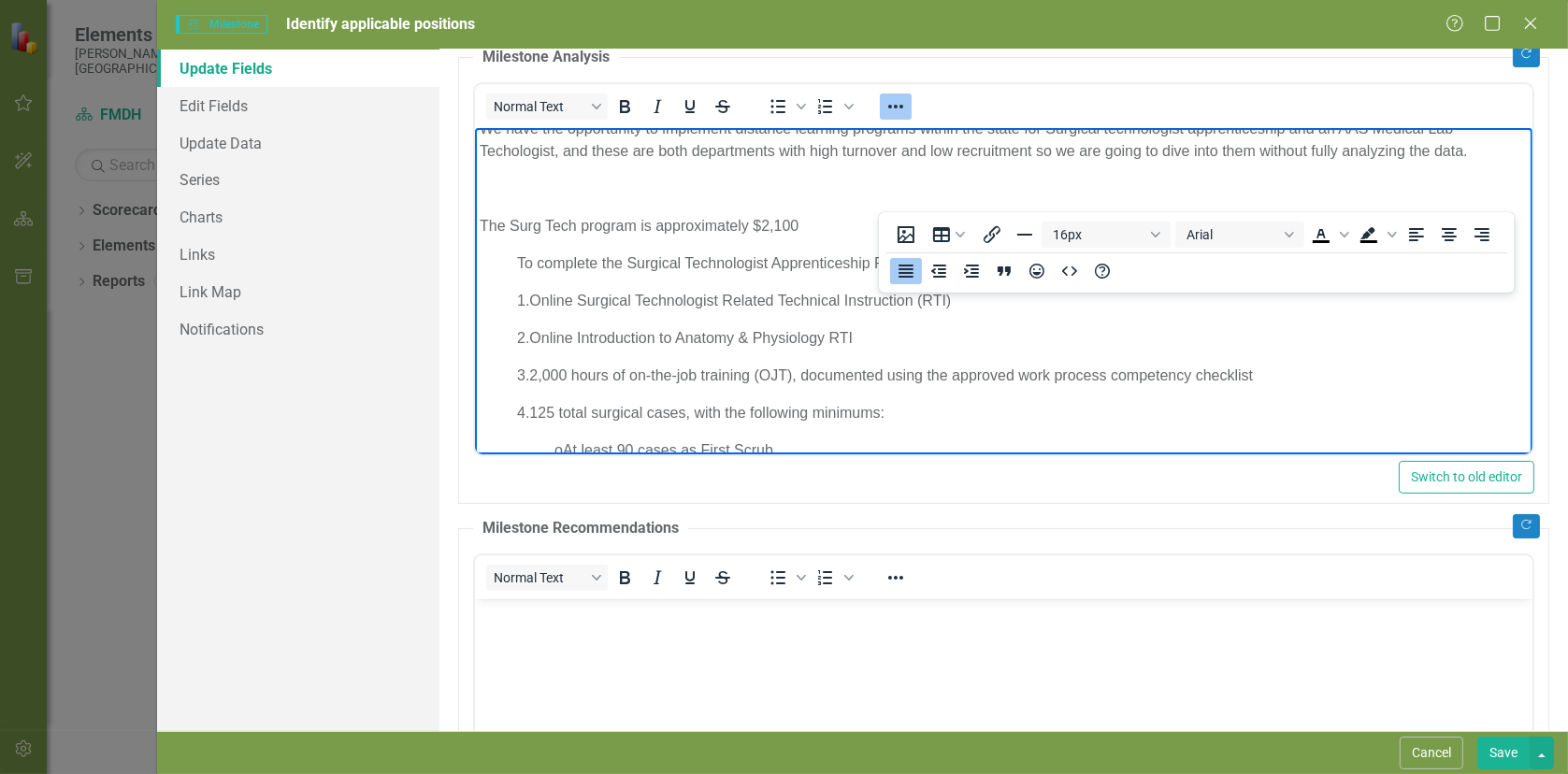
scroll to position [0, 0]
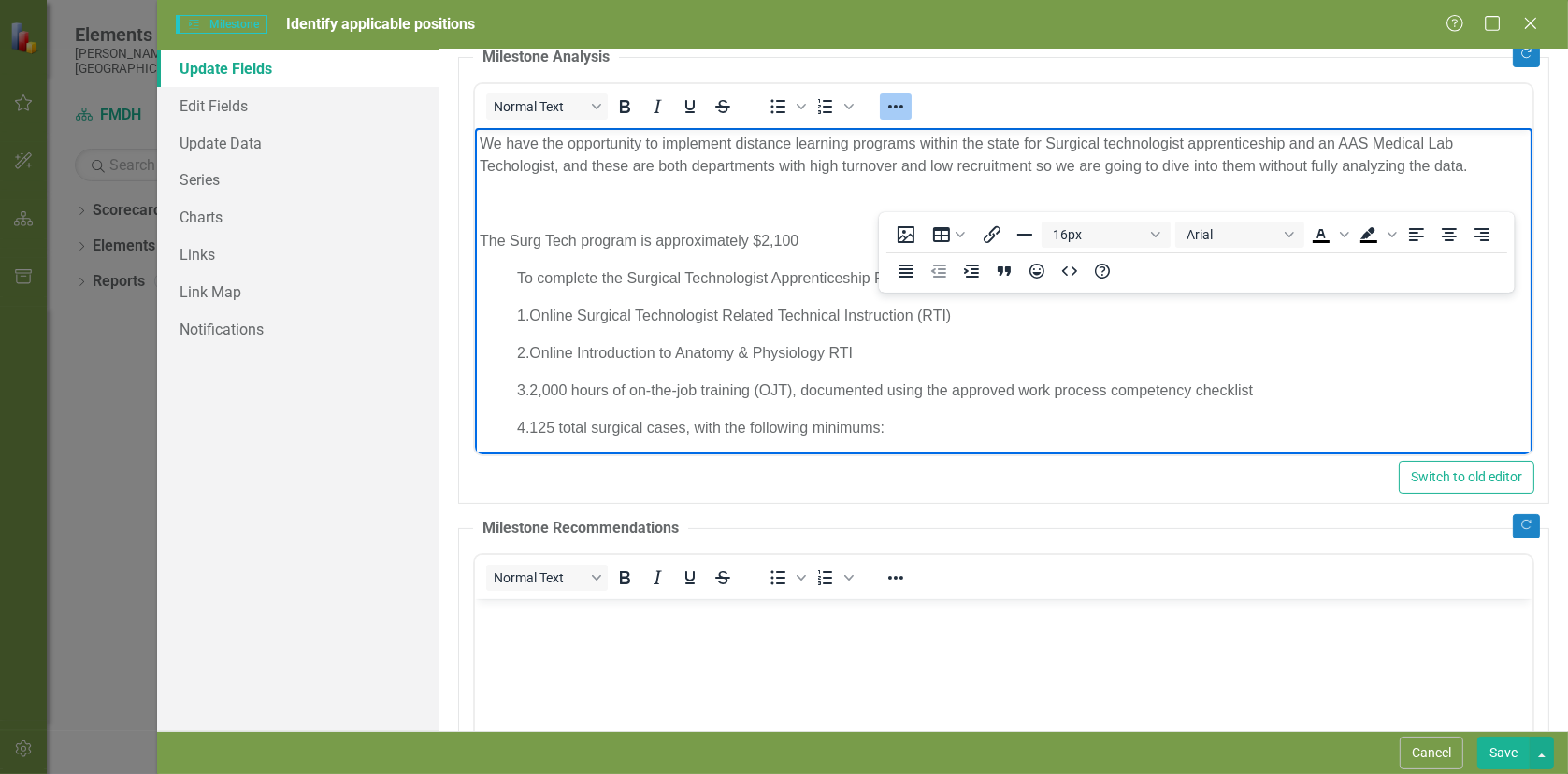
drag, startPoint x: 479, startPoint y: 239, endPoint x: 814, endPoint y: 246, distance: 335.1
click at [814, 246] on p "The Surg Tech program is approximately $2,100" at bounding box center [1002, 240] width 1048 height 23
click at [628, 109] on icon "Bold" at bounding box center [623, 106] width 10 height 13
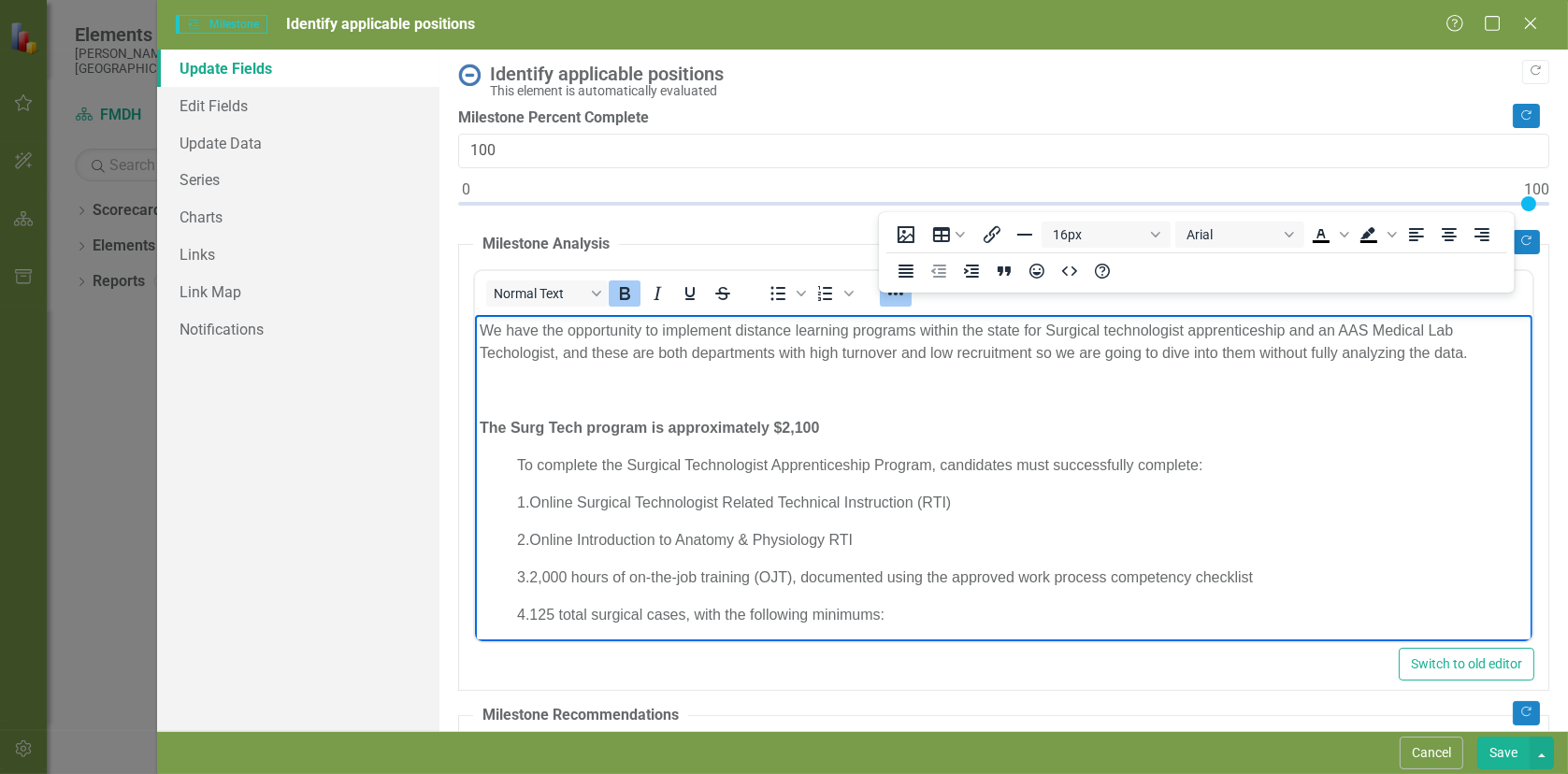
click at [703, 371] on body "We have the opportunity to implement distance learning programs within the stat…" at bounding box center [1002, 610] width 1058 height 592
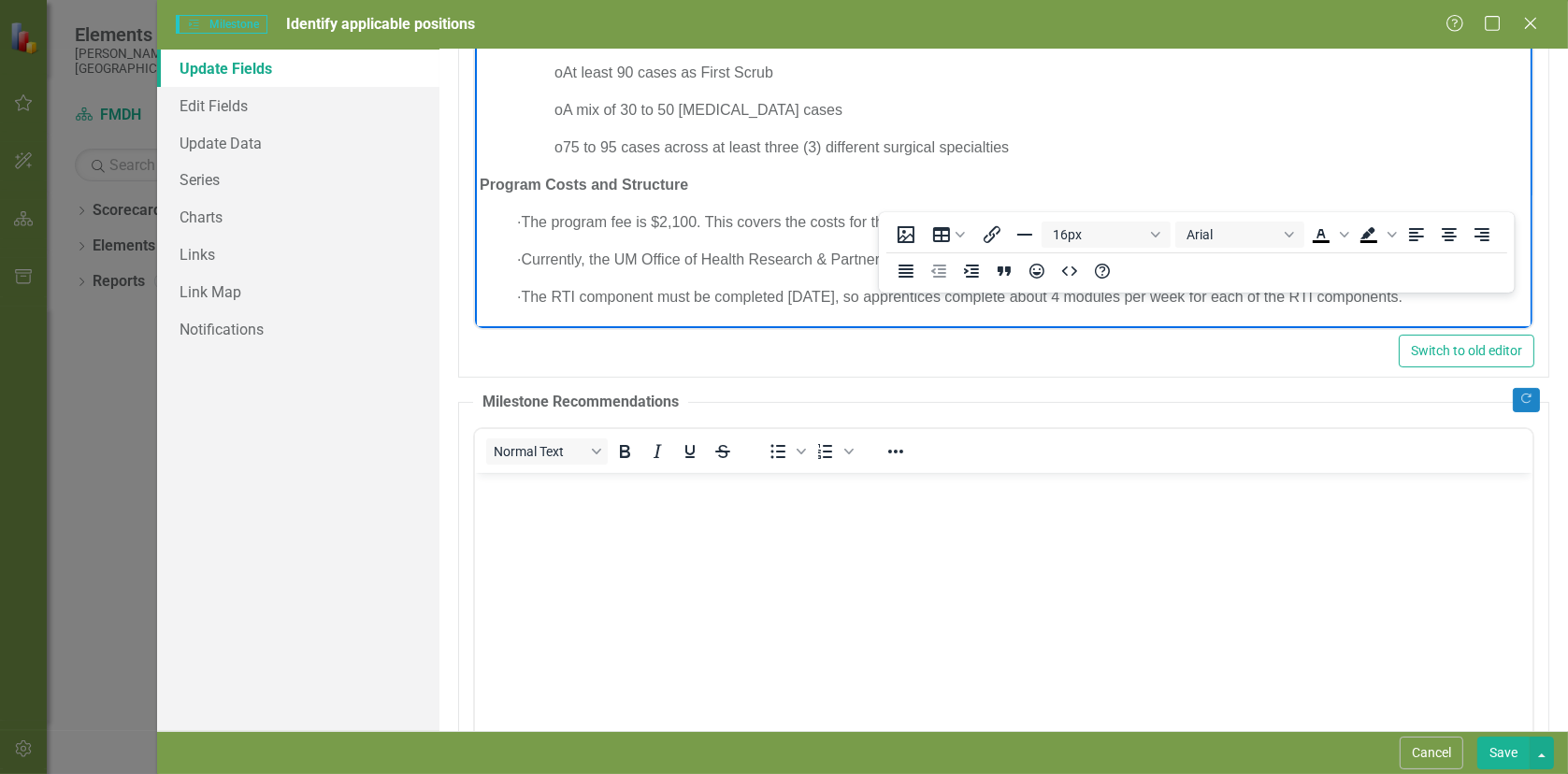
scroll to position [281, 0]
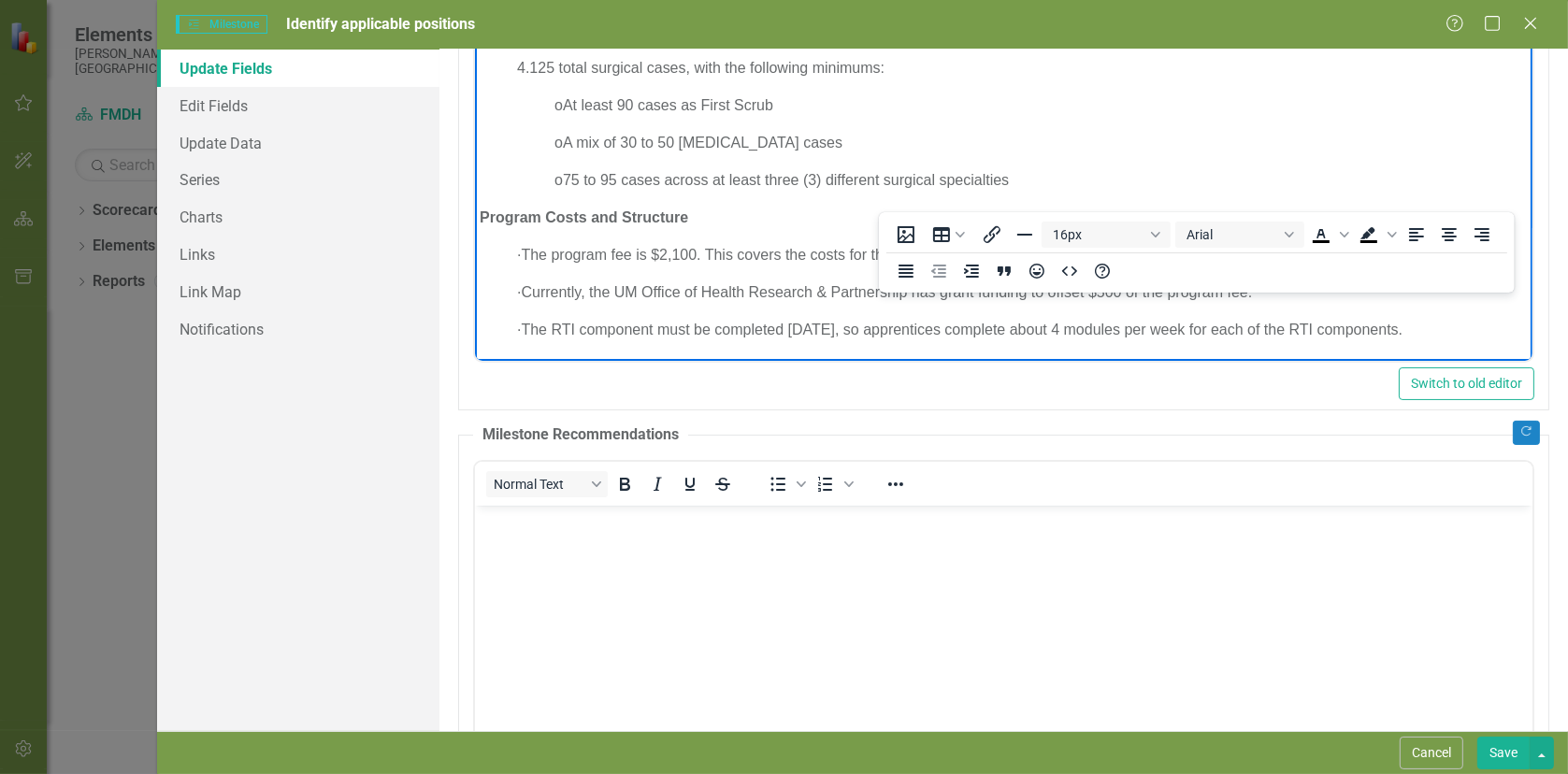
click at [1471, 328] on p "· The RTI component must be completed [DATE], so apprentices complete about 4 m…" at bounding box center [1002, 329] width 1048 height 23
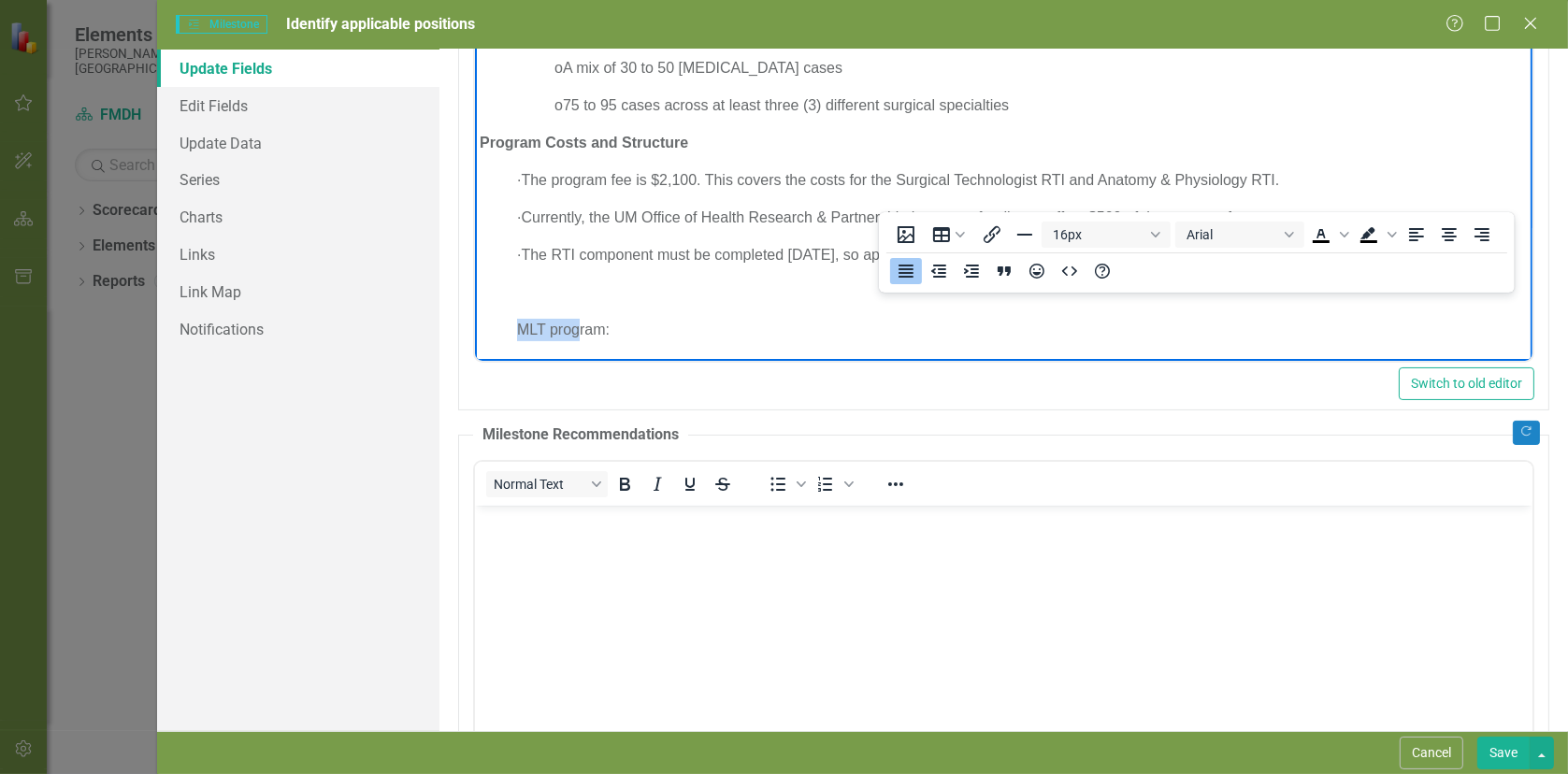
scroll to position [363, 0]
drag, startPoint x: 517, startPoint y: 347, endPoint x: 670, endPoint y: 350, distance: 153.0
click at [670, 350] on body "We have the opportunity to implement distance learning programs within the stat…" at bounding box center [1002, 25] width 1058 height 668
click at [944, 271] on icon "Decrease indent" at bounding box center [939, 271] width 23 height 23
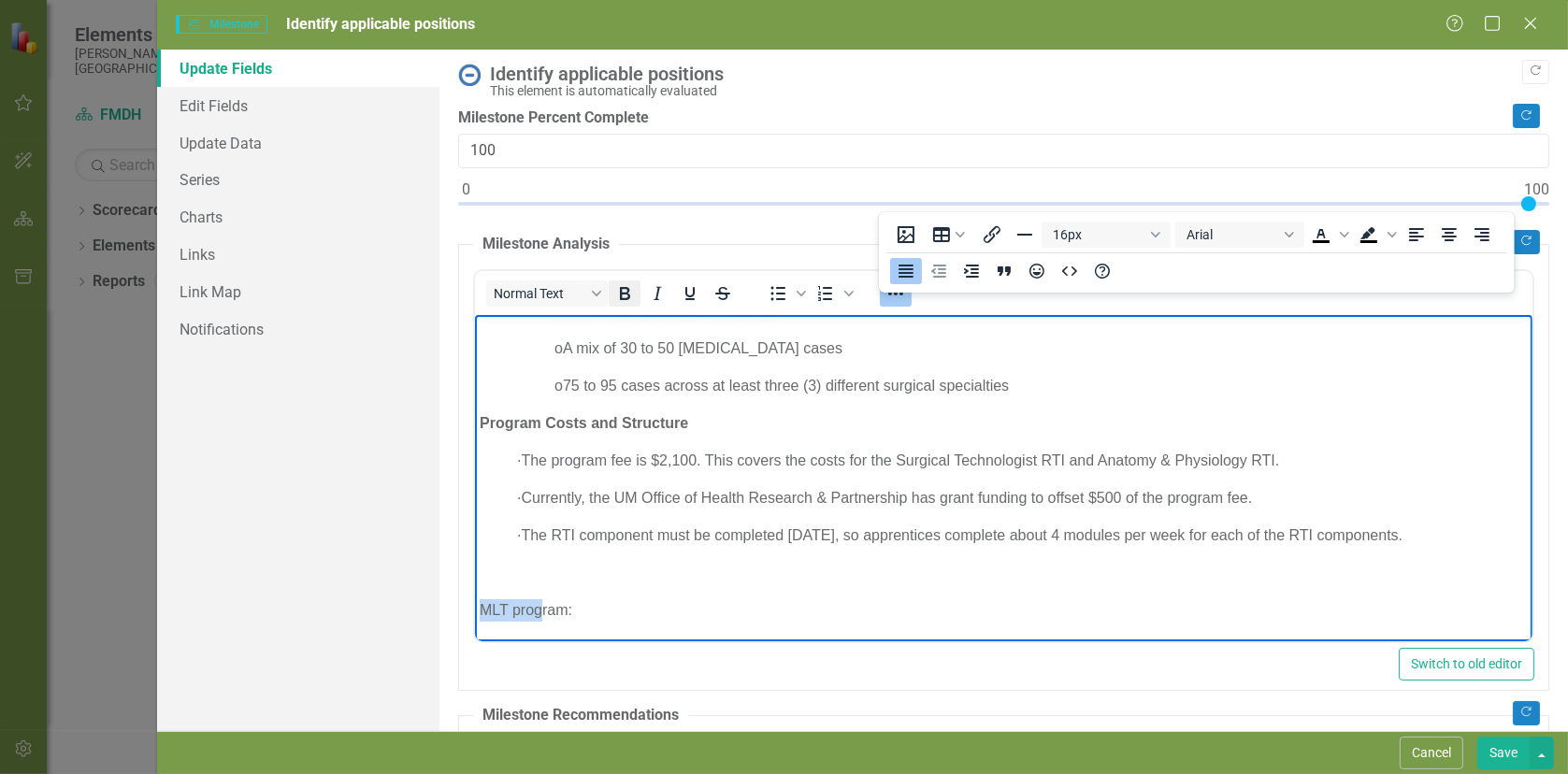
click at [621, 291] on icon "Bold" at bounding box center [623, 294] width 23 height 23
click at [606, 609] on p "MLT program:" at bounding box center [1002, 609] width 1048 height 23
click at [605, 608] on p "MLT program:" at bounding box center [1002, 609] width 1048 height 23
click at [607, 609] on p "MLT program:" at bounding box center [1002, 609] width 1048 height 23
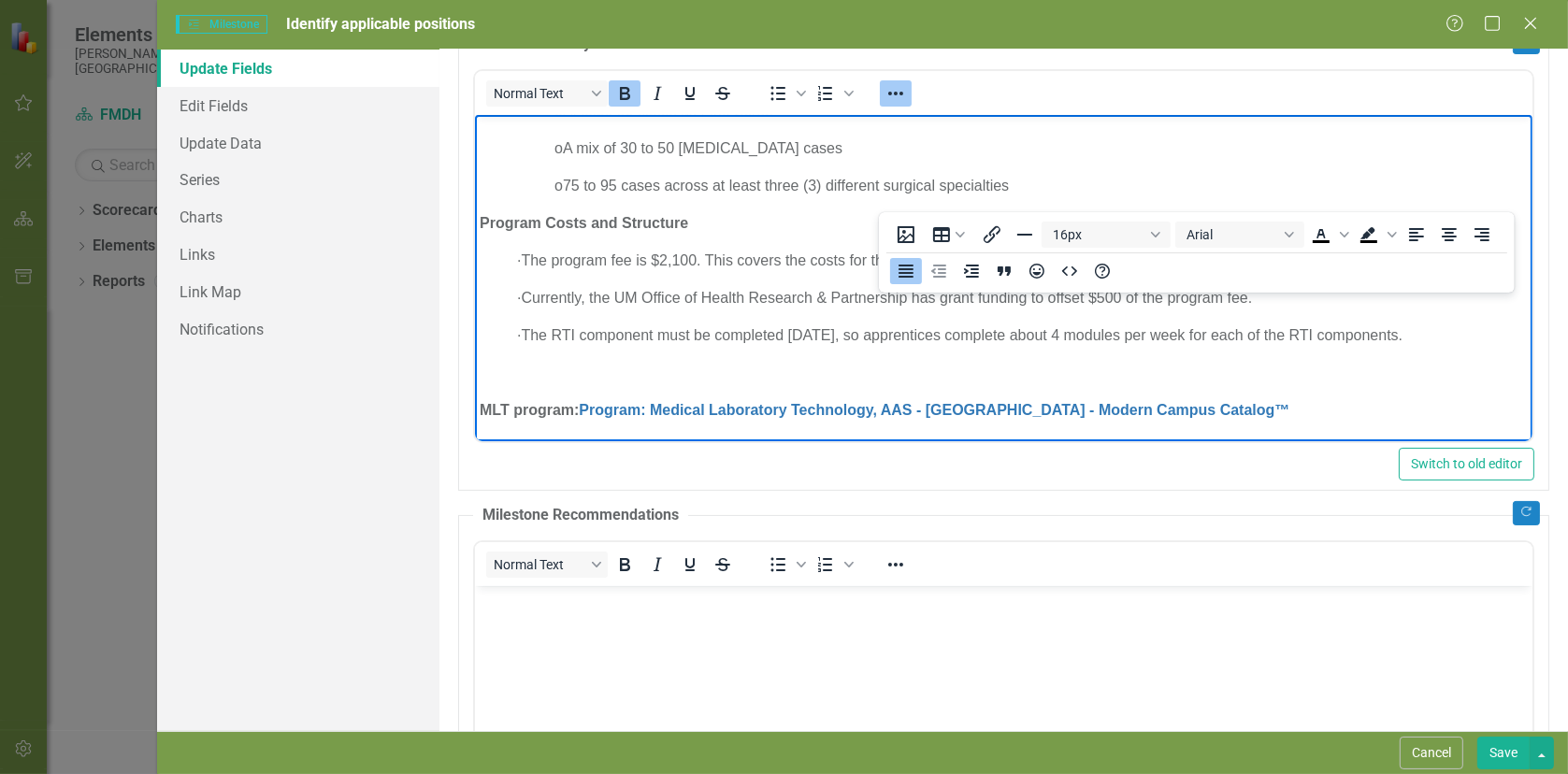
scroll to position [187, 0]
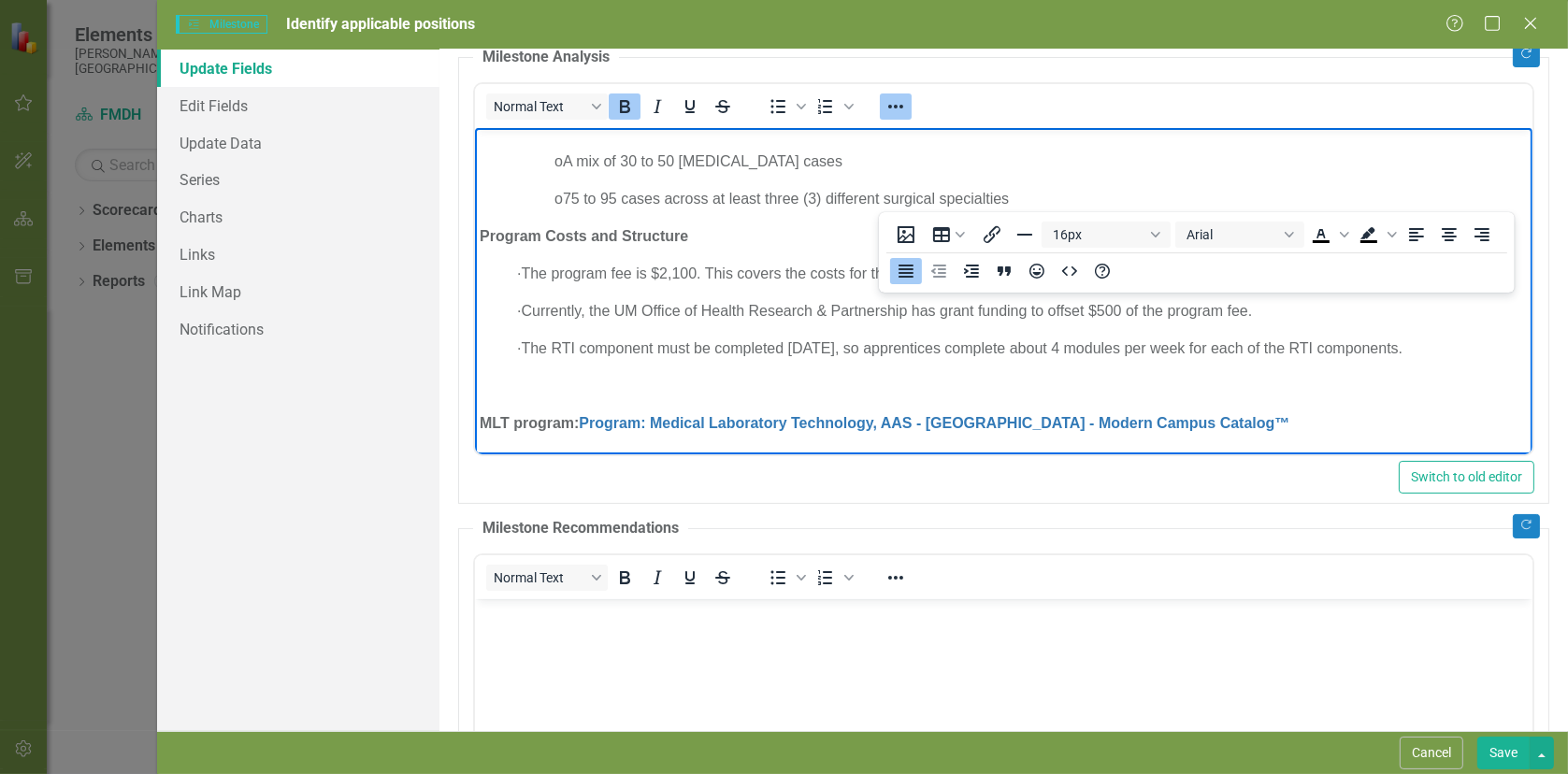
click at [1406, 417] on p "MLT program: Program: Medical Laboratory Technology, AAS - [GEOGRAPHIC_DATA] - …" at bounding box center [1002, 423] width 1048 height 23
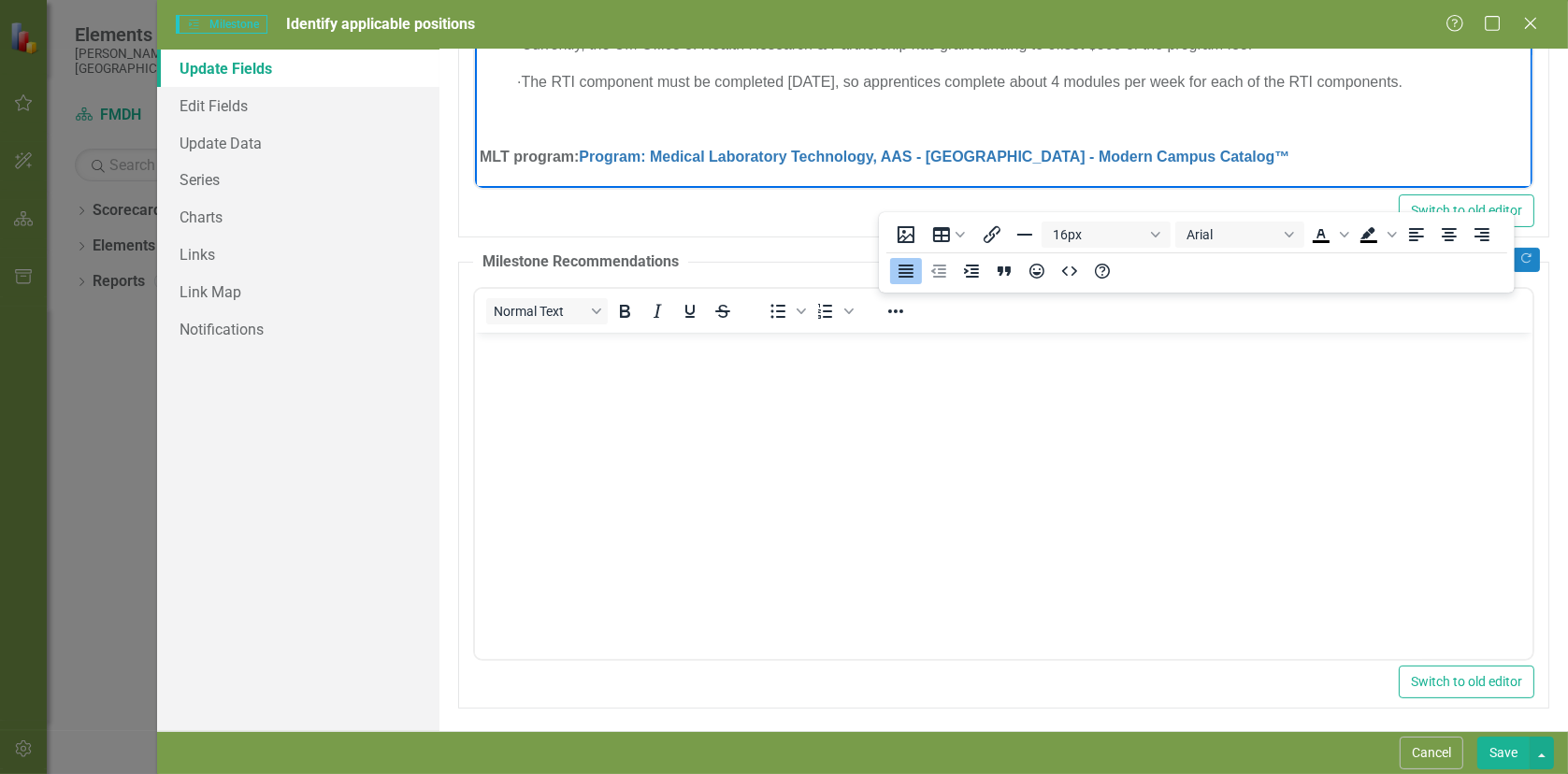
scroll to position [456, 0]
click at [1502, 759] on button "Save" at bounding box center [1503, 752] width 53 height 33
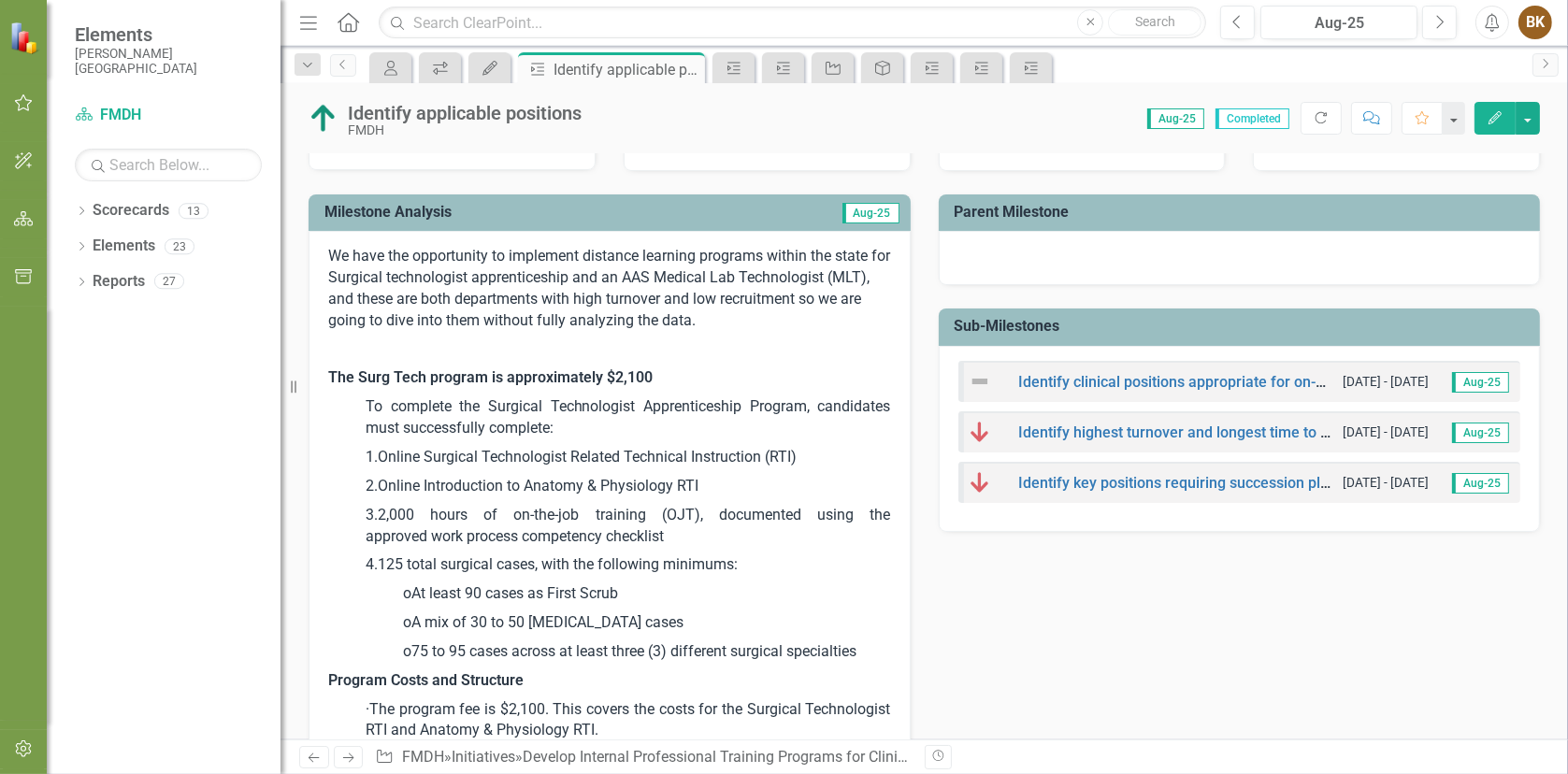
scroll to position [0, 0]
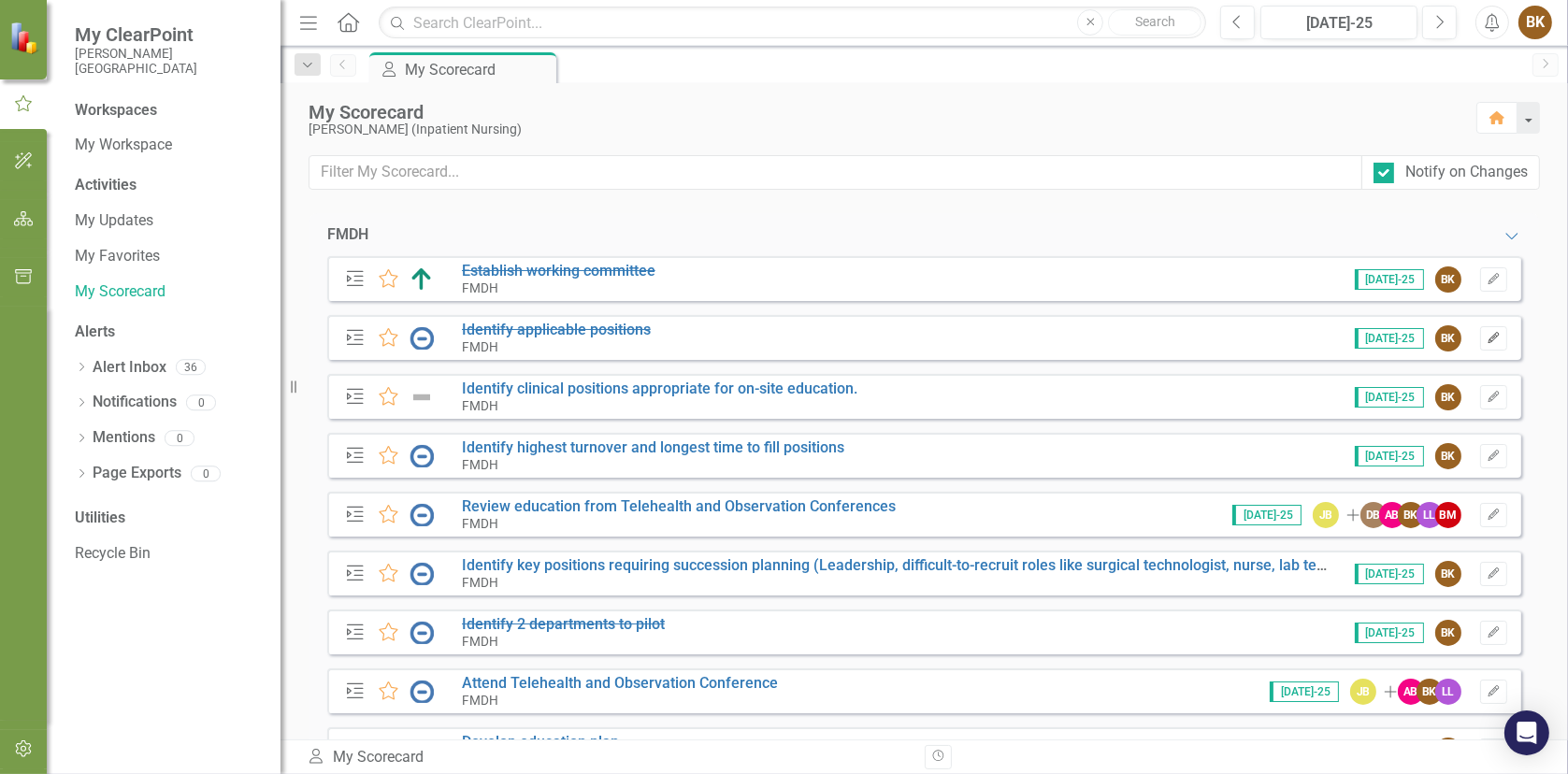
click at [1486, 339] on icon "Edit" at bounding box center [1493, 338] width 14 height 11
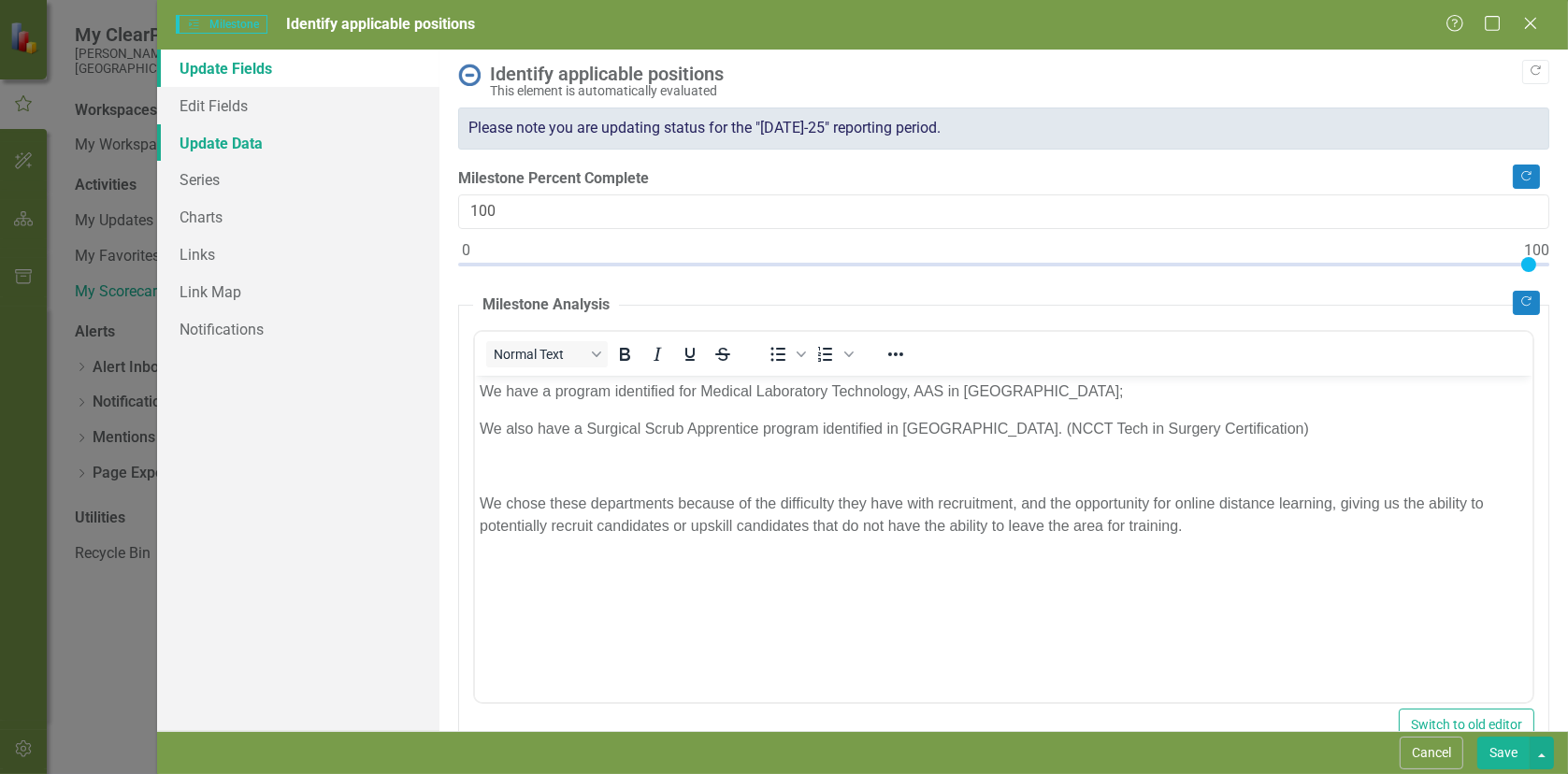
click at [230, 141] on link "Update Data" at bounding box center [299, 143] width 283 height 38
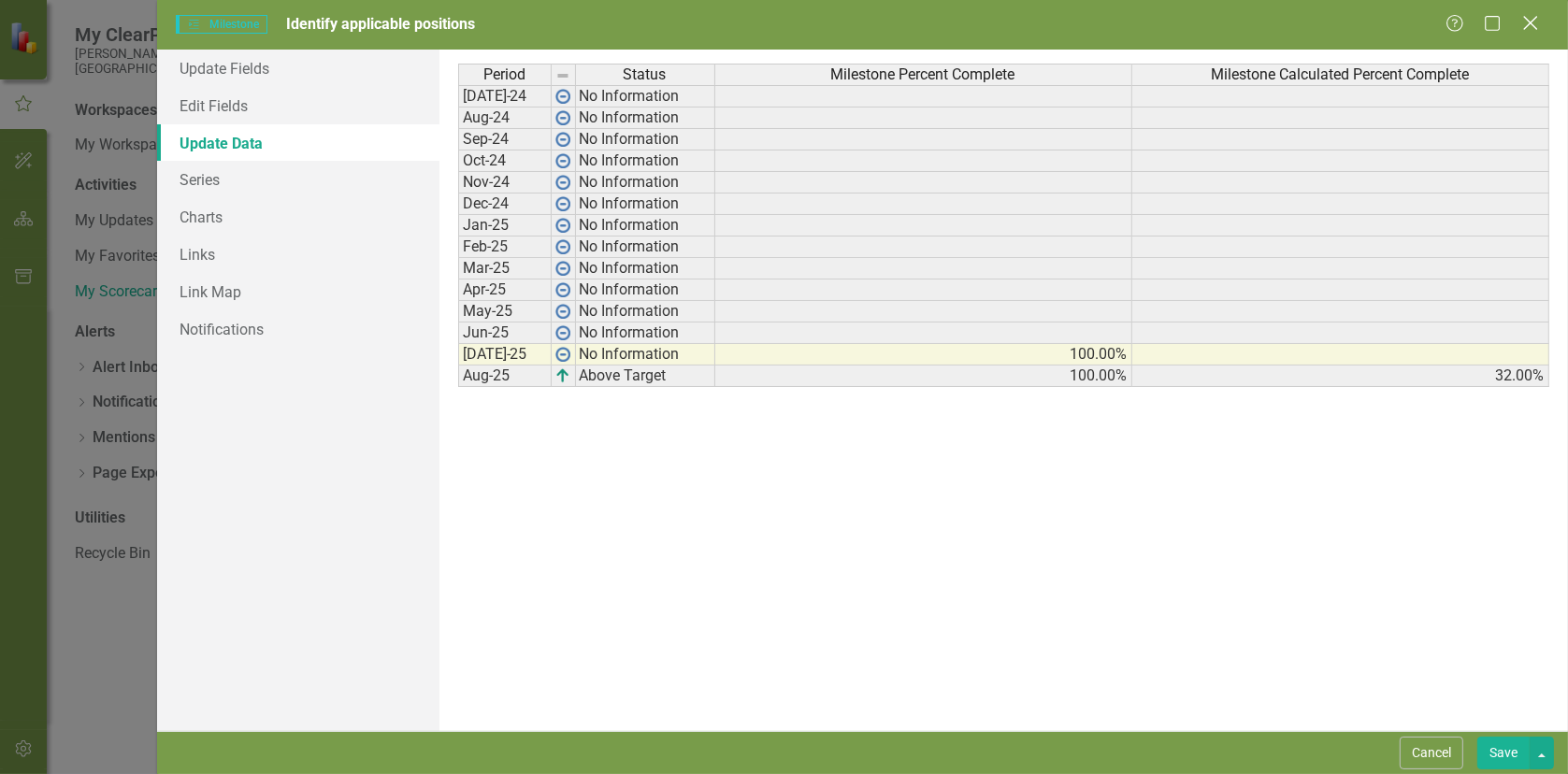
click at [1531, 19] on icon "Close" at bounding box center [1529, 23] width 24 height 18
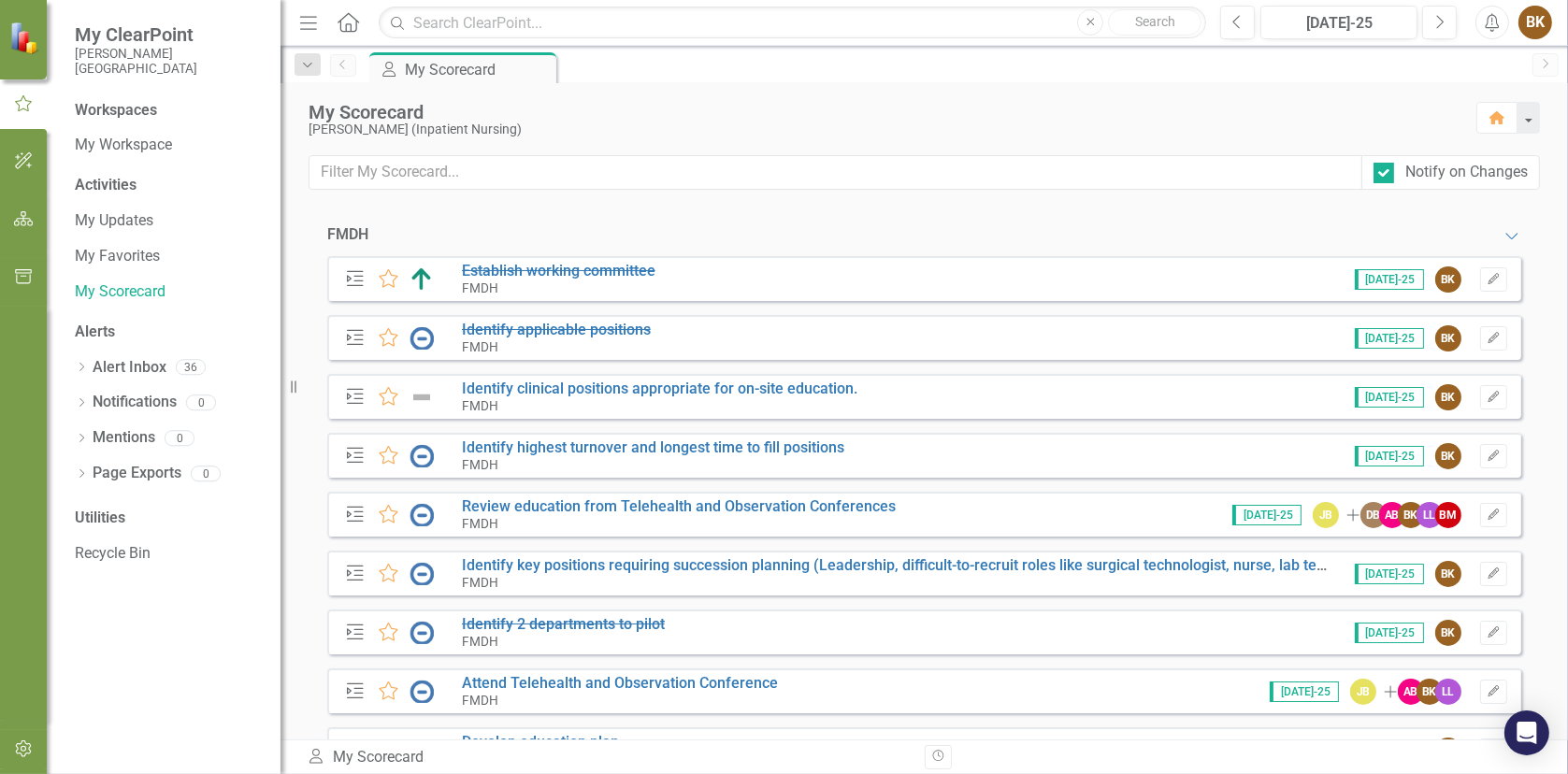
click at [422, 337] on img at bounding box center [422, 338] width 24 height 23
click at [354, 331] on icon "Milestone" at bounding box center [355, 337] width 24 height 19
click at [511, 324] on s "Identify applicable positions" at bounding box center [556, 329] width 189 height 18
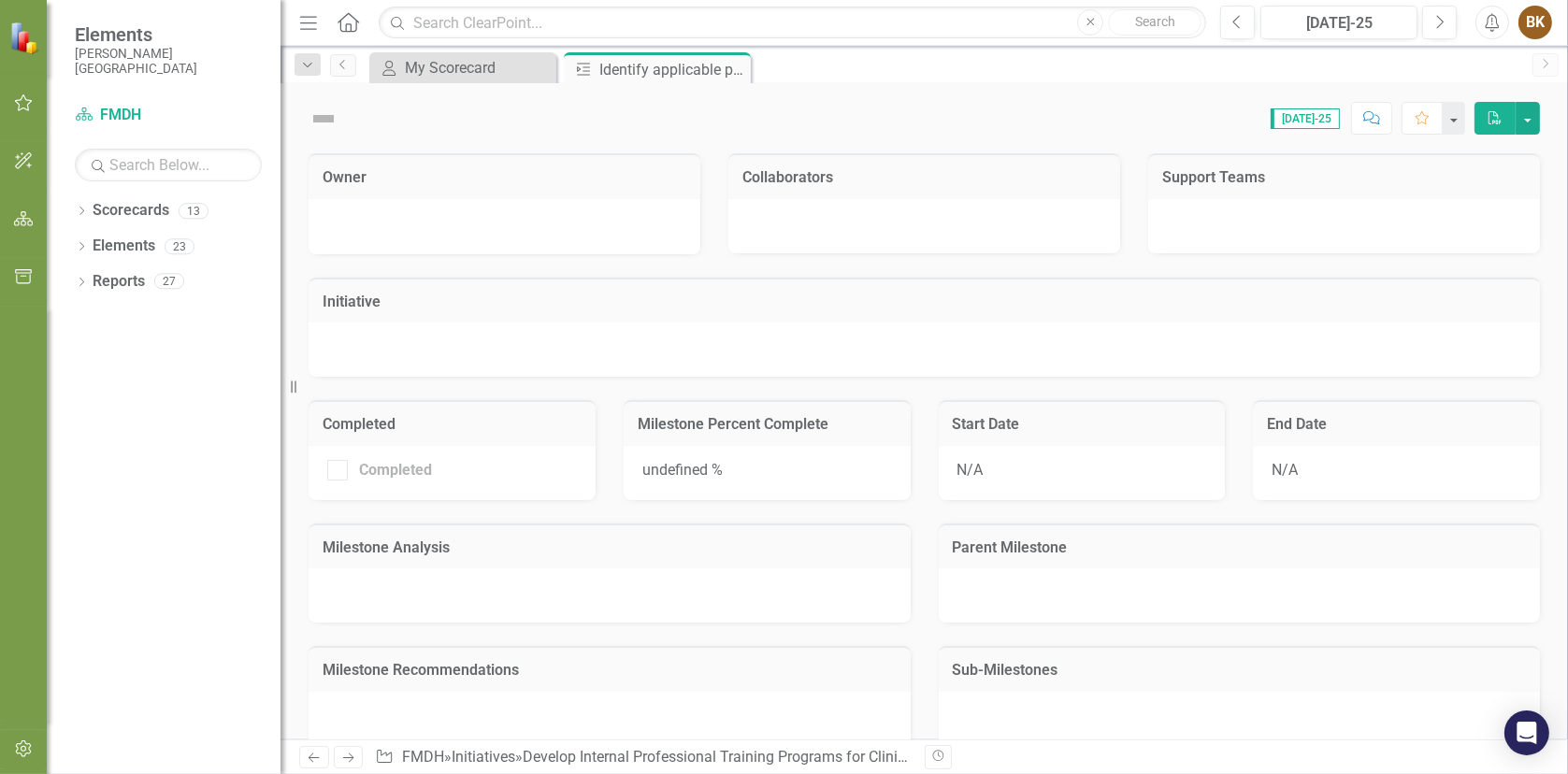
checkbox input "true"
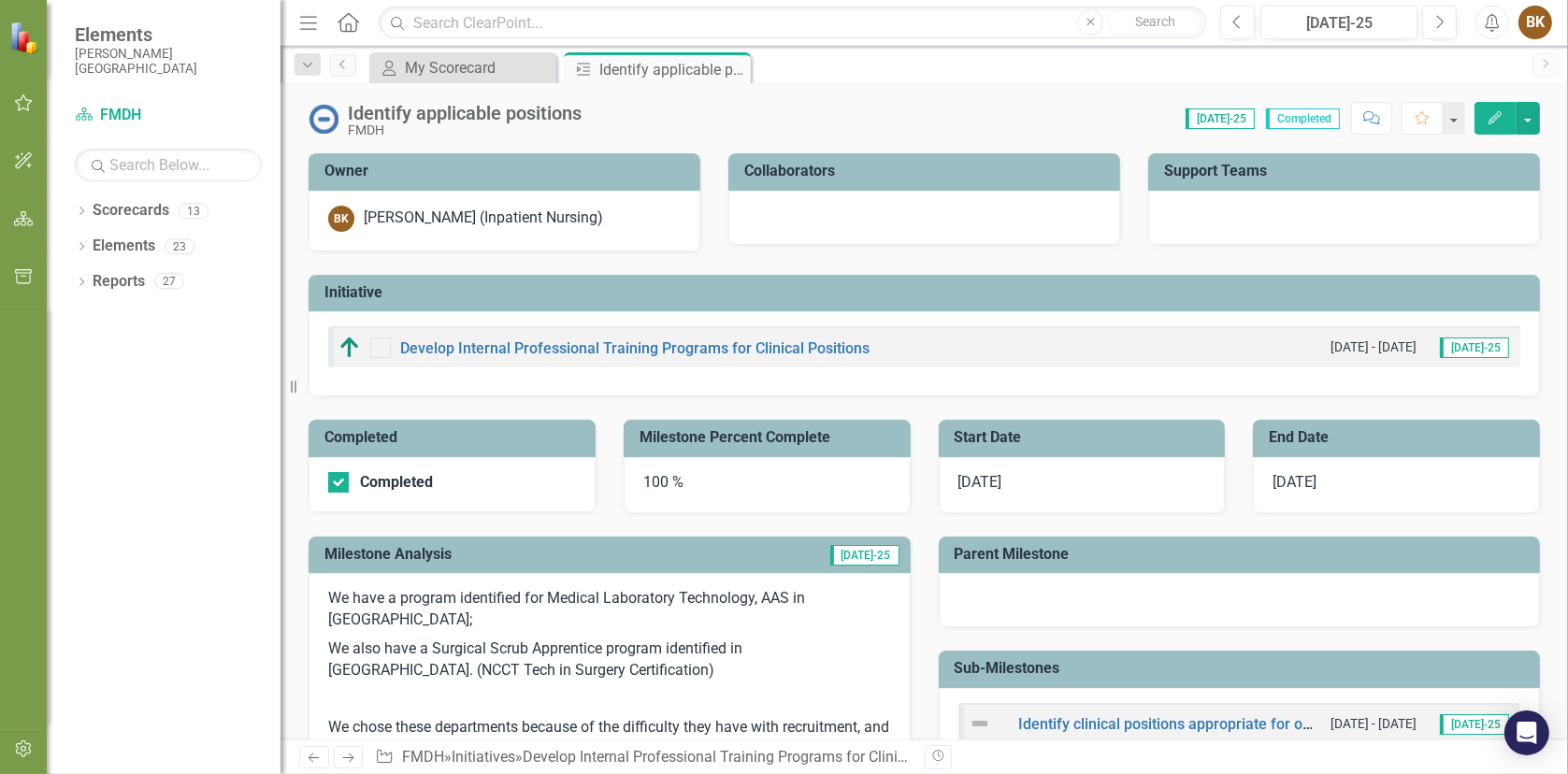
click at [380, 348] on div at bounding box center [380, 347] width 21 height 21
click at [415, 347] on link "Develop Internal Professional Training Programs for Clinical Positions" at bounding box center [635, 347] width 469 height 18
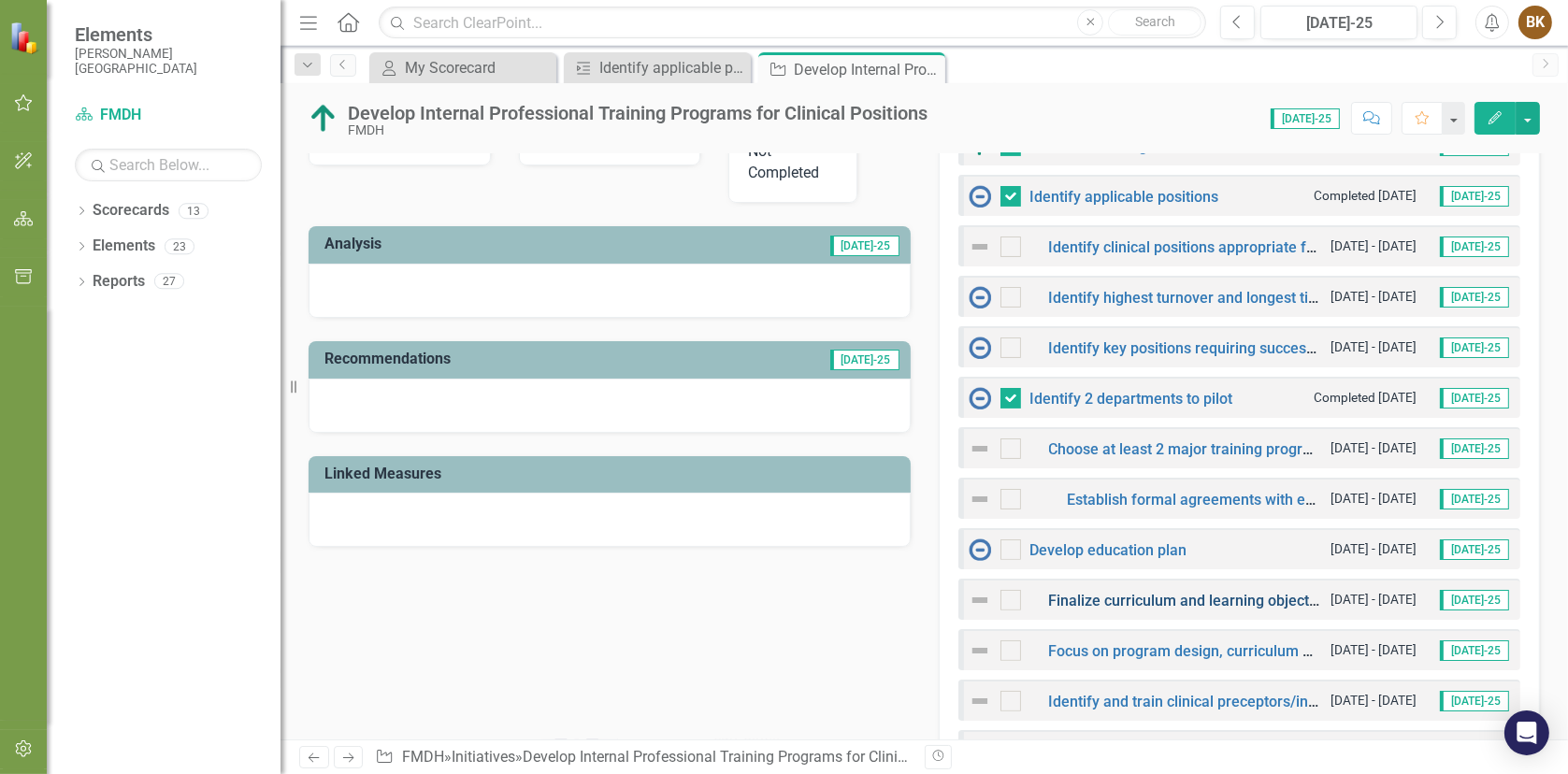
scroll to position [654, 0]
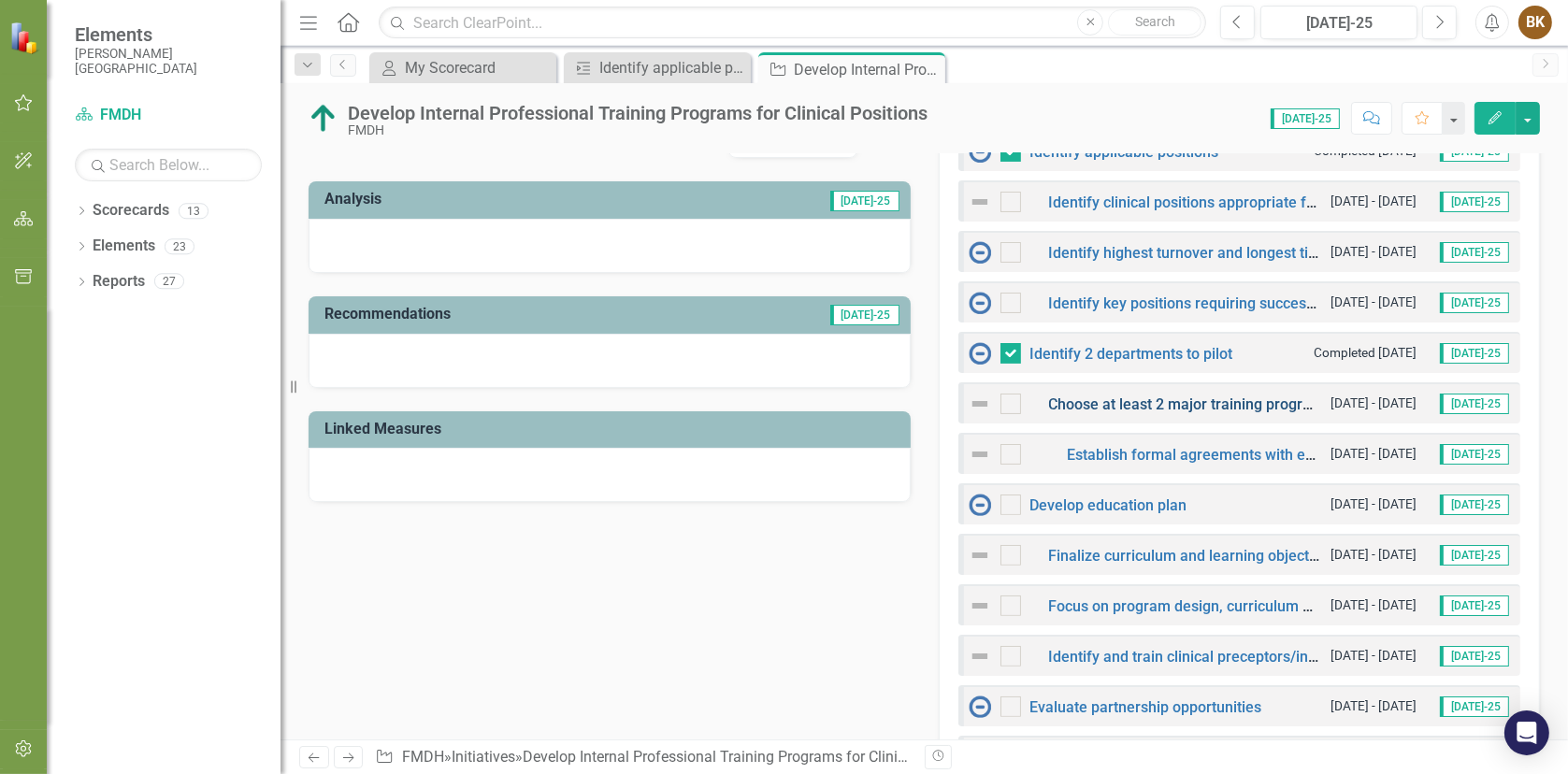
click at [1151, 396] on link "Choose at least 2 major training programs to develop, plus optional smaller ups…" at bounding box center [1369, 404] width 641 height 18
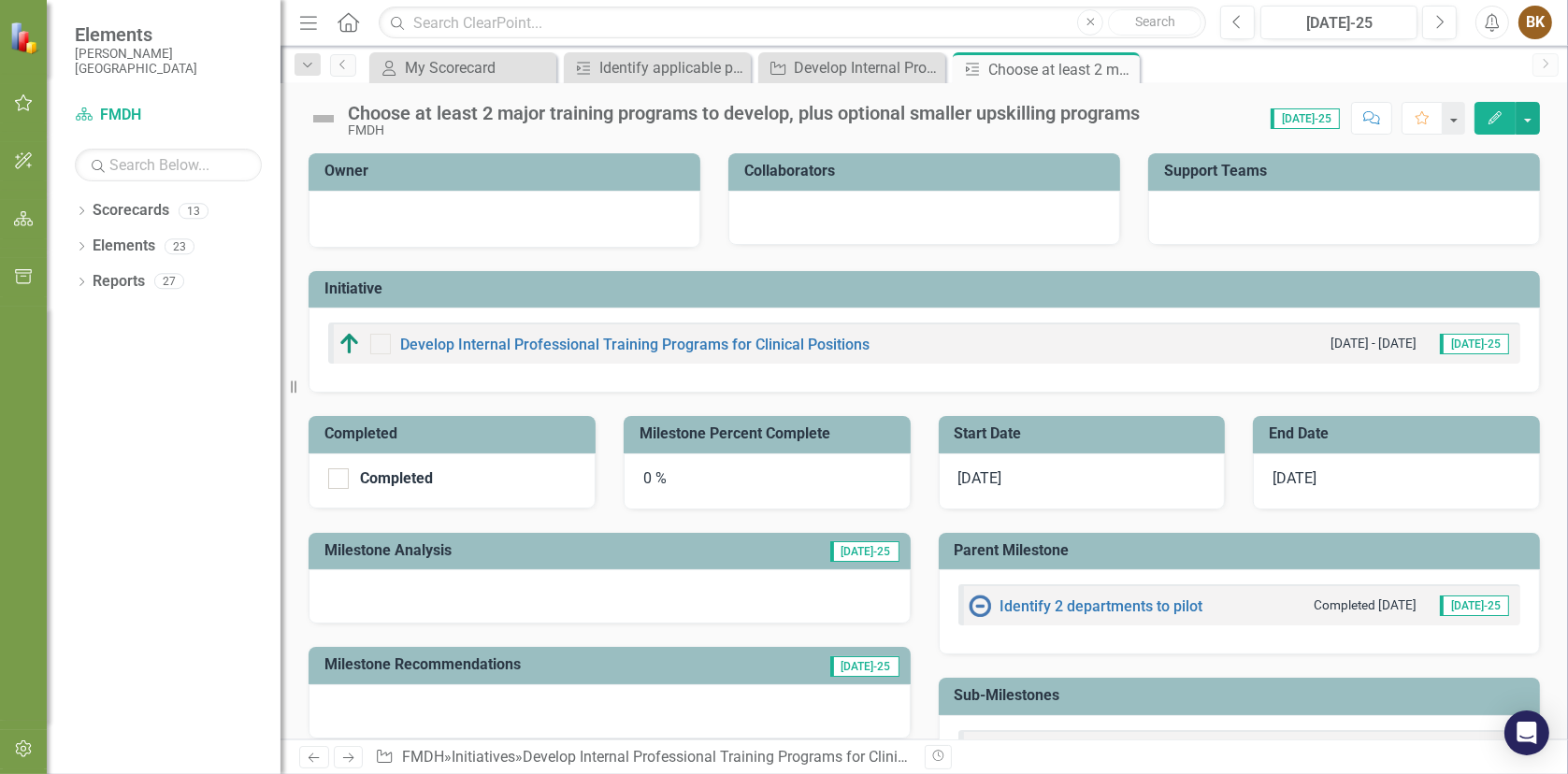
click at [1488, 127] on button "Edit" at bounding box center [1495, 118] width 41 height 33
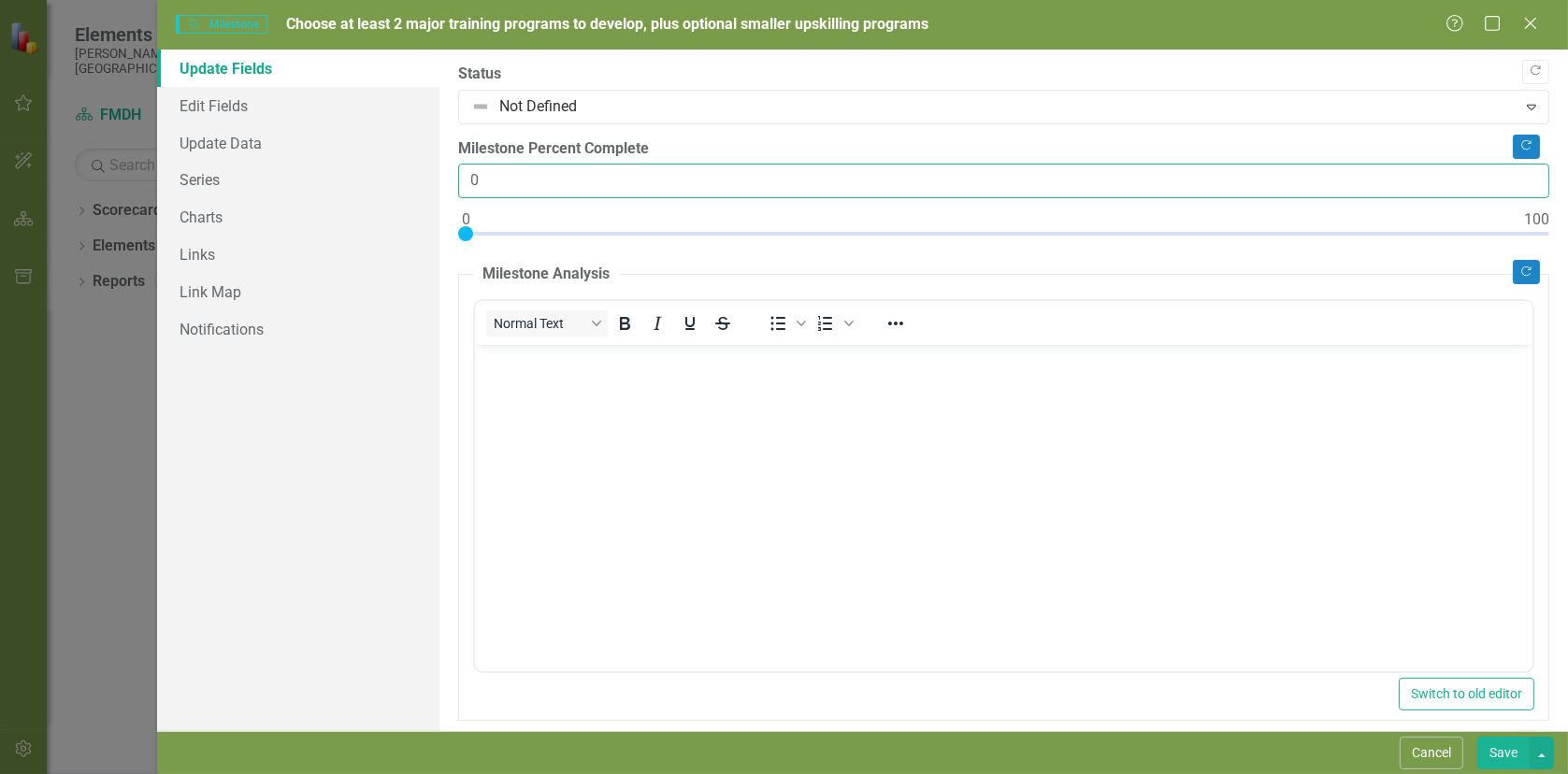
click at [639, 187] on input "0" at bounding box center [1003, 181] width 1091 height 35
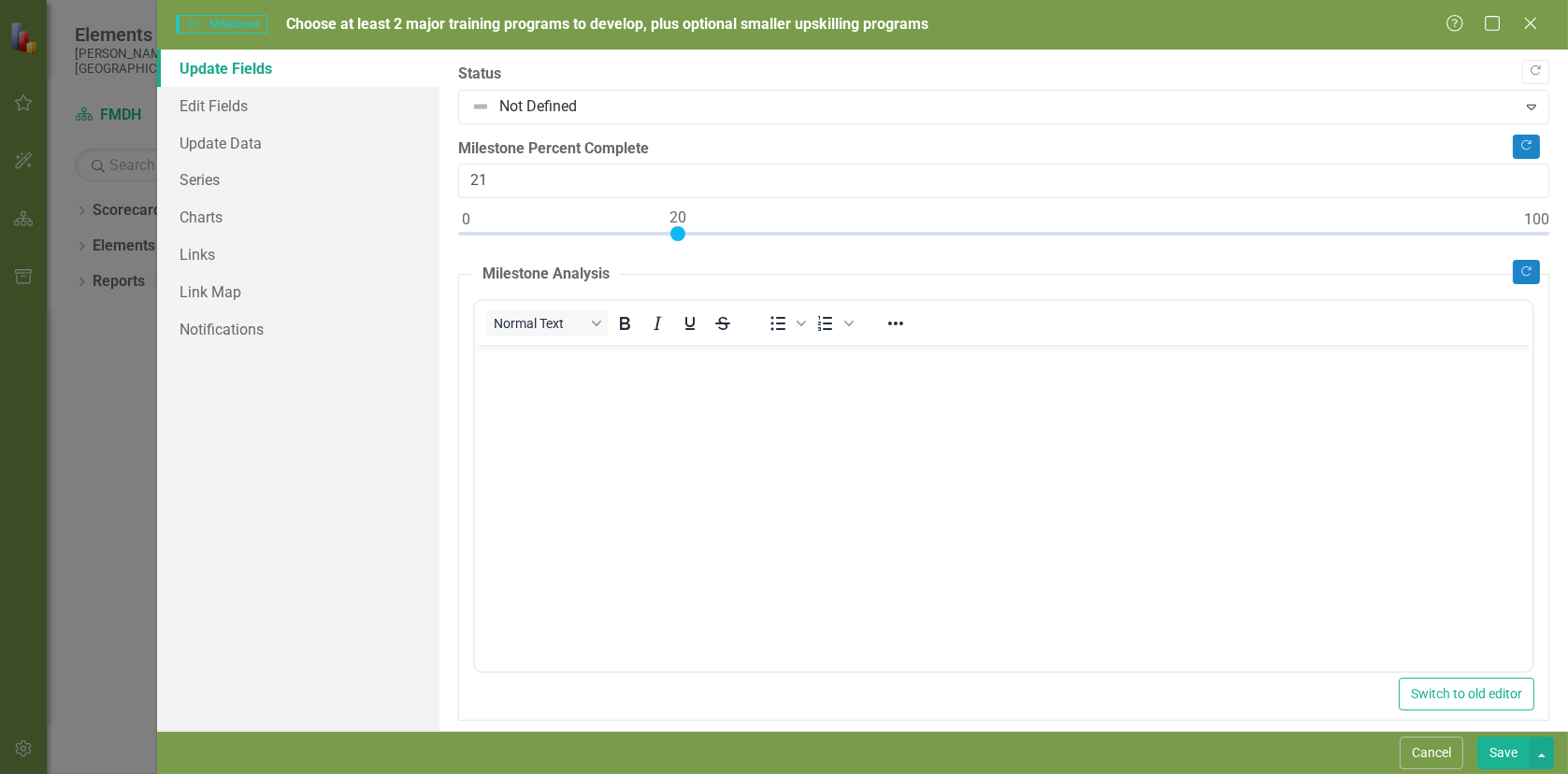
type input "20"
drag, startPoint x: 463, startPoint y: 232, endPoint x: 679, endPoint y: 234, distance: 216.0
click at [679, 234] on div at bounding box center [678, 234] width 15 height 15
click at [658, 391] on body "Rich Text Area. Press ALT-0 for help." at bounding box center [1002, 485] width 1058 height 281
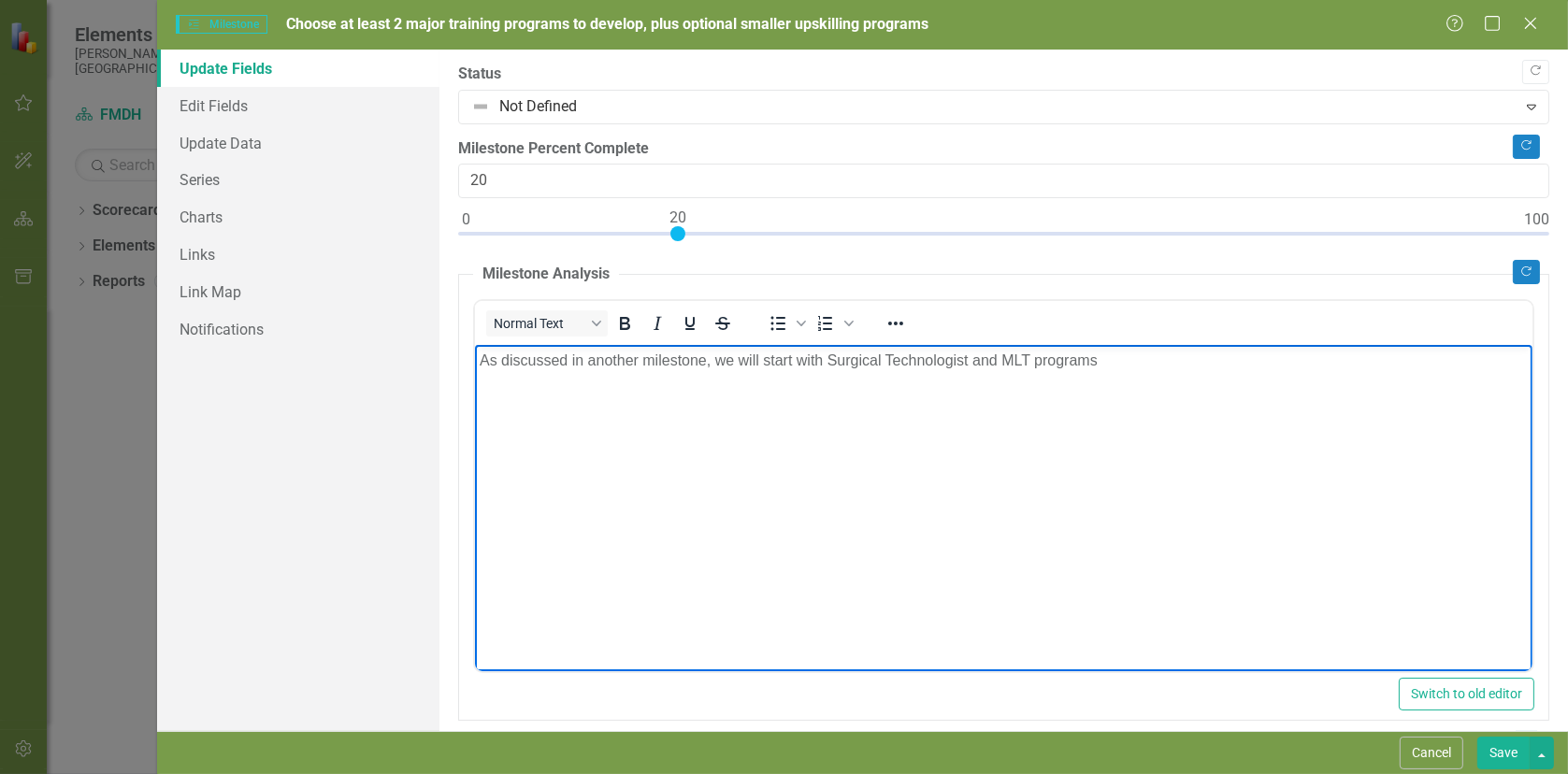
click at [1490, 745] on button "Save" at bounding box center [1503, 752] width 53 height 33
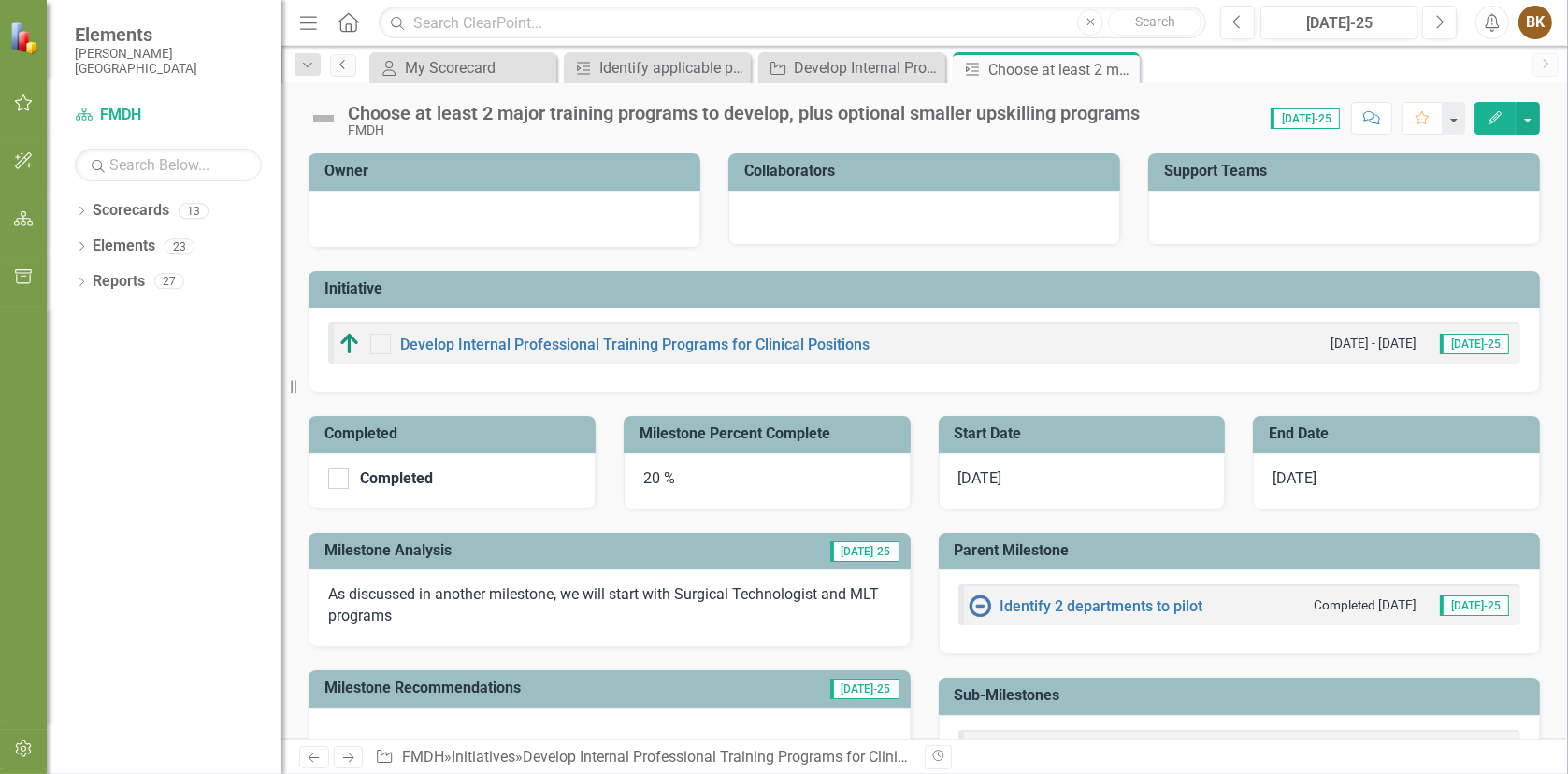
click at [346, 63] on icon "Previous" at bounding box center [343, 65] width 15 height 11
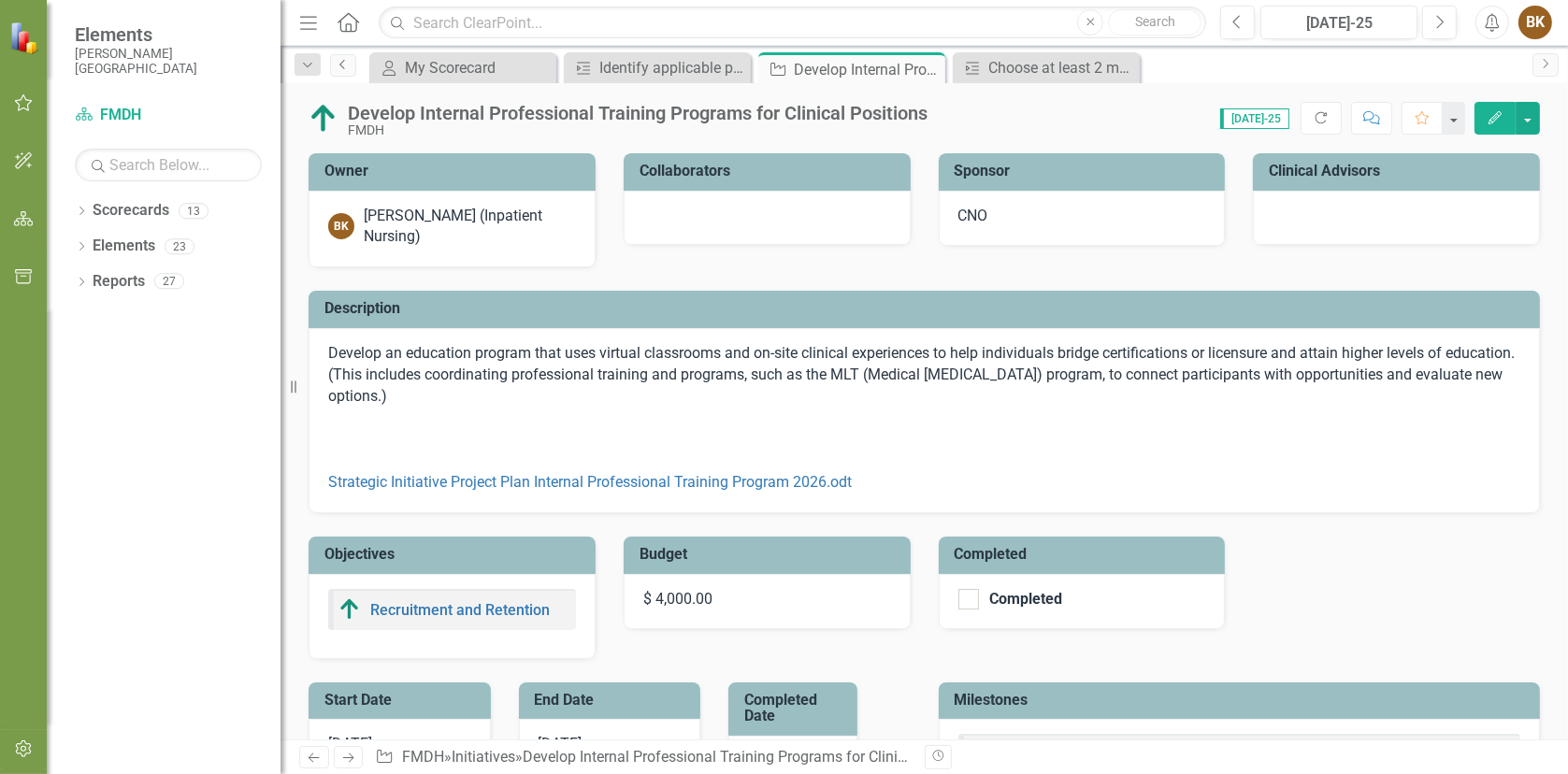
checkbox input "false"
checkbox input "true"
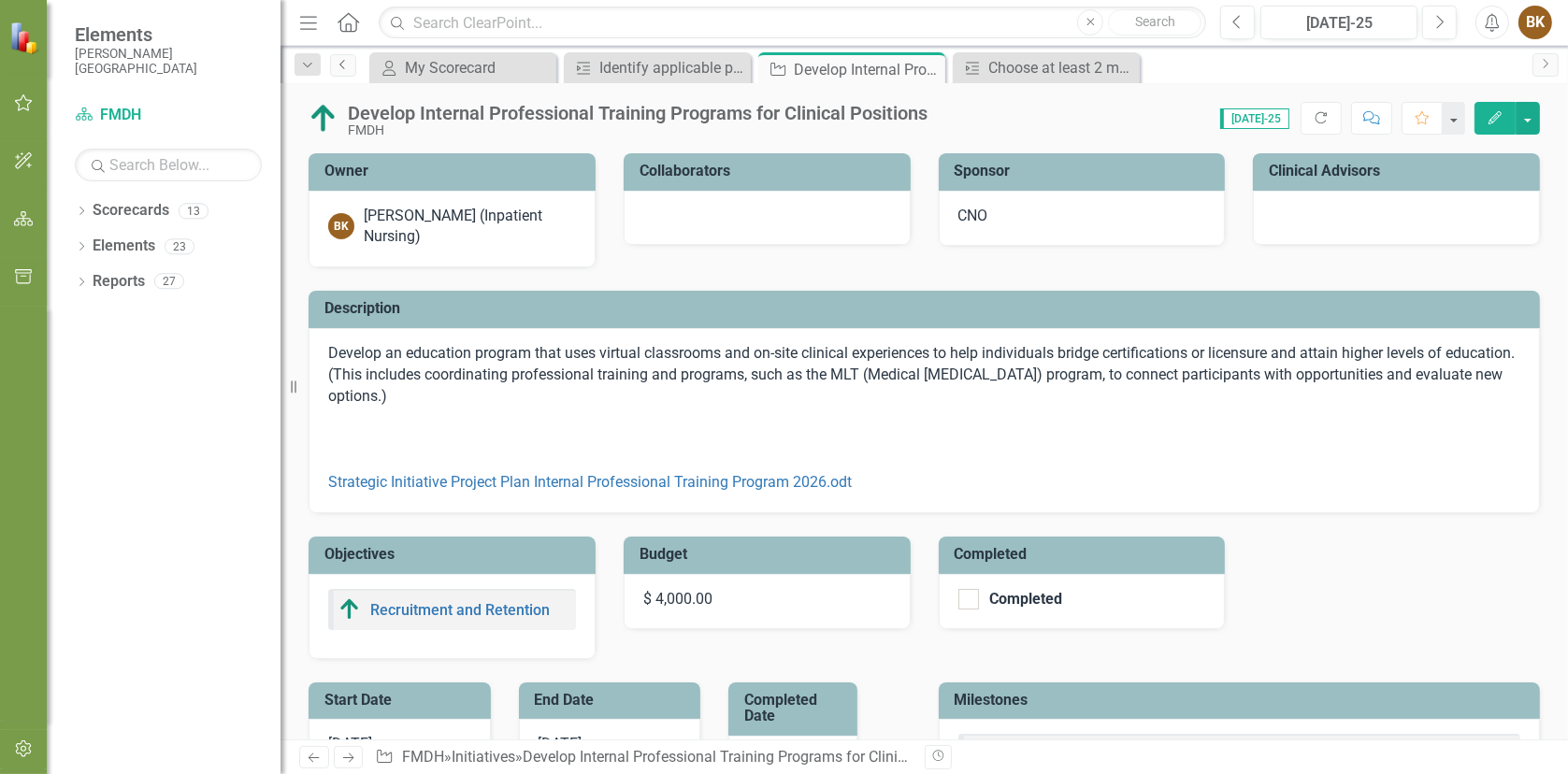
checkbox input "true"
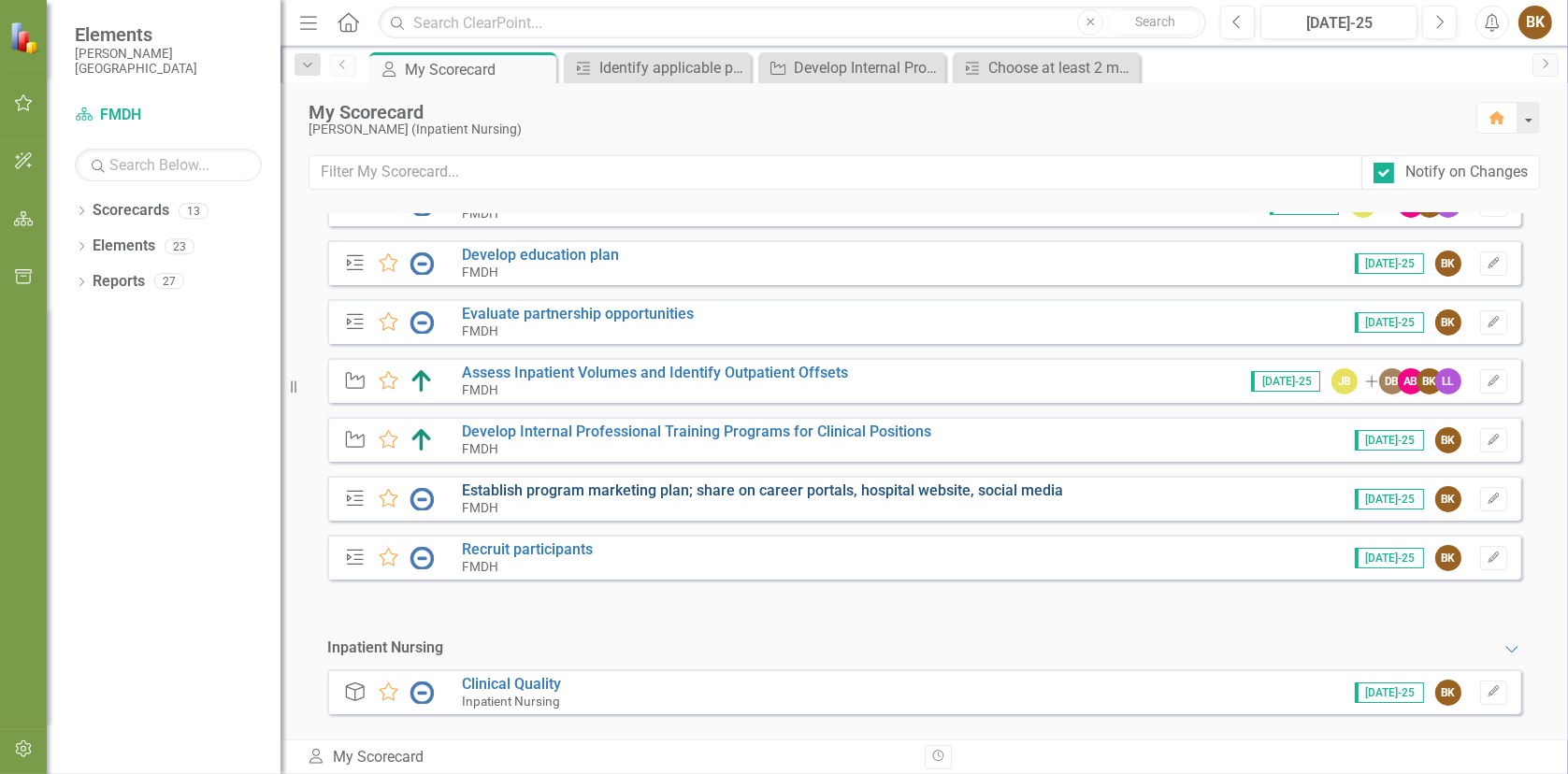
scroll to position [507, 0]
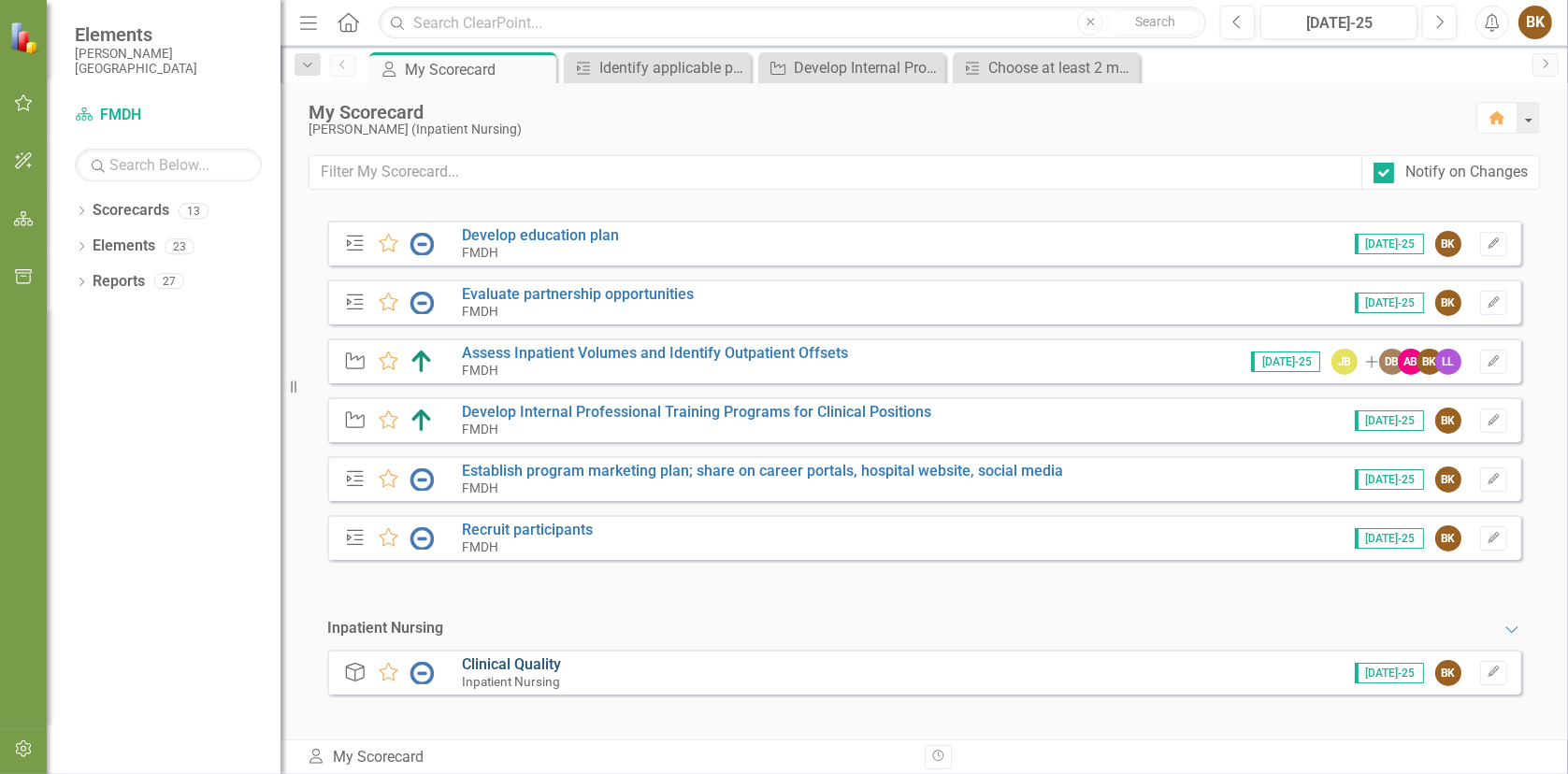
click at [512, 662] on link "Clinical Quality" at bounding box center [510, 664] width 99 height 18
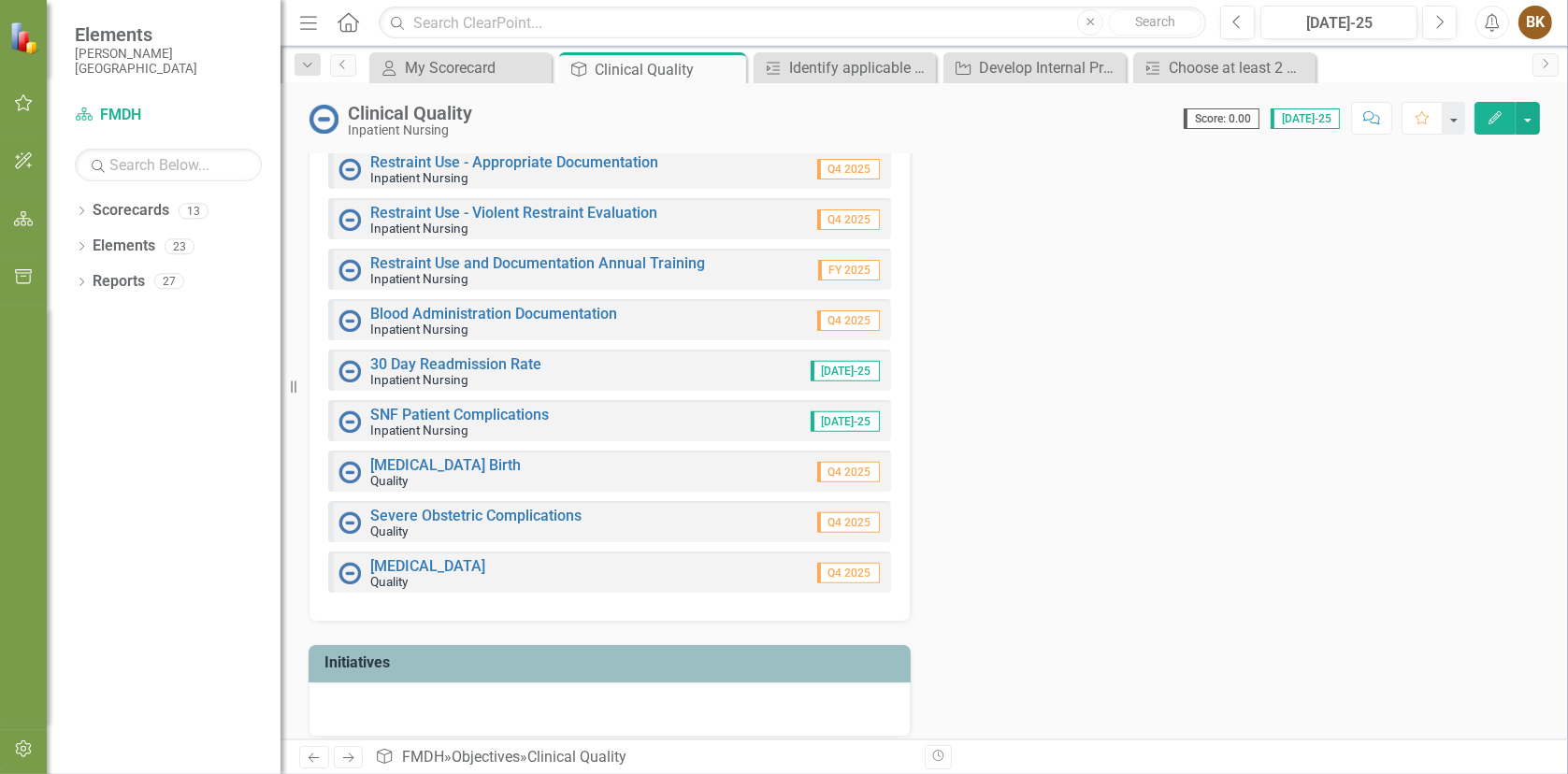
scroll to position [825, 0]
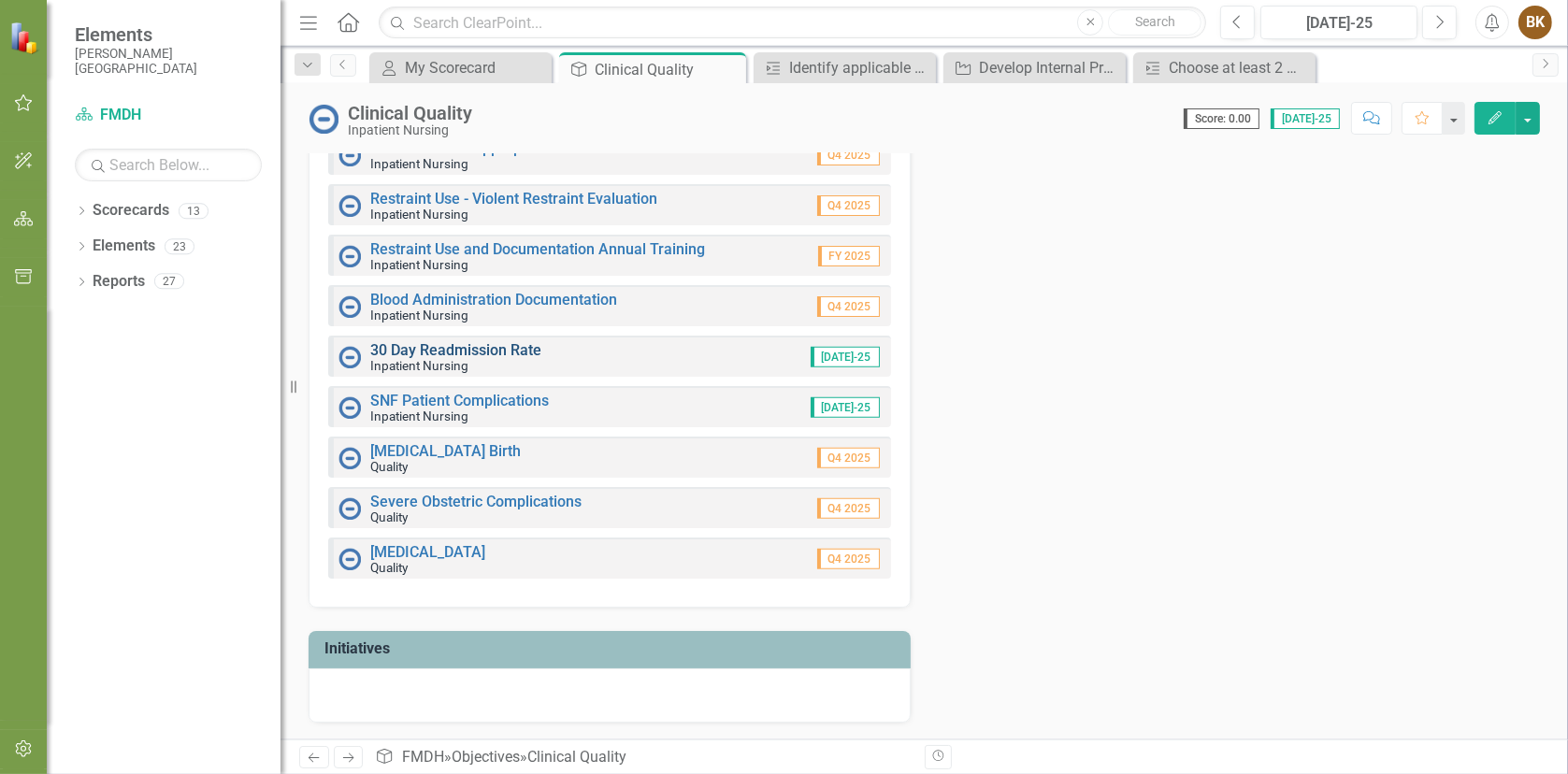
click at [459, 341] on link "30 Day Readmission Rate" at bounding box center [456, 349] width 171 height 18
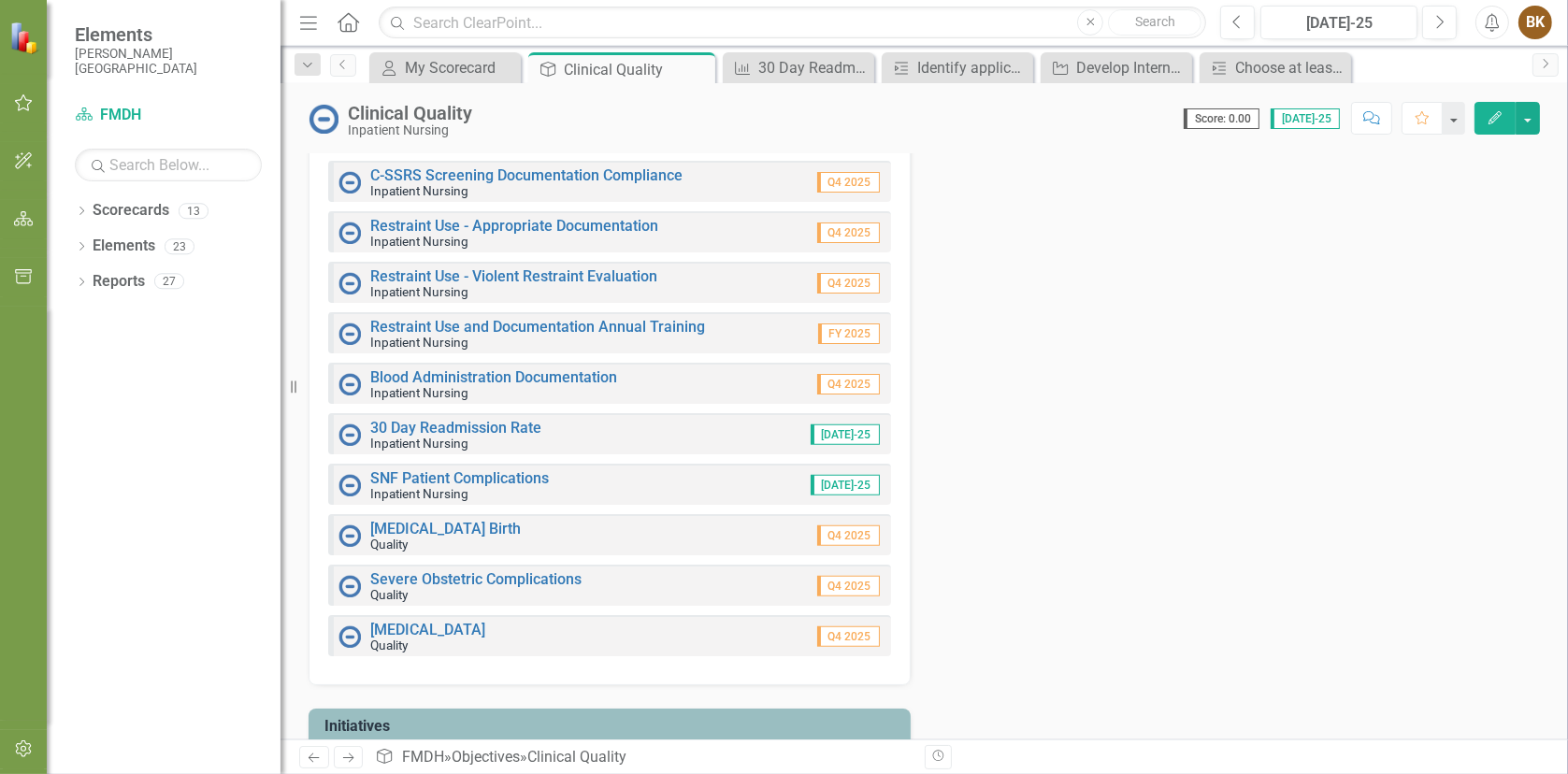
scroll to position [825, 0]
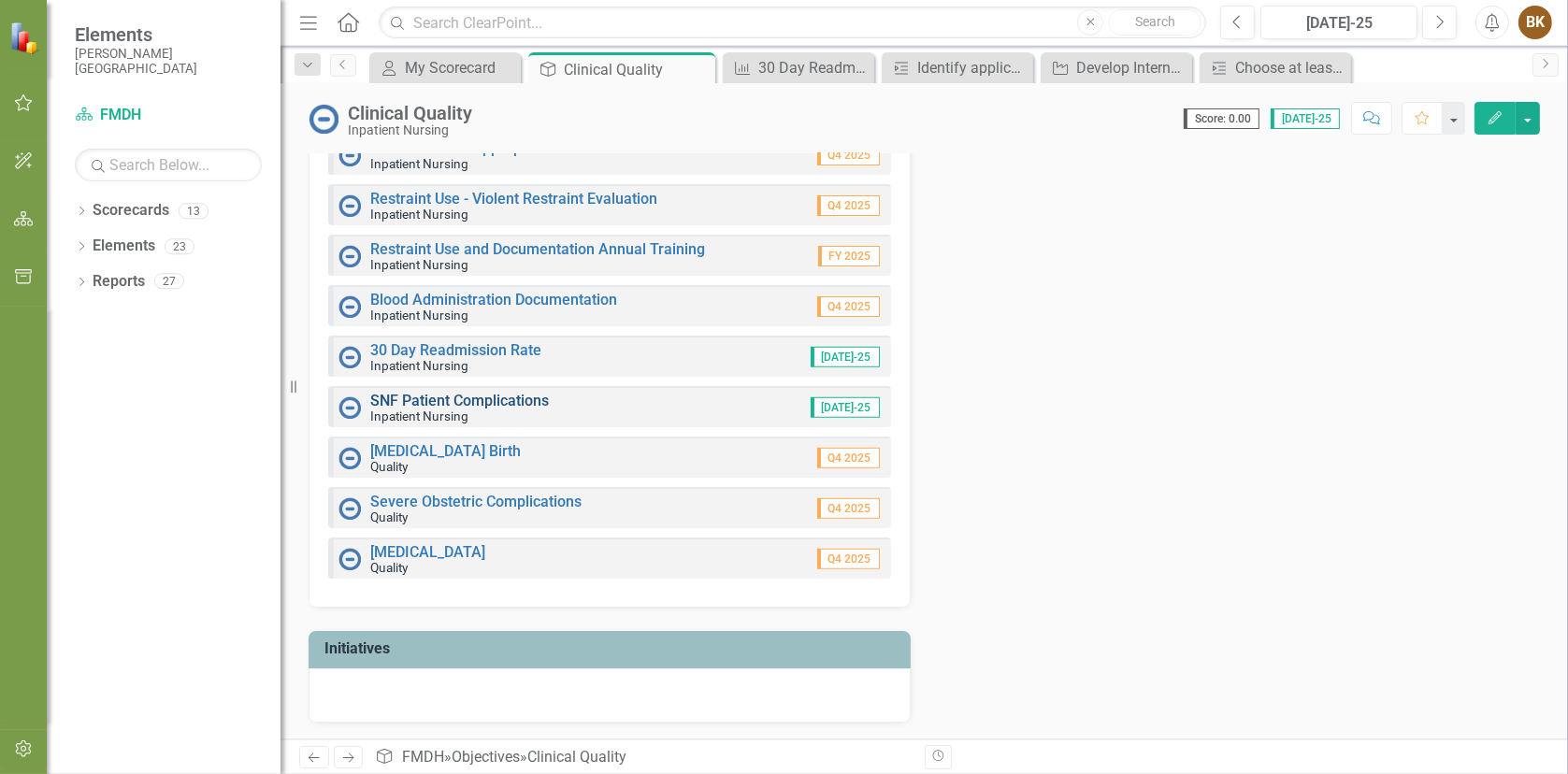
click at [500, 404] on link "SNF Patient Complications" at bounding box center [460, 400] width 179 height 18
